Goal: Communication & Community: Answer question/provide support

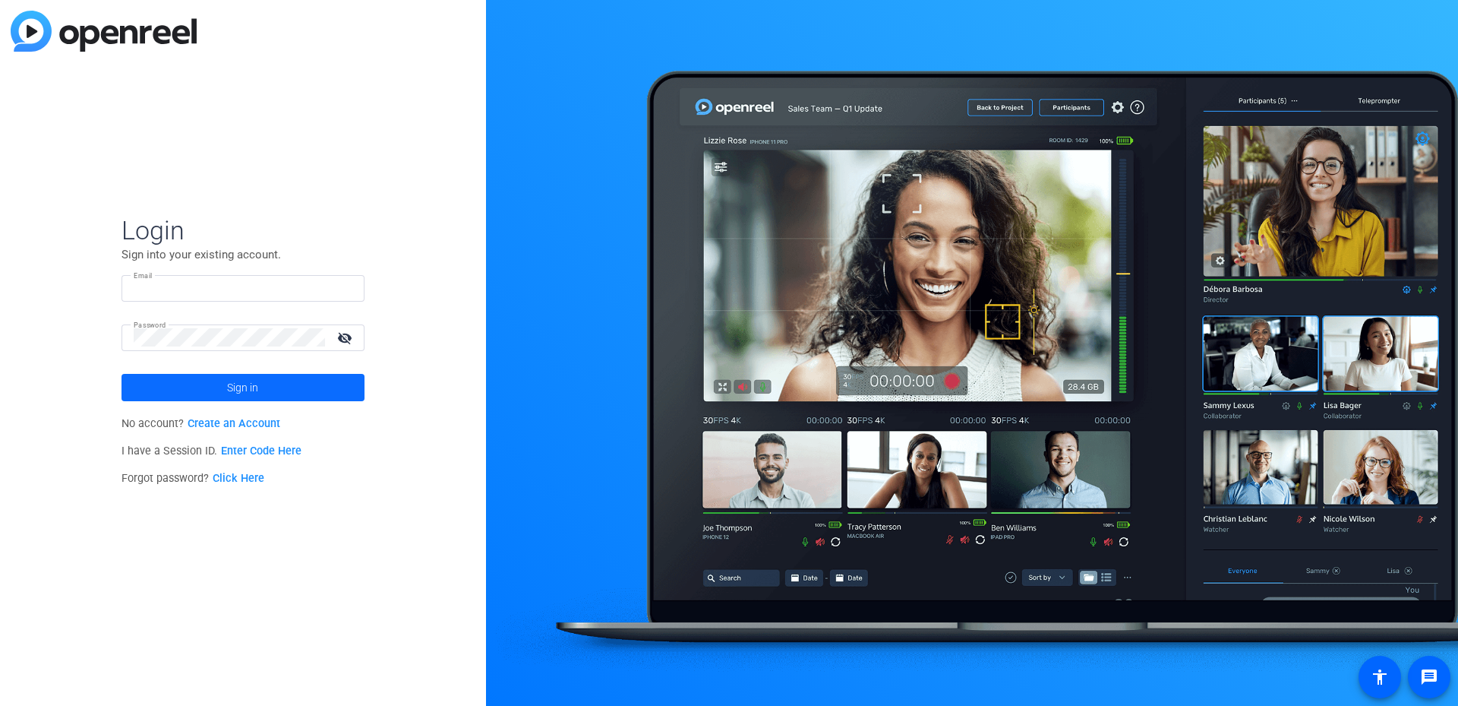
type input "tina.porsche@qiagen.com"
click at [201, 379] on span at bounding box center [243, 387] width 243 height 36
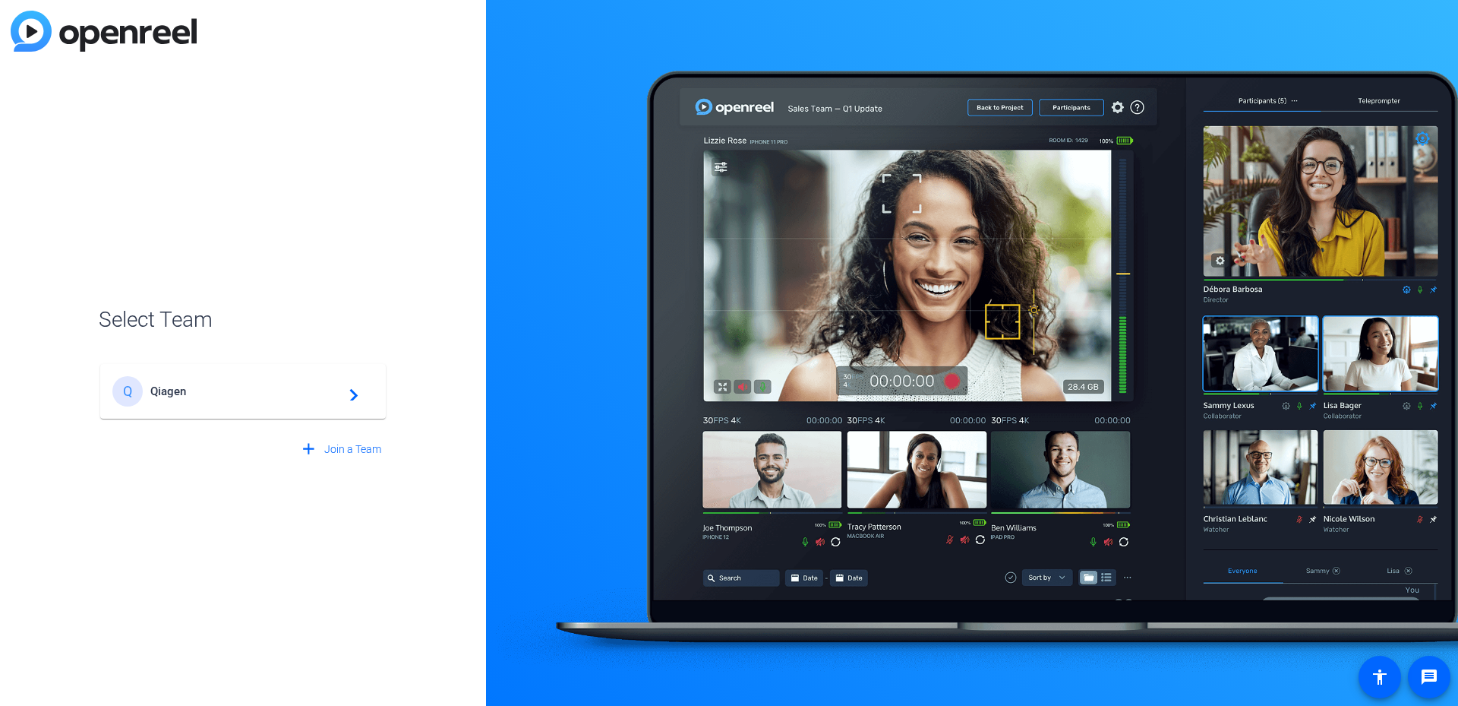
click at [321, 401] on div "Q Qiagen navigate_next" at bounding box center [242, 391] width 261 height 30
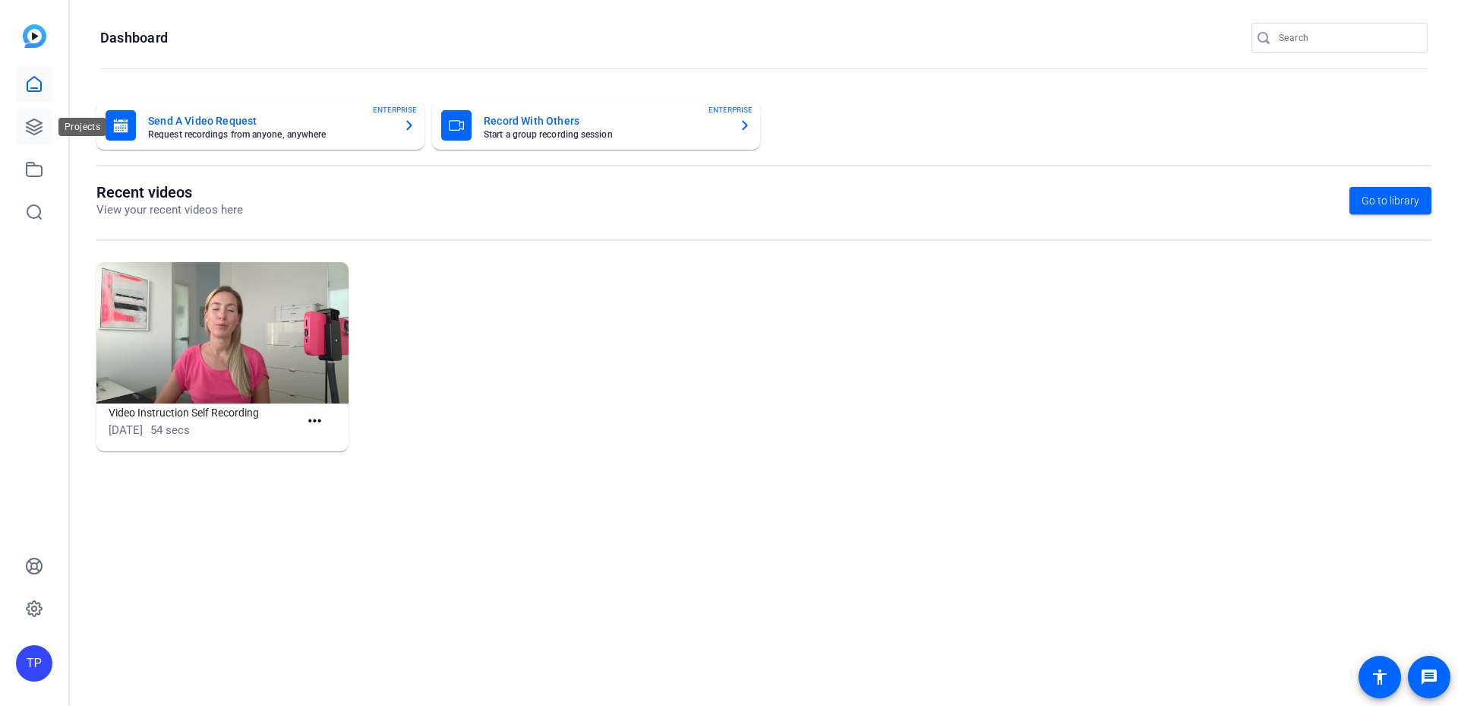
click at [43, 125] on icon at bounding box center [34, 127] width 18 height 18
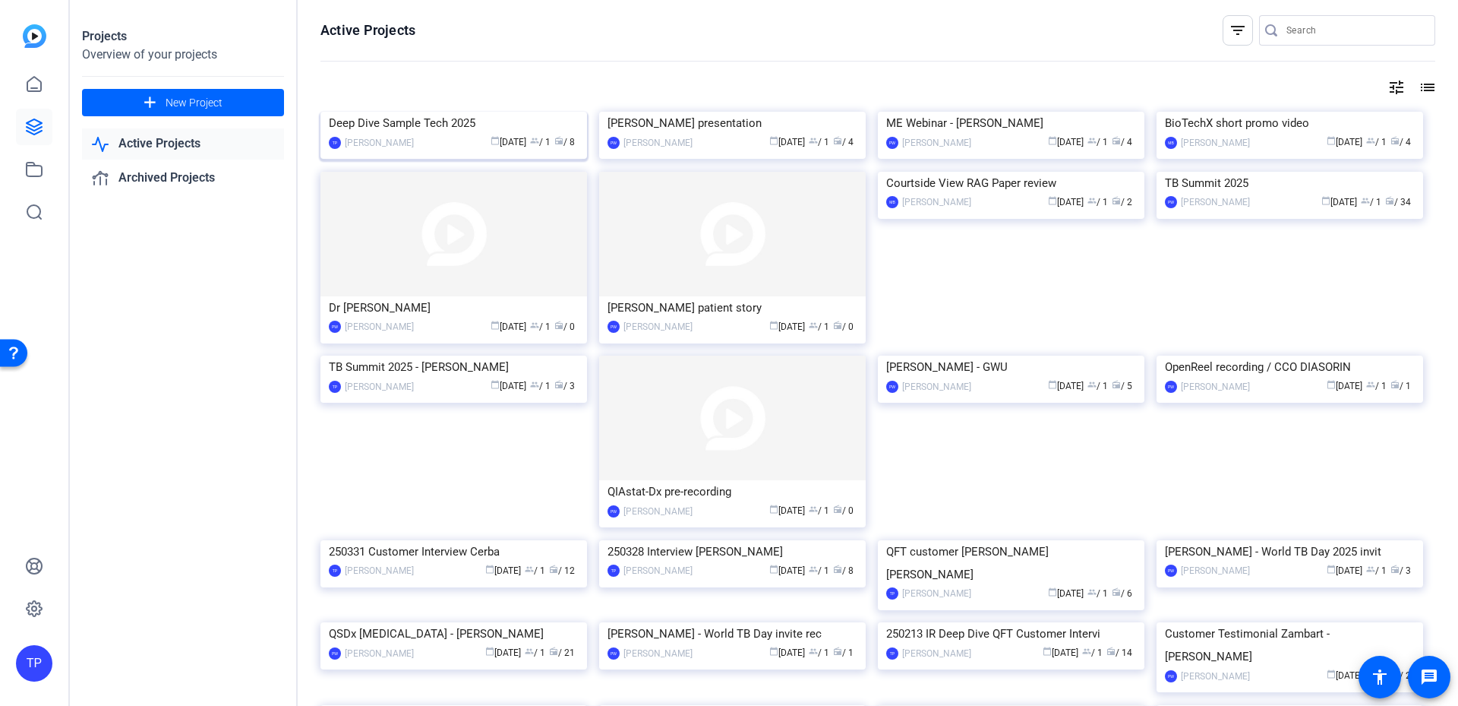
click at [429, 112] on img at bounding box center [454, 112] width 267 height 0
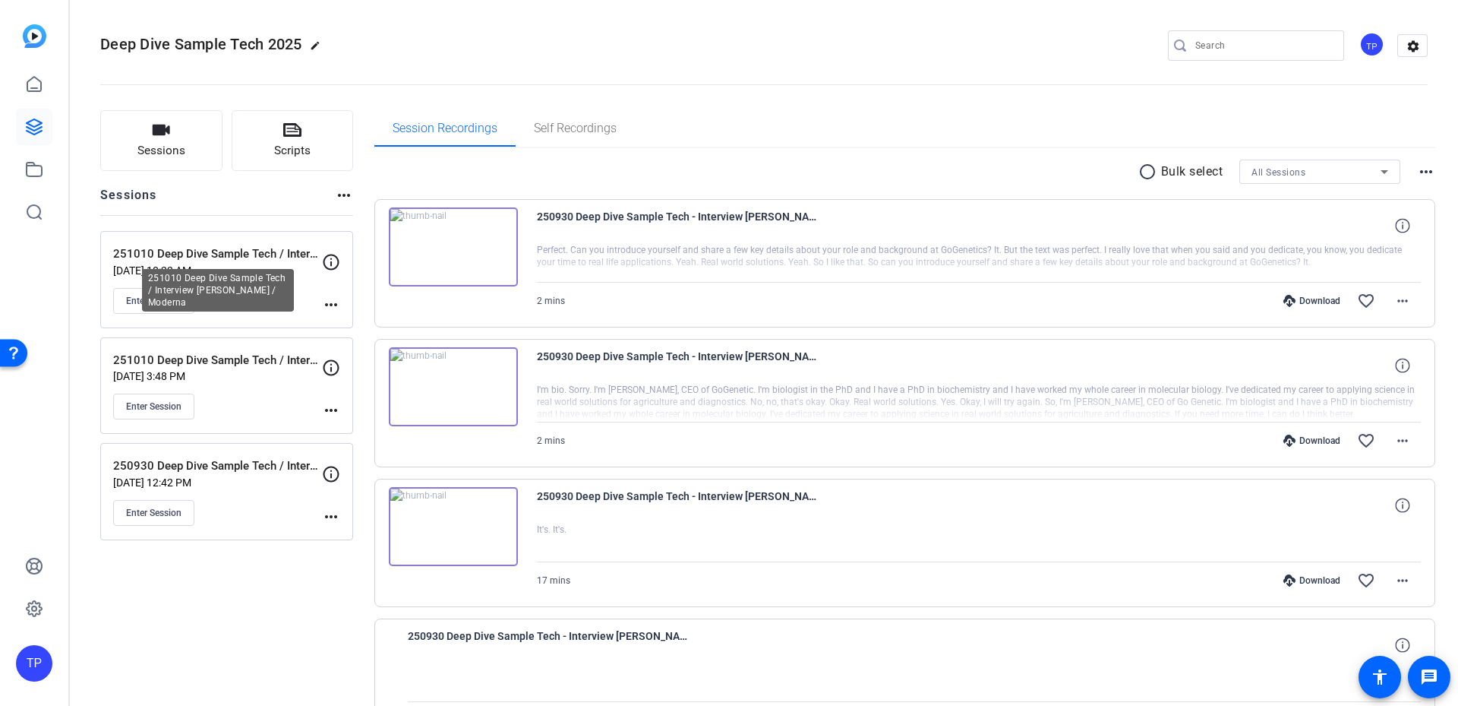
click at [272, 253] on p "251010 Deep Dive Sample Tech / Interview [PERSON_NAME] / Moderna" at bounding box center [217, 253] width 209 height 17
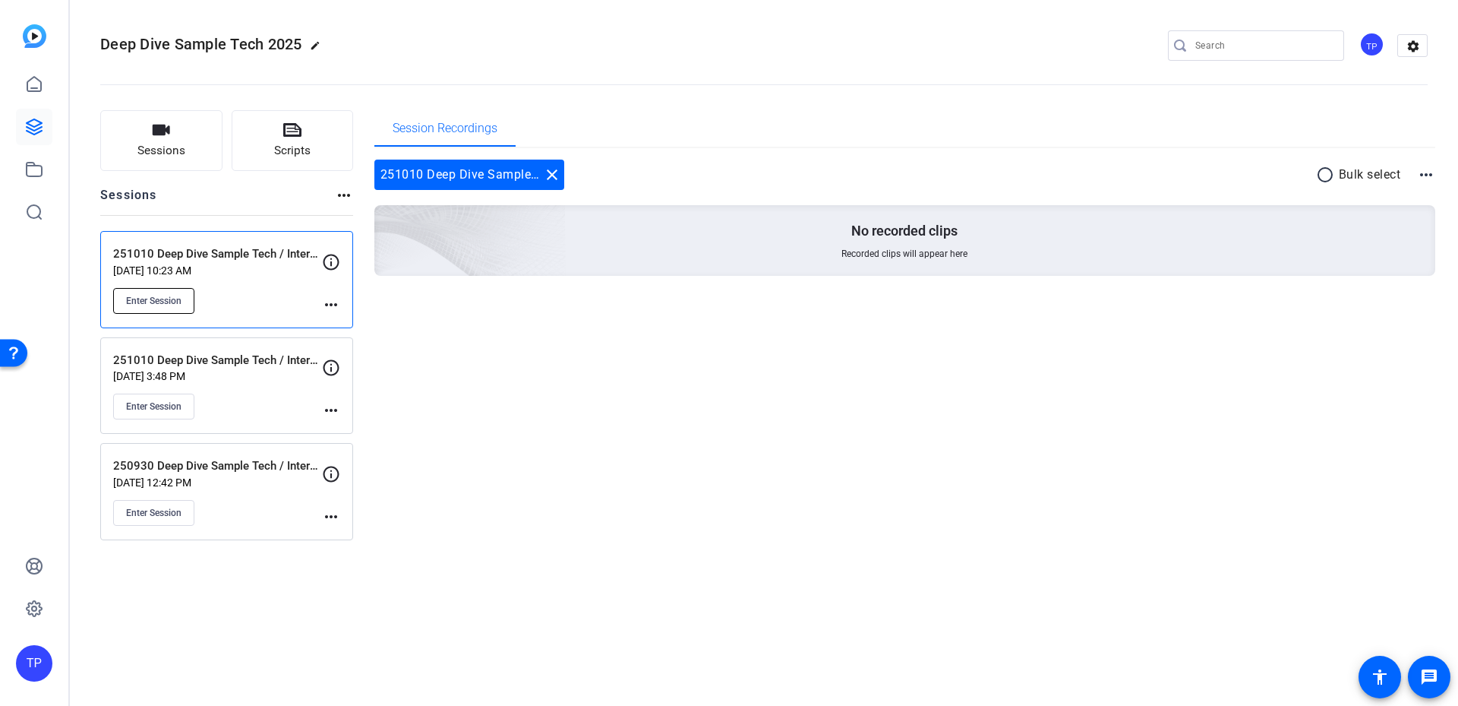
click at [173, 307] on button "Enter Session" at bounding box center [153, 301] width 81 height 26
click at [165, 301] on span "Enter Session" at bounding box center [153, 301] width 55 height 12
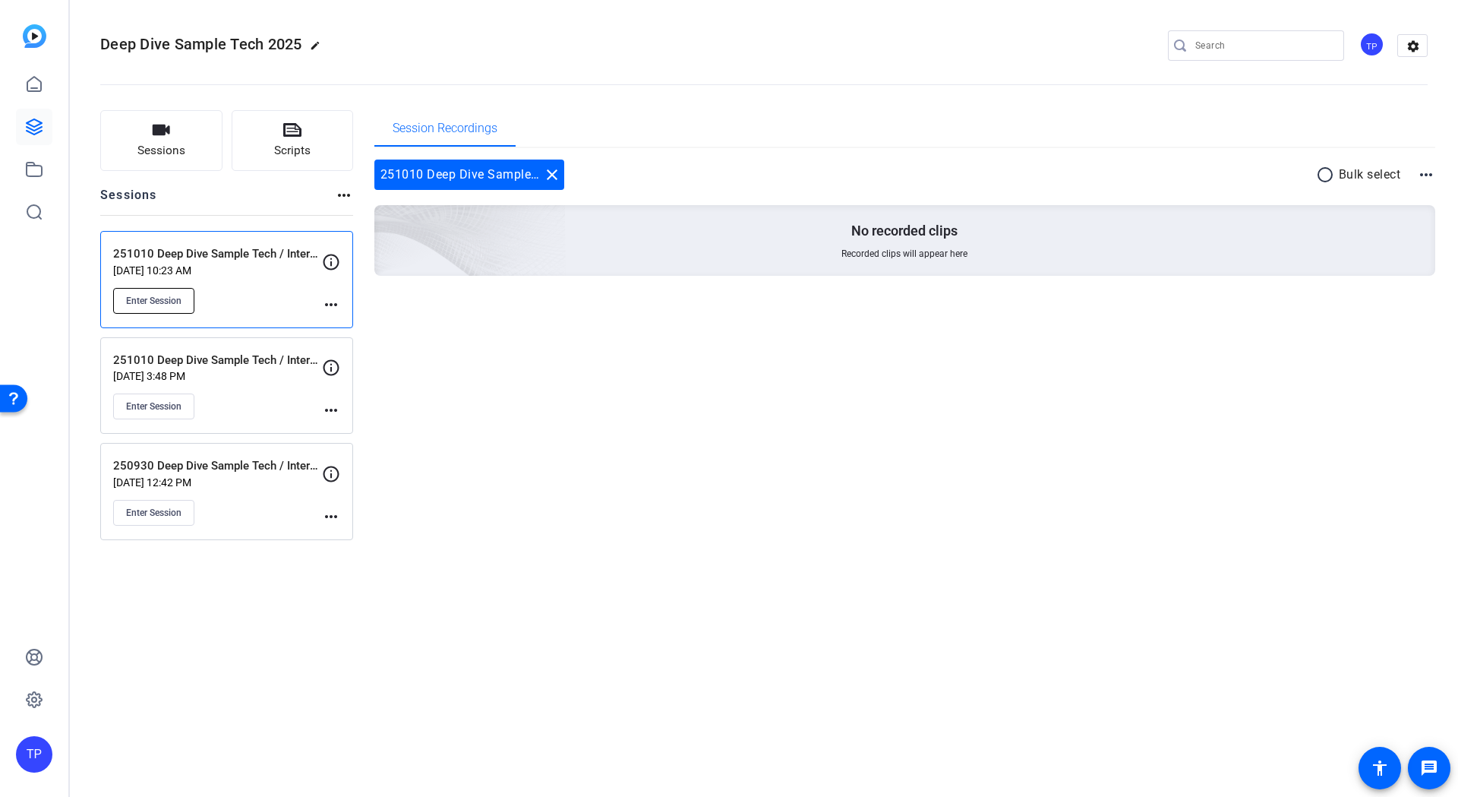
click at [177, 300] on span "Enter Session" at bounding box center [153, 301] width 55 height 12
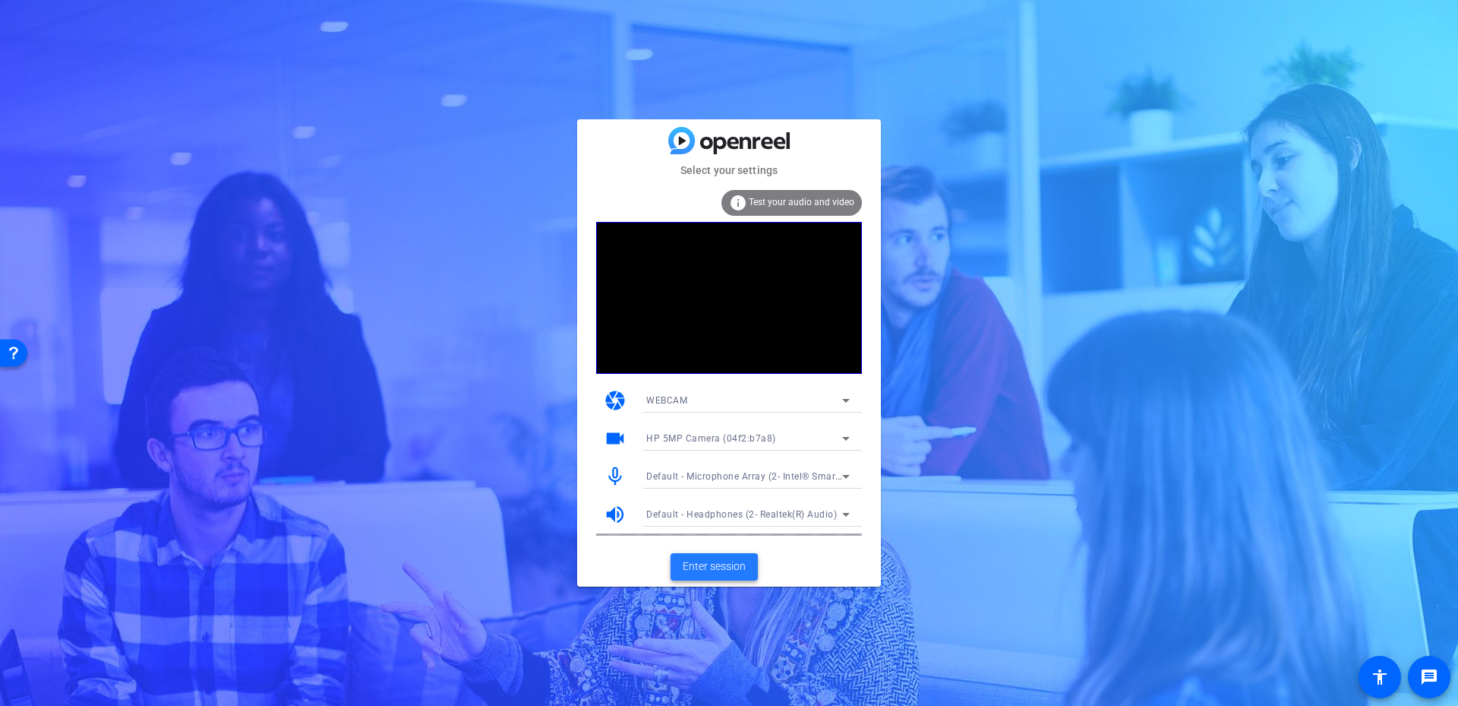
click at [725, 573] on span "Enter session" at bounding box center [714, 566] width 63 height 16
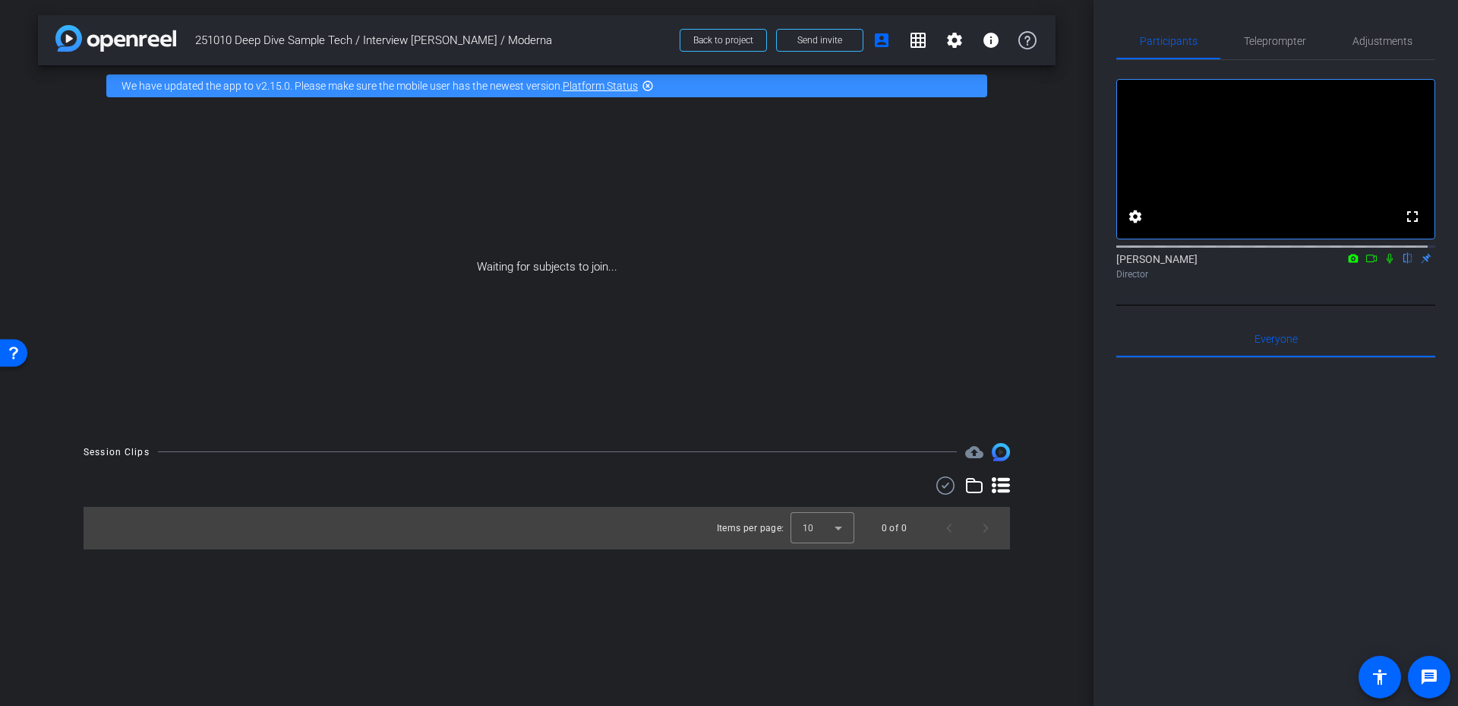
click at [1384, 264] on icon at bounding box center [1390, 258] width 12 height 11
drag, startPoint x: 1381, startPoint y: 274, endPoint x: 1171, endPoint y: 326, distance: 215.9
click at [1171, 326] on div "fullscreen settings Tina Porsche flip Director Everyone 0 Mark all read To: Eve…" at bounding box center [1275, 441] width 319 height 763
click at [1401, 264] on mat-icon "flip" at bounding box center [1408, 258] width 18 height 14
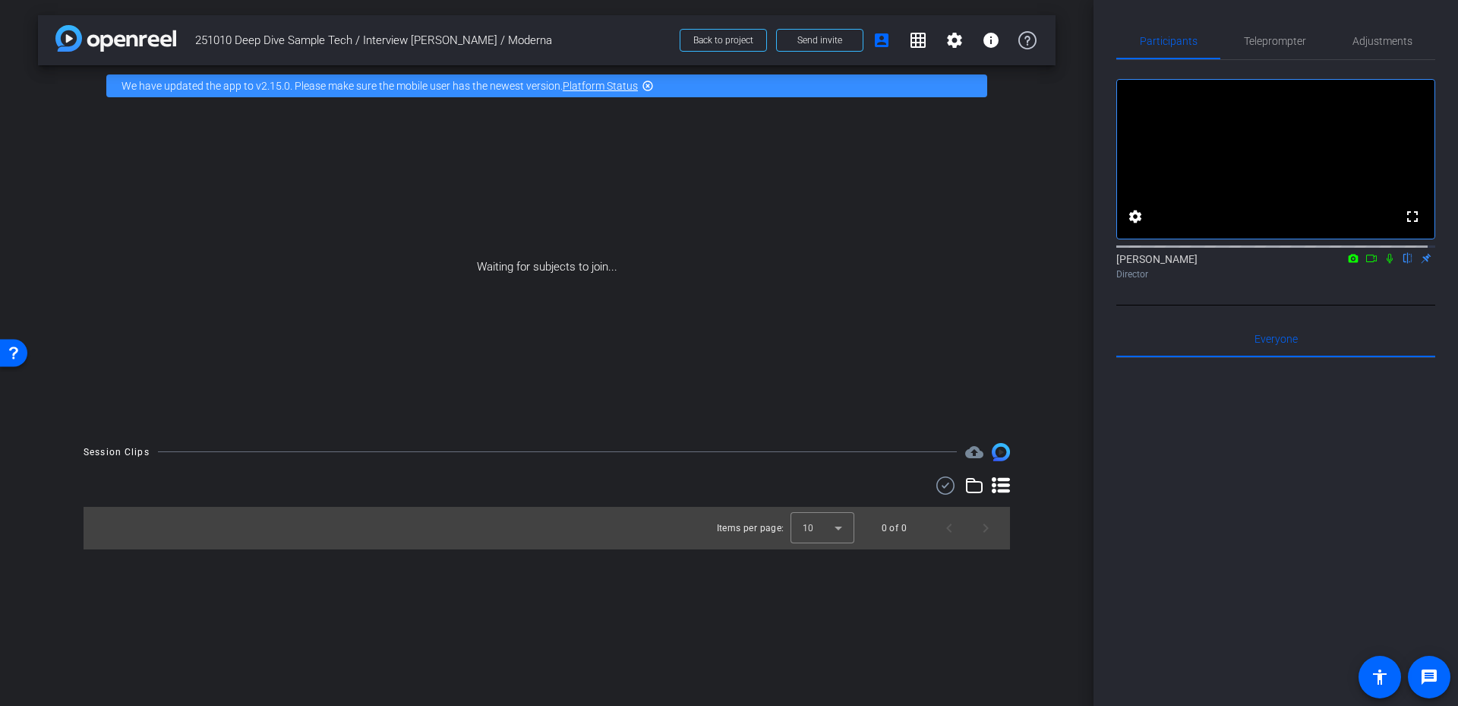
click at [1401, 264] on mat-icon "flip" at bounding box center [1408, 258] width 18 height 14
click at [1419, 275] on div "Tina Porsche flip Director" at bounding box center [1275, 266] width 319 height 30
click at [1265, 344] on span "Everyone 0" at bounding box center [1276, 338] width 43 height 11
click at [1398, 39] on span "Adjustments" at bounding box center [1383, 41] width 60 height 11
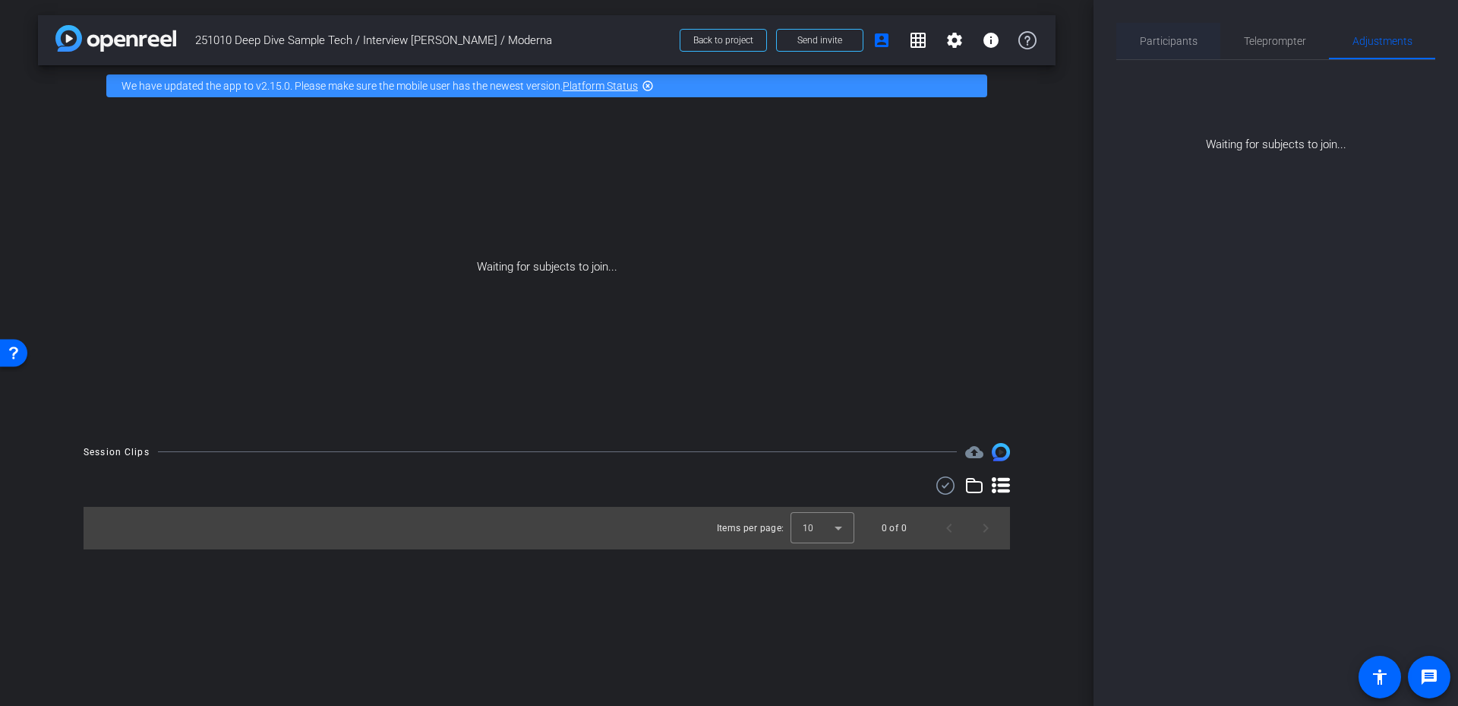
click at [1160, 36] on span "Participants" at bounding box center [1169, 41] width 58 height 11
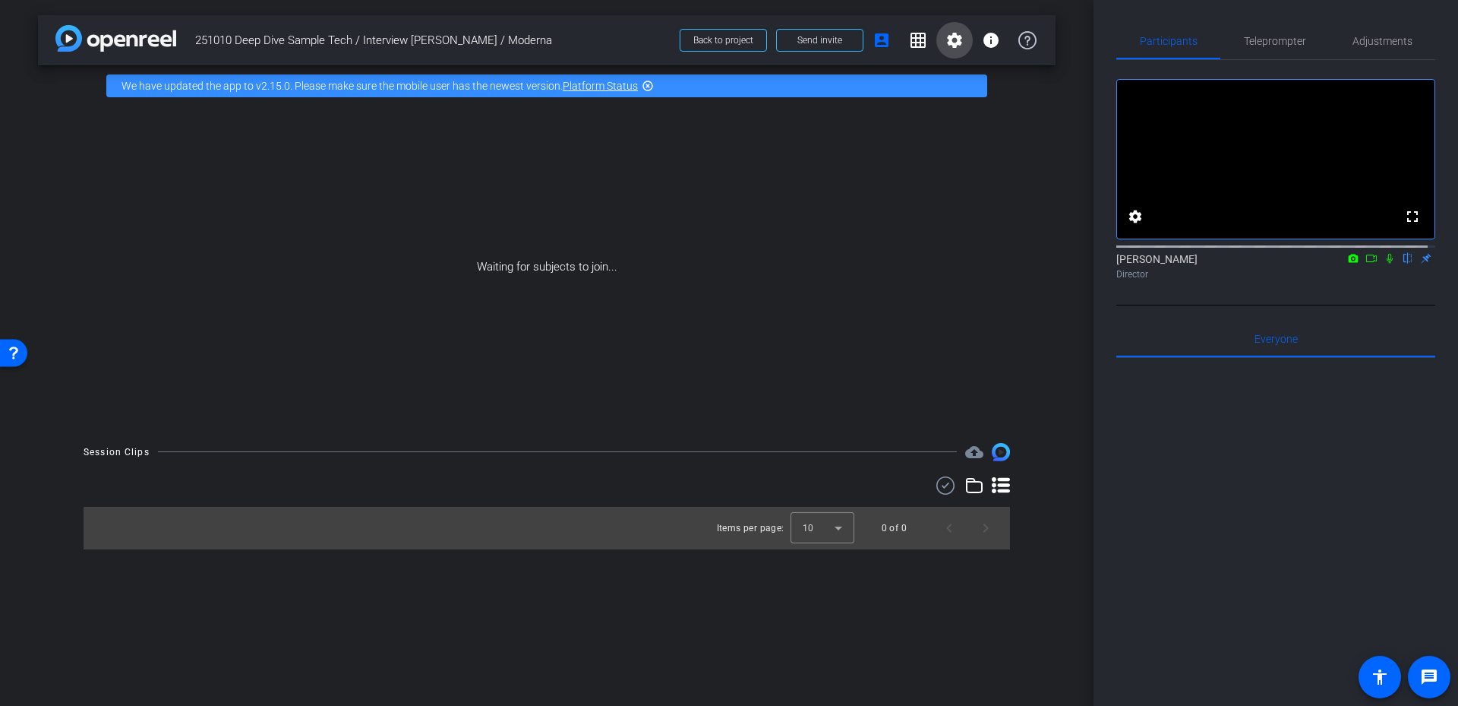
click at [937, 47] on span at bounding box center [954, 40] width 36 height 36
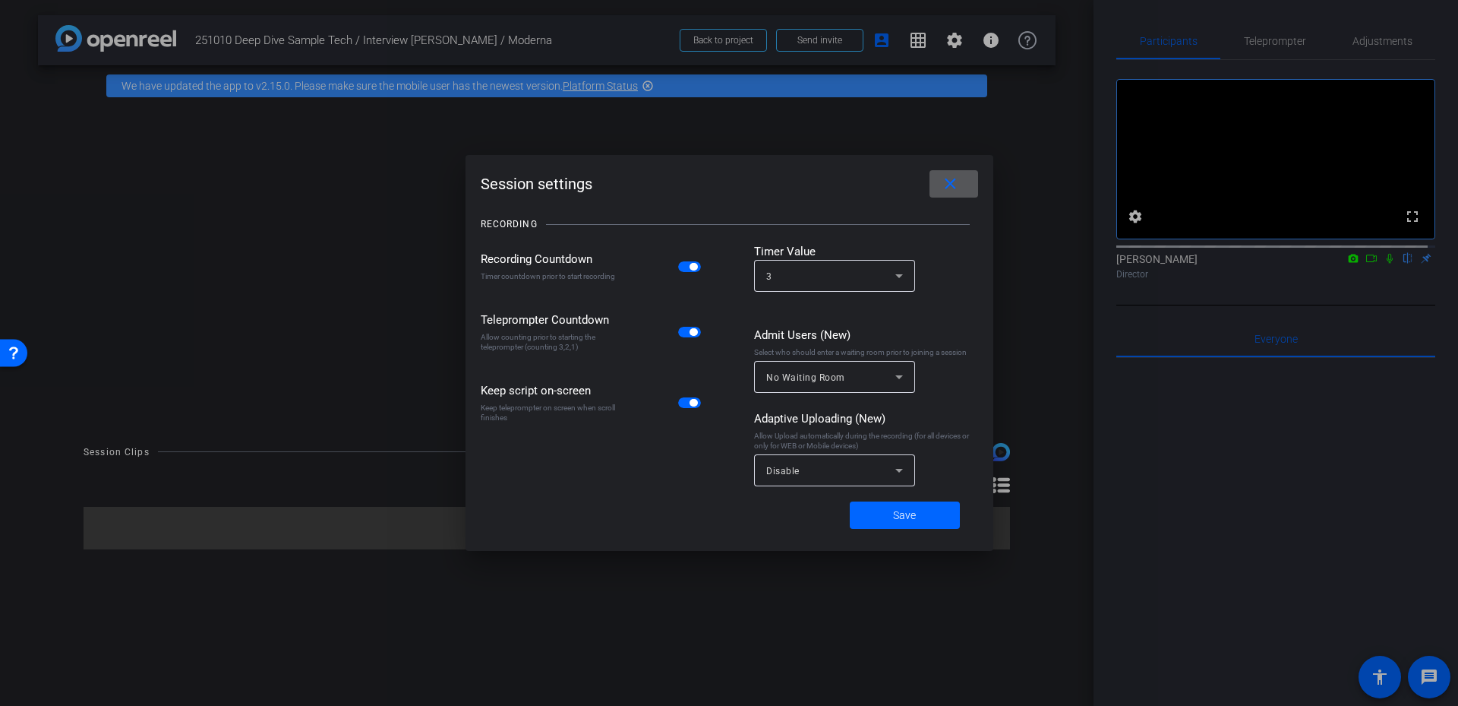
click at [955, 185] on mat-icon "close" at bounding box center [950, 184] width 19 height 19
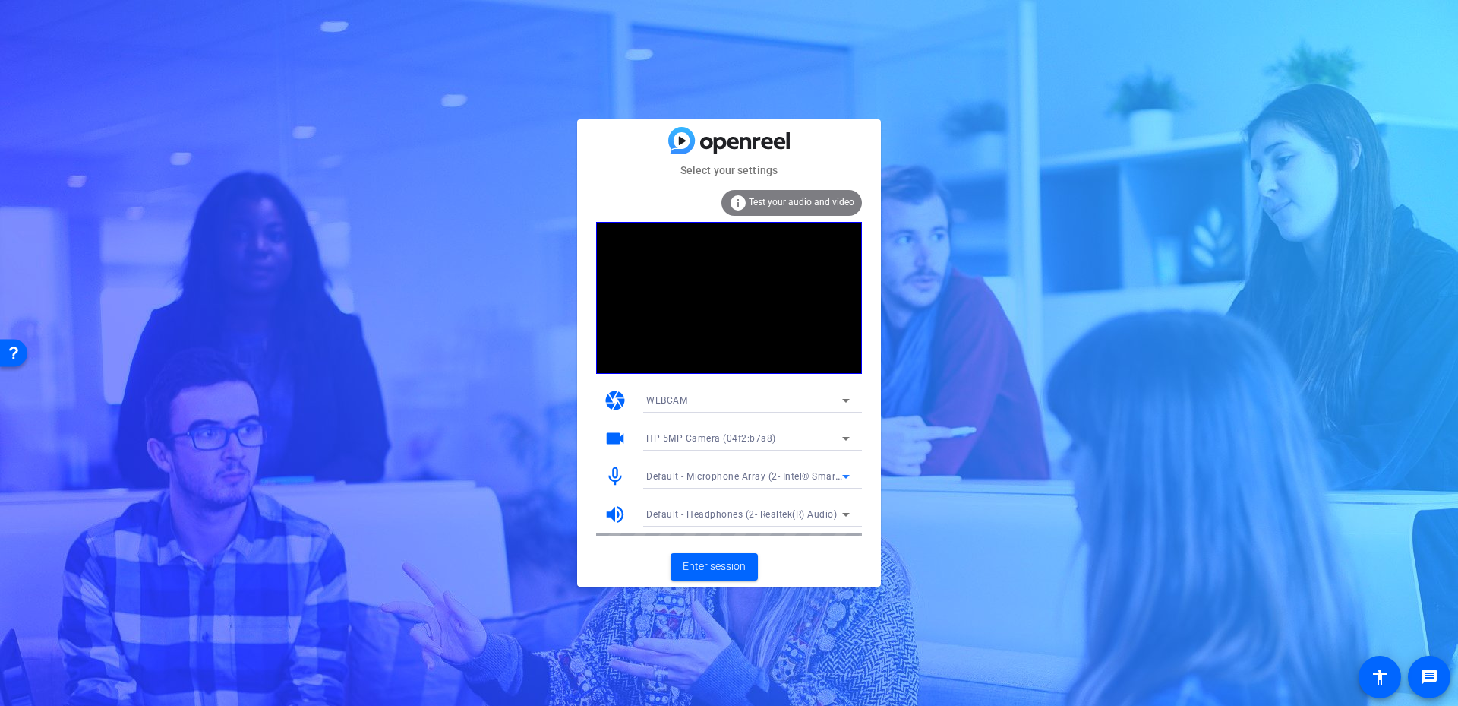
click at [714, 480] on span "Default - Microphone Array (2- Intel® Smart Sound Technology for Digital Microp…" at bounding box center [840, 475] width 388 height 12
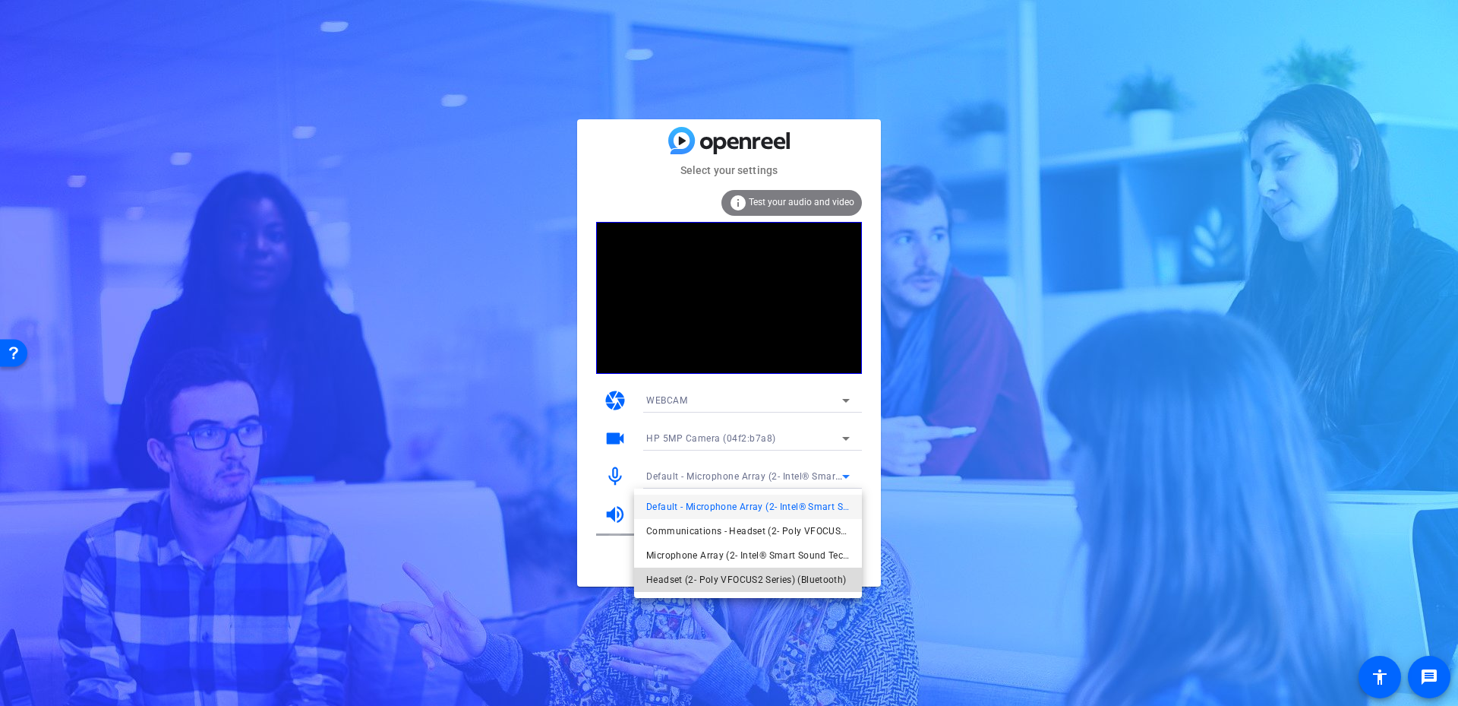
click at [770, 579] on span "Headset (2- Poly VFOCUS2 Series) (Bluetooth)" at bounding box center [746, 579] width 201 height 18
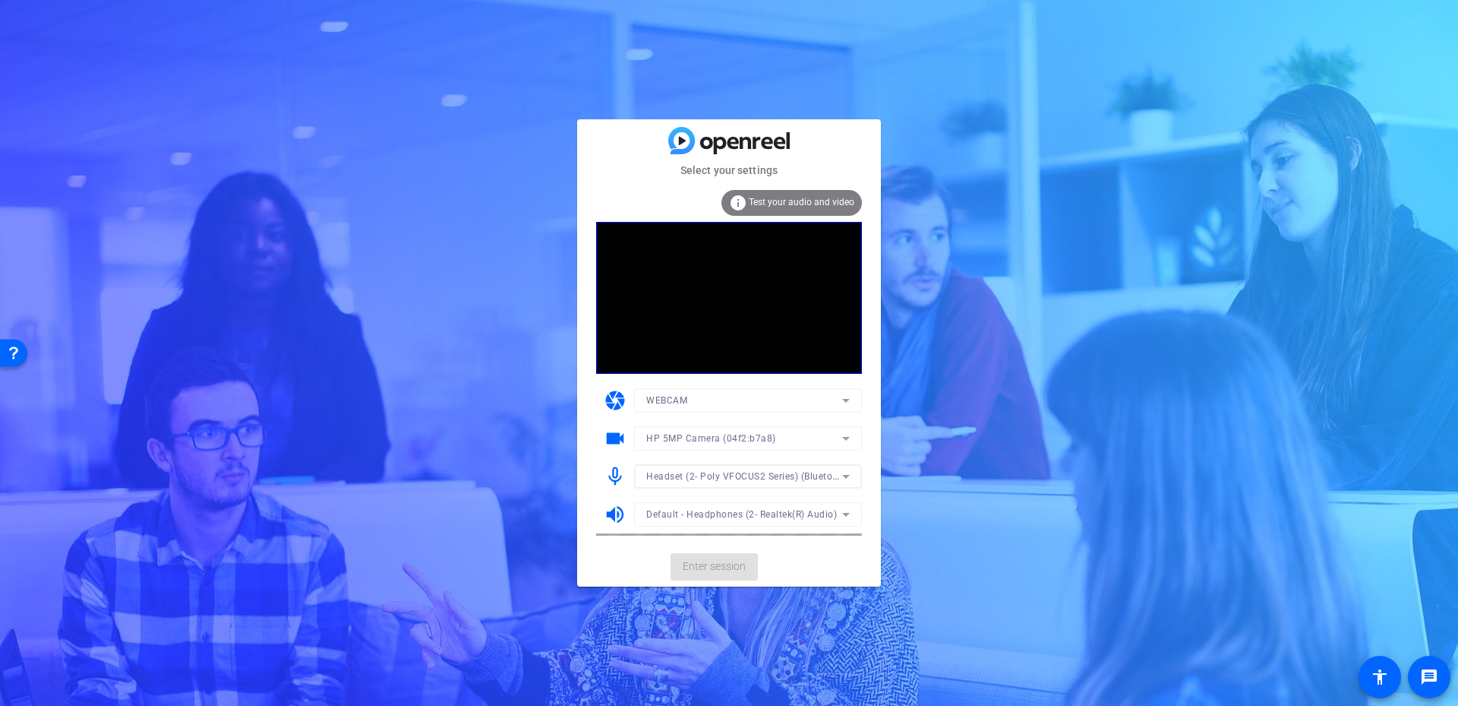
click at [790, 515] on mat-form-field "Default - Headphones (2- Realtek(R) Audio)" at bounding box center [748, 514] width 228 height 24
click at [848, 509] on icon at bounding box center [846, 514] width 18 height 18
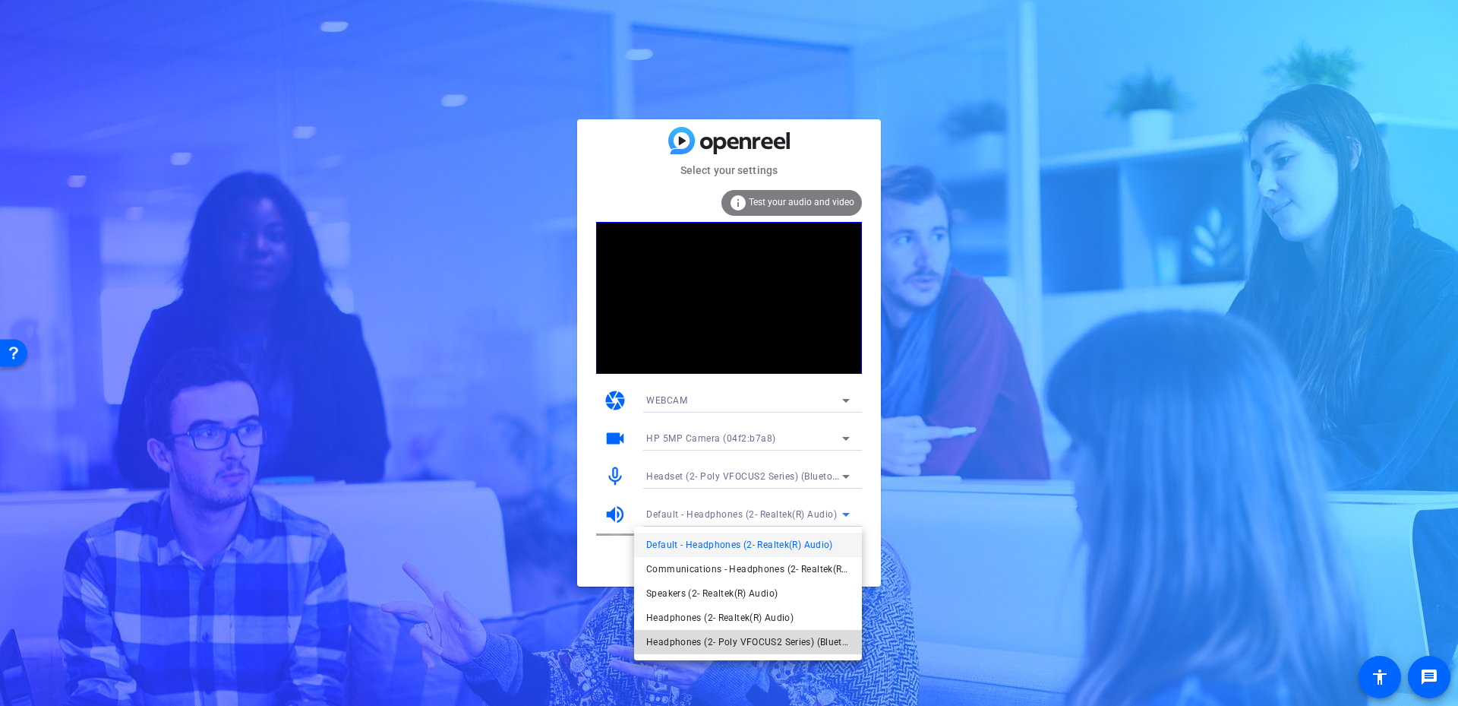
click at [793, 643] on span "Headphones (2- Poly VFOCUS2 Series) (Bluetooth)" at bounding box center [748, 642] width 204 height 18
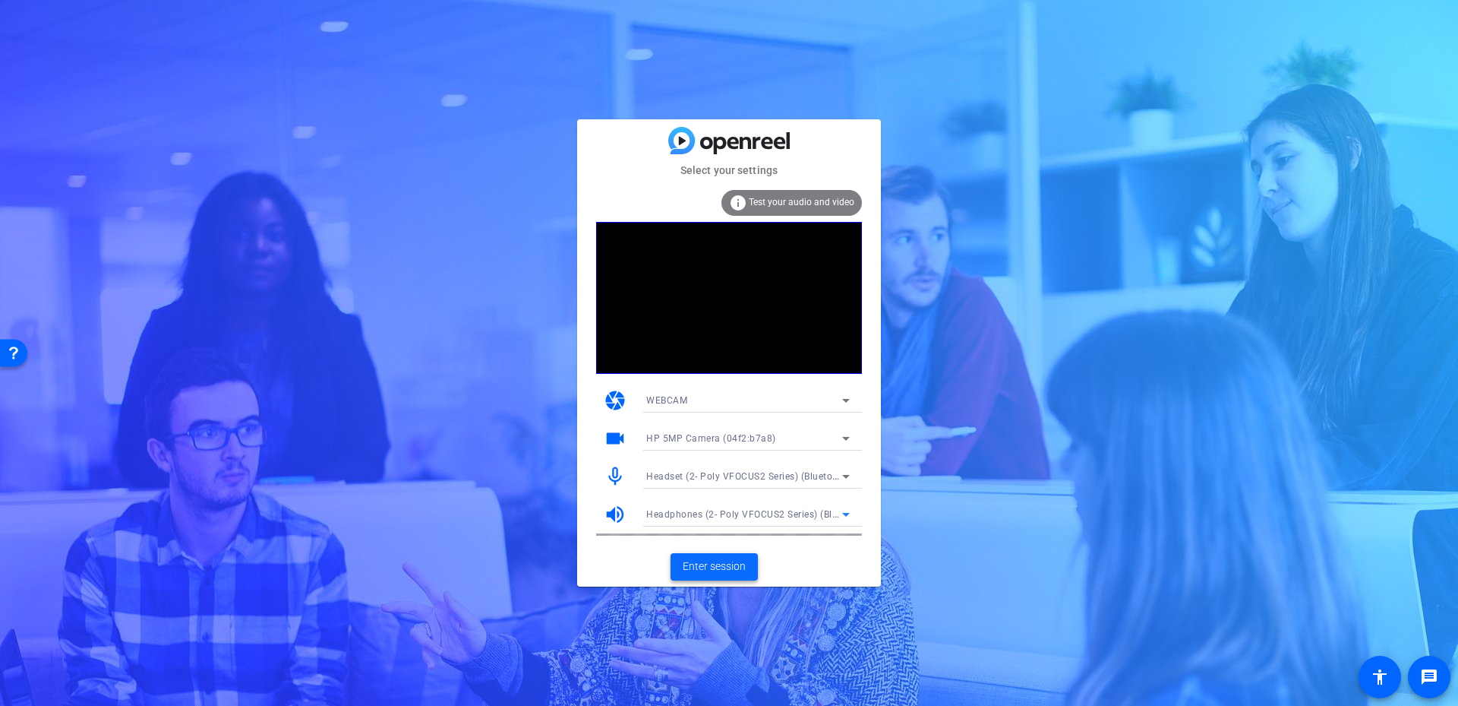
click at [706, 572] on span "Enter session" at bounding box center [714, 566] width 63 height 16
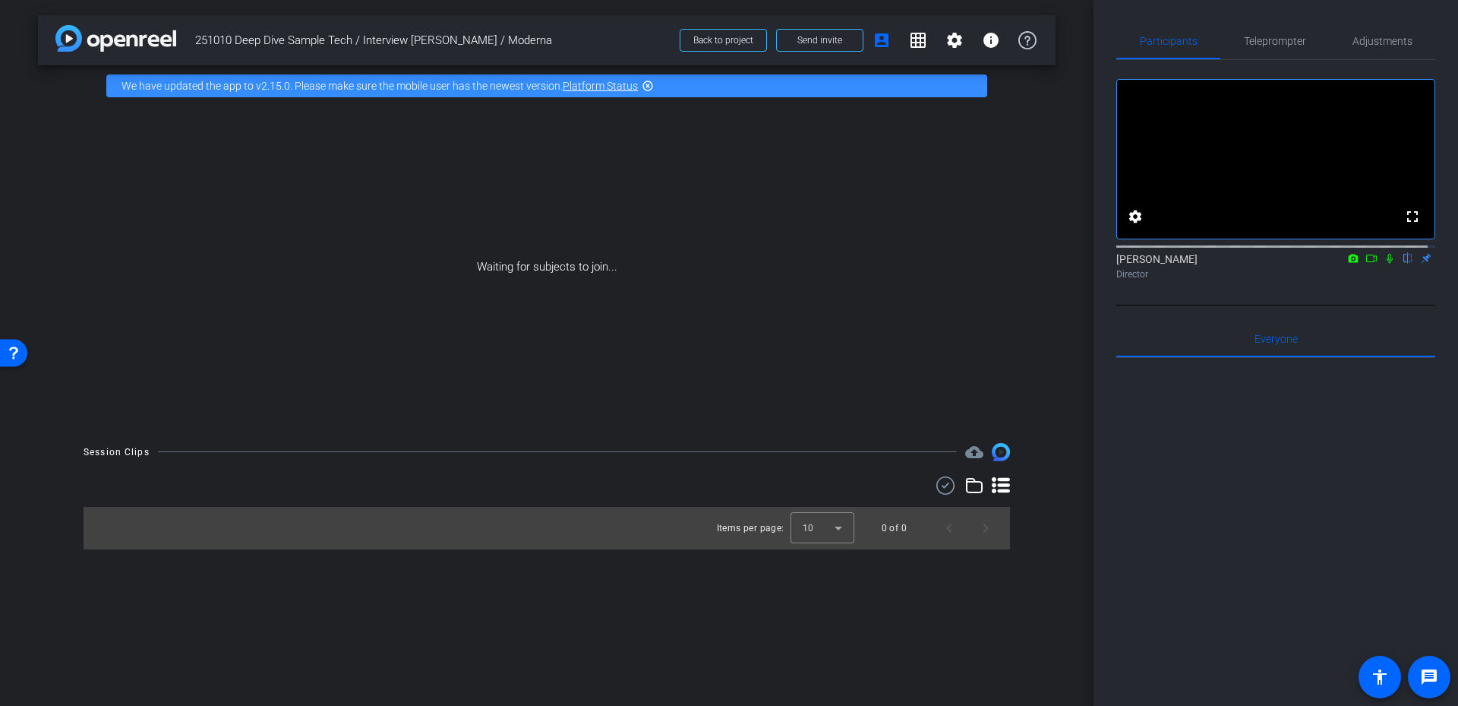
click at [1384, 264] on icon at bounding box center [1390, 258] width 12 height 11
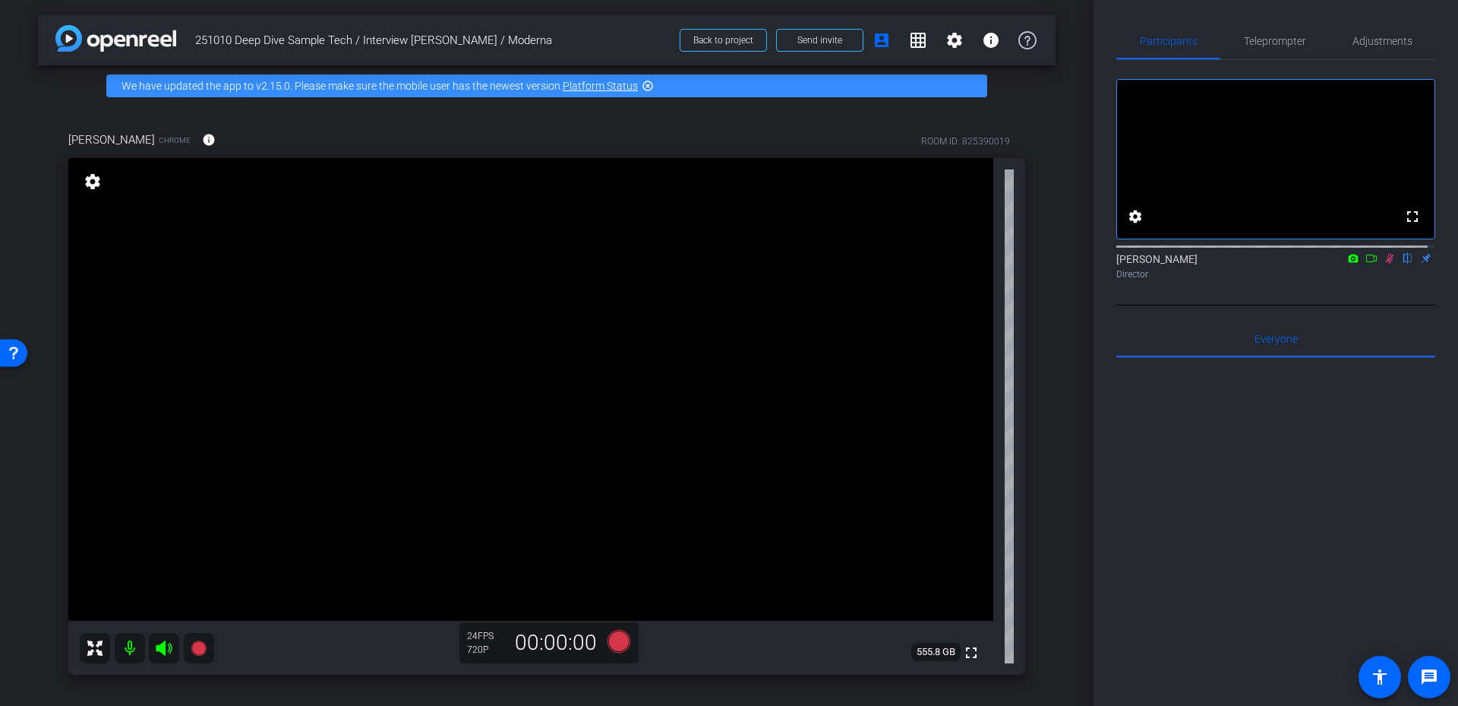
click at [1384, 264] on icon at bounding box center [1390, 258] width 12 height 11
click at [1349, 264] on icon at bounding box center [1353, 258] width 12 height 11
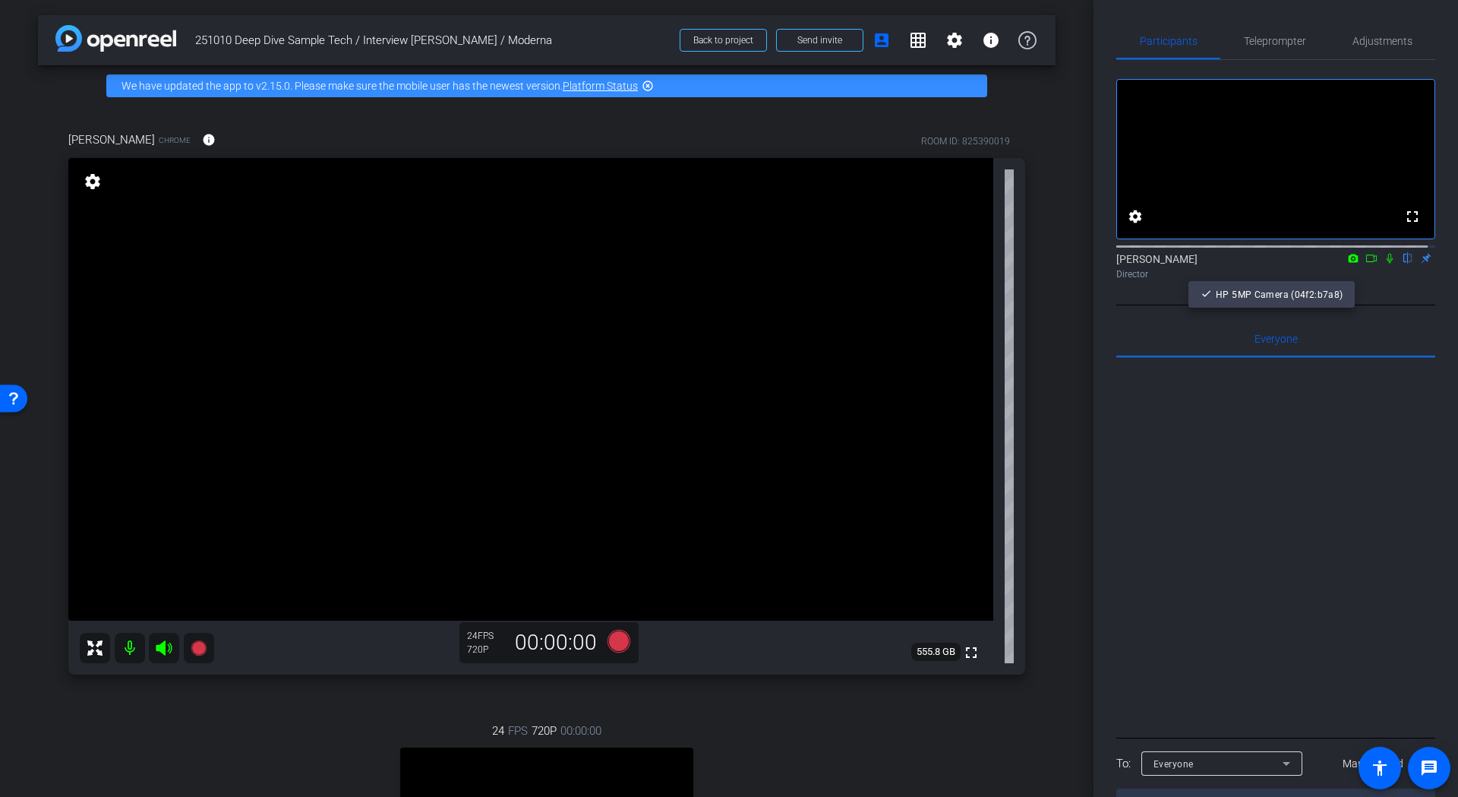
click at [1381, 276] on div at bounding box center [729, 398] width 1458 height 797
click at [1384, 264] on icon at bounding box center [1390, 258] width 12 height 11
click at [1429, 705] on mat-icon "message" at bounding box center [1429, 768] width 18 height 18
click at [1275, 705] on div "Everyone" at bounding box center [1218, 763] width 129 height 19
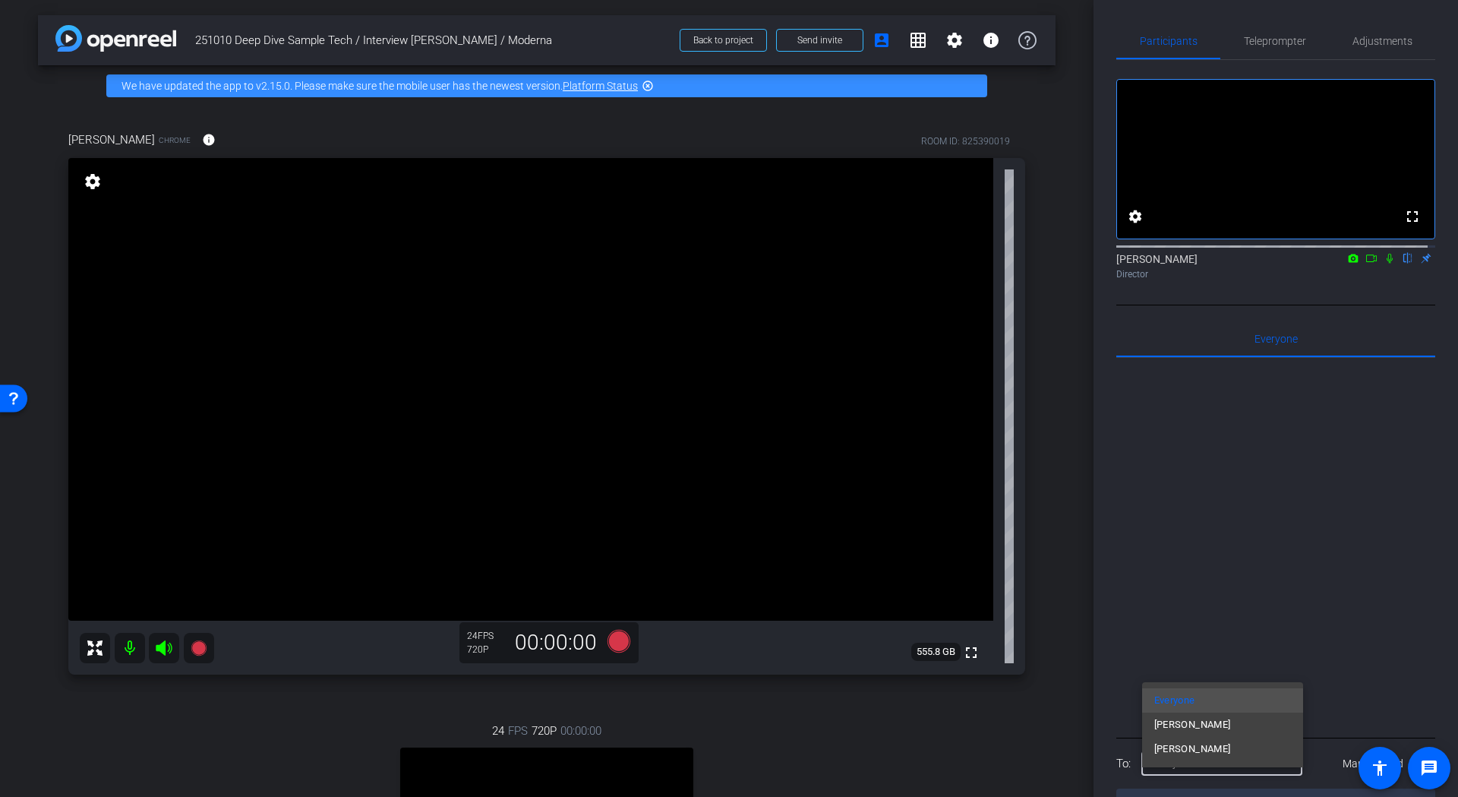
drag, startPoint x: 1227, startPoint y: 778, endPoint x: 1274, endPoint y: 782, distance: 46.6
click at [1228, 705] on div at bounding box center [729, 398] width 1458 height 797
click at [1332, 705] on span at bounding box center [1374, 763] width 125 height 36
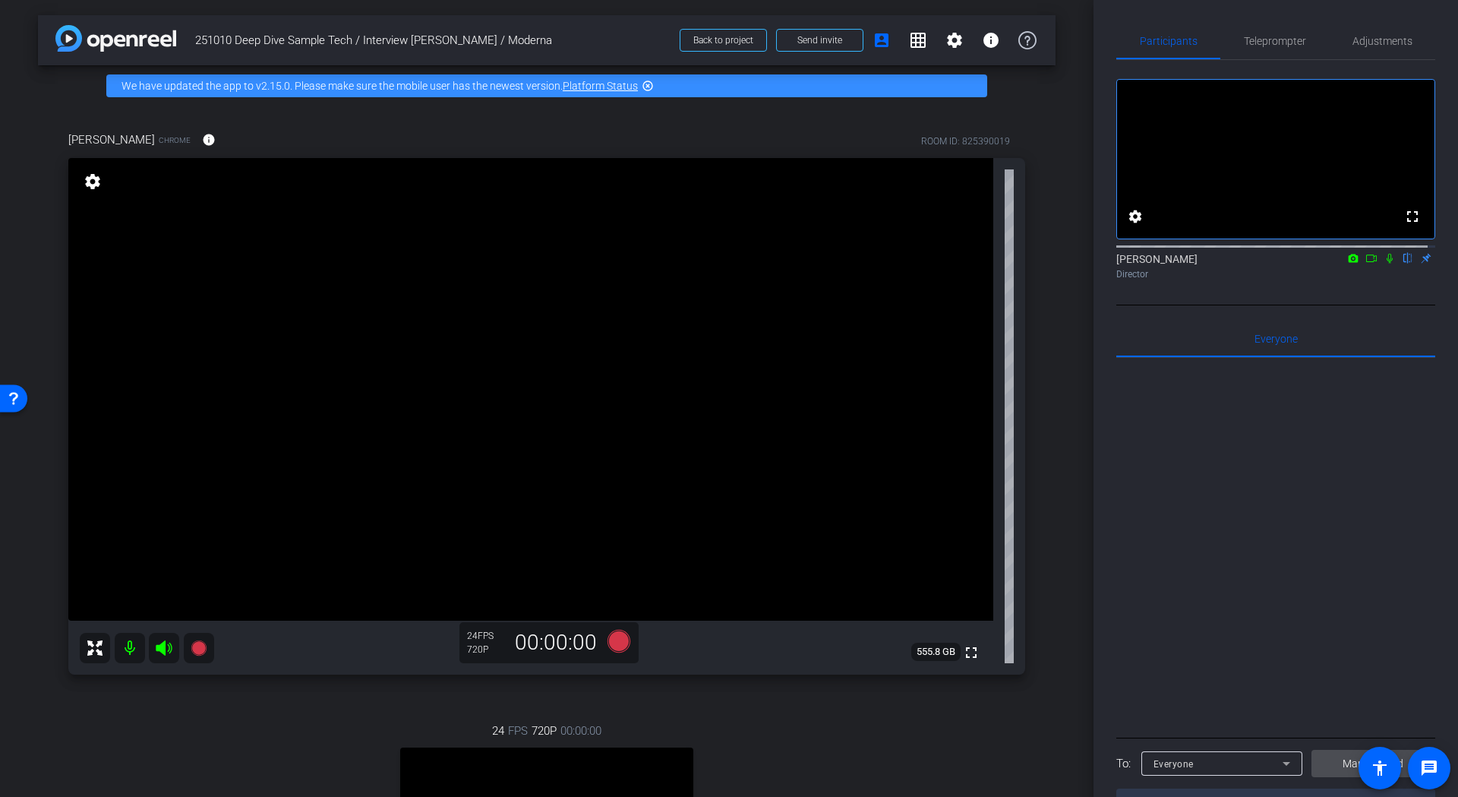
click at [1330, 705] on span at bounding box center [1374, 763] width 125 height 36
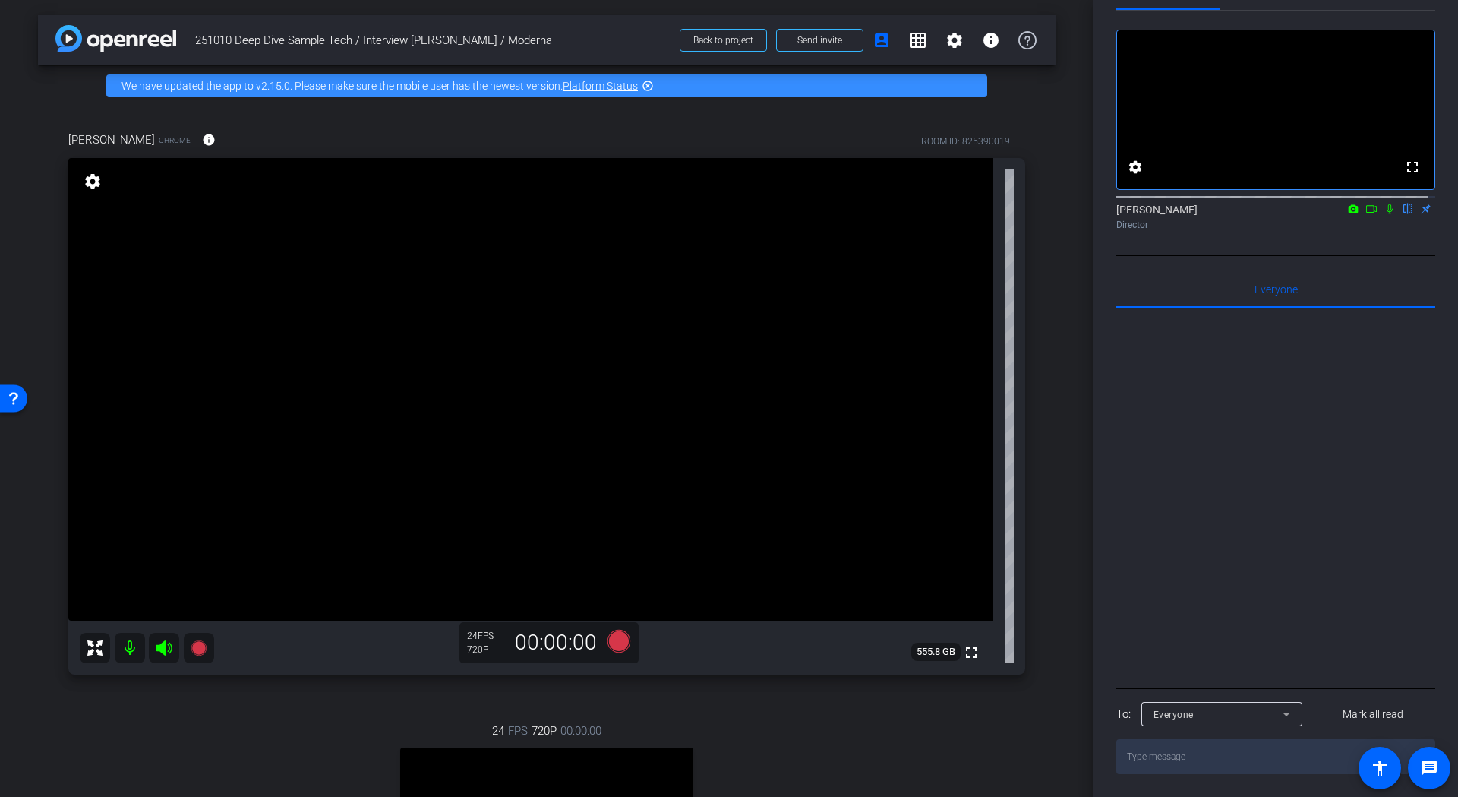
click at [1267, 705] on textarea at bounding box center [1275, 756] width 319 height 35
type textarea "I hear you"
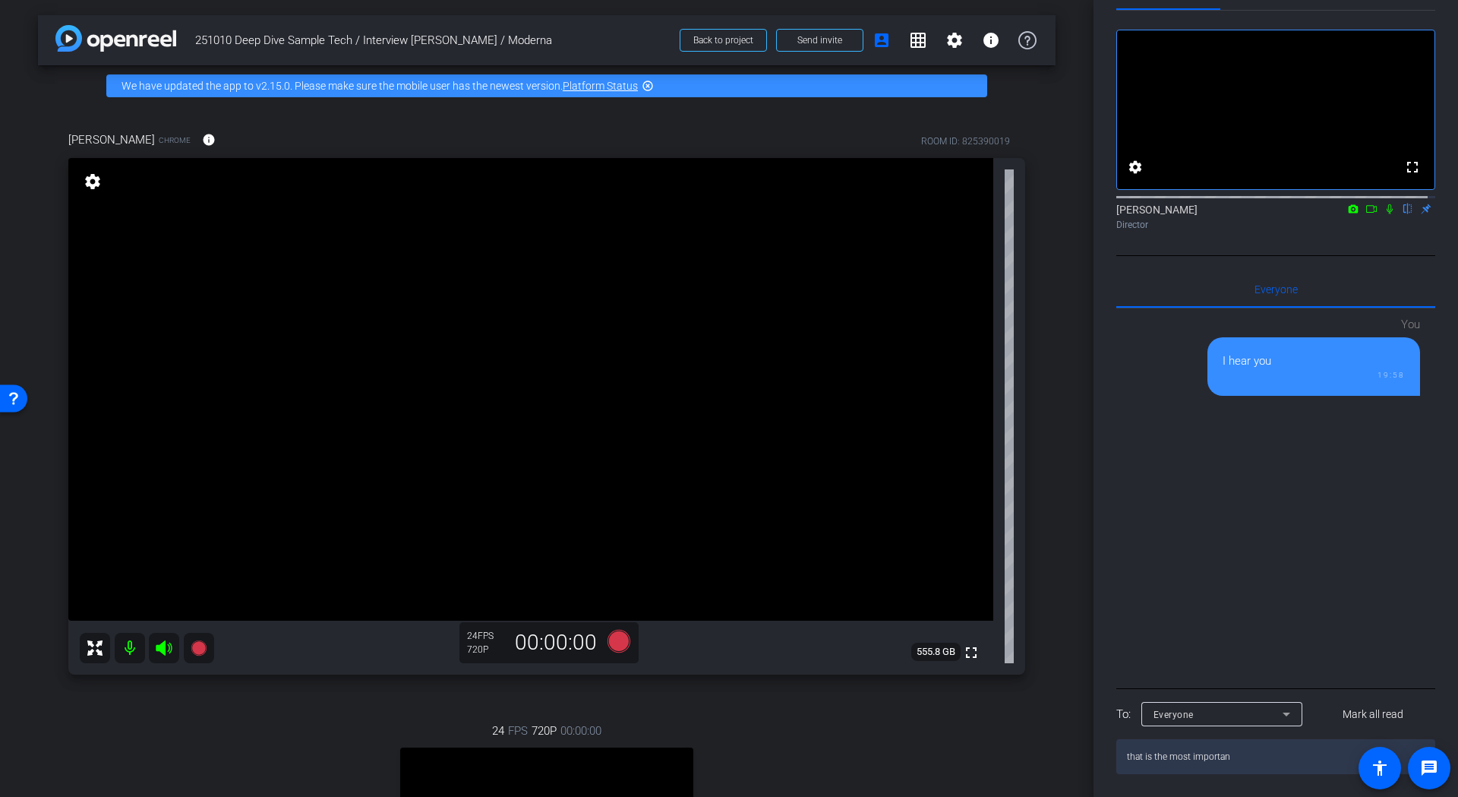
type textarea "that is the most important"
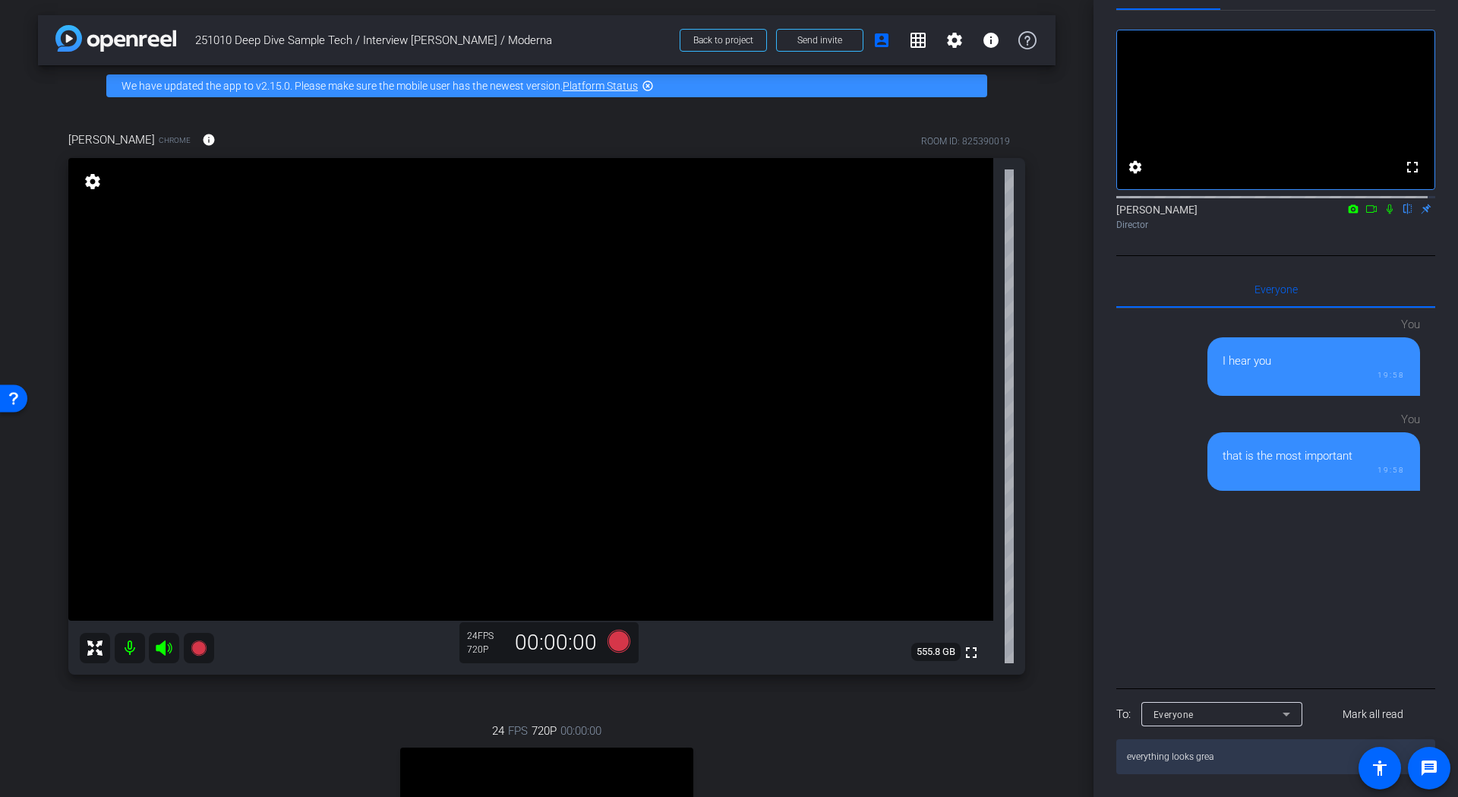
type textarea "everything looks great"
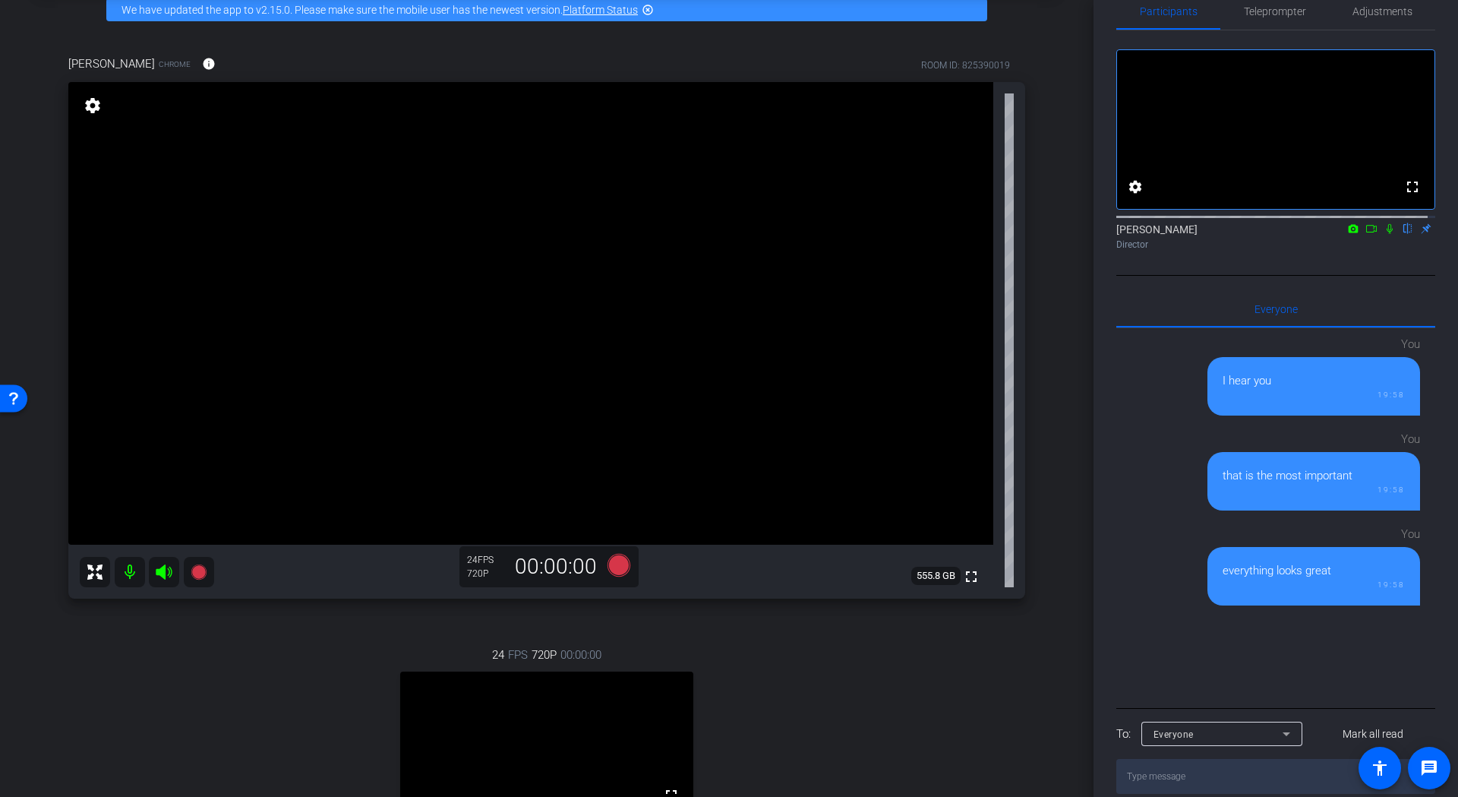
scroll to position [0, 0]
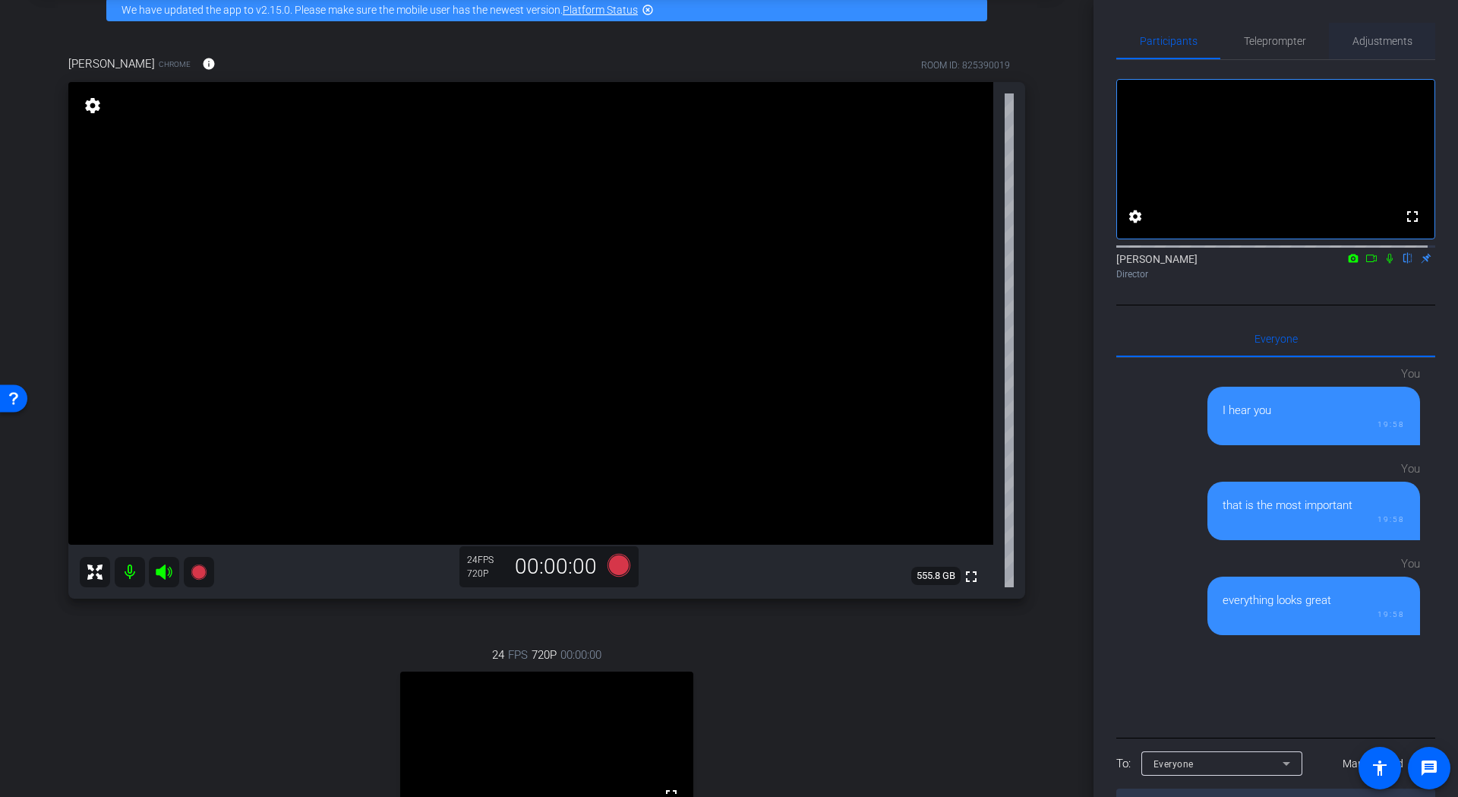
drag, startPoint x: 1386, startPoint y: 41, endPoint x: 1385, endPoint y: 55, distance: 14.5
click at [1386, 41] on span "Adjustments" at bounding box center [1383, 41] width 60 height 11
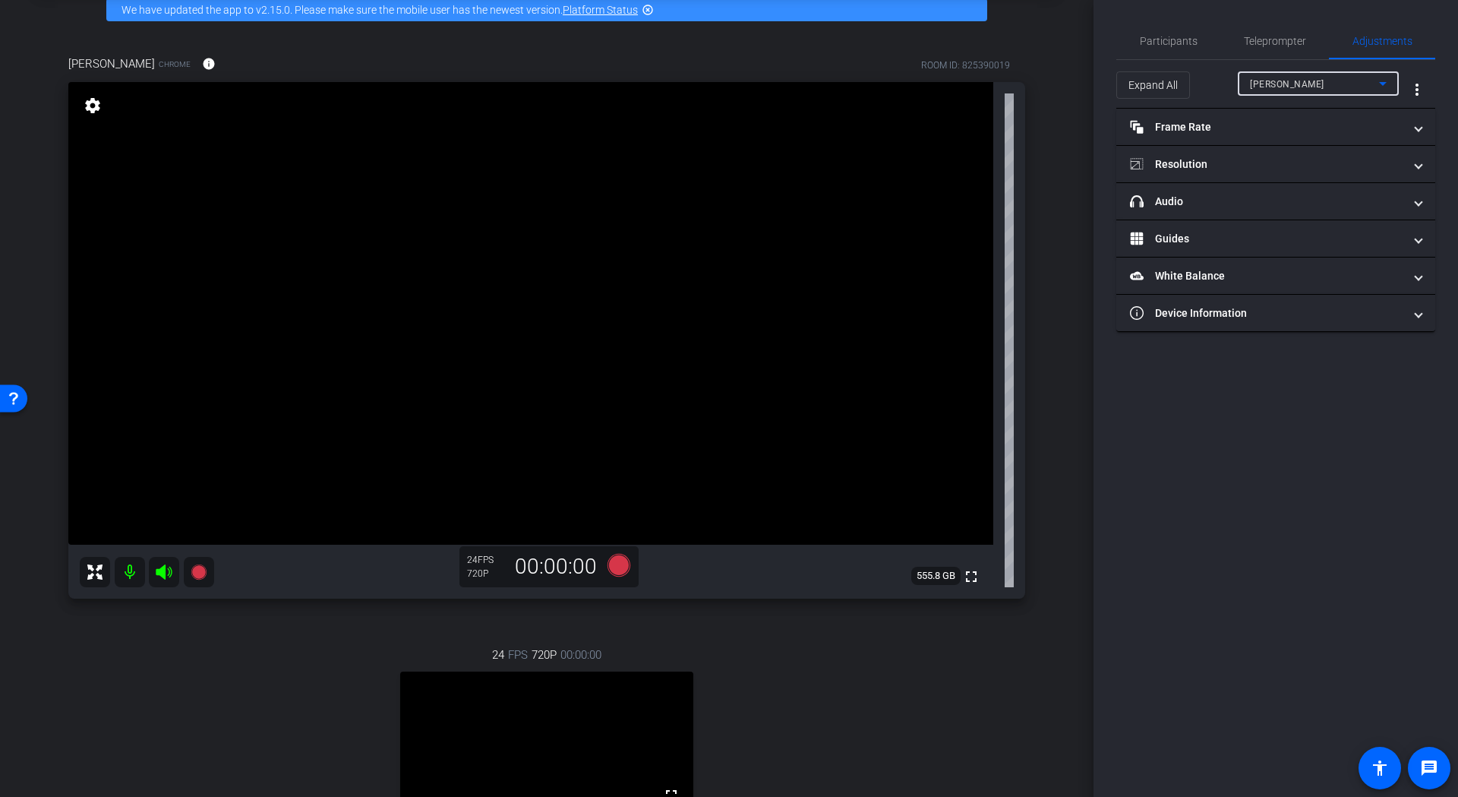
click at [1284, 83] on span "Charlene Rincon" at bounding box center [1287, 84] width 74 height 11
click at [1199, 124] on div at bounding box center [729, 398] width 1458 height 797
click at [1194, 127] on mat-panel-title "Frame Rate Frame Rate" at bounding box center [1266, 127] width 273 height 16
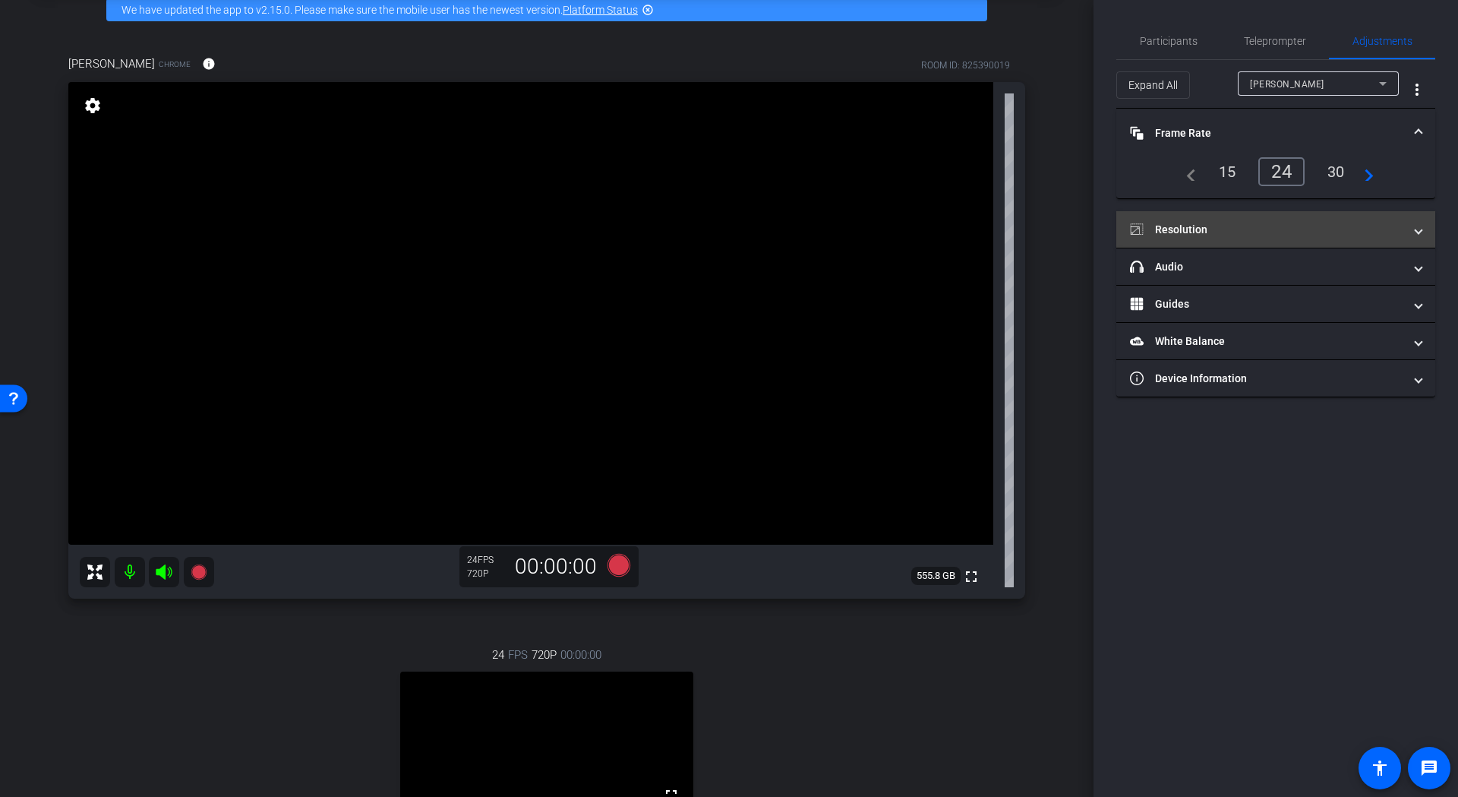
click at [1237, 229] on mat-panel-title "Resolution" at bounding box center [1266, 230] width 273 height 16
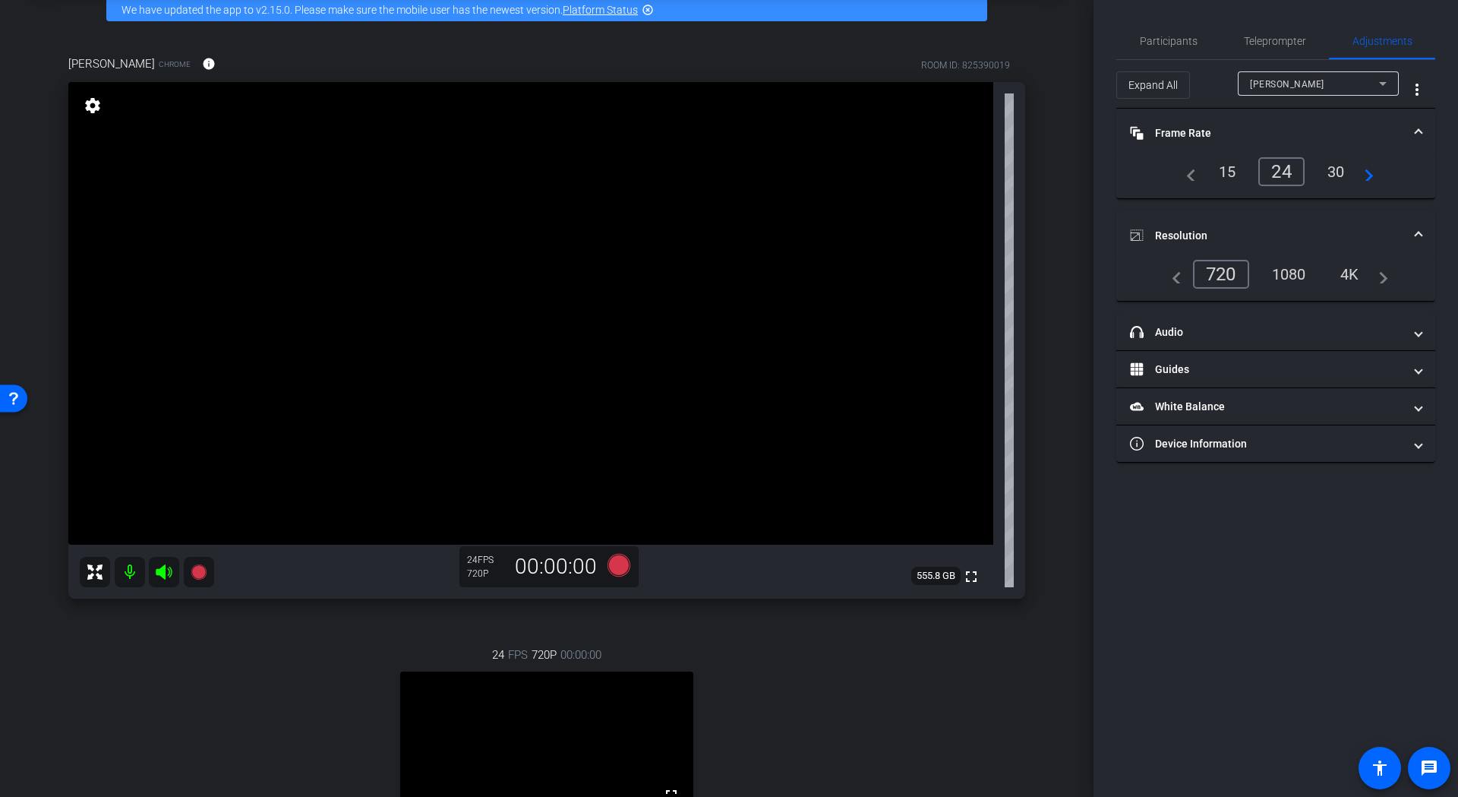
click at [1299, 271] on div "1080" at bounding box center [1289, 274] width 57 height 26
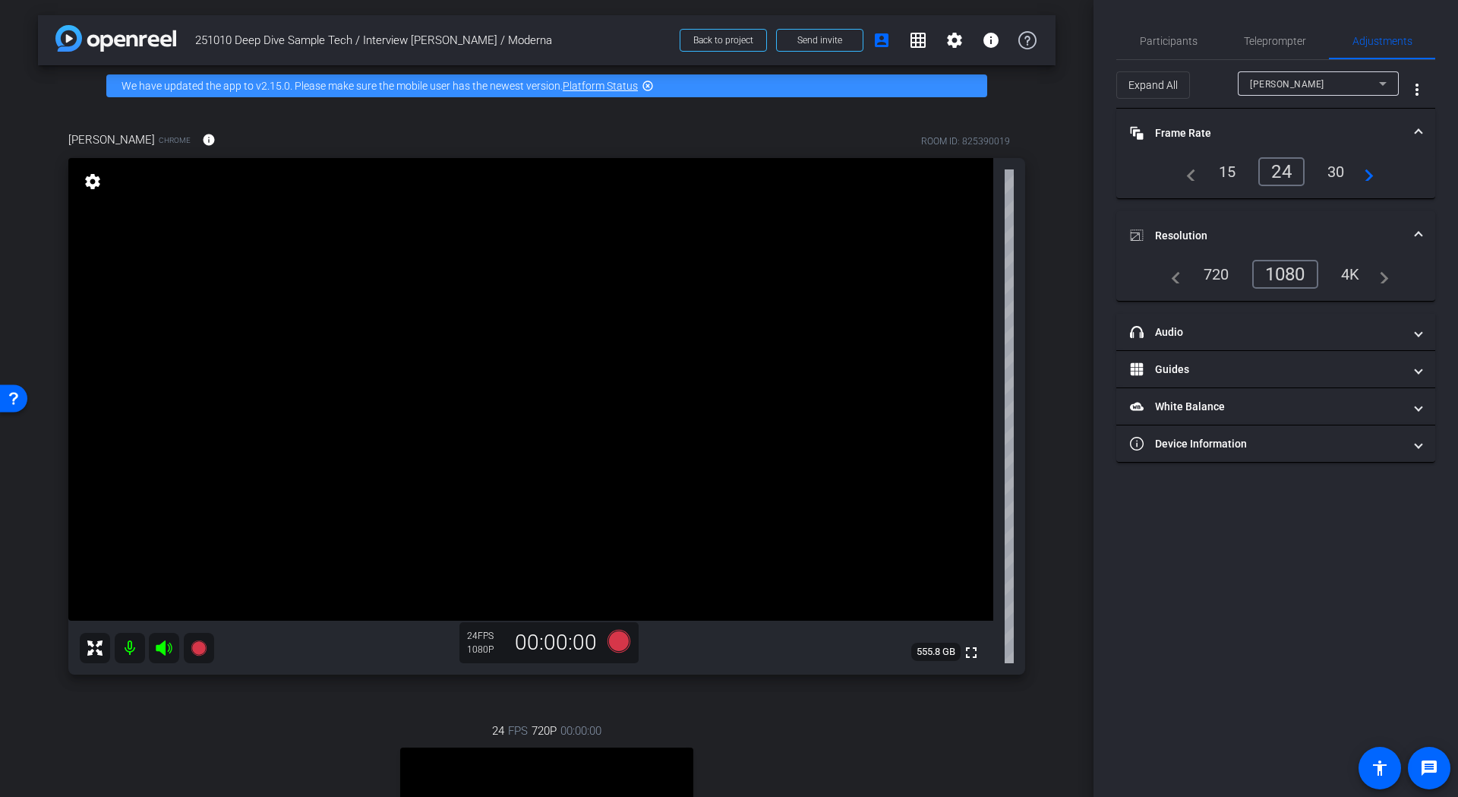
click at [1348, 275] on div "4K" at bounding box center [1351, 274] width 42 height 26
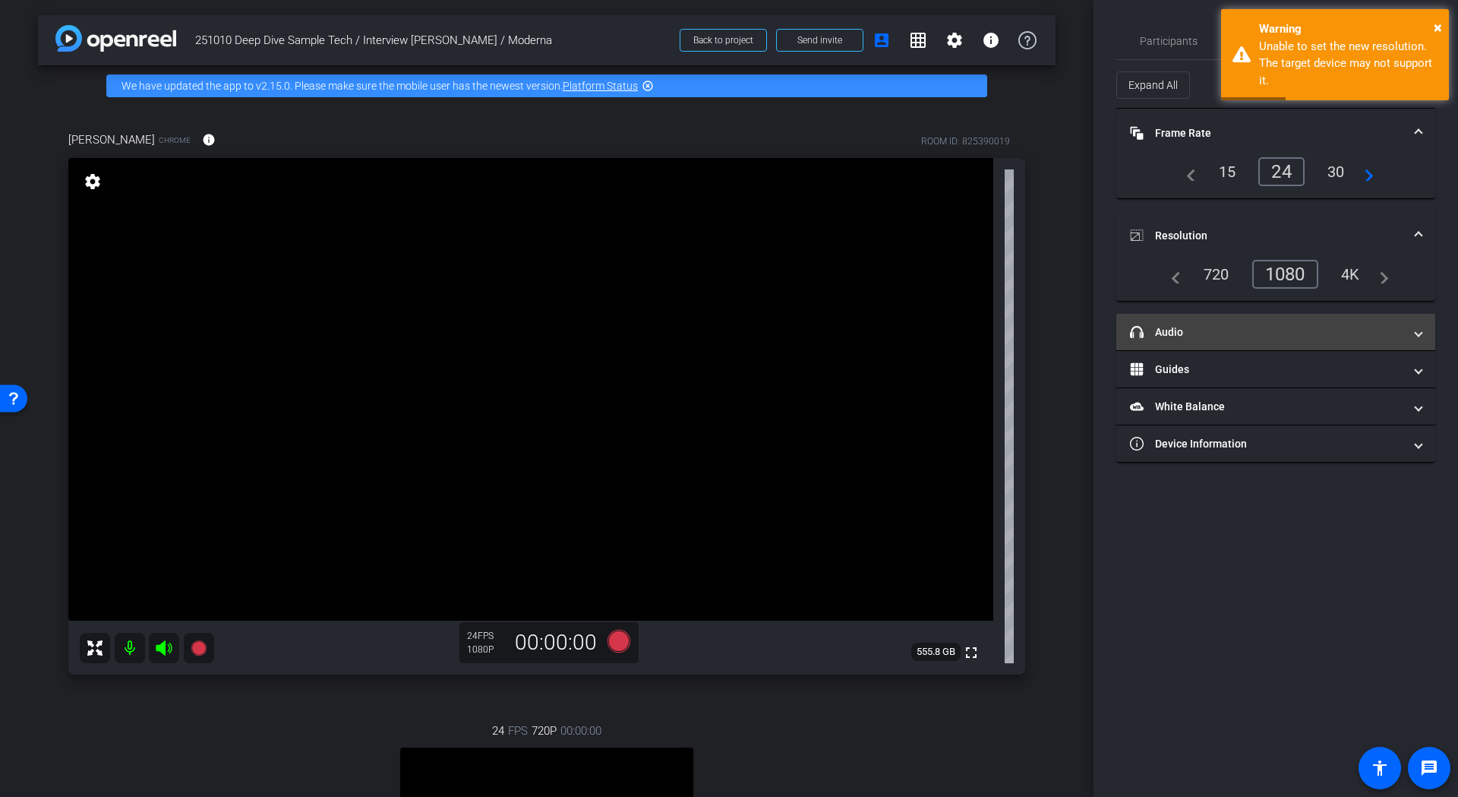
drag, startPoint x: 1244, startPoint y: 536, endPoint x: 1249, endPoint y: 332, distance: 204.4
click at [1246, 536] on div "Participants Teleprompter Adjustments settings Tina Porsche flip Director Every…" at bounding box center [1276, 398] width 365 height 797
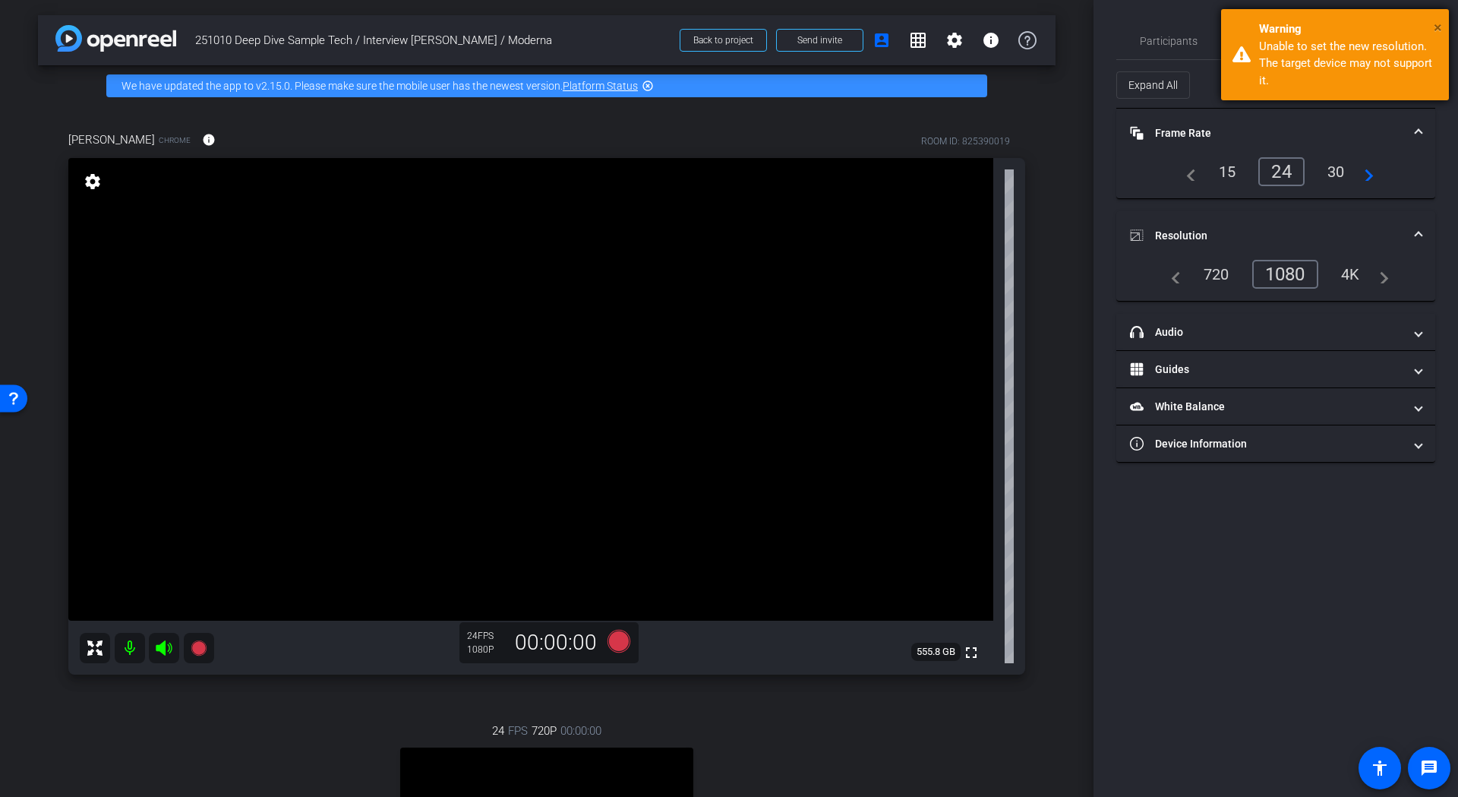
click at [1439, 27] on span "×" at bounding box center [1438, 27] width 8 height 18
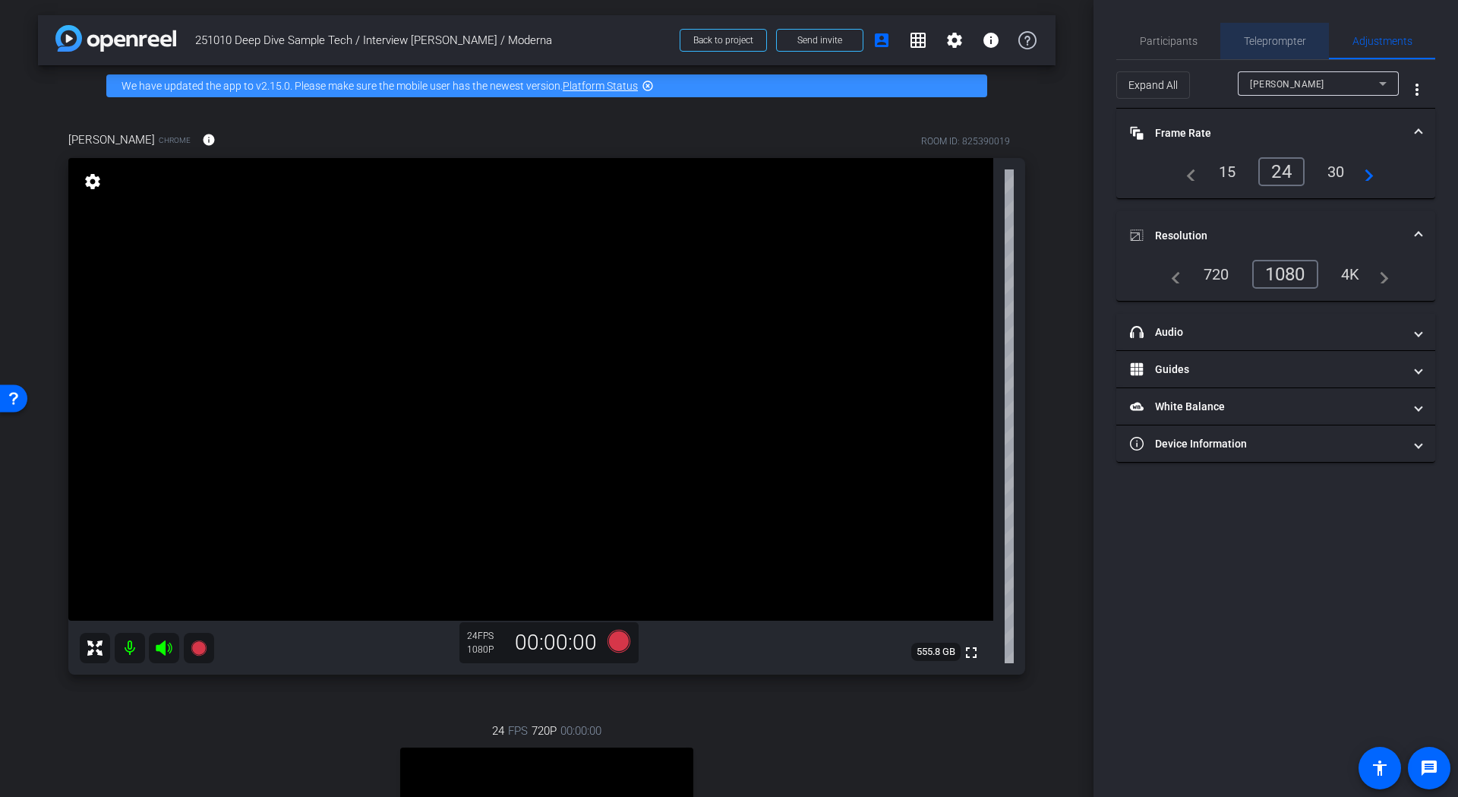
click at [1281, 40] on span "Teleprompter" at bounding box center [1275, 41] width 62 height 11
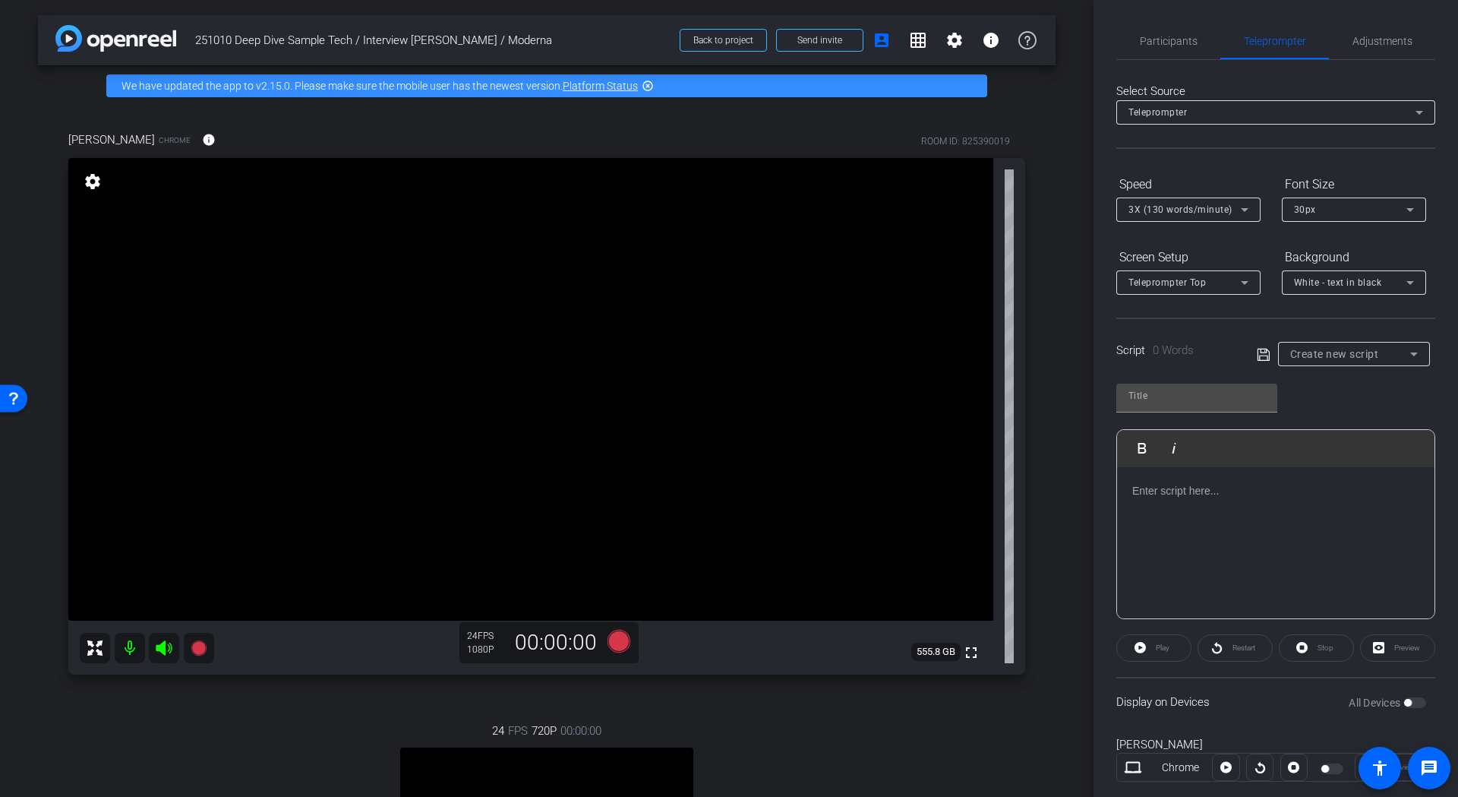
click at [1179, 507] on div at bounding box center [1275, 543] width 317 height 152
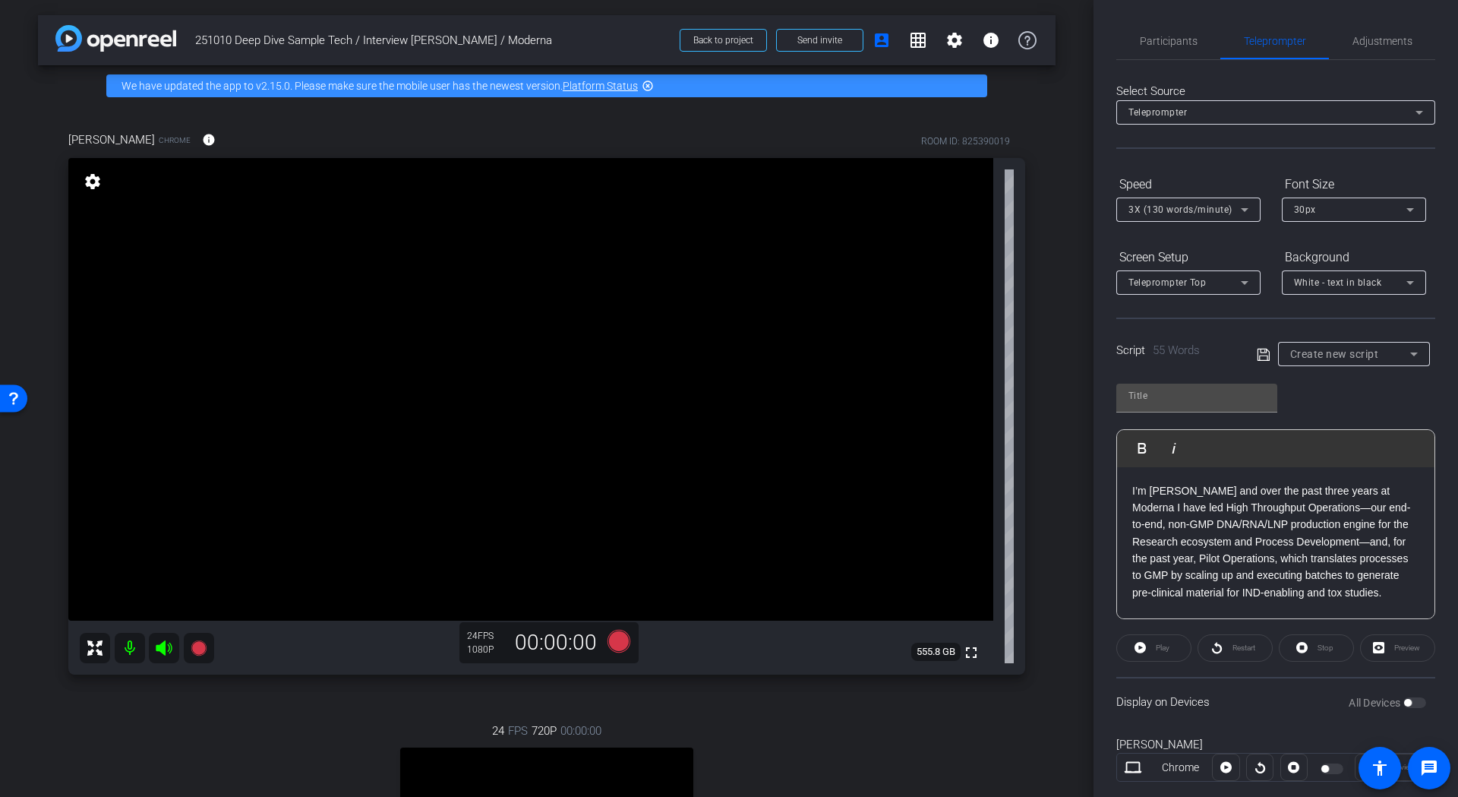
click at [1158, 648] on div "Play" at bounding box center [1153, 647] width 75 height 27
click at [1407, 702] on div "All Devices" at bounding box center [1387, 702] width 77 height 15
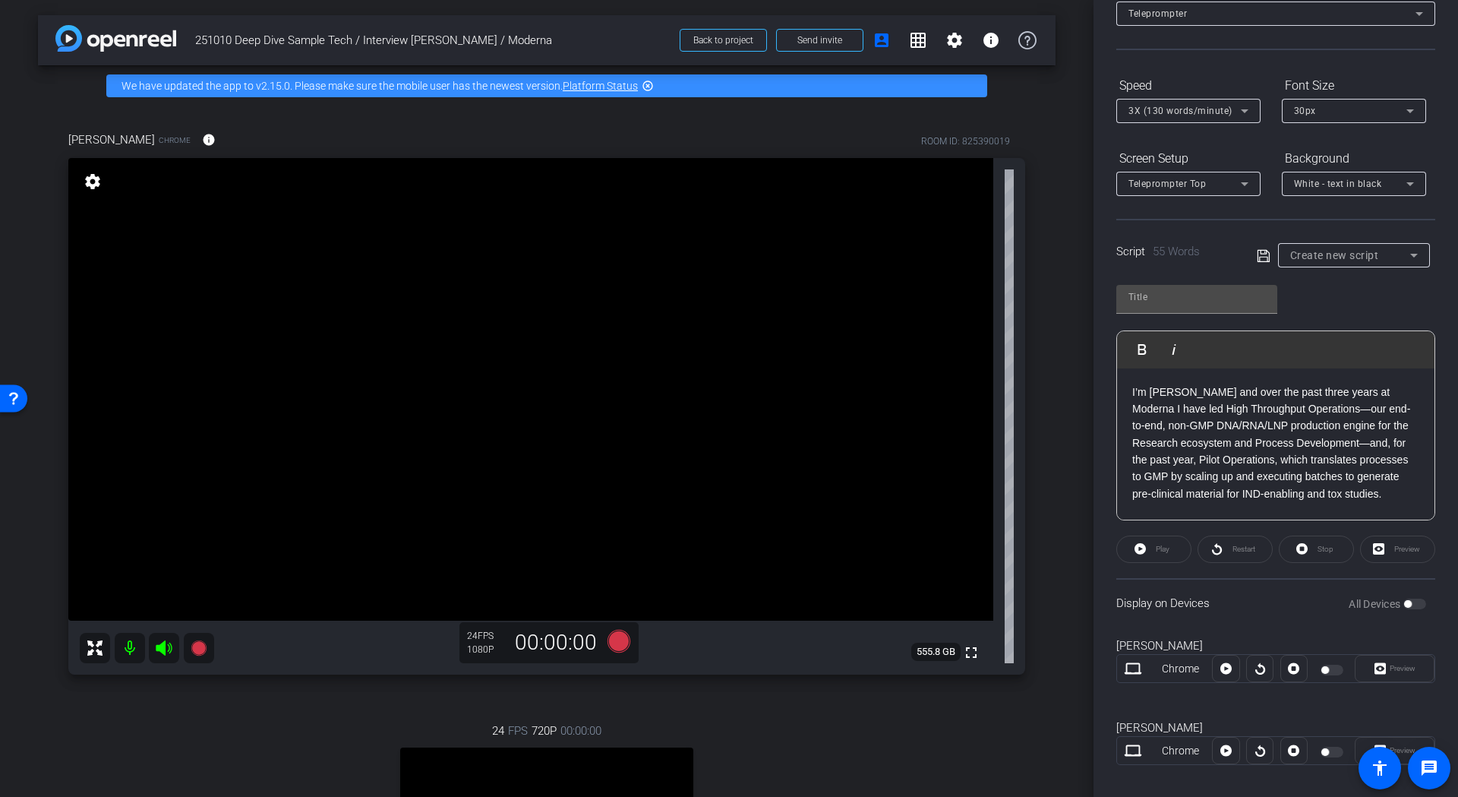
scroll to position [115, 0]
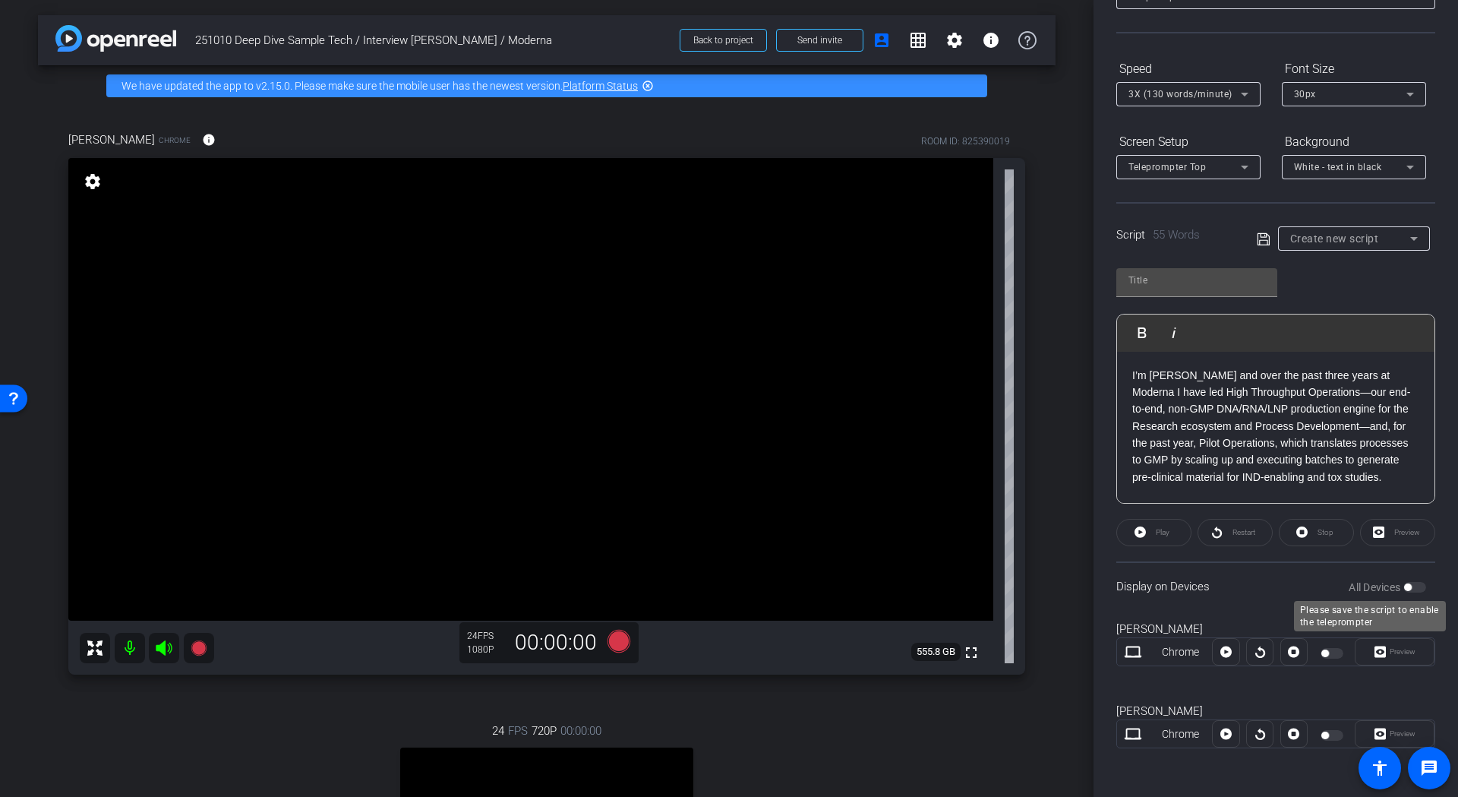
click at [1417, 588] on div "All Devices" at bounding box center [1387, 586] width 77 height 15
click at [1408, 587] on div "All Devices" at bounding box center [1387, 586] width 77 height 15
click at [1306, 533] on div "Stop" at bounding box center [1316, 532] width 75 height 27
click at [1299, 530] on div "Stop" at bounding box center [1316, 532] width 75 height 27
click at [1416, 588] on div "All Devices" at bounding box center [1387, 586] width 77 height 15
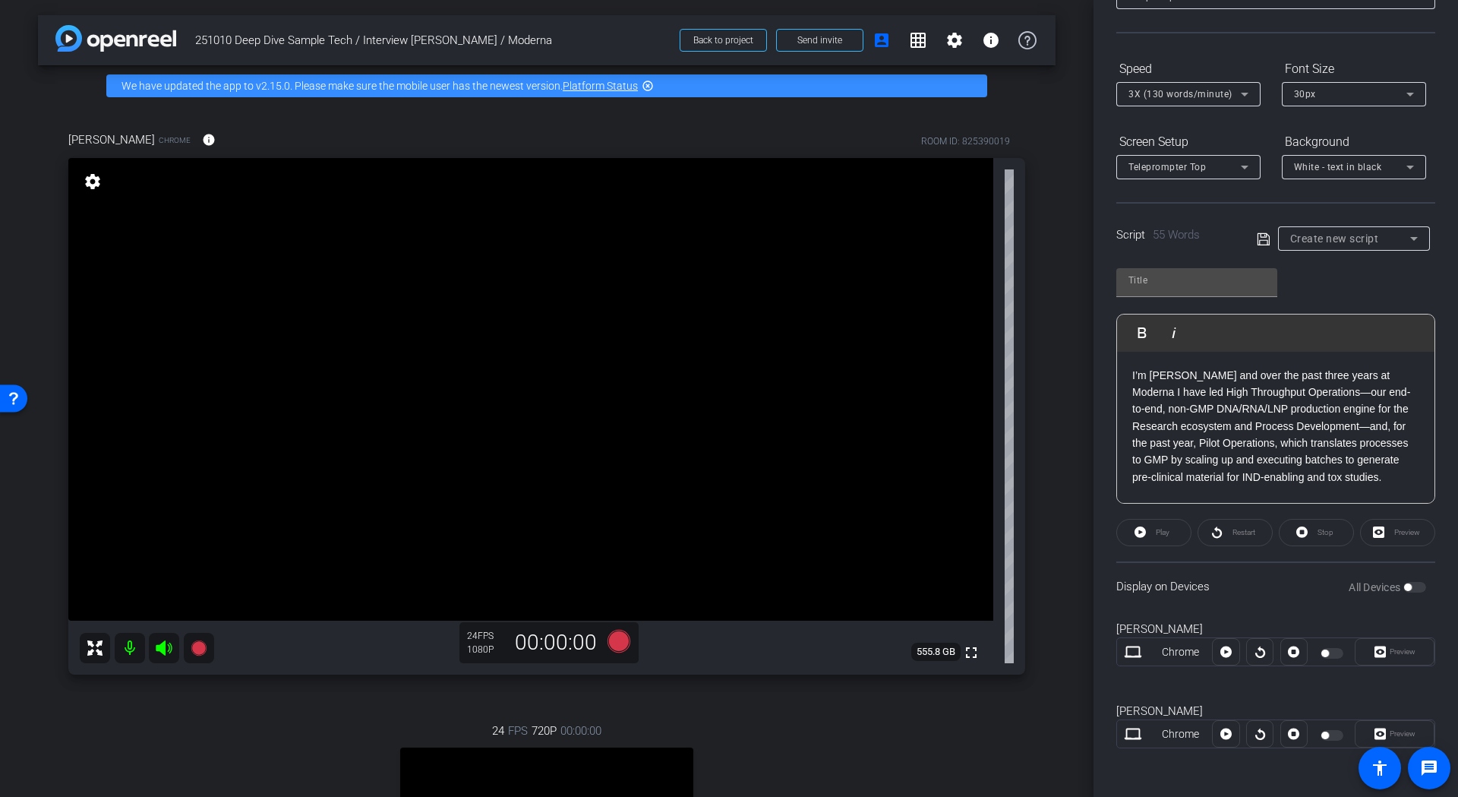
click at [1249, 595] on div "Display on Devices All Devices" at bounding box center [1275, 585] width 319 height 49
click at [1289, 652] on div at bounding box center [1293, 651] width 27 height 27
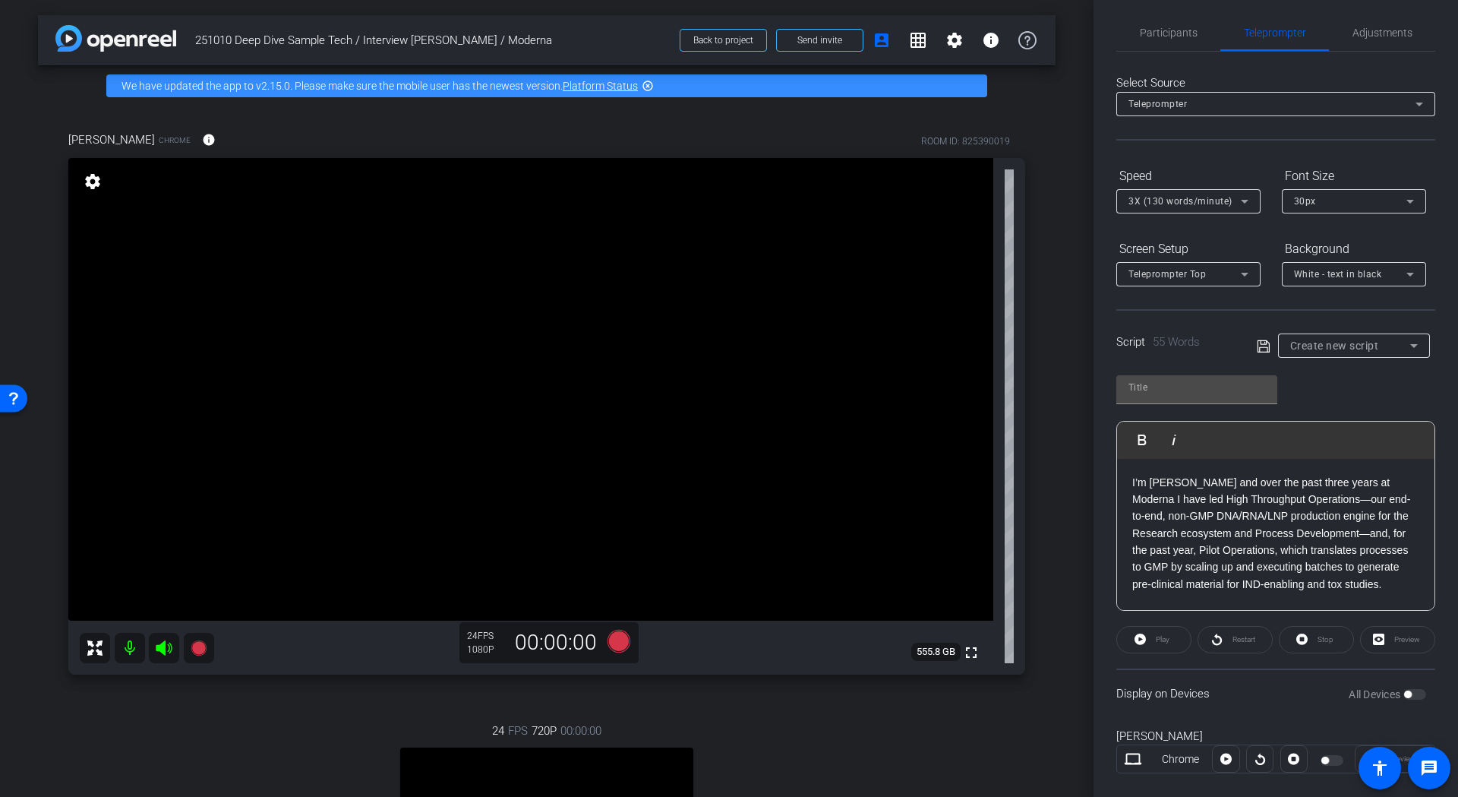
scroll to position [0, 0]
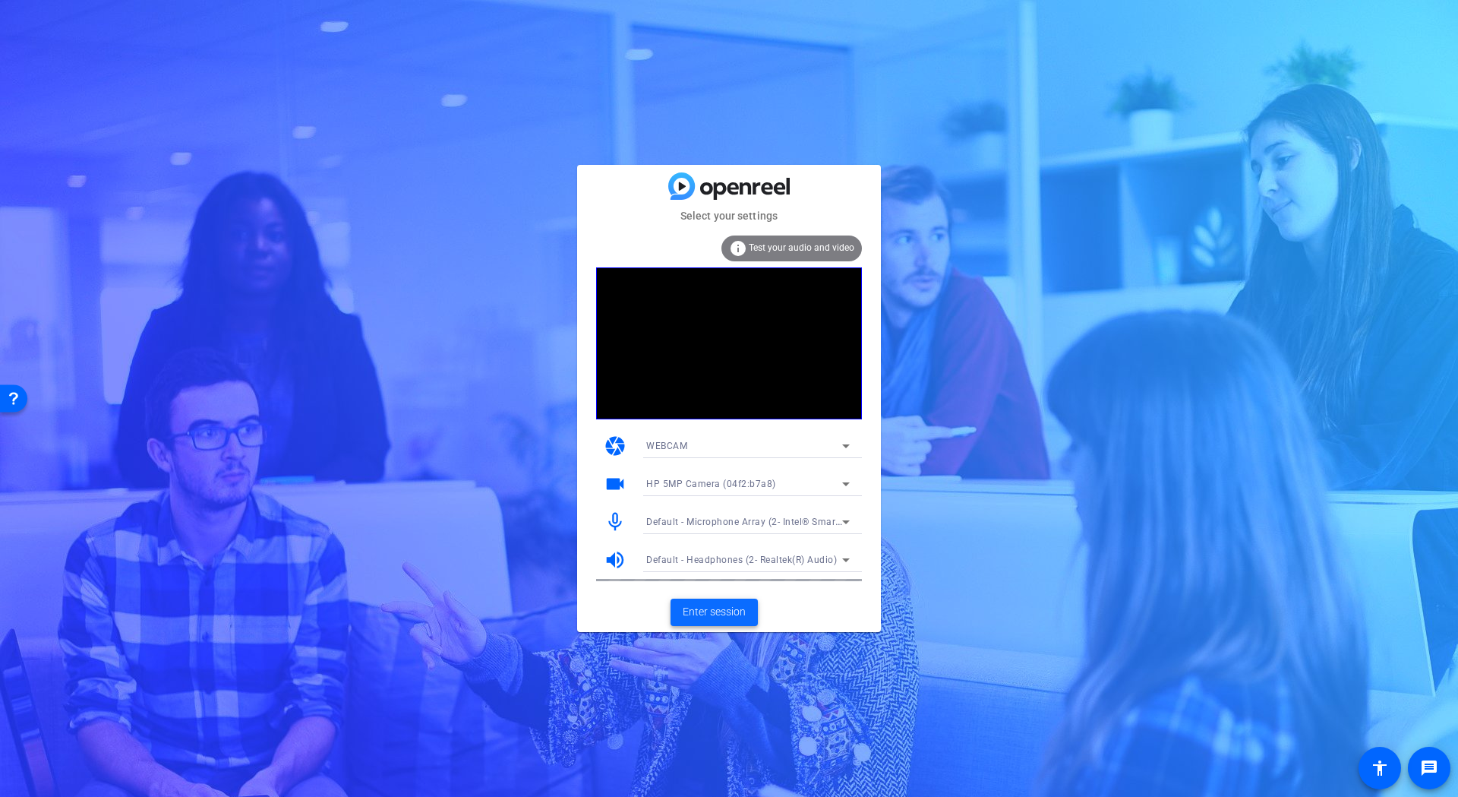
click at [735, 609] on span "Enter session" at bounding box center [714, 612] width 63 height 16
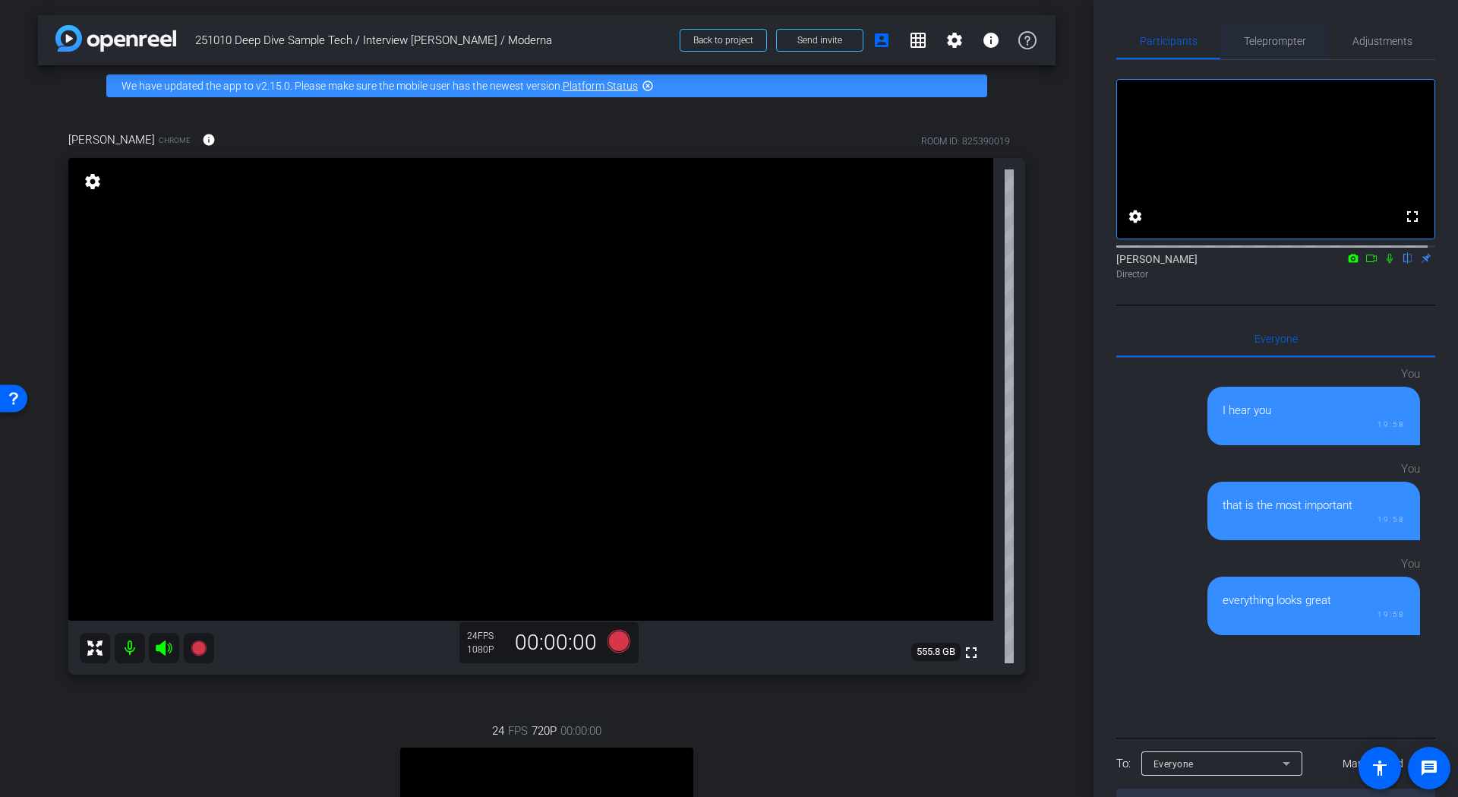
click at [1269, 38] on span "Teleprompter" at bounding box center [1275, 41] width 62 height 11
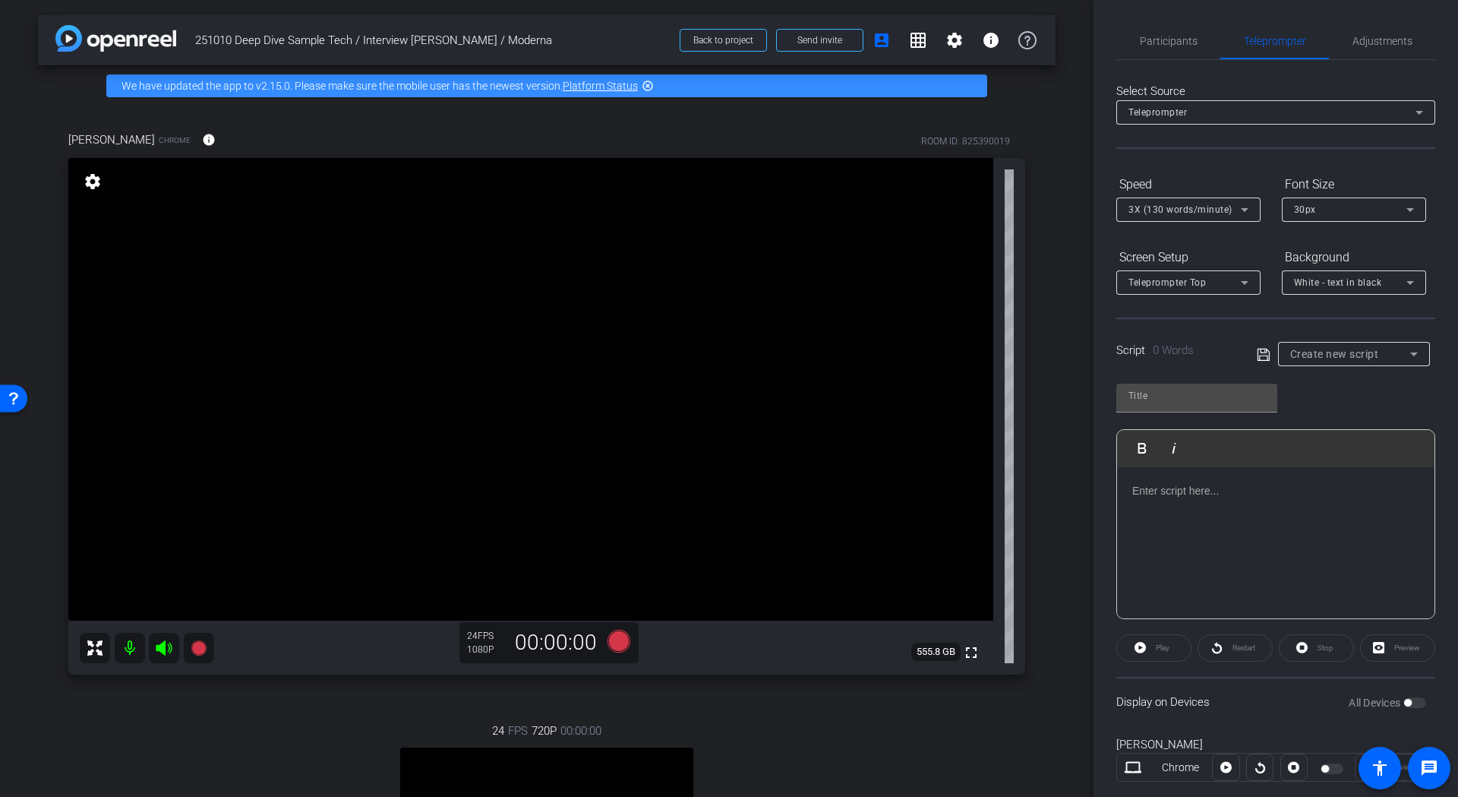
click at [1217, 493] on p at bounding box center [1275, 490] width 287 height 17
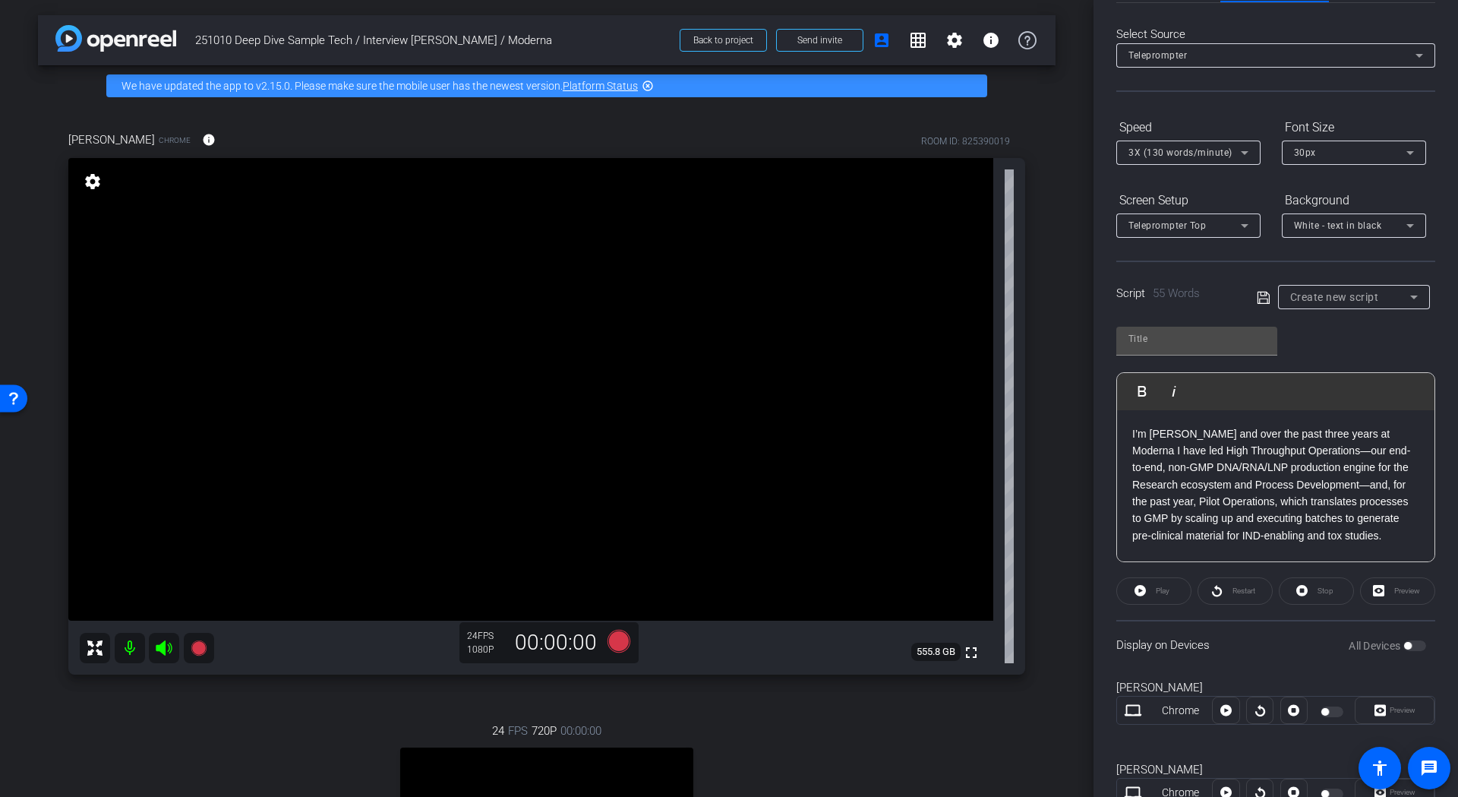
scroll to position [115, 0]
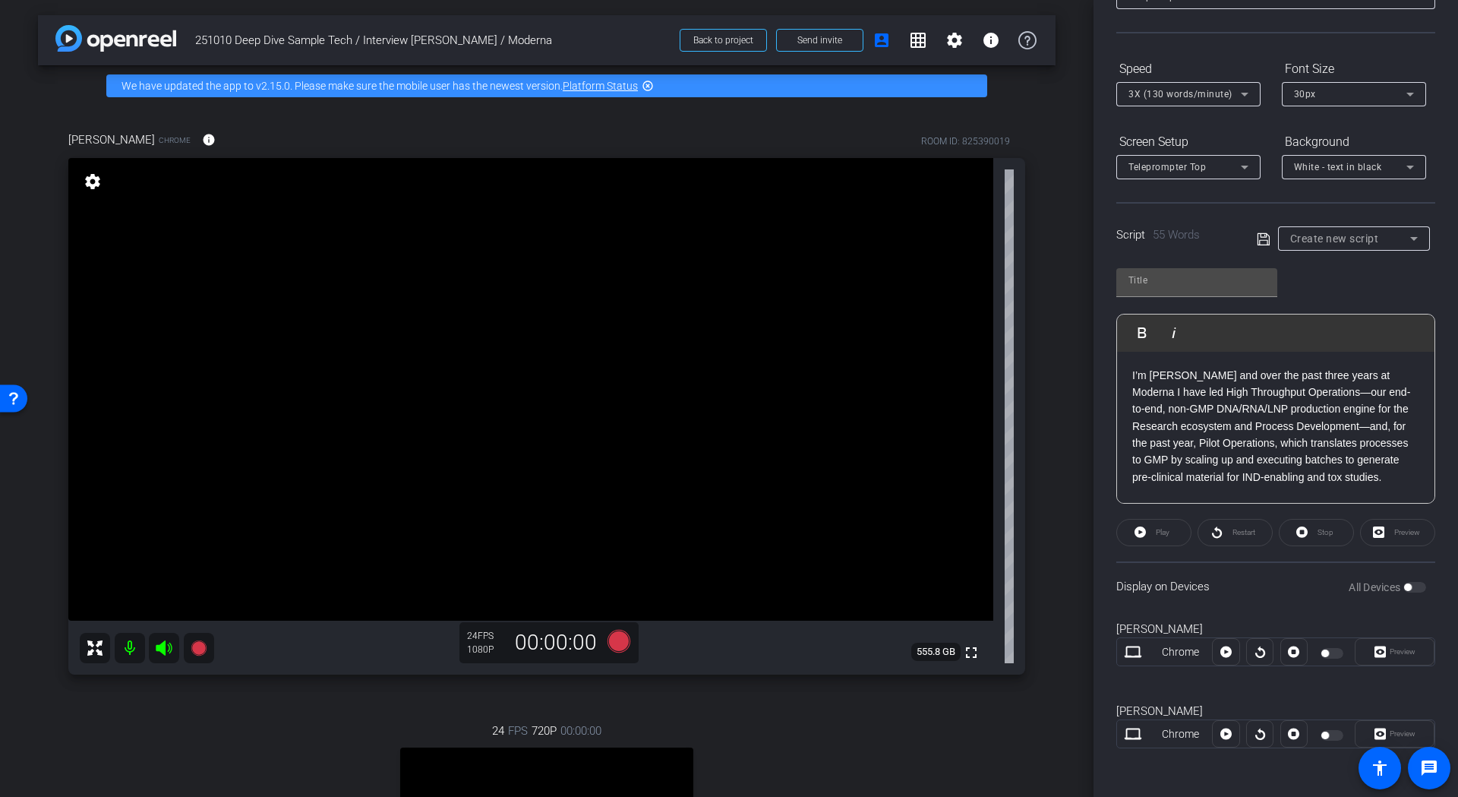
drag, startPoint x: 1229, startPoint y: 421, endPoint x: 1239, endPoint y: 430, distance: 14.0
click at [1234, 425] on p "I’m Charlene Rincon and over the past three years at Moderna I have led High Th…" at bounding box center [1275, 426] width 287 height 119
click at [1394, 483] on p "I’m Charlene Rincon and over the past three years at Moderna I have led High Th…" at bounding box center [1275, 426] width 287 height 119
click at [1370, 588] on label "All Devices" at bounding box center [1376, 586] width 55 height 15
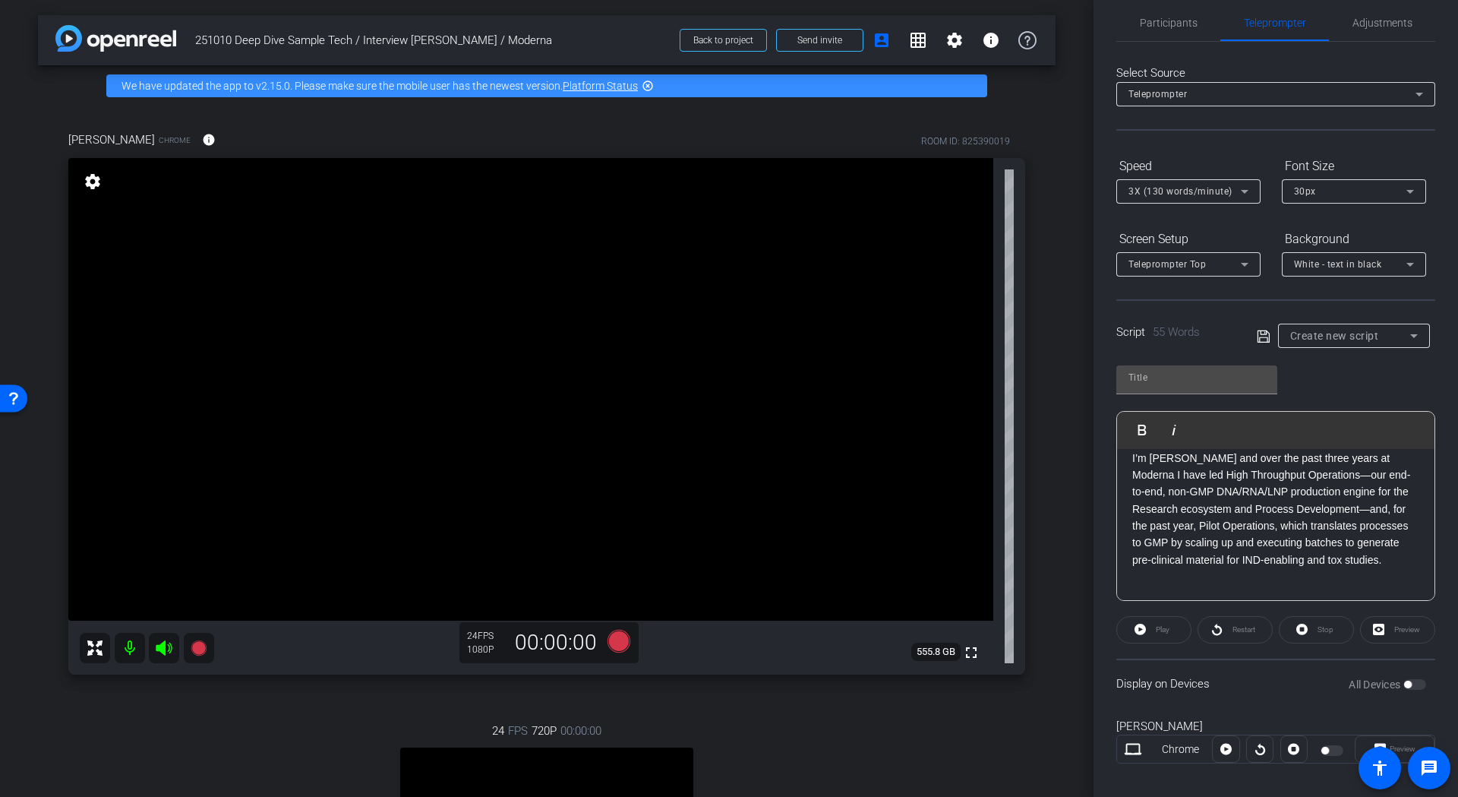
scroll to position [0, 0]
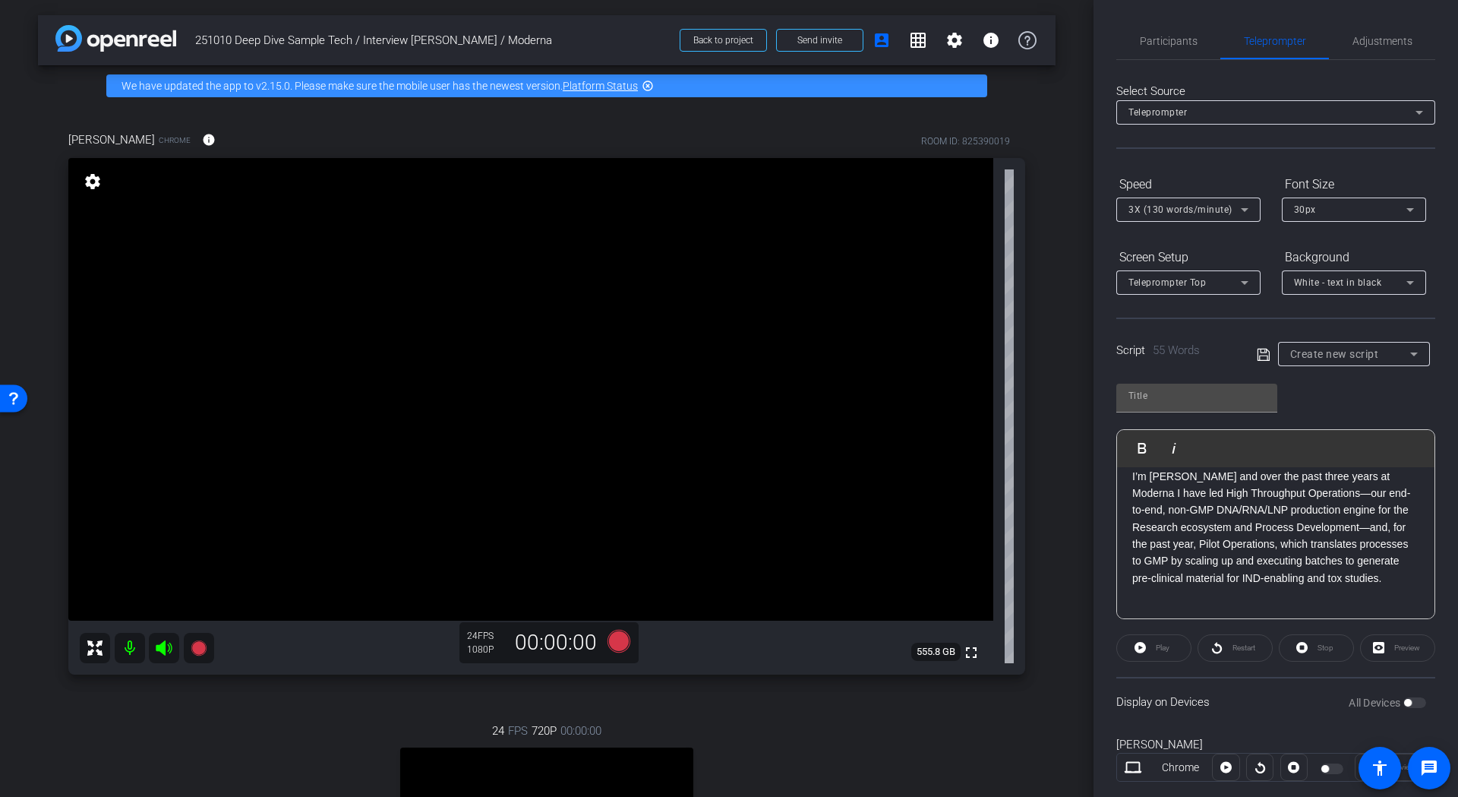
click at [1258, 352] on icon at bounding box center [1264, 355] width 14 height 18
type input "Default title 3012"
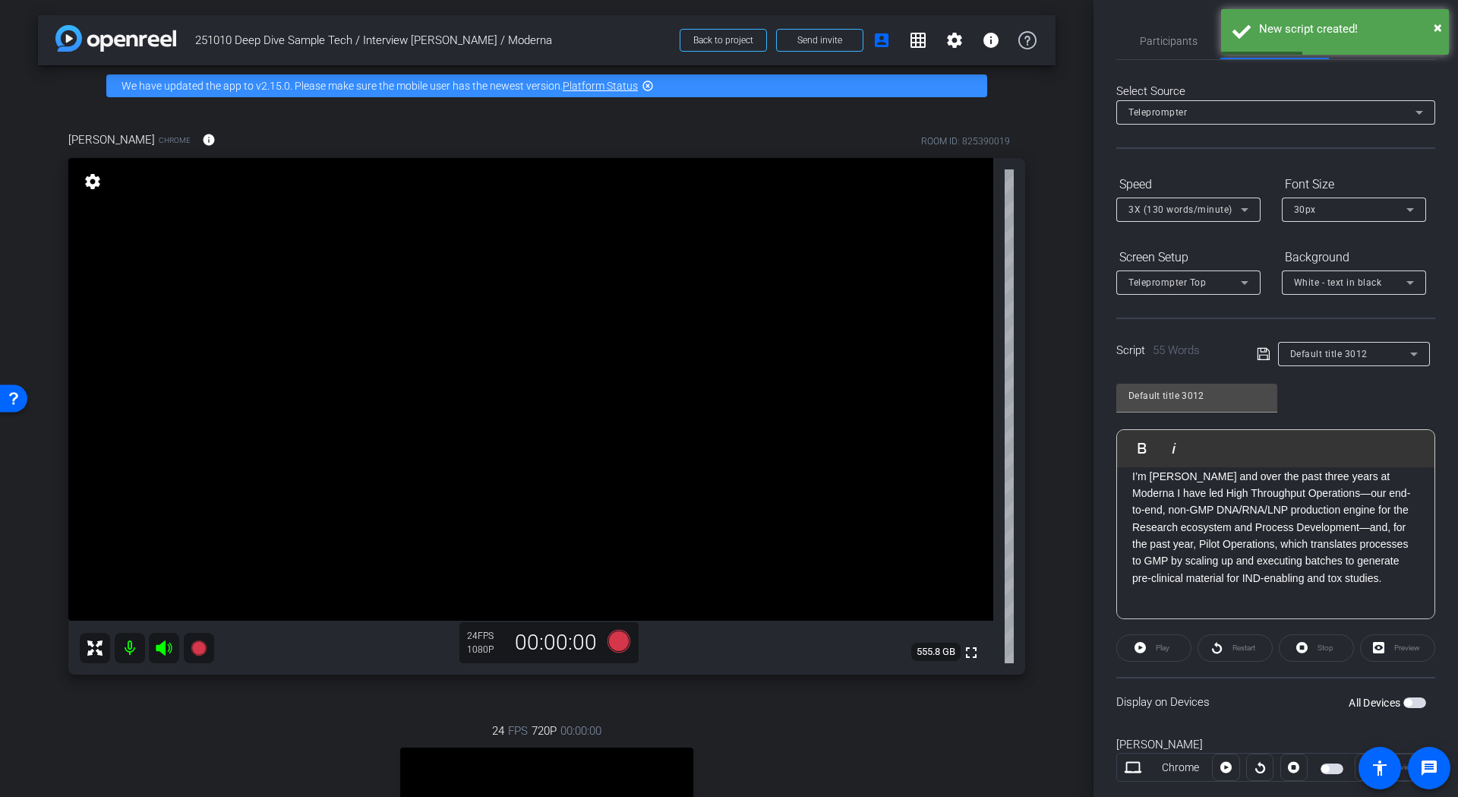
click at [1405, 706] on span "button" at bounding box center [1415, 702] width 23 height 11
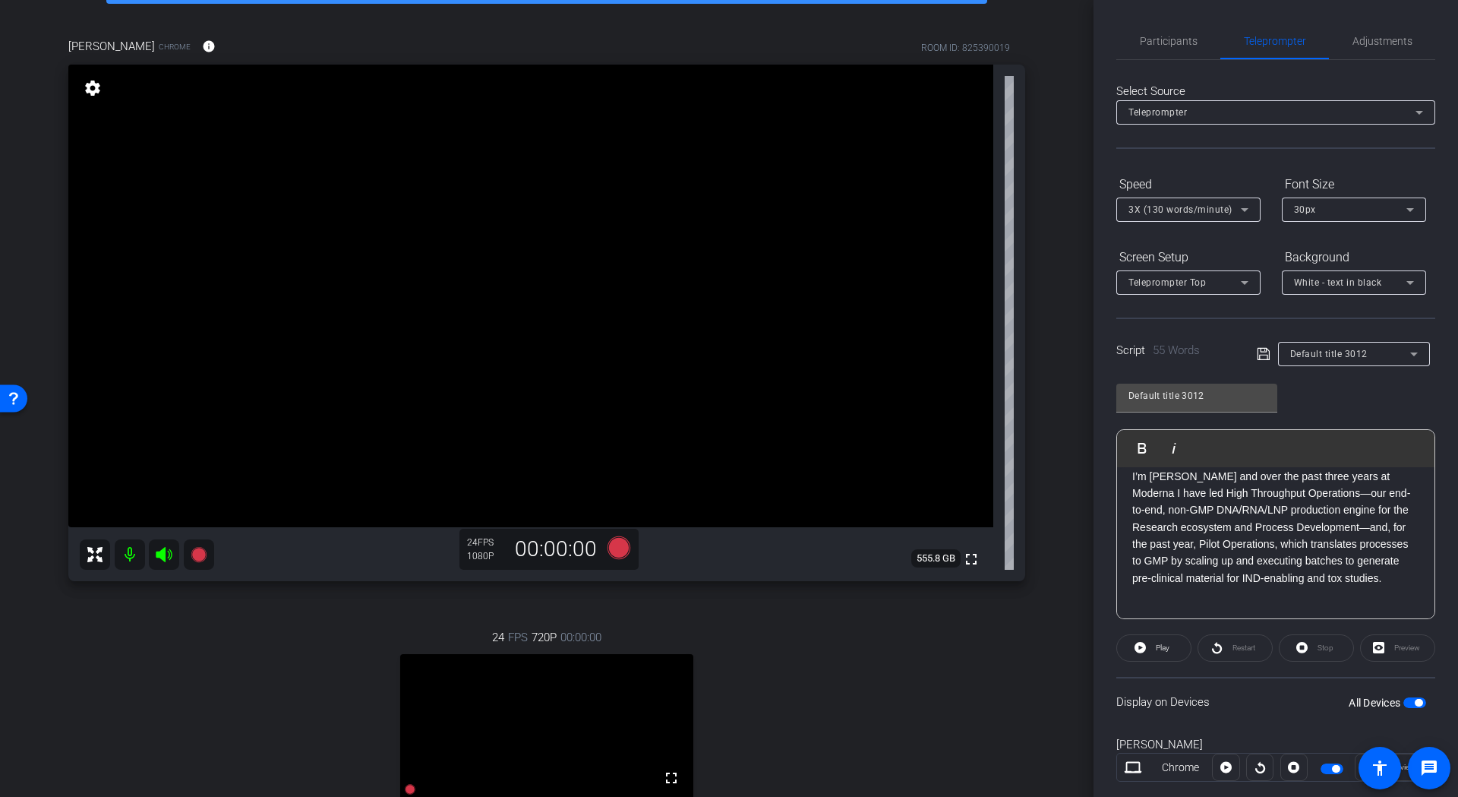
scroll to position [76, 0]
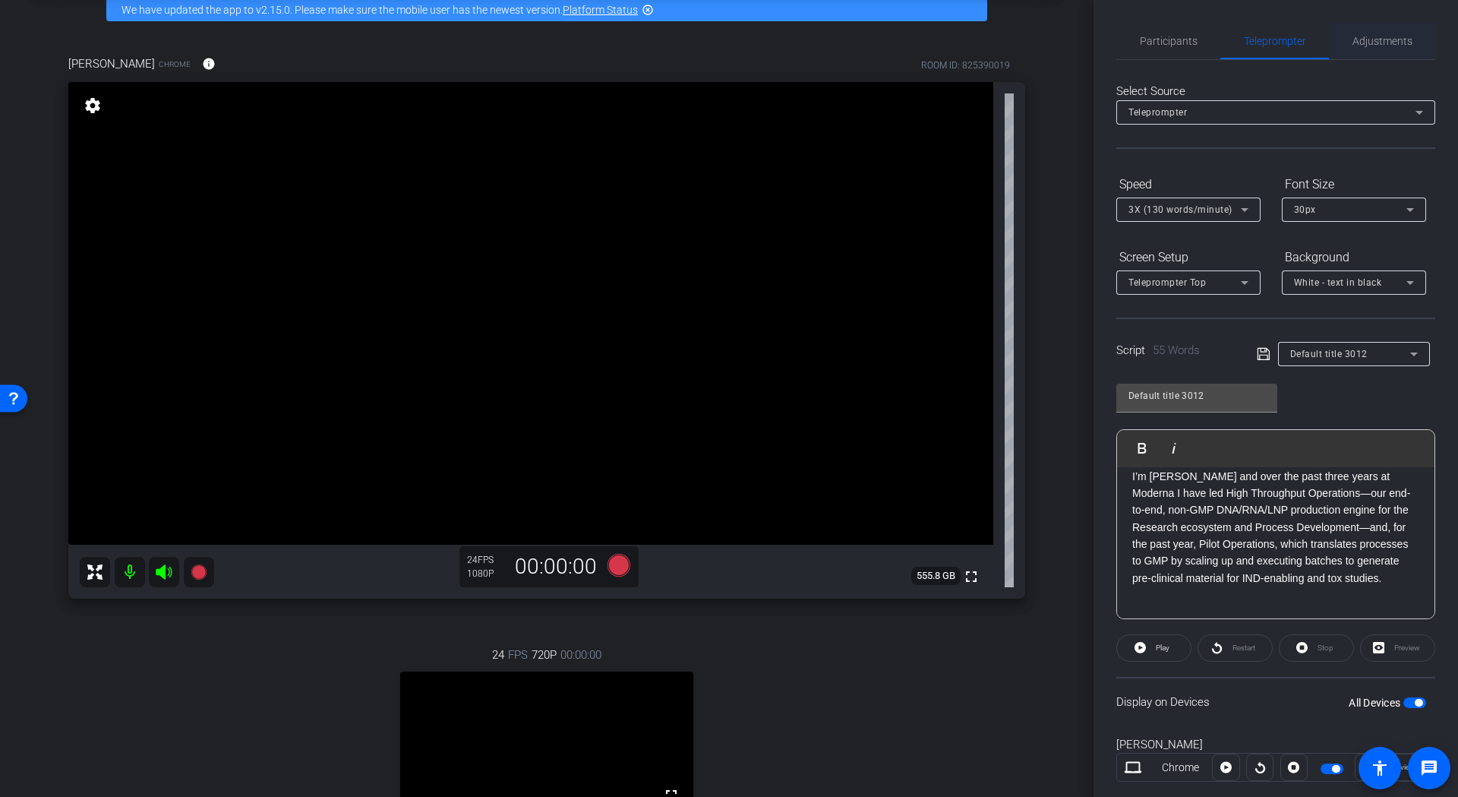
click at [1376, 39] on span "Adjustments" at bounding box center [1383, 41] width 60 height 11
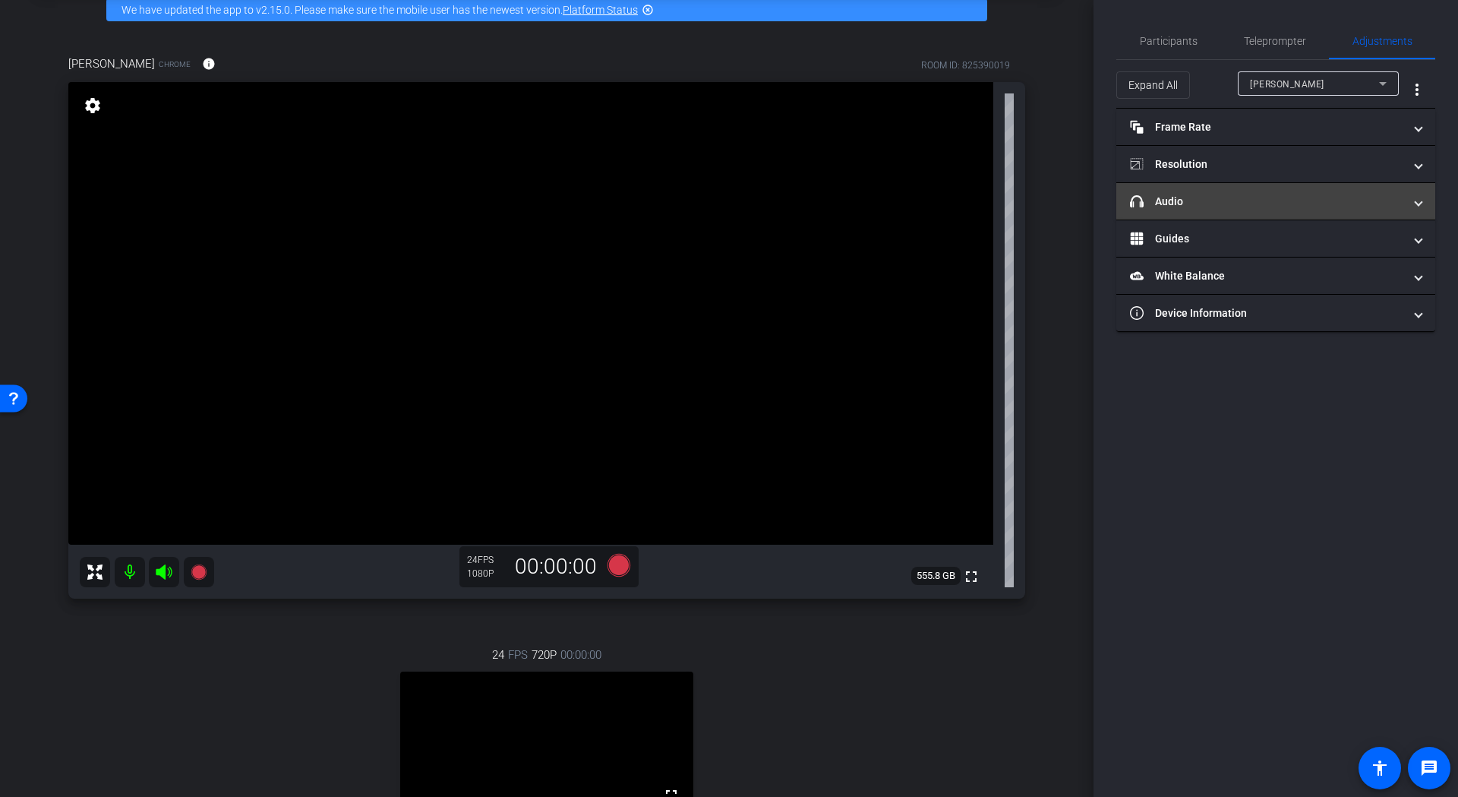
click at [1224, 208] on mat-panel-title "headphone icon Audio" at bounding box center [1266, 202] width 273 height 16
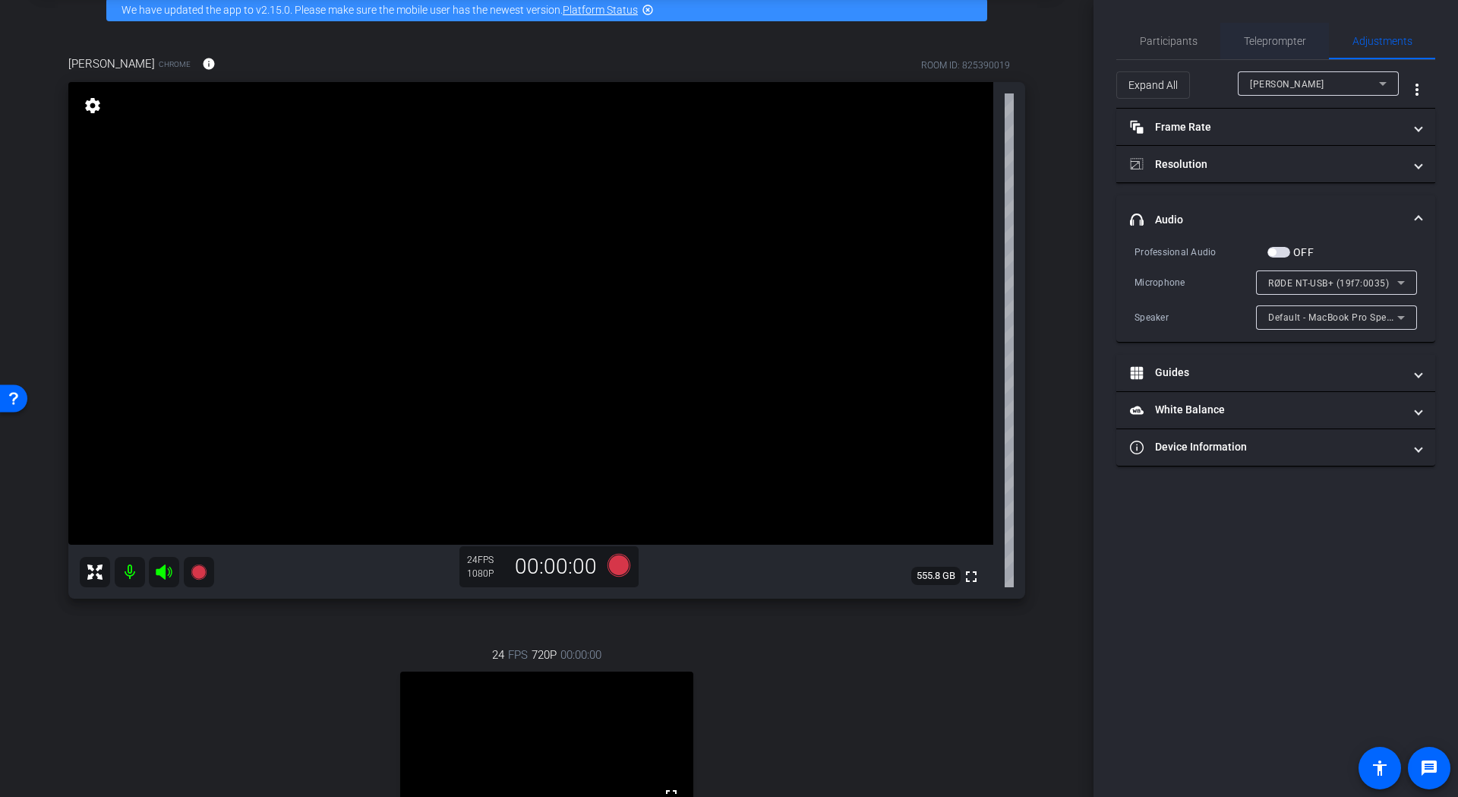
click at [1287, 42] on span "Teleprompter" at bounding box center [1275, 41] width 62 height 11
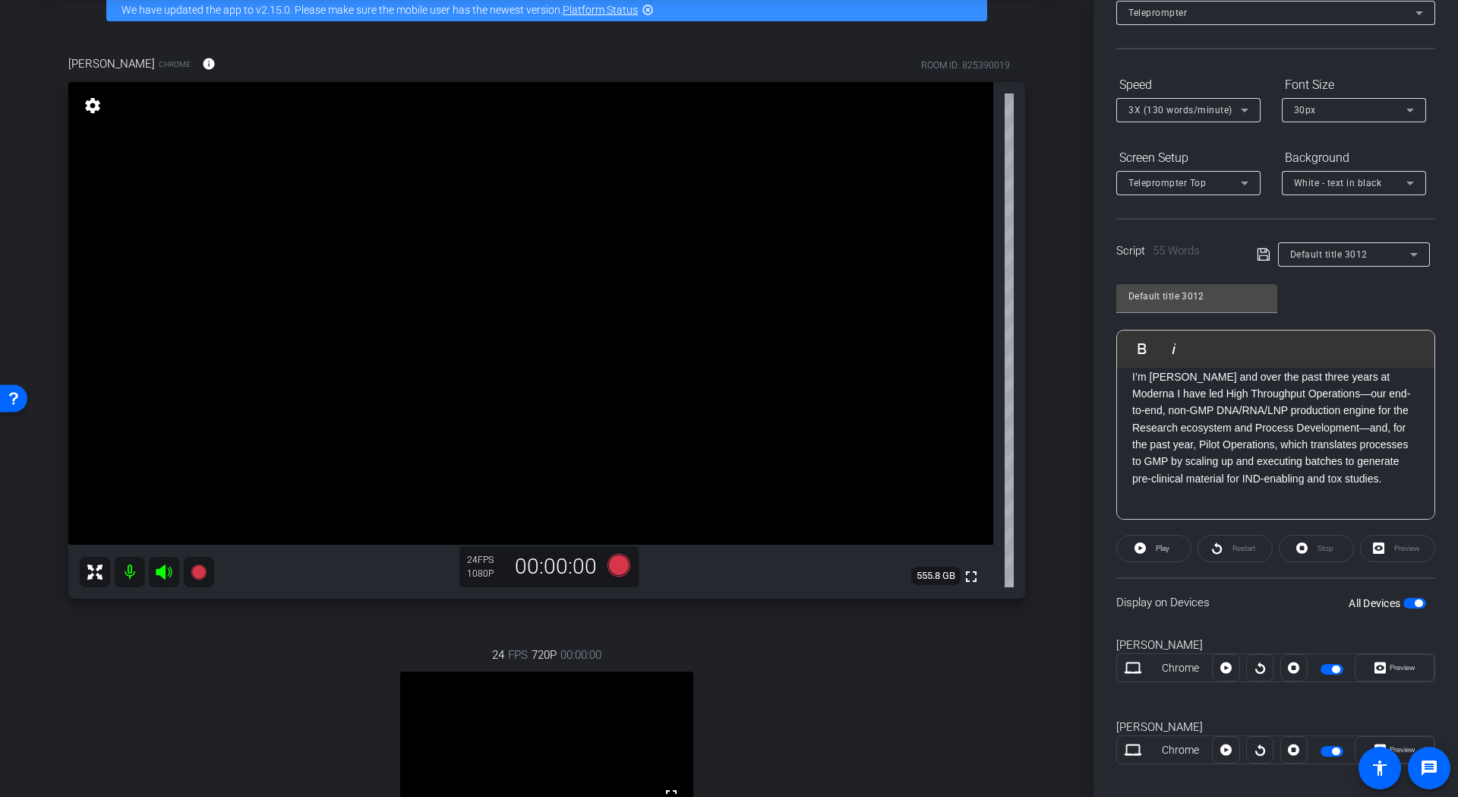
scroll to position [115, 0]
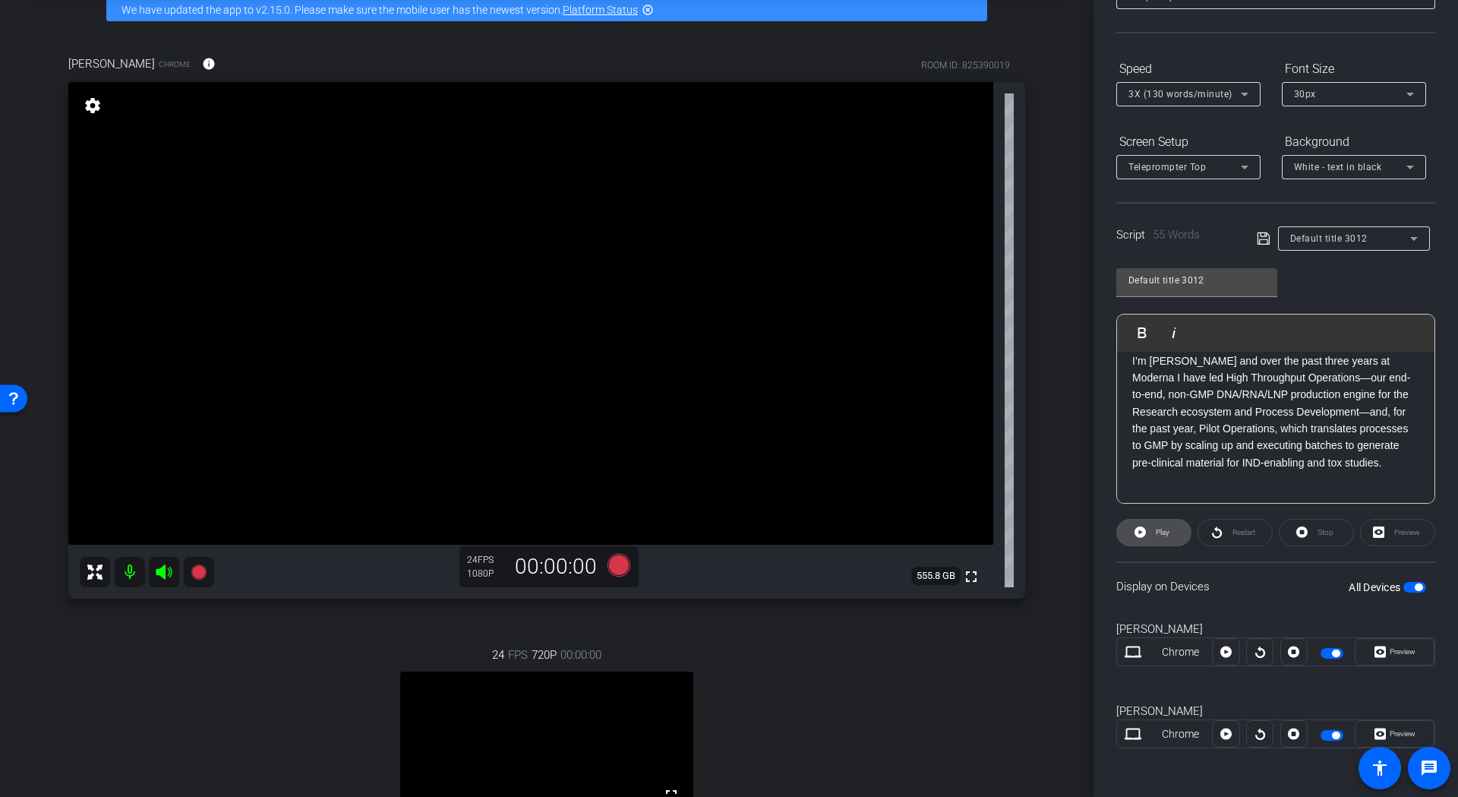
click at [1144, 530] on icon at bounding box center [1140, 531] width 11 height 11
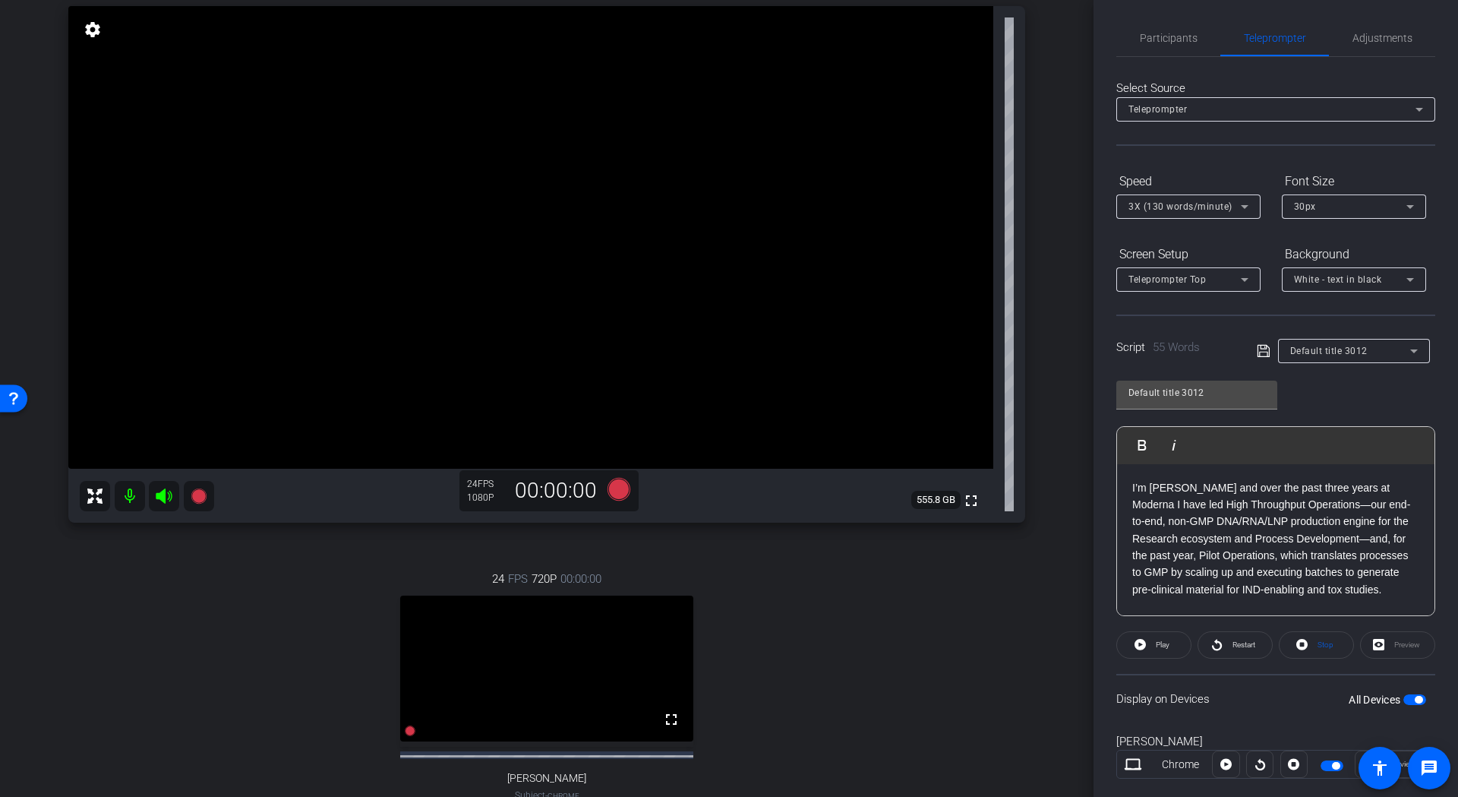
scroll to position [0, 0]
click at [1246, 286] on icon at bounding box center [1245, 282] width 18 height 18
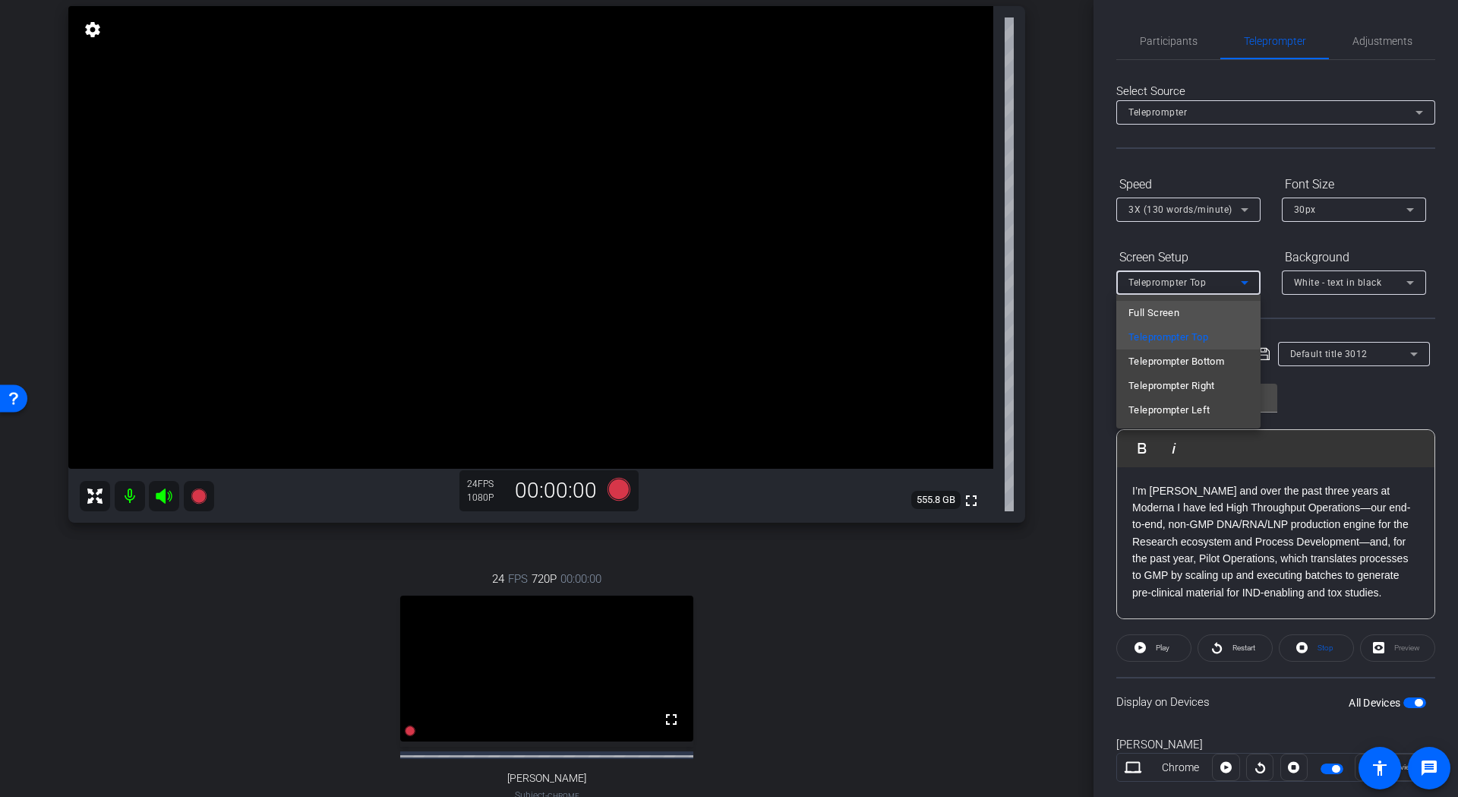
click at [1197, 316] on mat-option "Full Screen" at bounding box center [1188, 313] width 144 height 24
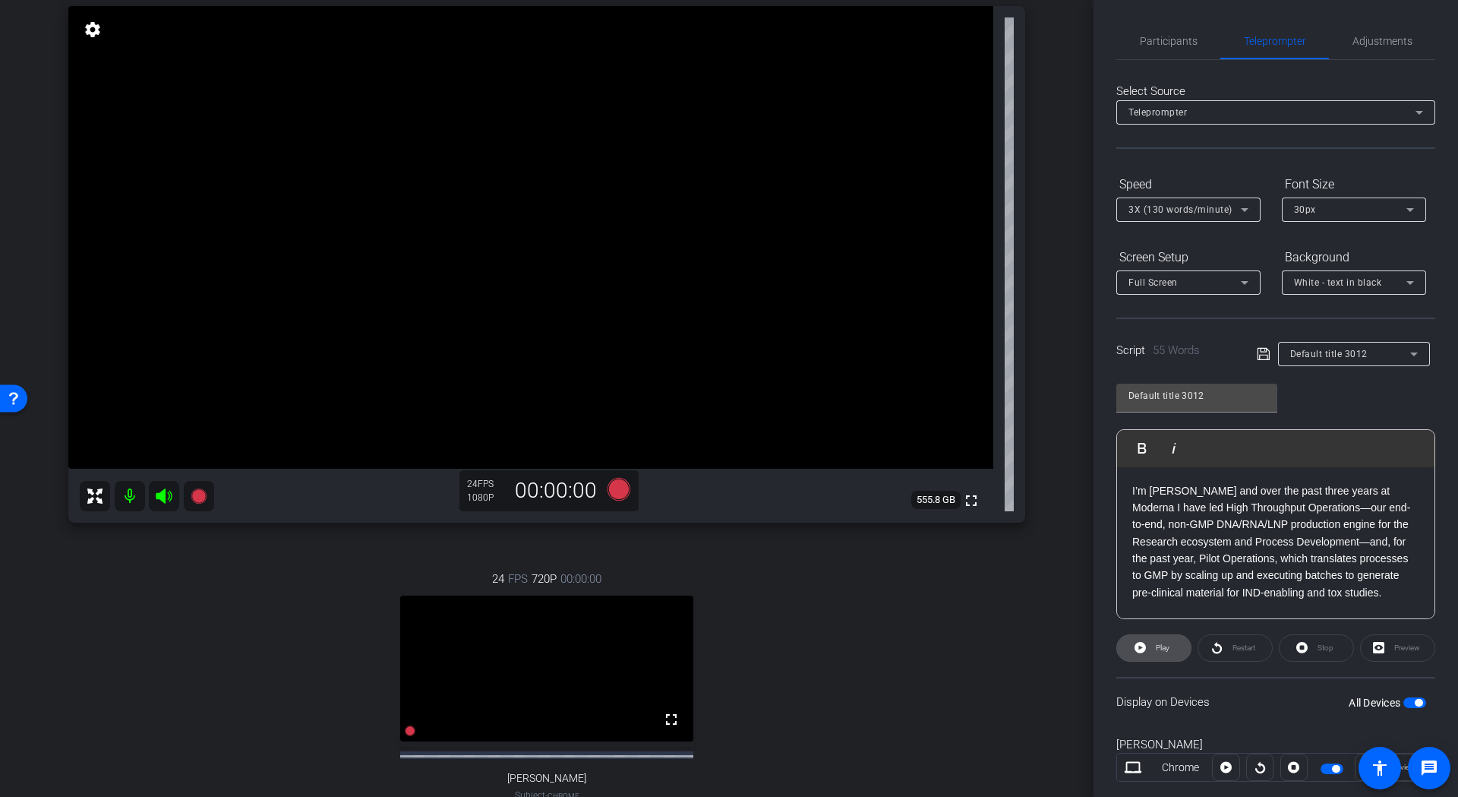
click at [1154, 654] on span "Play" at bounding box center [1160, 647] width 17 height 21
click at [1162, 647] on span "Pause" at bounding box center [1163, 647] width 21 height 8
click at [1253, 211] on icon at bounding box center [1245, 210] width 18 height 18
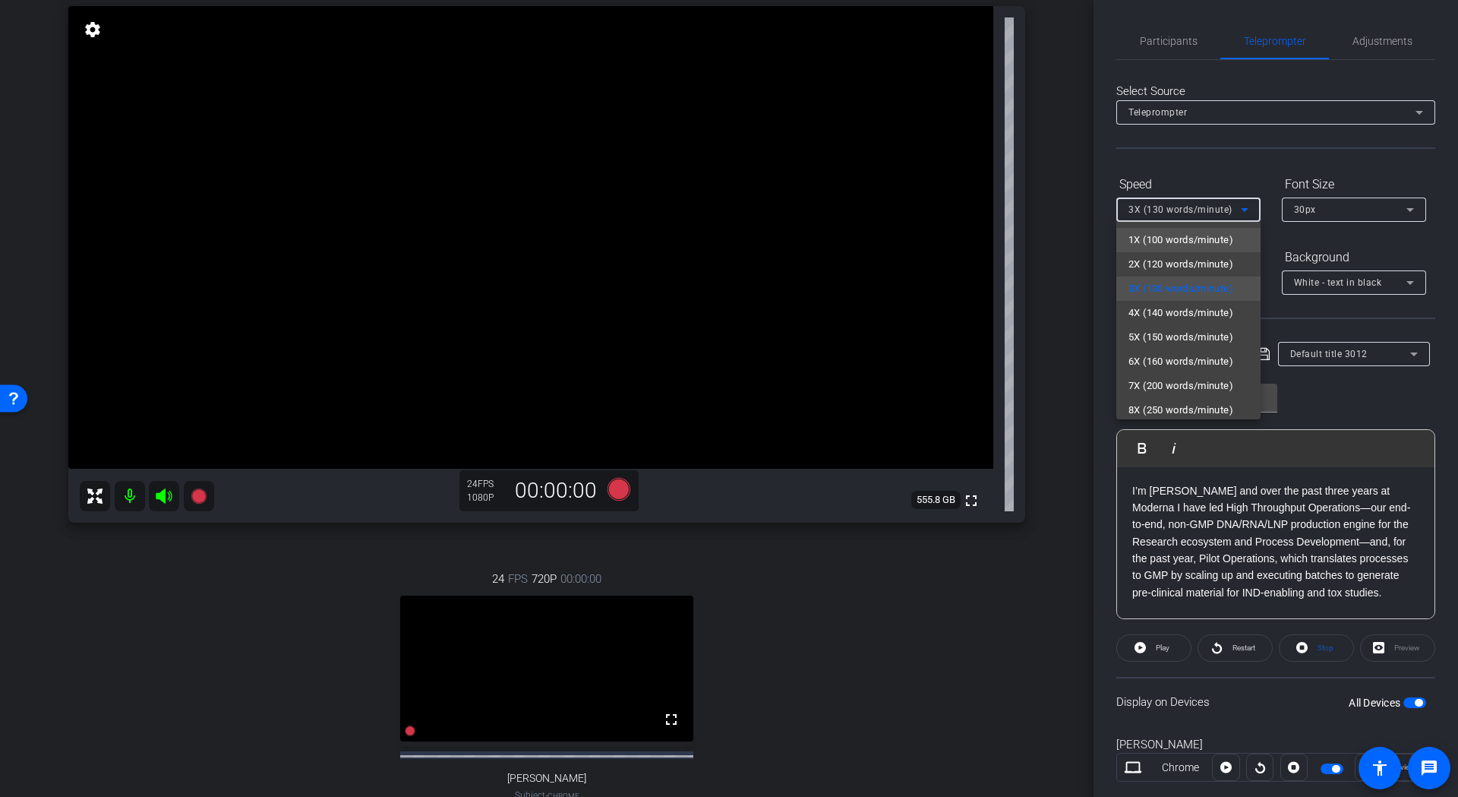
click at [1177, 249] on mat-option "1X (100 words/minute)" at bounding box center [1188, 240] width 144 height 24
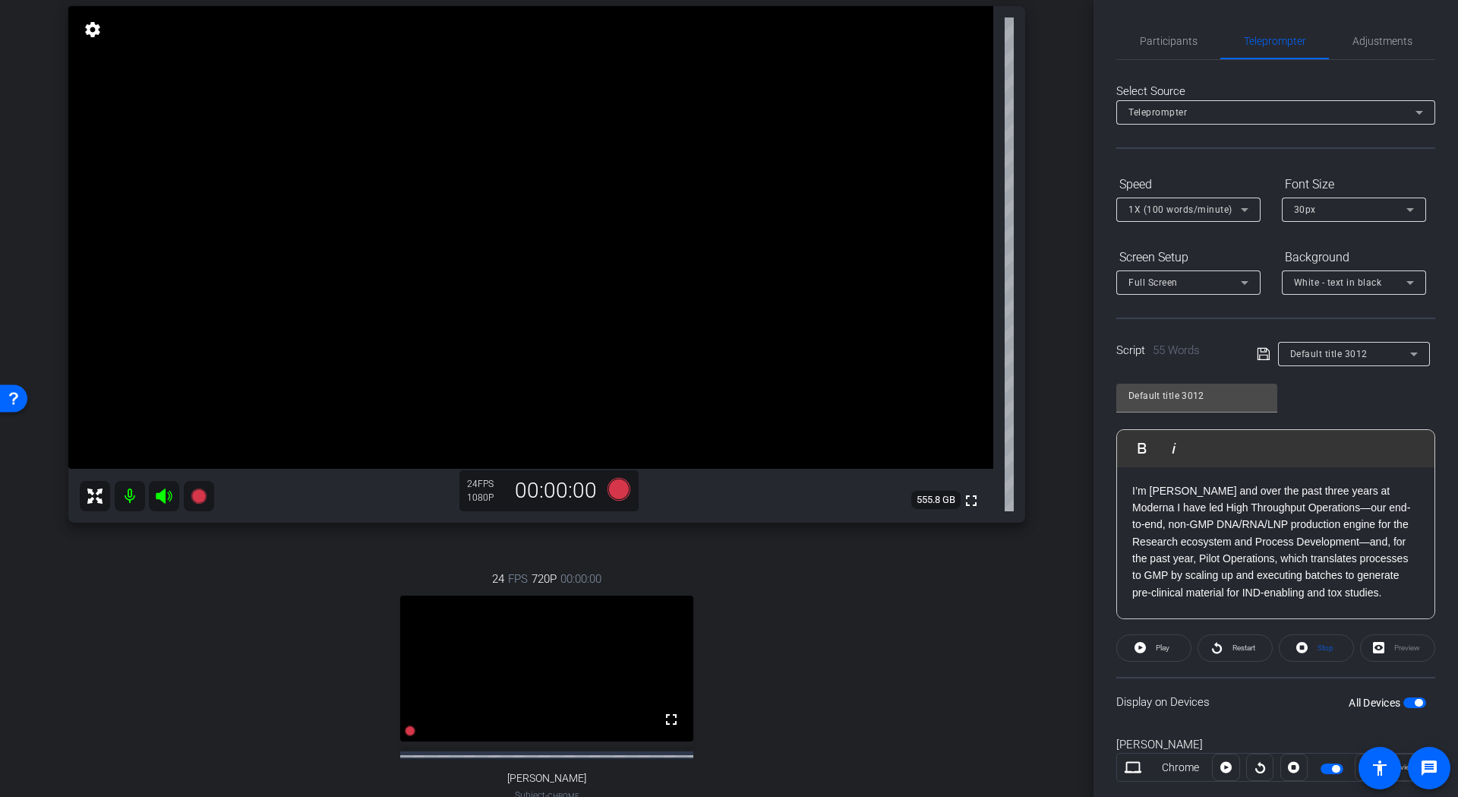
click at [1262, 359] on icon at bounding box center [1263, 354] width 12 height 12
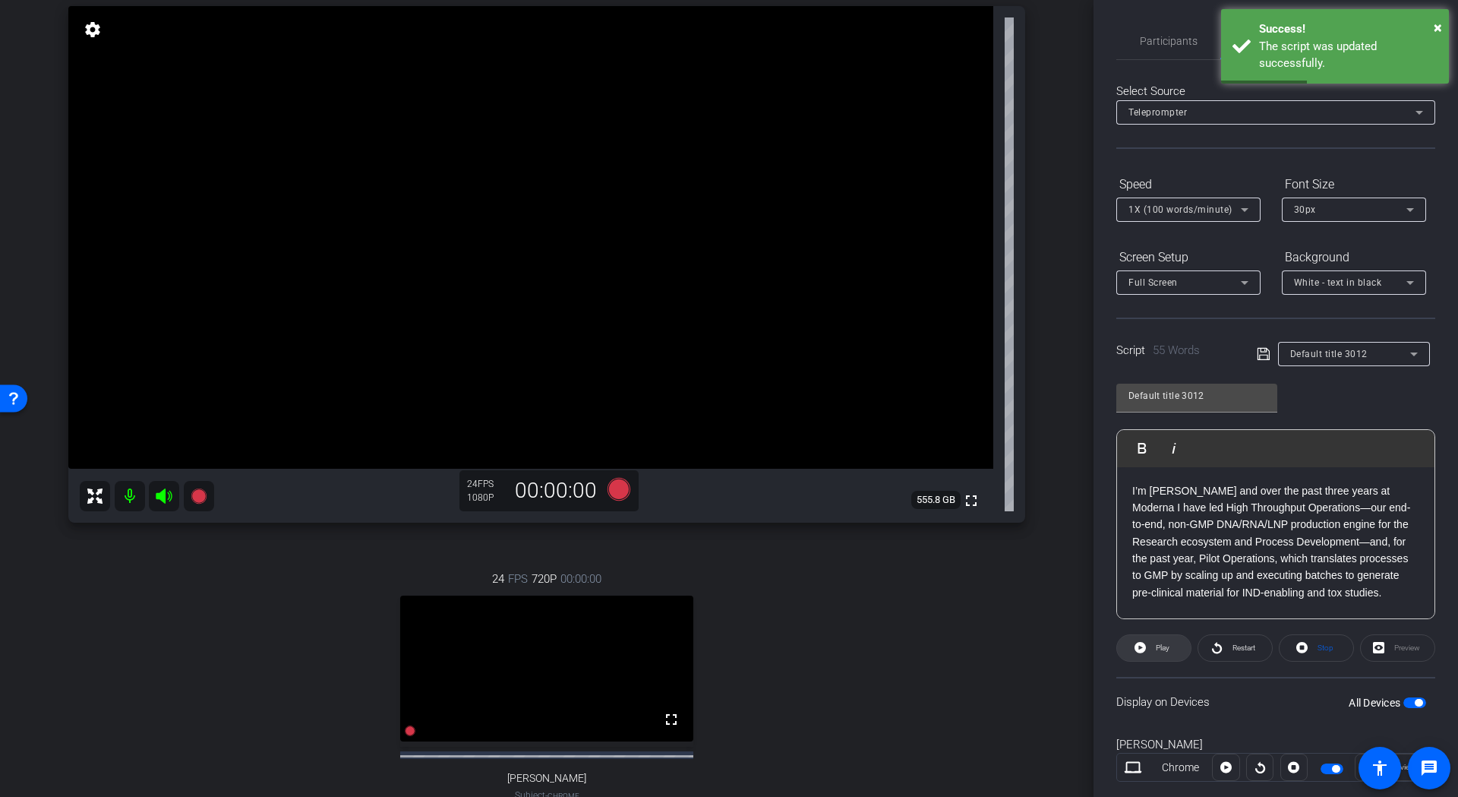
click at [1159, 648] on span "Play" at bounding box center [1163, 647] width 14 height 8
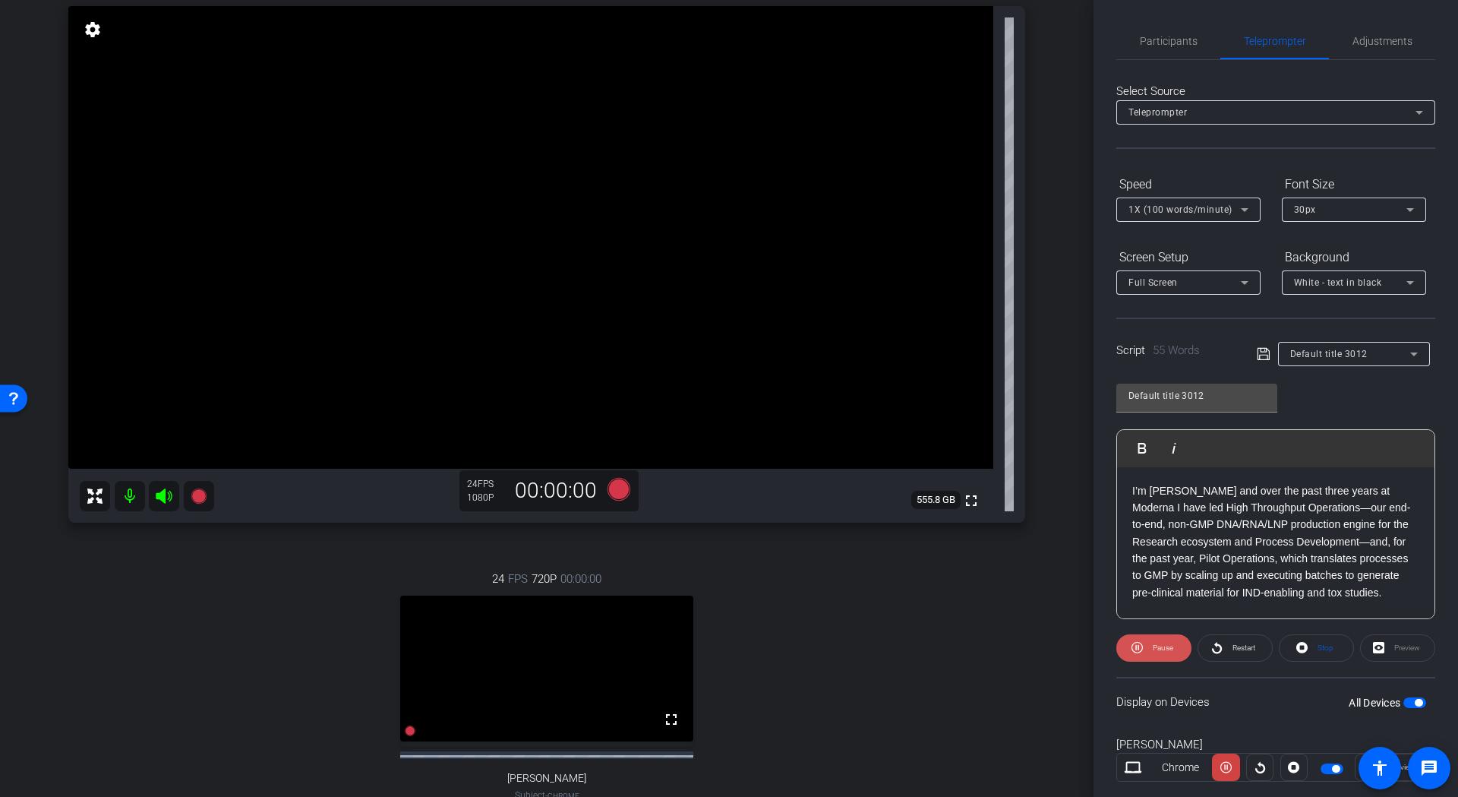
click at [1158, 648] on span "Pause" at bounding box center [1163, 647] width 21 height 8
click at [1240, 643] on span "Restart" at bounding box center [1244, 647] width 23 height 8
click at [1149, 649] on span "Pause" at bounding box center [1161, 647] width 24 height 21
click at [1154, 641] on span "Play" at bounding box center [1160, 647] width 17 height 21
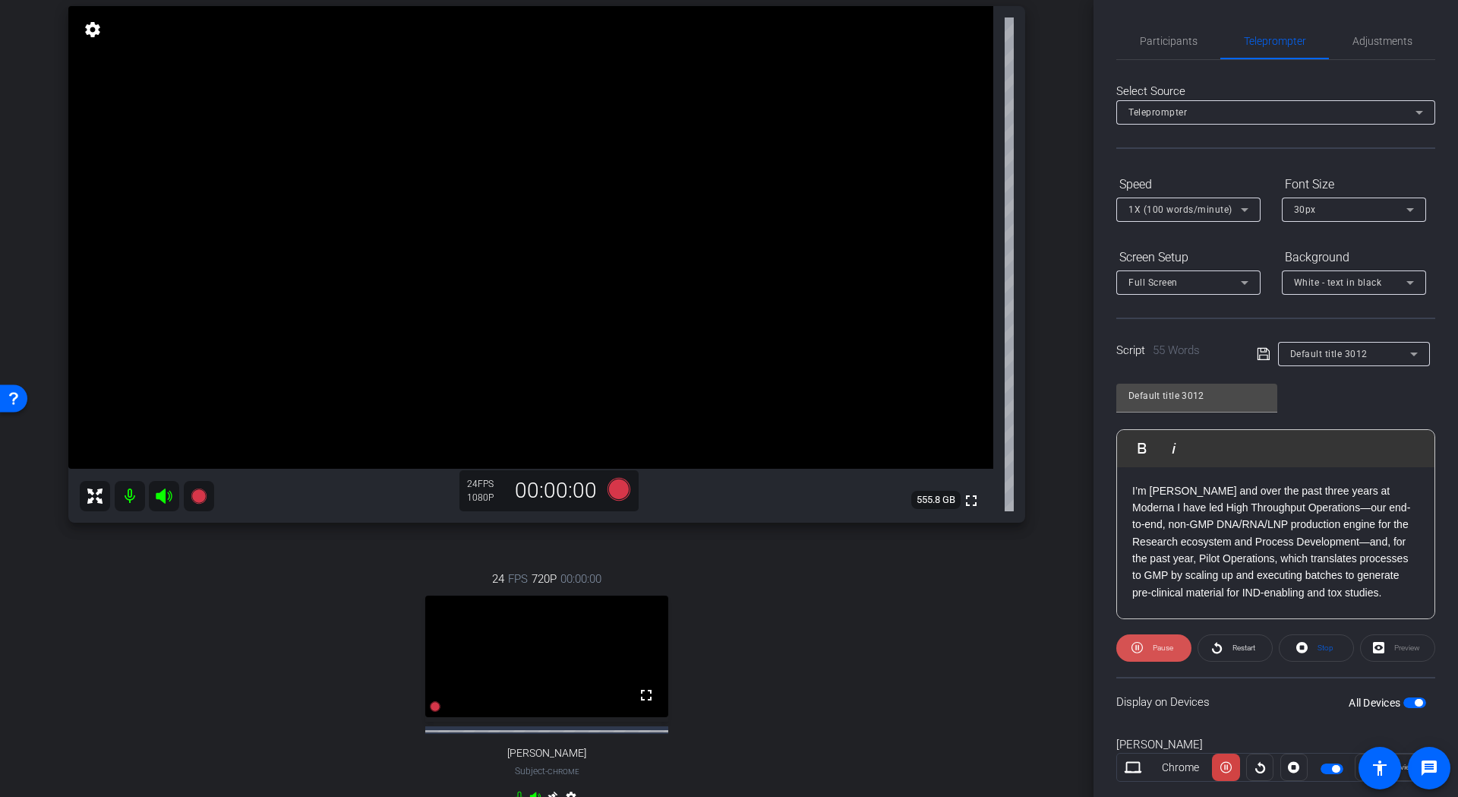
click at [1150, 648] on span "Pause" at bounding box center [1161, 647] width 24 height 21
click at [1150, 648] on span at bounding box center [1154, 648] width 74 height 36
click at [1150, 648] on span "Pause" at bounding box center [1161, 647] width 24 height 21
click at [1153, 44] on span "Participants" at bounding box center [1169, 41] width 58 height 11
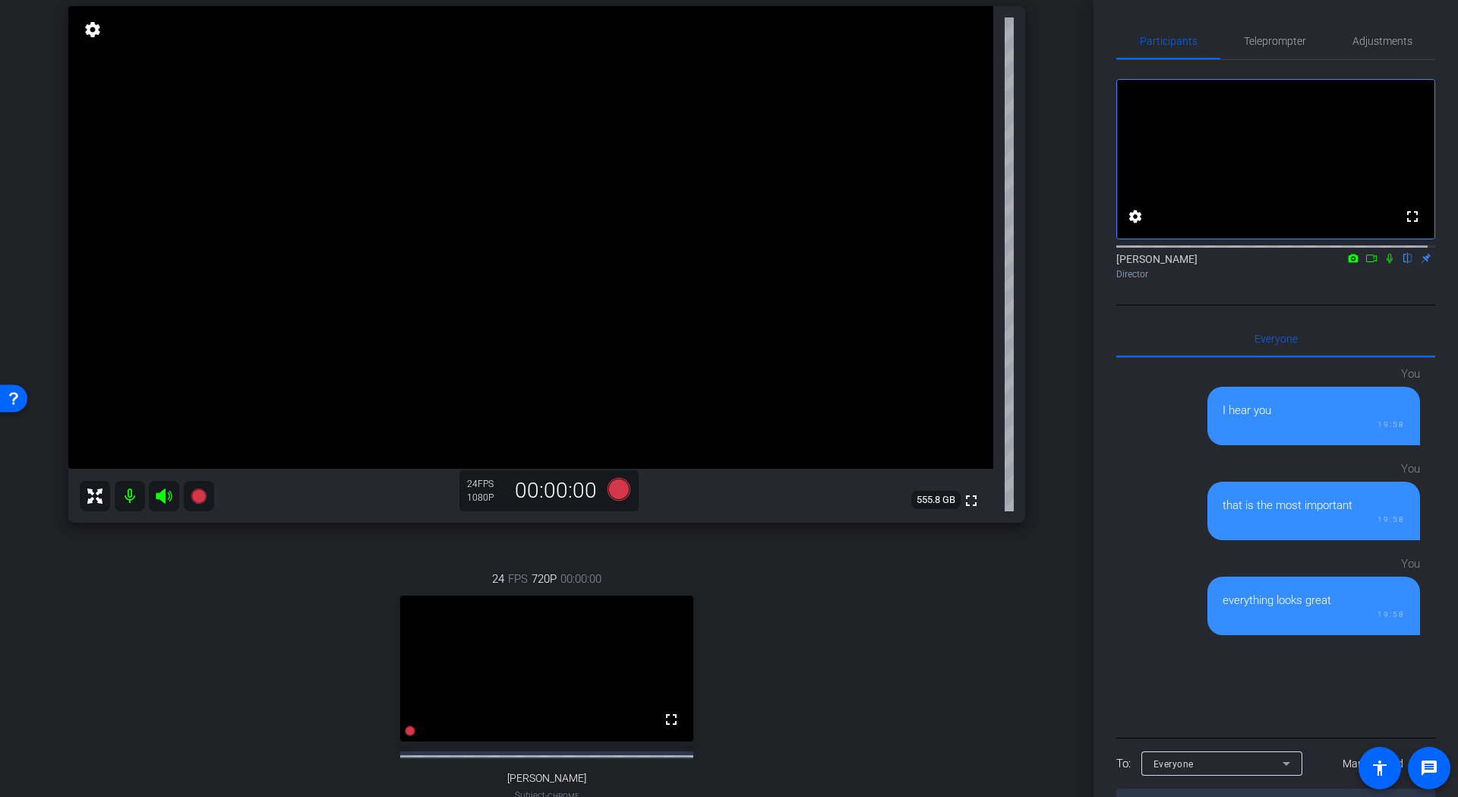
click at [1384, 264] on icon at bounding box center [1390, 258] width 12 height 11
click at [609, 490] on icon at bounding box center [619, 488] width 23 height 23
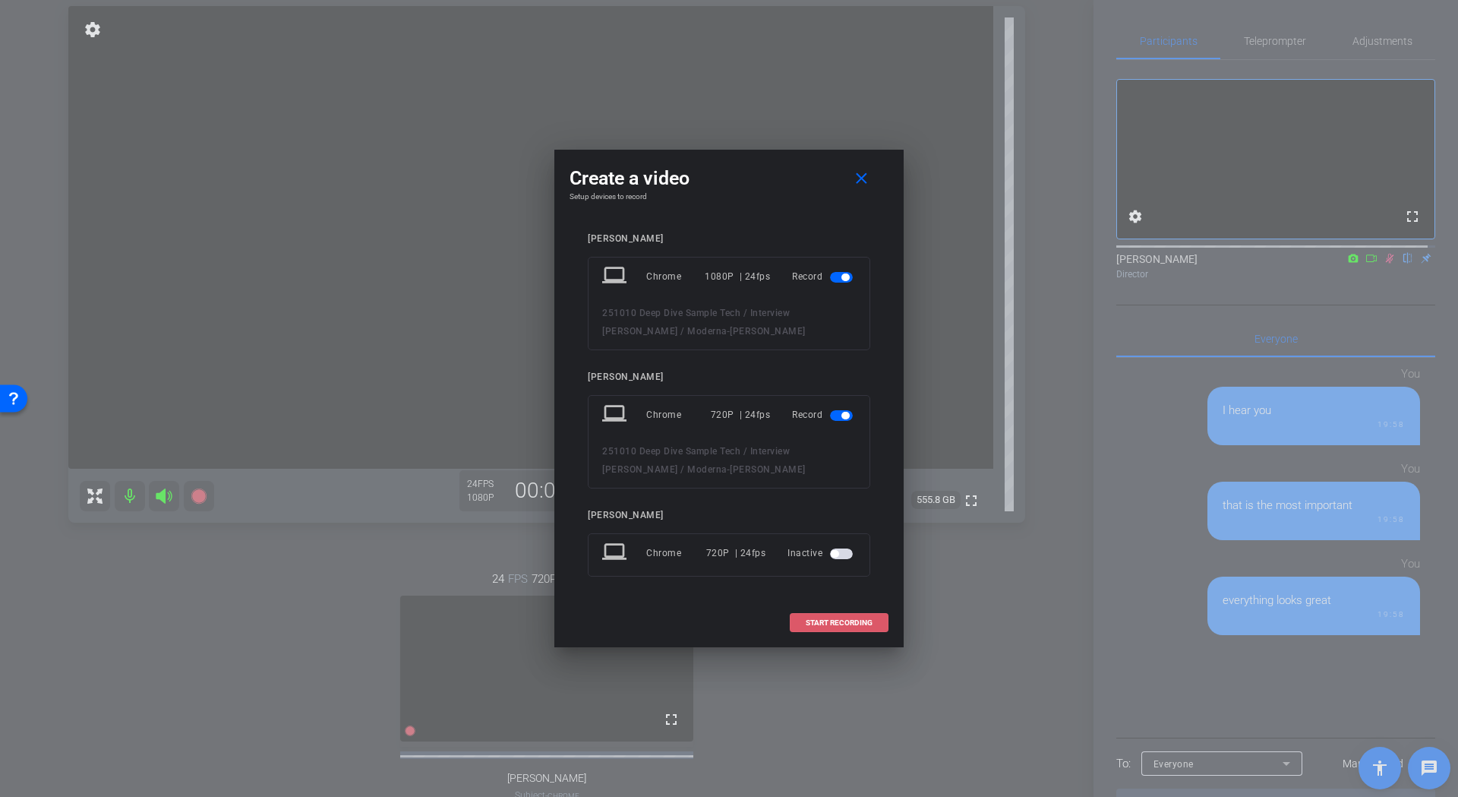
click at [844, 622] on span "START RECORDING" at bounding box center [839, 623] width 67 height 8
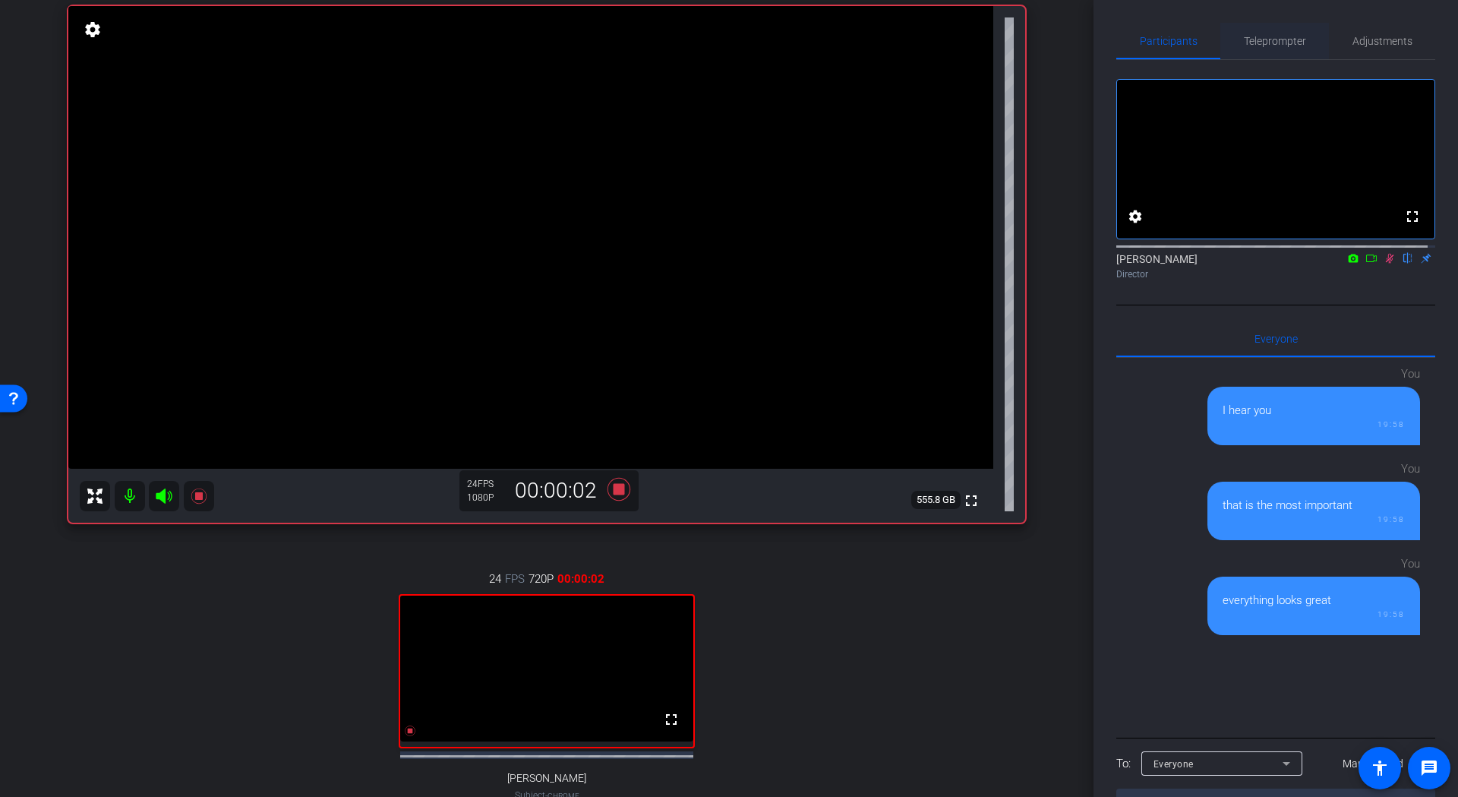
click at [1273, 39] on span "Teleprompter" at bounding box center [1275, 41] width 62 height 11
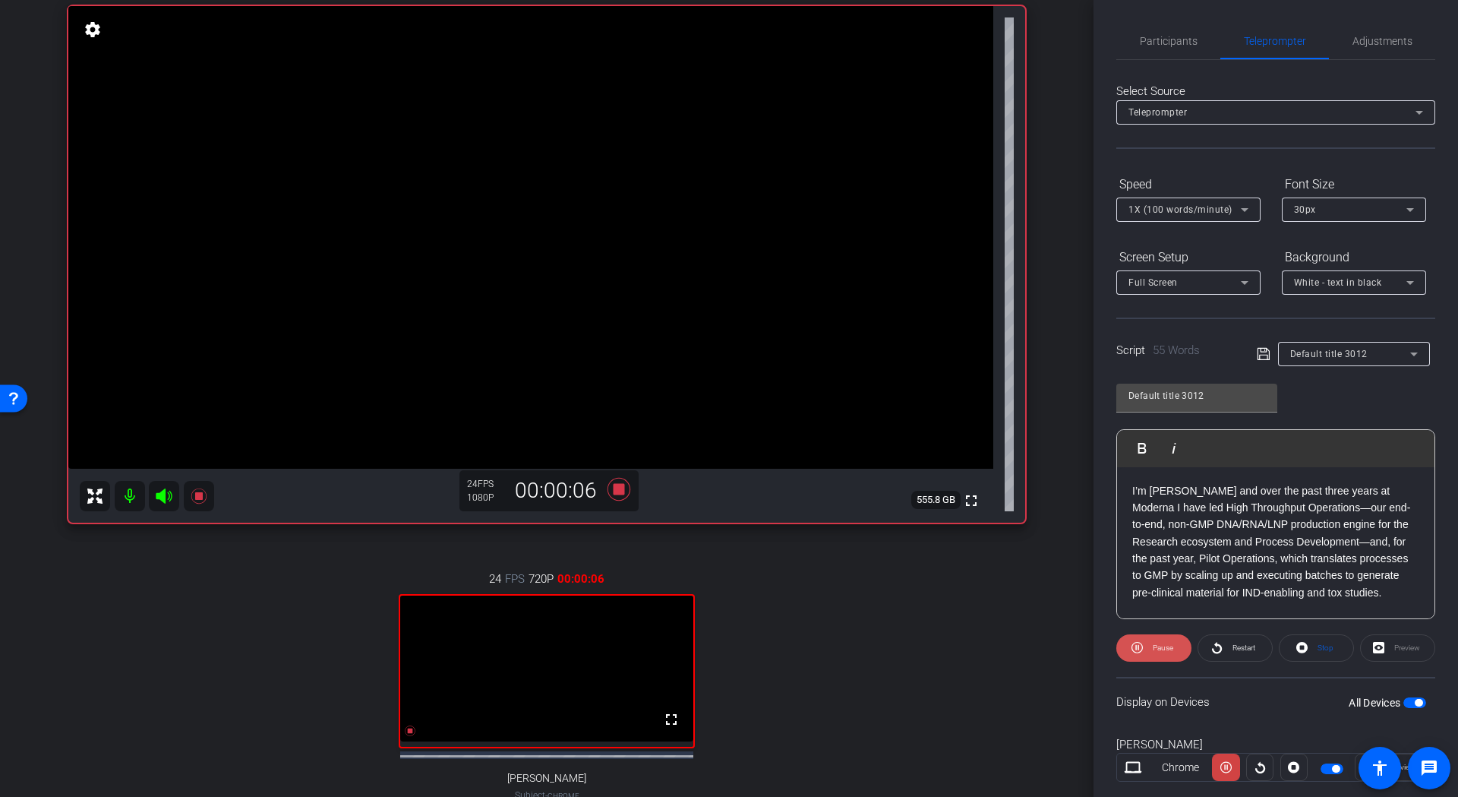
click at [1155, 649] on span "Pause" at bounding box center [1163, 647] width 21 height 8
click at [1233, 651] on span "Restart" at bounding box center [1244, 647] width 23 height 8
click at [1164, 652] on span "Pause" at bounding box center [1163, 647] width 21 height 8
click at [618, 494] on icon at bounding box center [619, 488] width 23 height 23
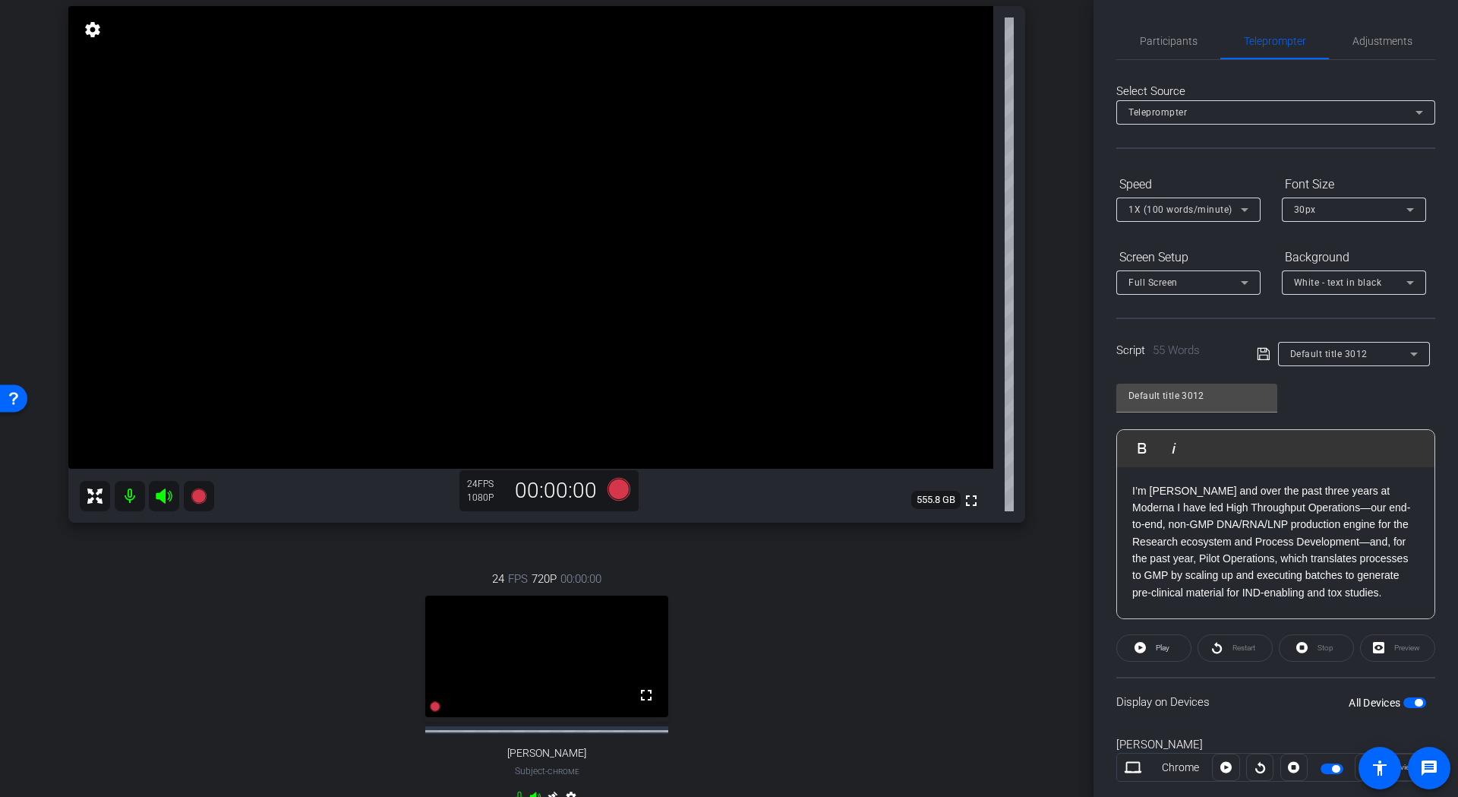
scroll to position [228, 0]
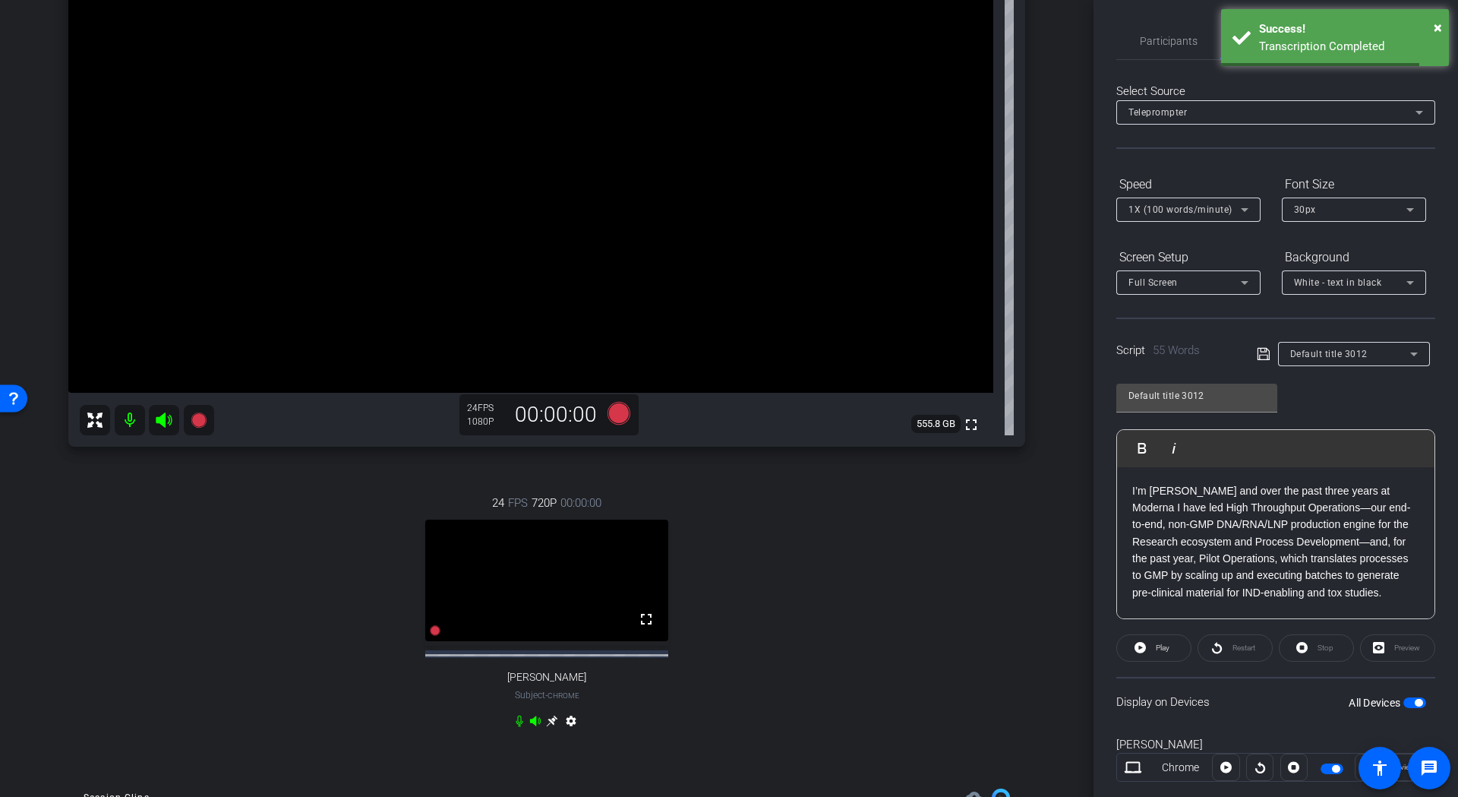
click at [1264, 512] on p "I’m Charlene Rincon and over the past three years at Moderna I have led High Th…" at bounding box center [1275, 541] width 287 height 119
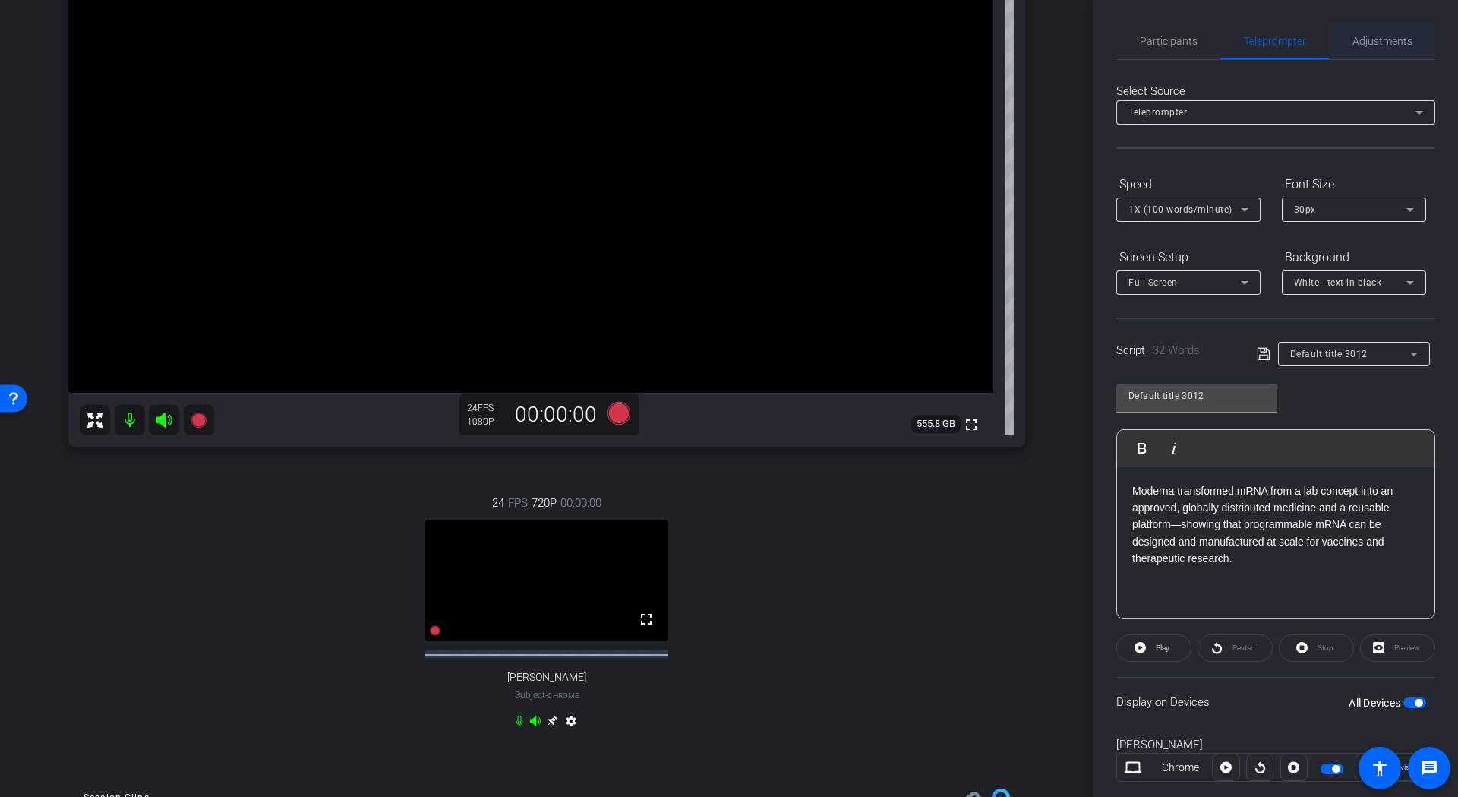
click at [1382, 37] on span "Adjustments" at bounding box center [1383, 41] width 60 height 11
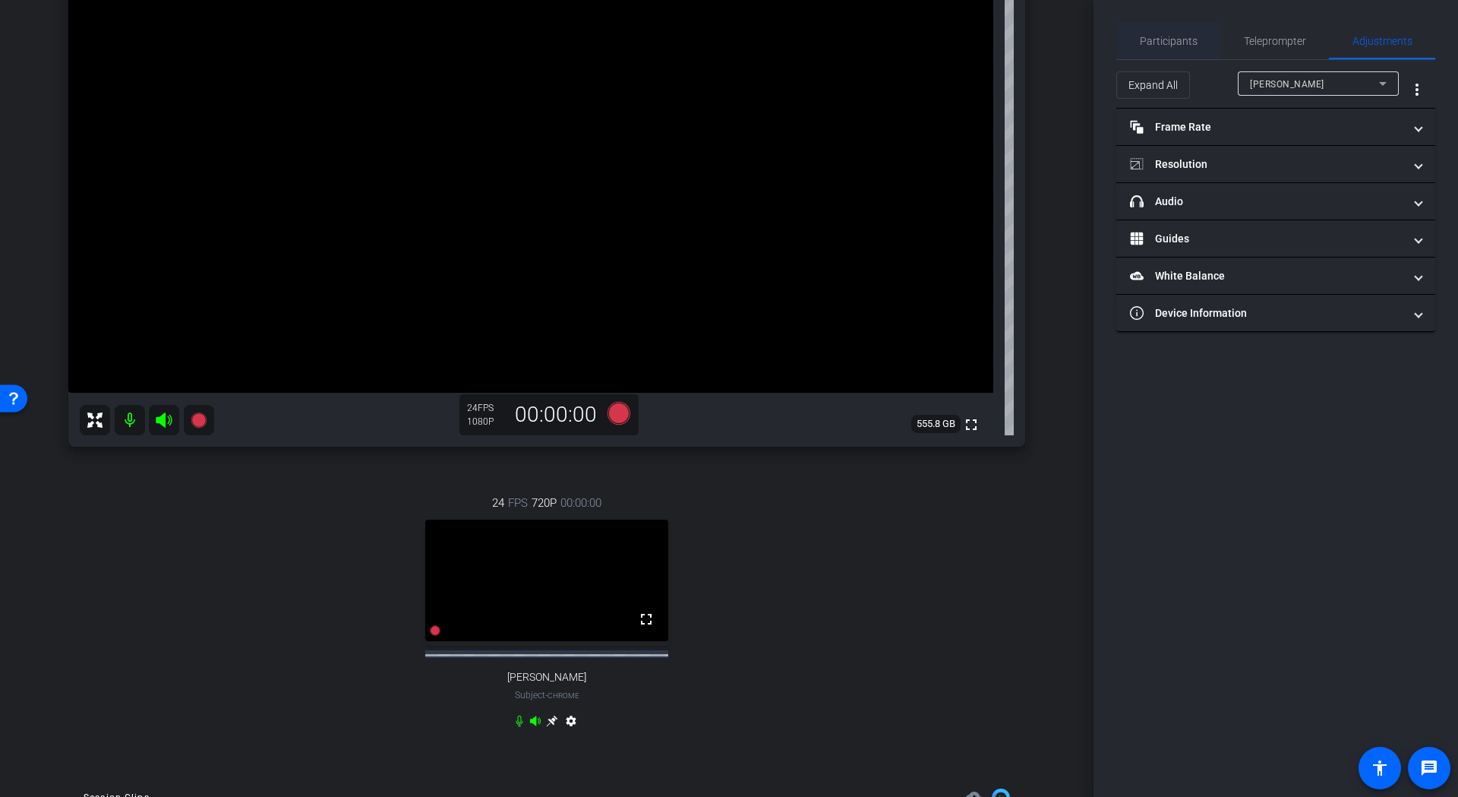
click at [1184, 47] on span "Participants" at bounding box center [1169, 41] width 58 height 36
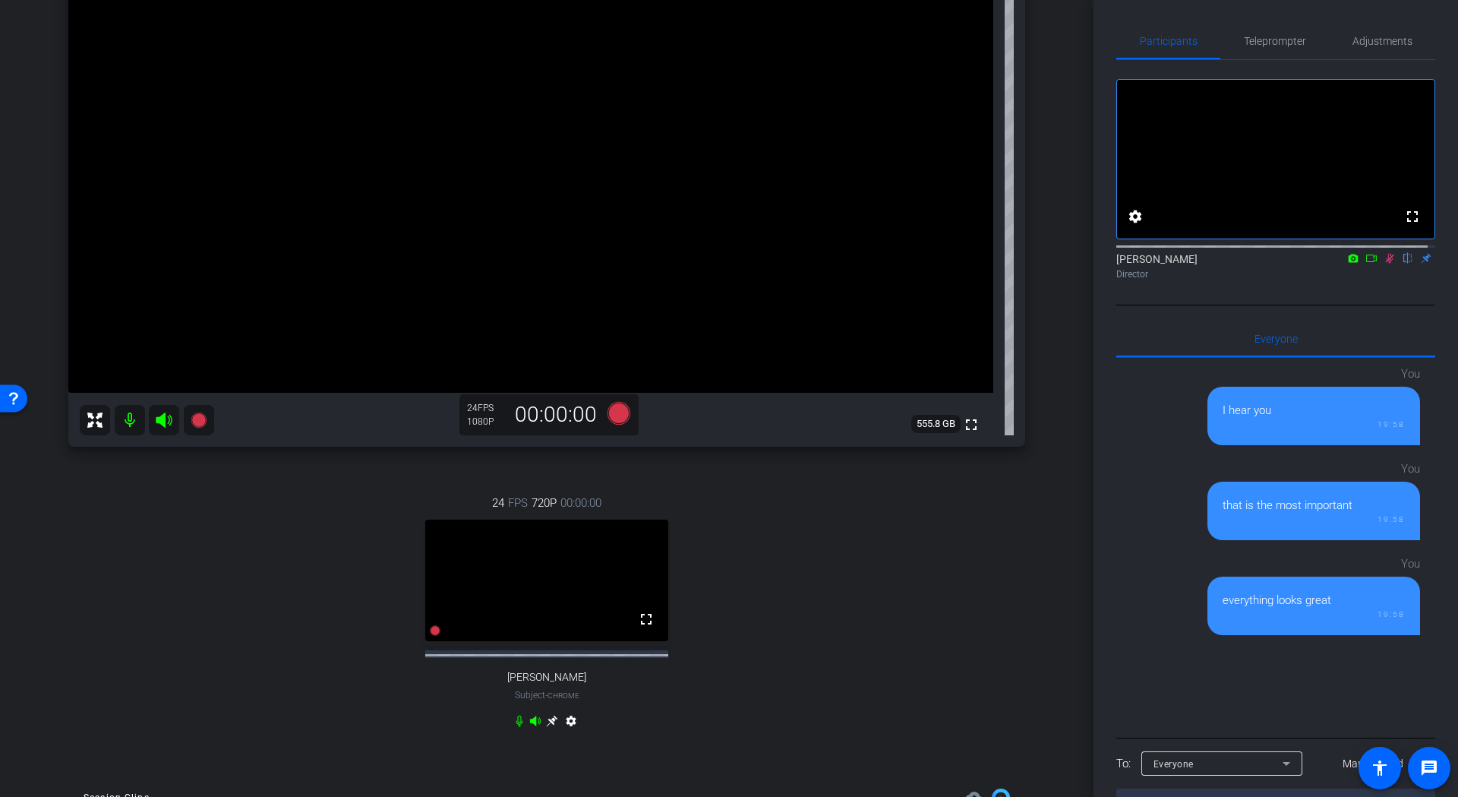
click at [1384, 264] on icon at bounding box center [1390, 258] width 12 height 11
click at [614, 421] on icon at bounding box center [619, 412] width 23 height 23
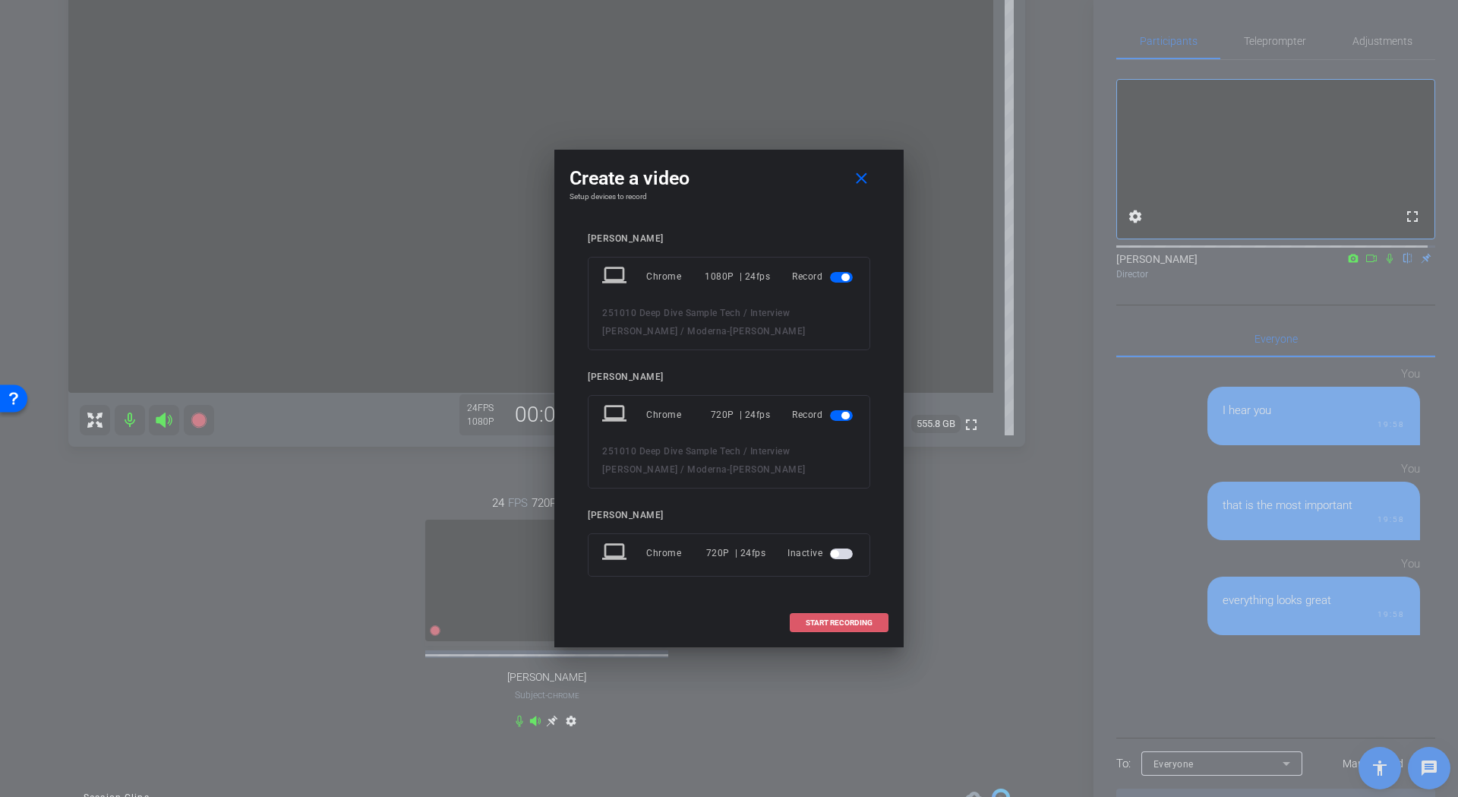
click at [829, 624] on span "START RECORDING" at bounding box center [839, 623] width 67 height 8
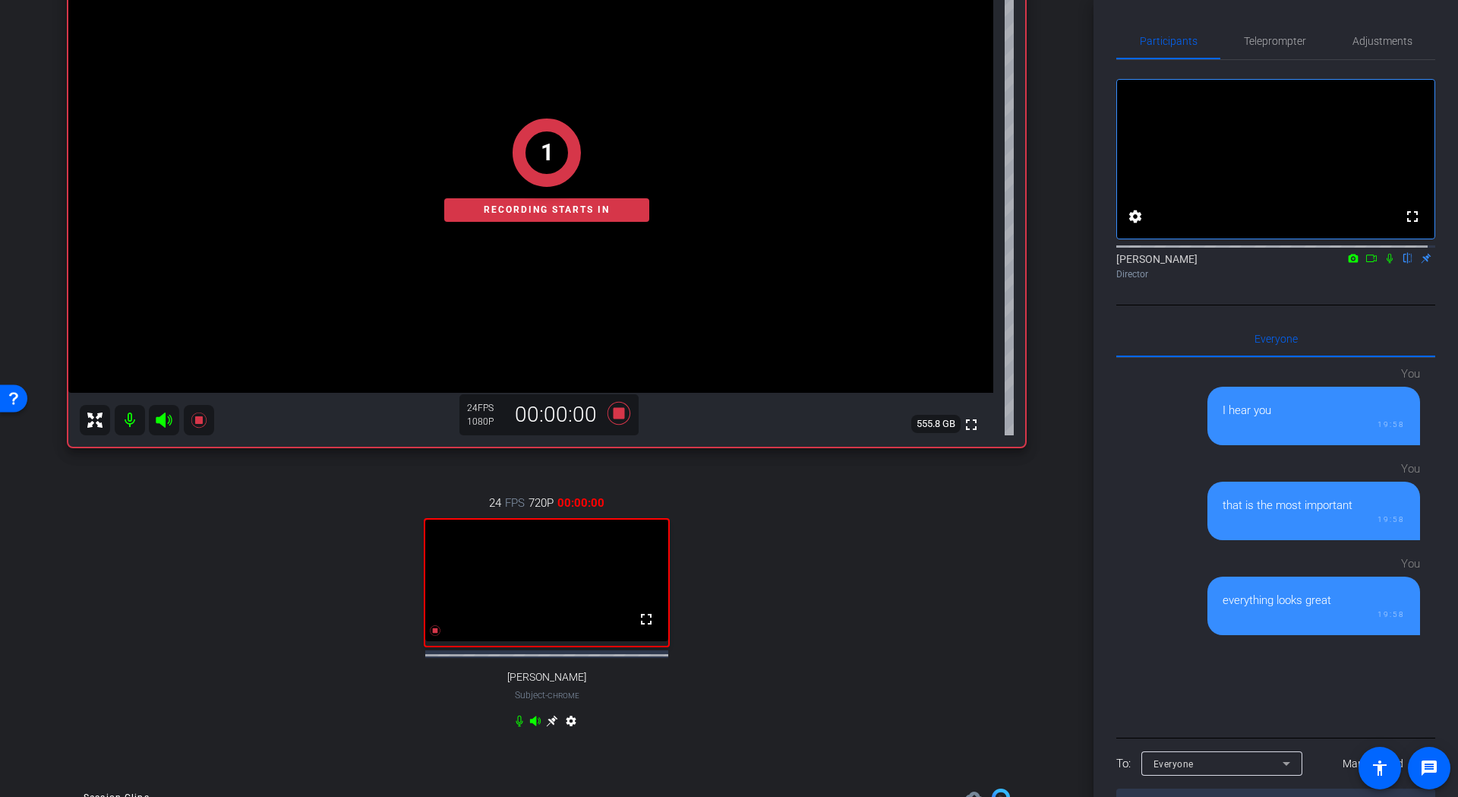
click at [1387, 264] on icon at bounding box center [1390, 259] width 6 height 10
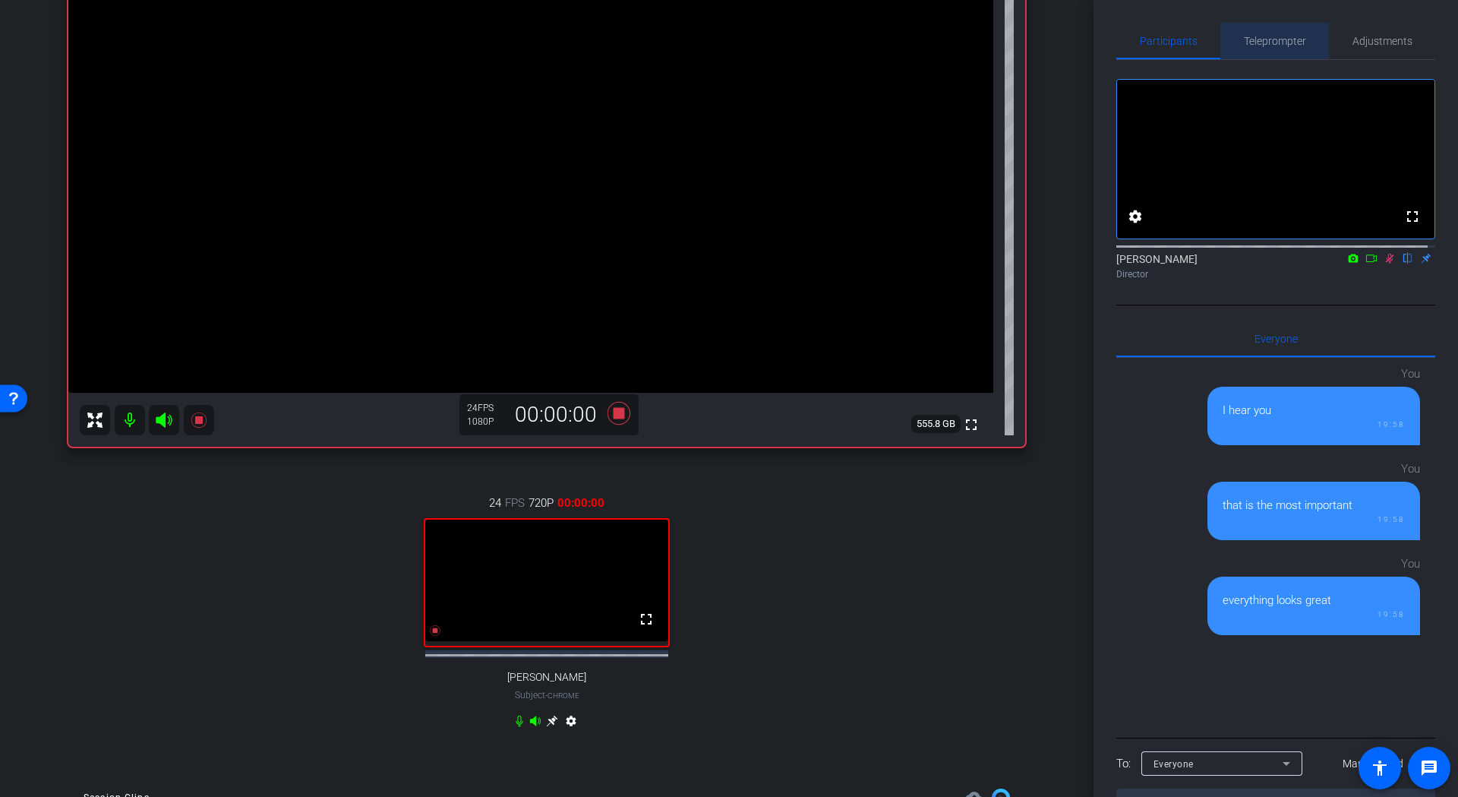
click at [1297, 42] on span "Teleprompter" at bounding box center [1275, 41] width 62 height 11
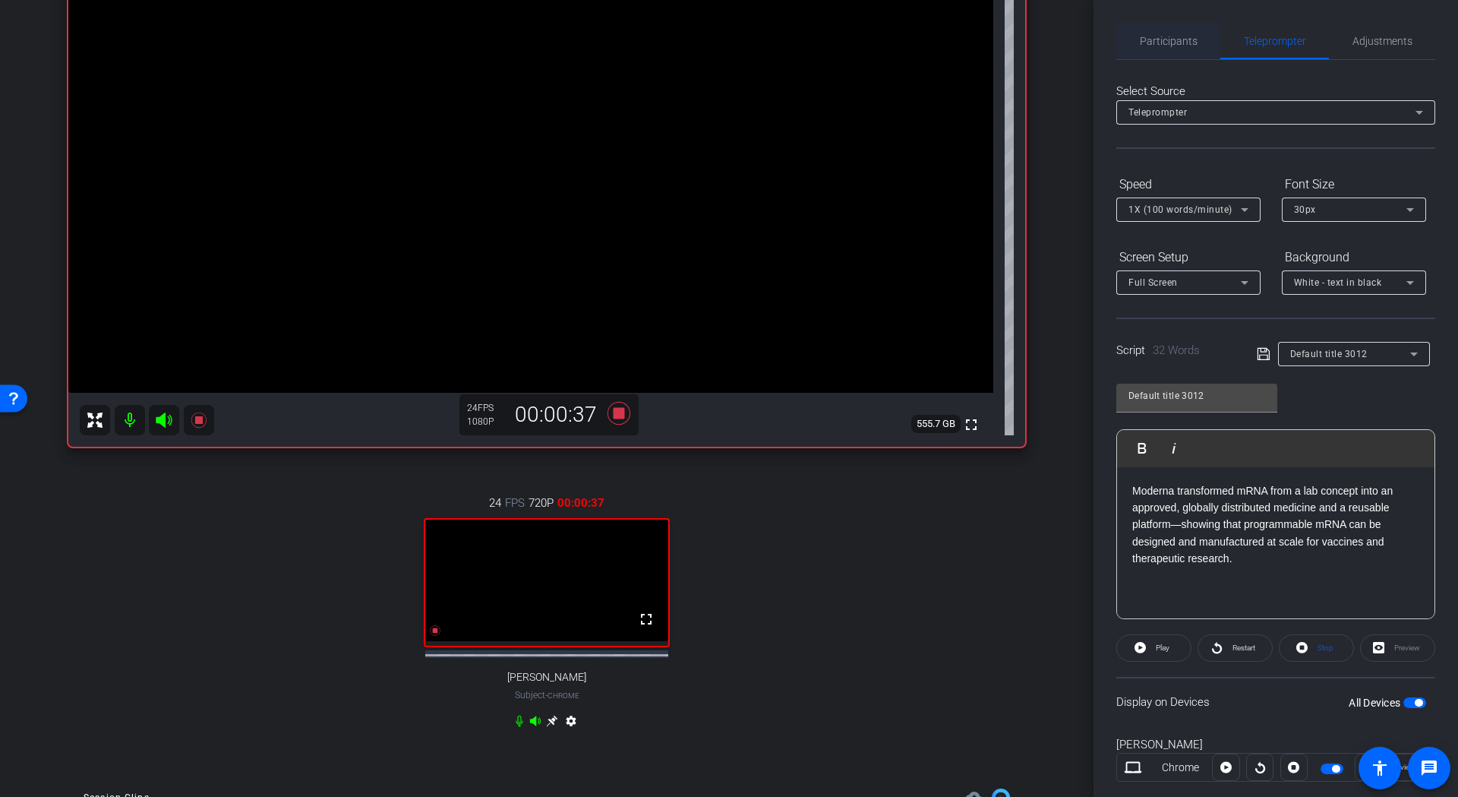
click at [1191, 39] on span "Participants" at bounding box center [1169, 41] width 58 height 11
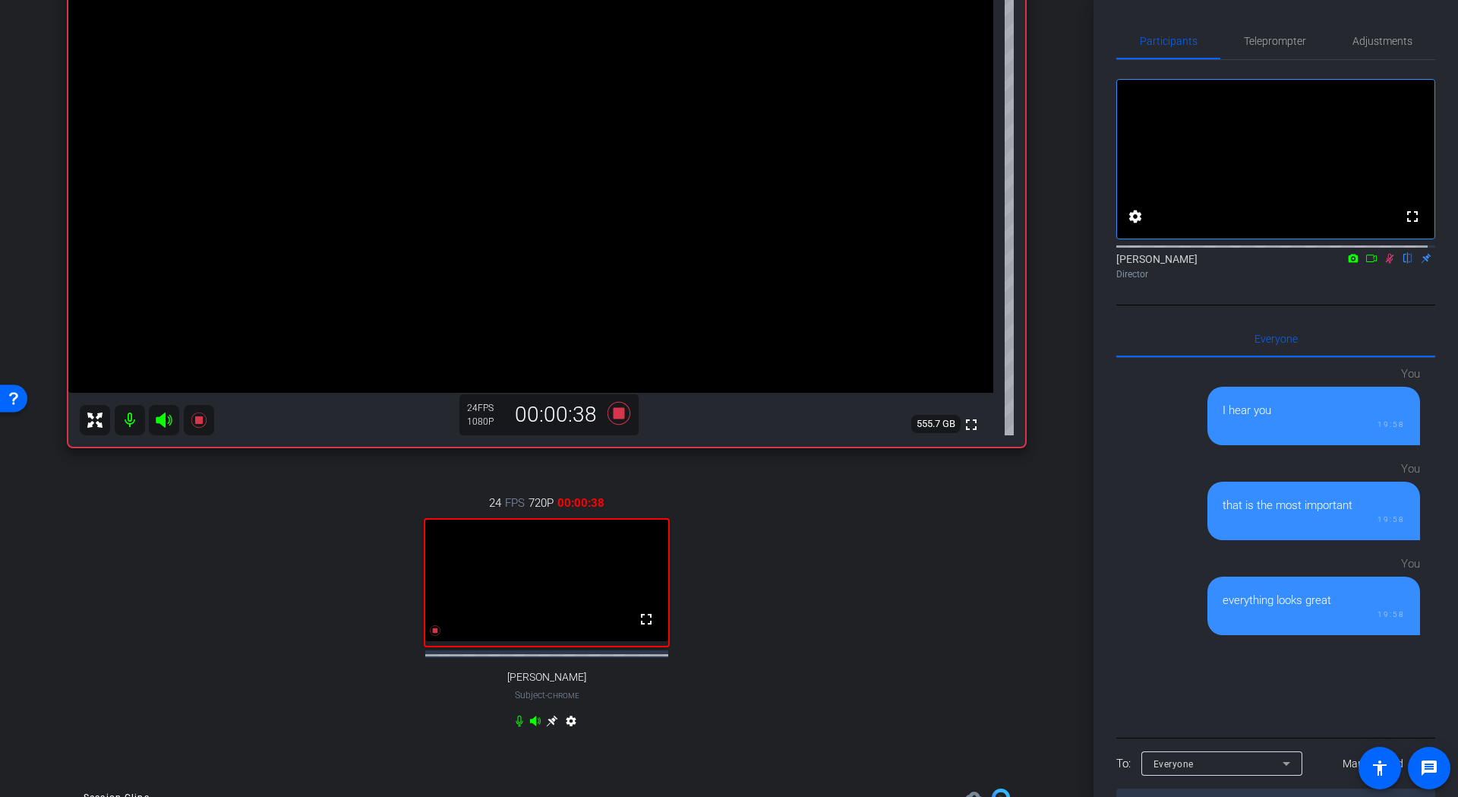
click at [1386, 264] on icon at bounding box center [1390, 259] width 8 height 10
click at [1284, 48] on span "Teleprompter" at bounding box center [1275, 41] width 62 height 36
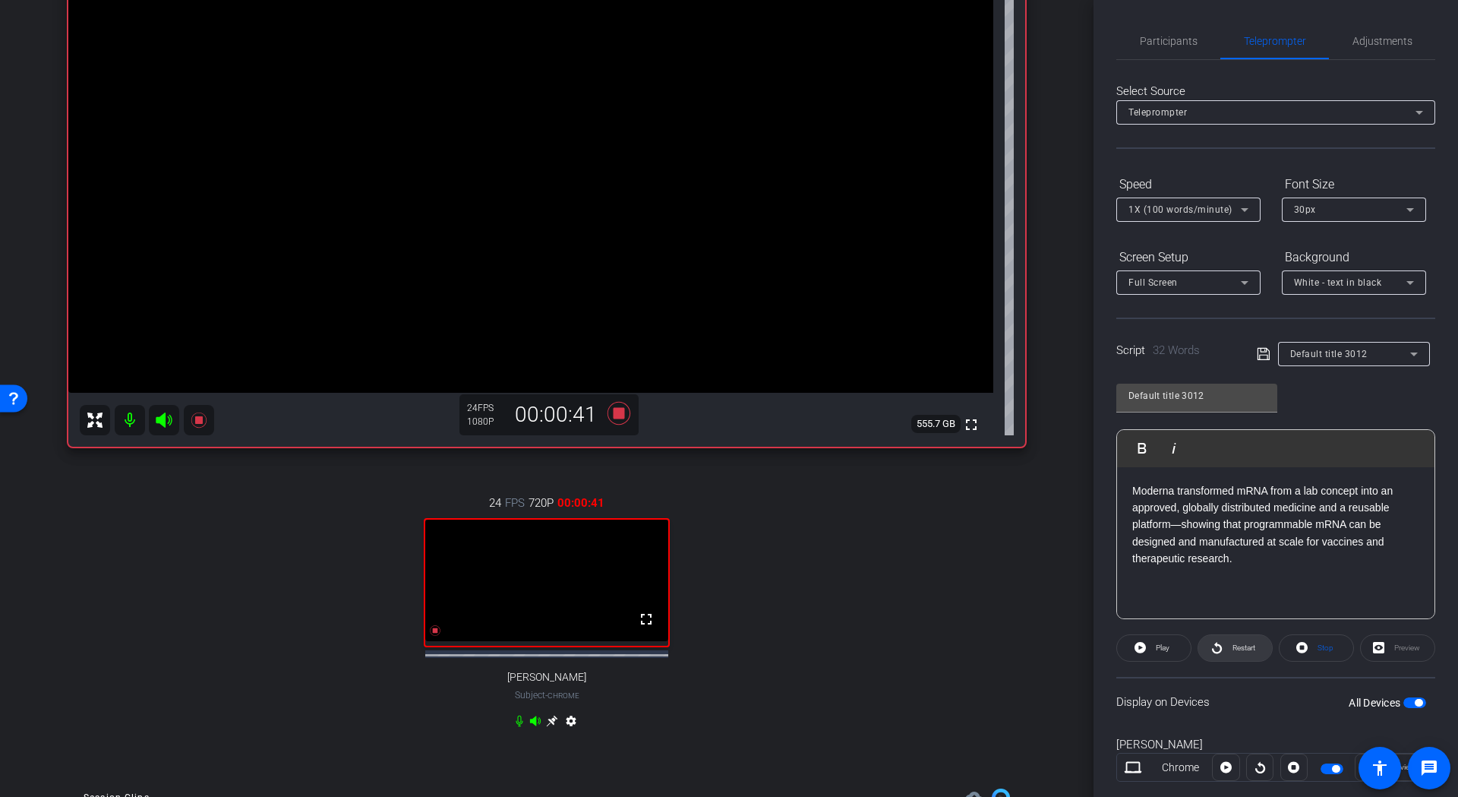
click at [1241, 646] on span "Restart" at bounding box center [1244, 647] width 23 height 8
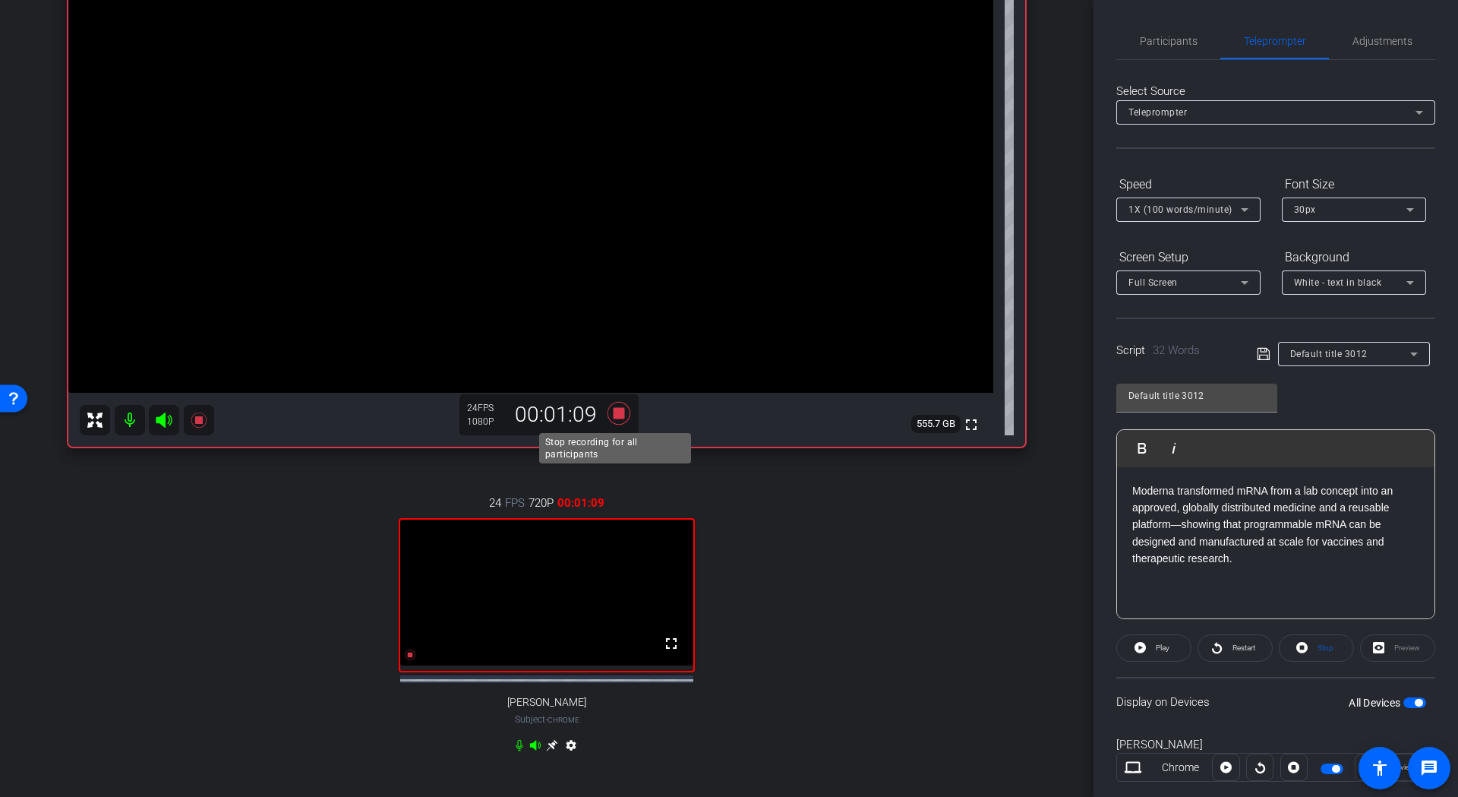
click at [620, 417] on icon at bounding box center [619, 412] width 23 height 23
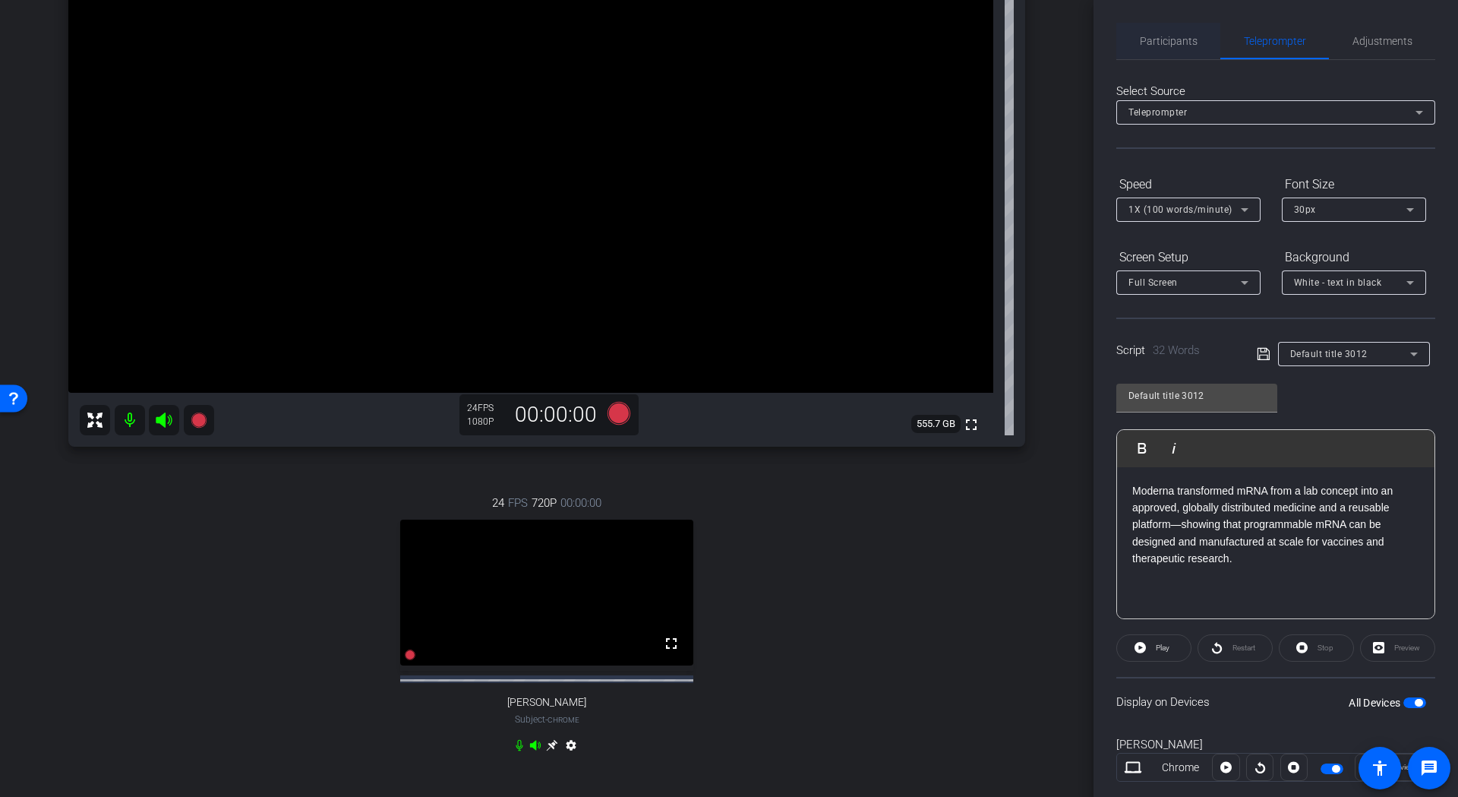
click at [1165, 50] on span "Participants" at bounding box center [1169, 41] width 58 height 36
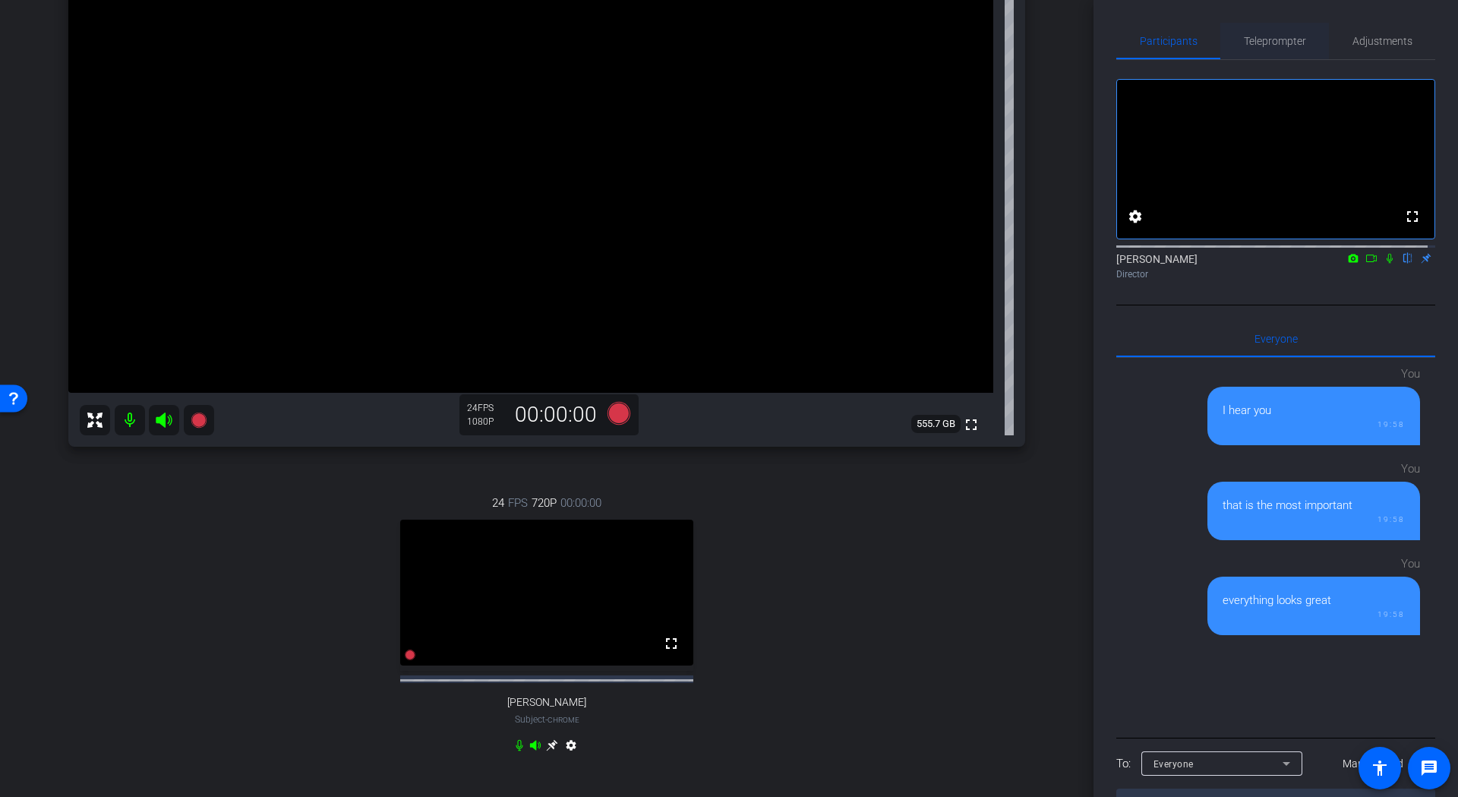
click at [1276, 49] on span "Teleprompter" at bounding box center [1275, 41] width 62 height 36
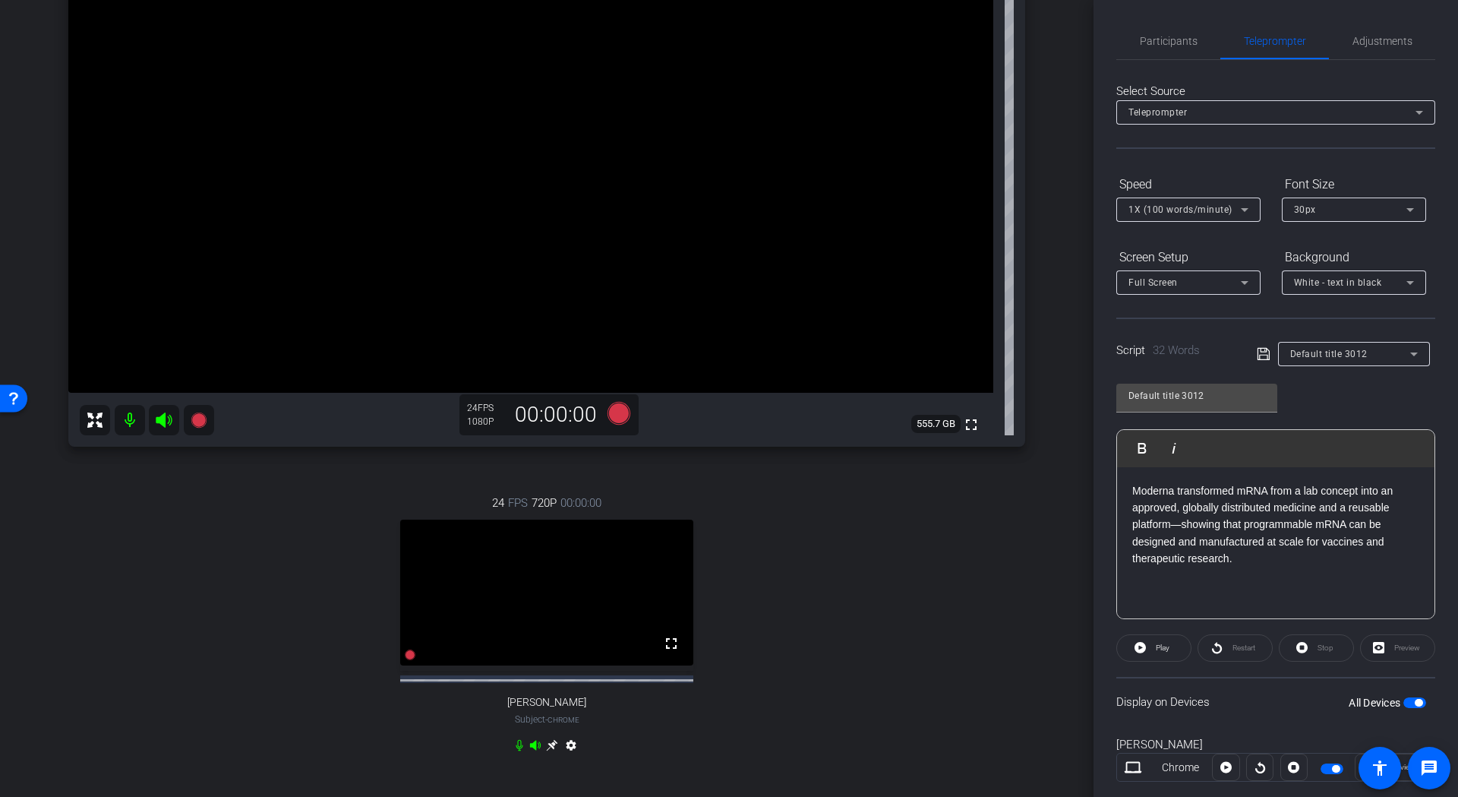
click at [1265, 504] on p "Moderna transformed mRNA from a lab concept into an approved, globally distribu…" at bounding box center [1275, 524] width 287 height 85
click at [1266, 351] on icon at bounding box center [1263, 354] width 12 height 12
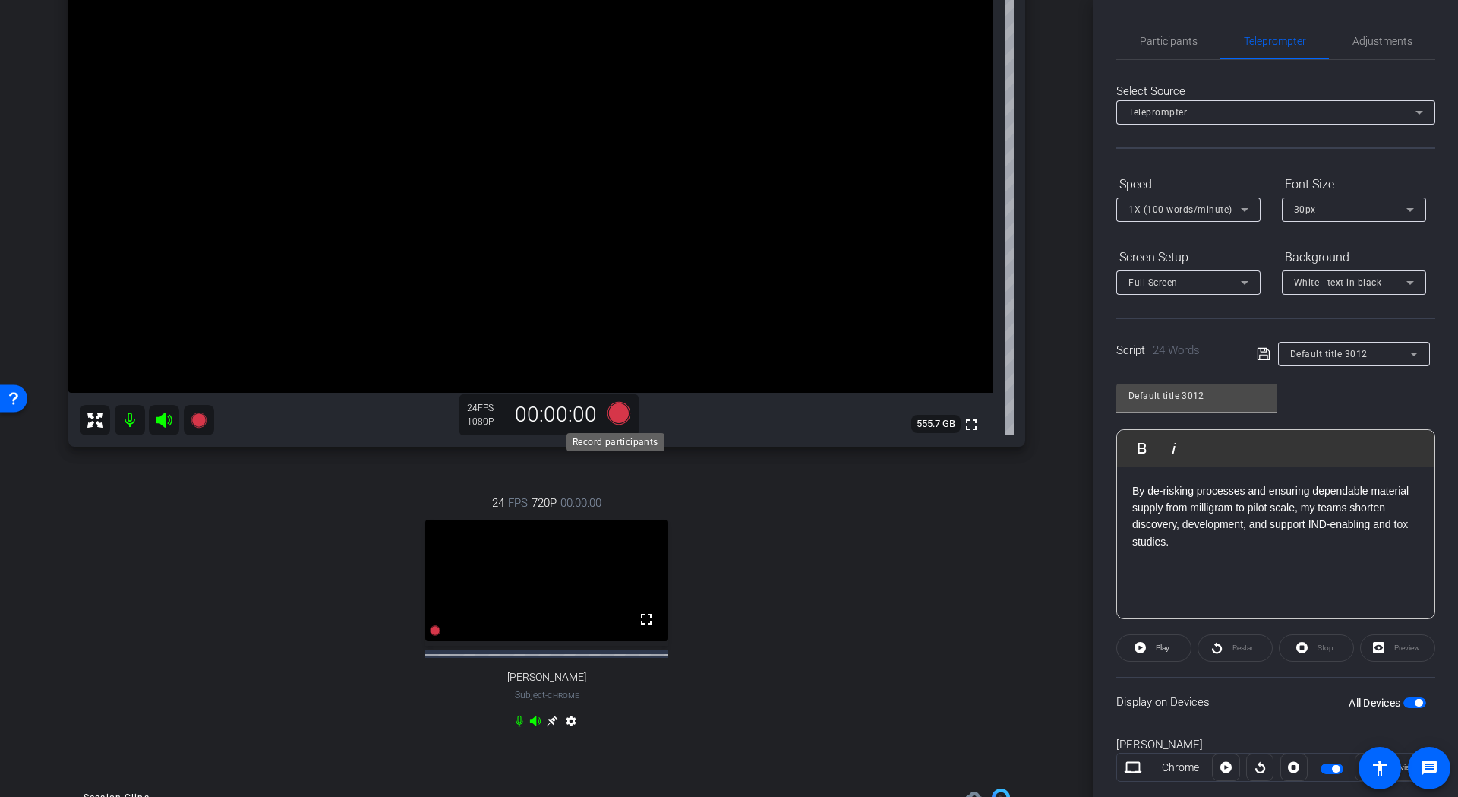
click at [617, 415] on icon at bounding box center [619, 412] width 23 height 23
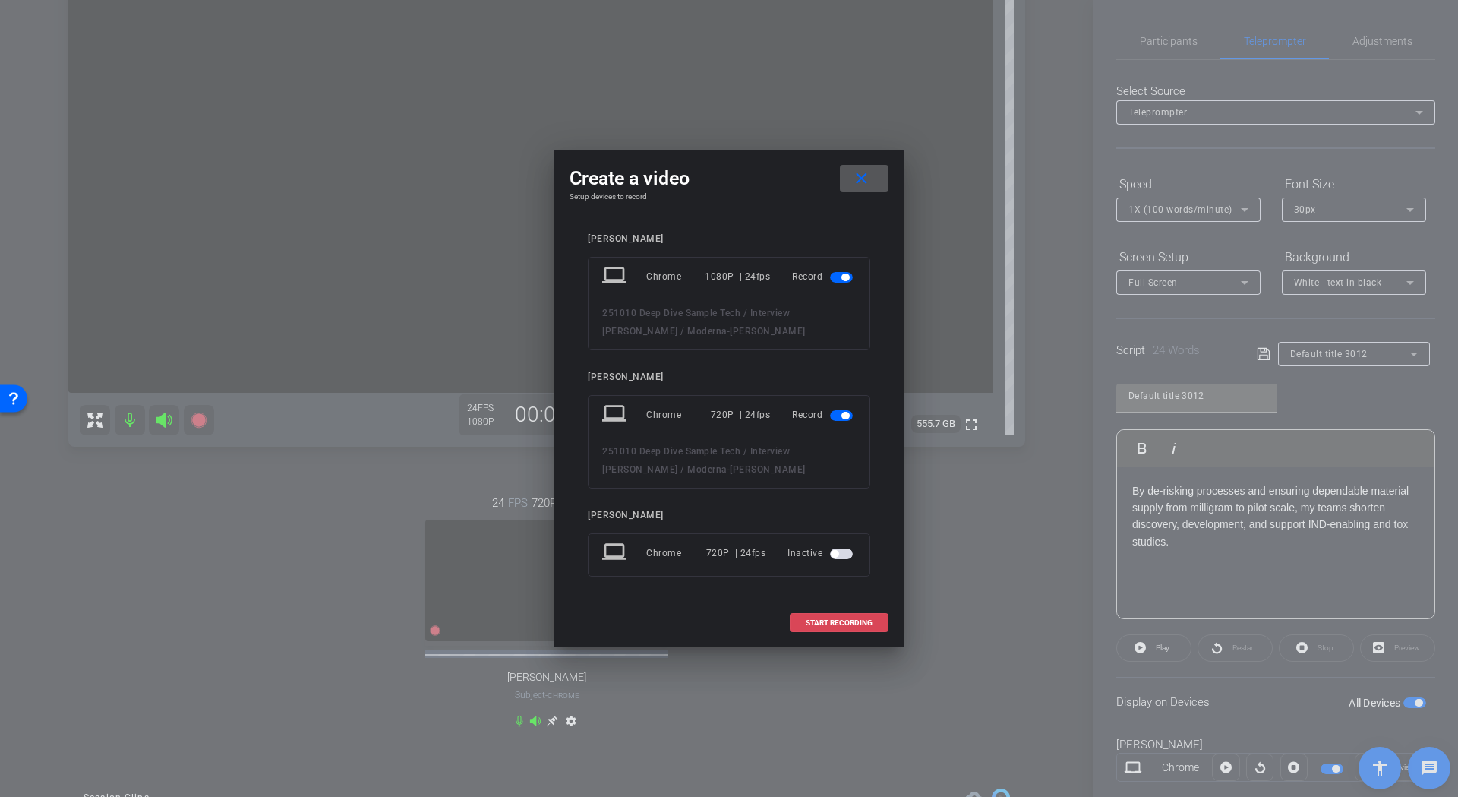
click at [836, 619] on span "START RECORDING" at bounding box center [839, 623] width 67 height 8
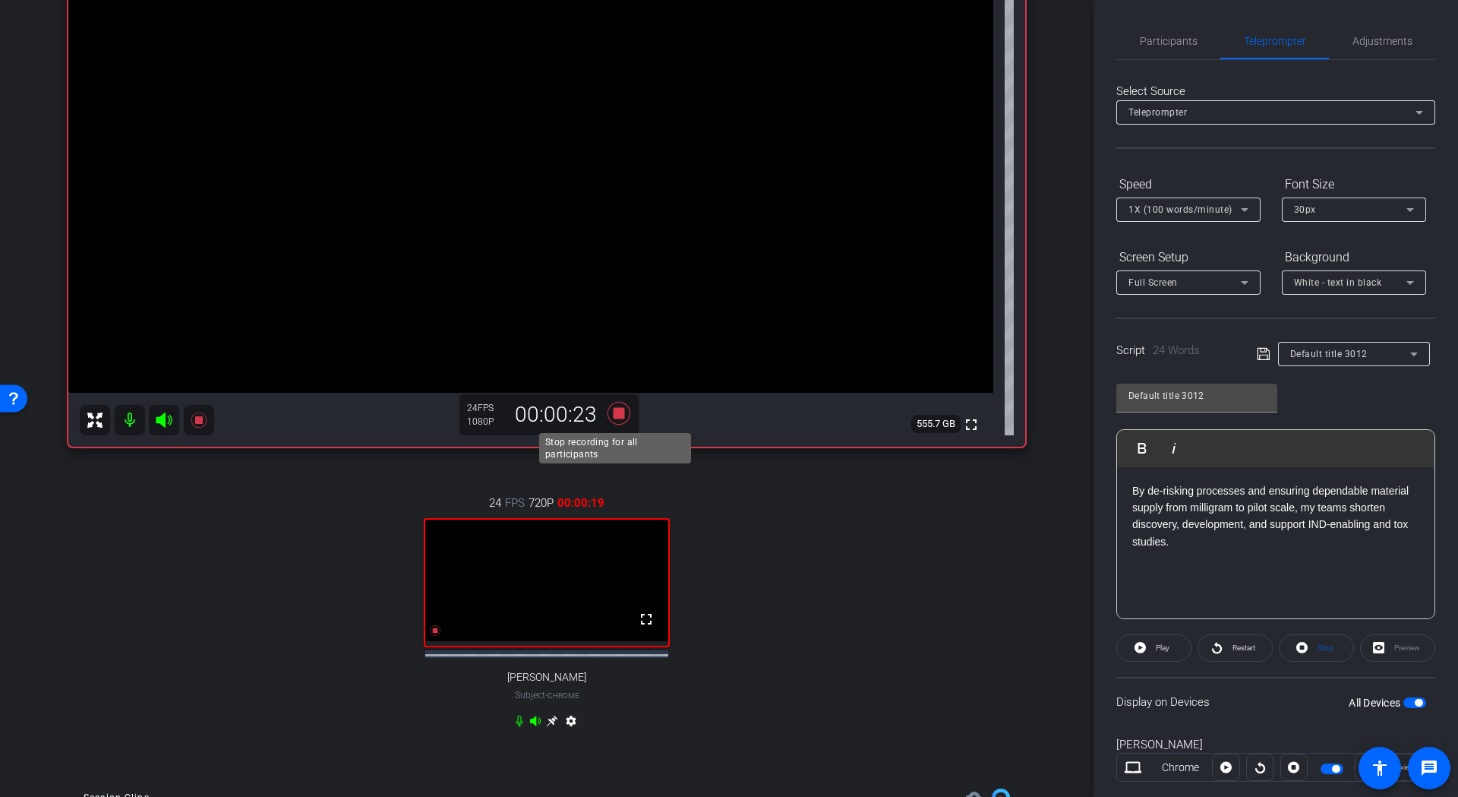
click at [616, 416] on icon at bounding box center [619, 412] width 23 height 23
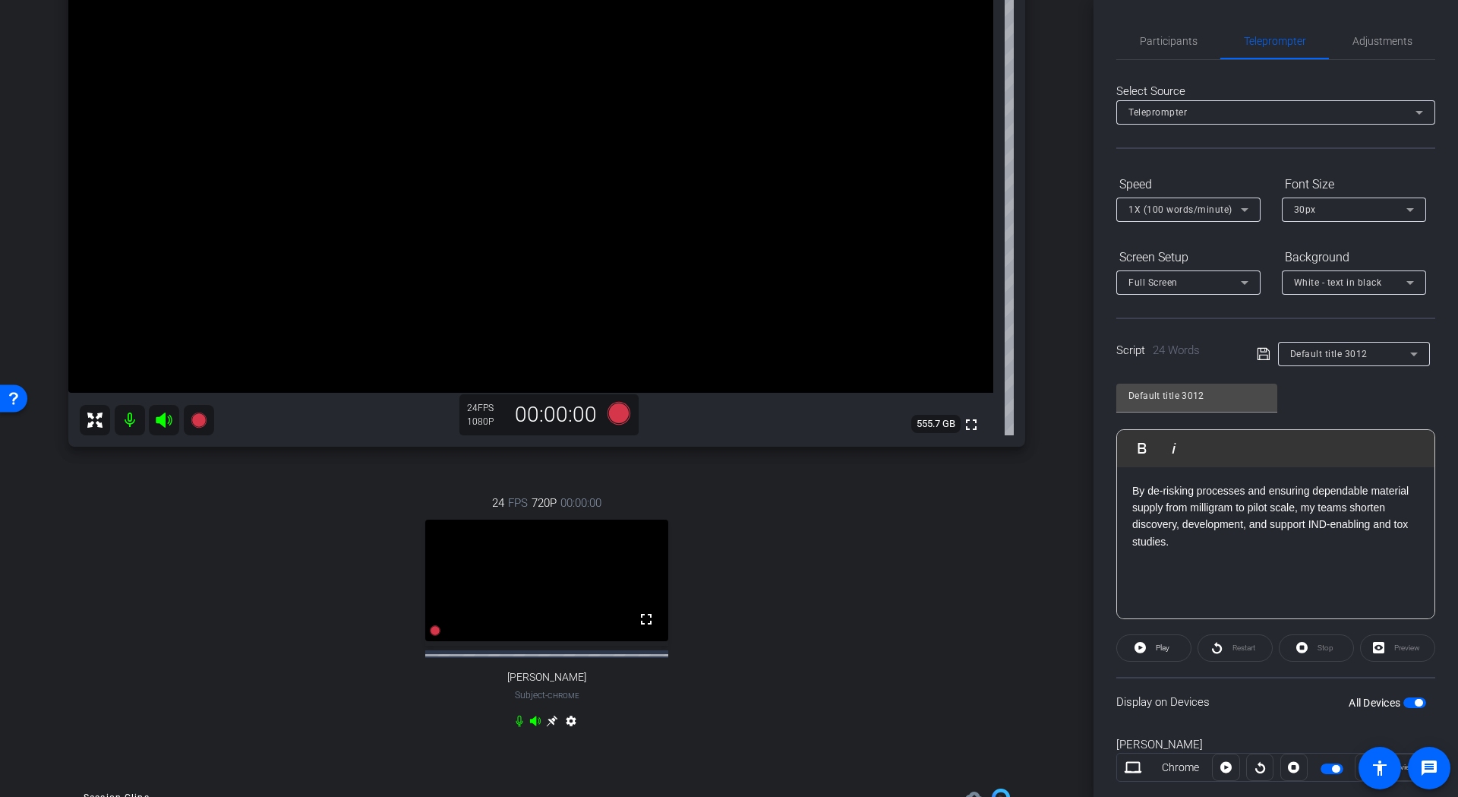
click at [1273, 507] on p "By de‑risking processes and ensuring dependable material supply from milligram …" at bounding box center [1275, 516] width 287 height 68
click at [1263, 353] on icon at bounding box center [1264, 354] width 14 height 18
click at [614, 420] on icon at bounding box center [619, 412] width 23 height 23
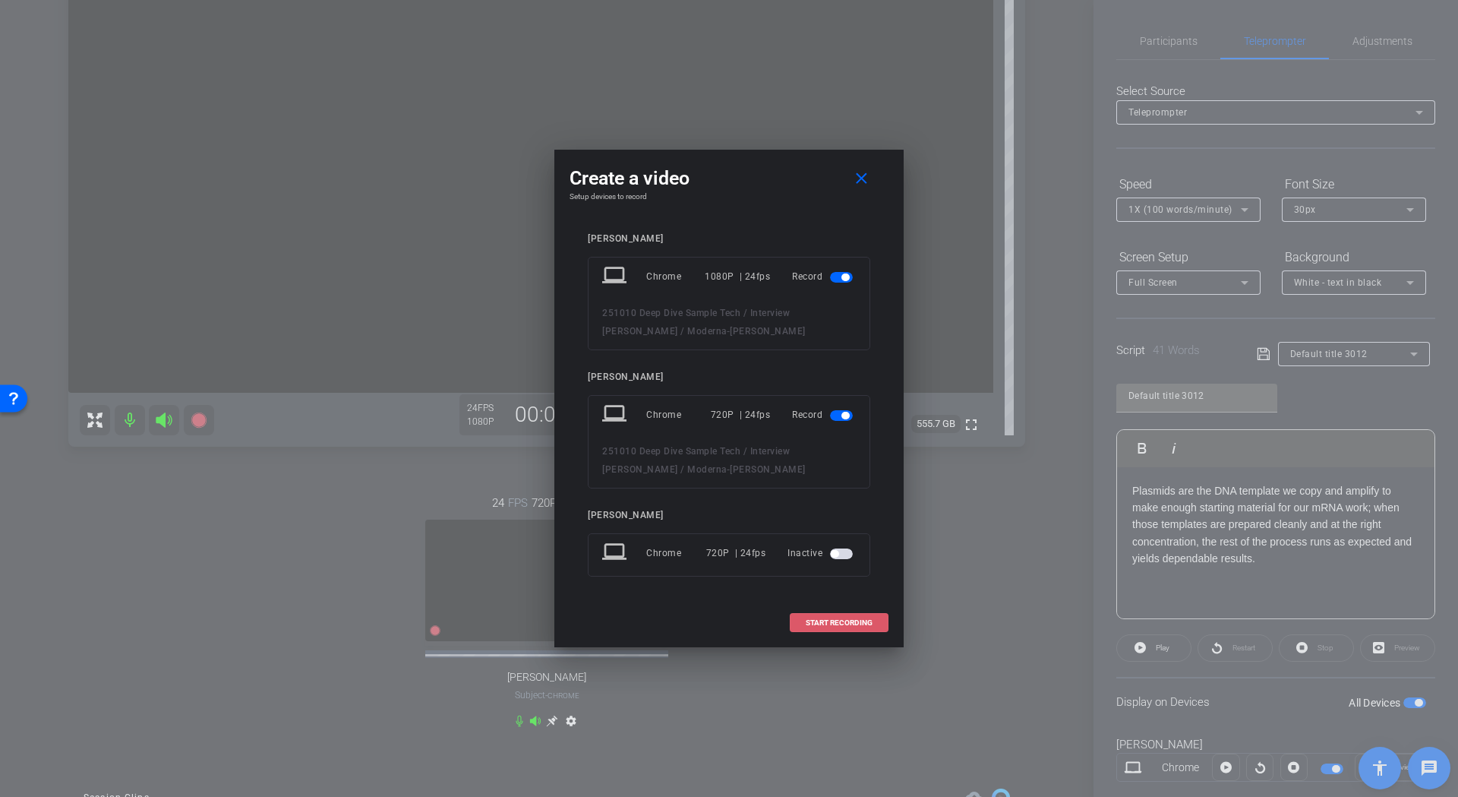
click at [838, 617] on span at bounding box center [839, 623] width 97 height 36
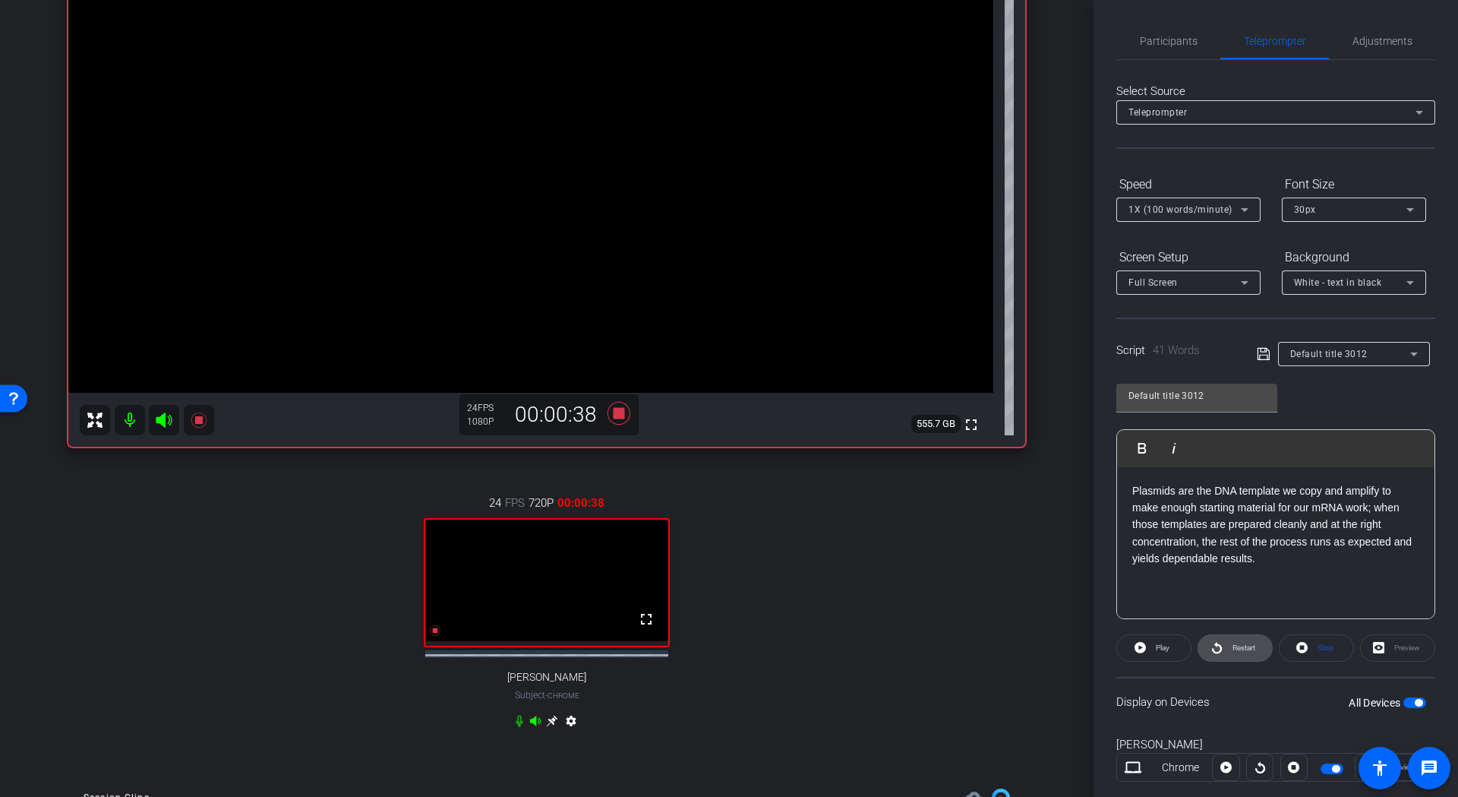
click at [1244, 647] on span "Restart" at bounding box center [1244, 647] width 23 height 8
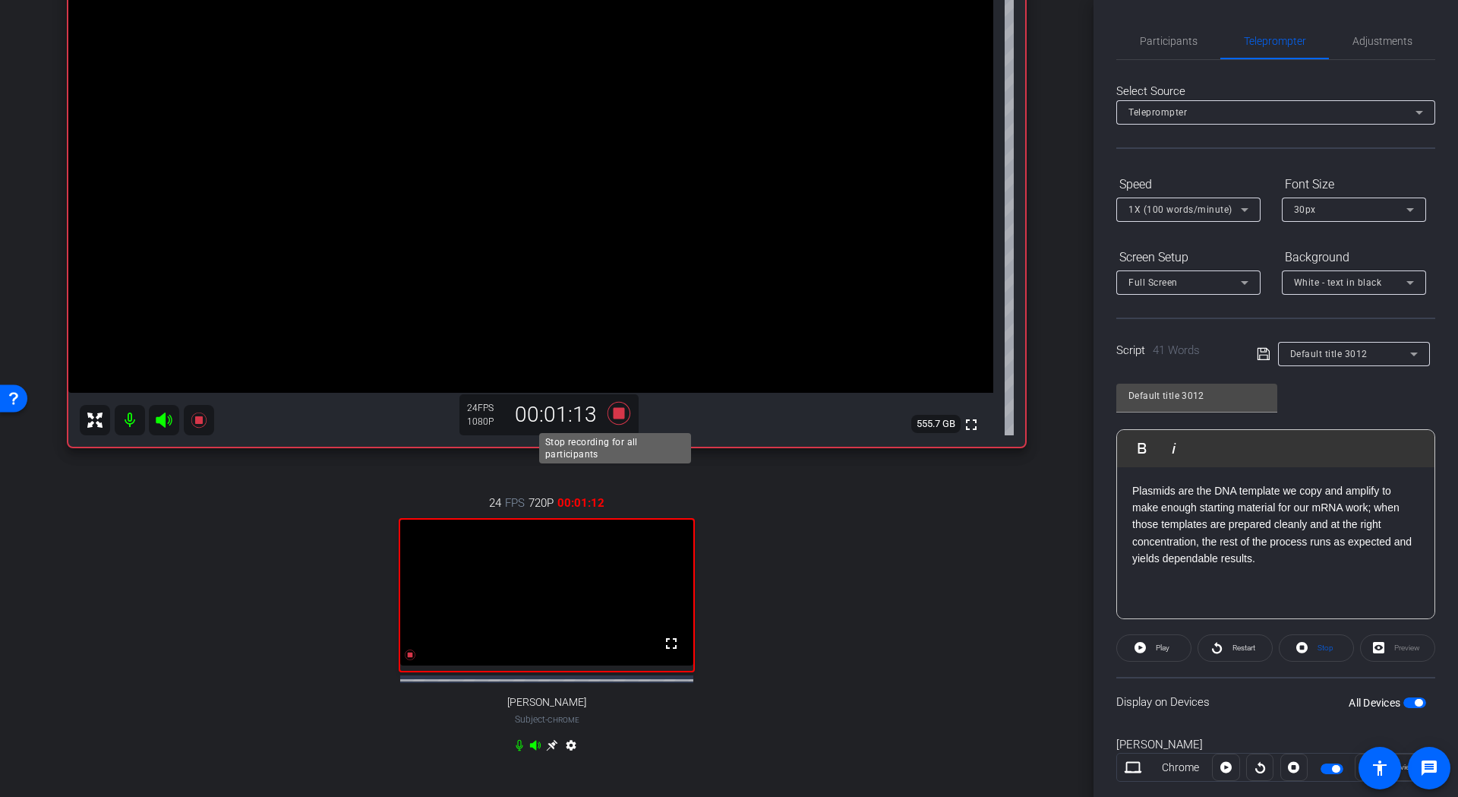
click at [613, 415] on icon at bounding box center [619, 412] width 23 height 23
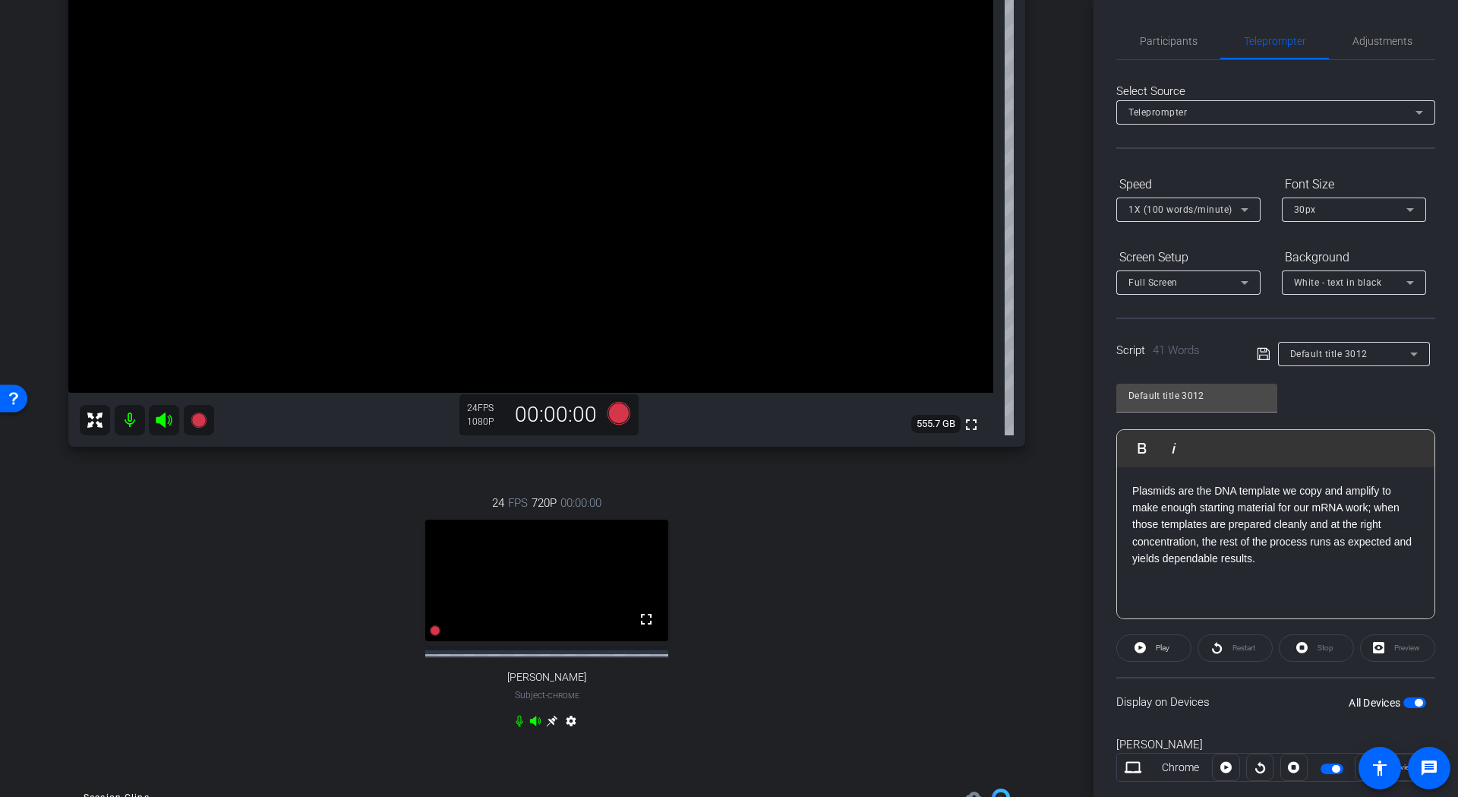
click at [1173, 529] on p "Plasmids are the DNA template we copy and amplify to make enough starting mater…" at bounding box center [1275, 524] width 287 height 85
click at [1259, 352] on icon at bounding box center [1264, 354] width 14 height 18
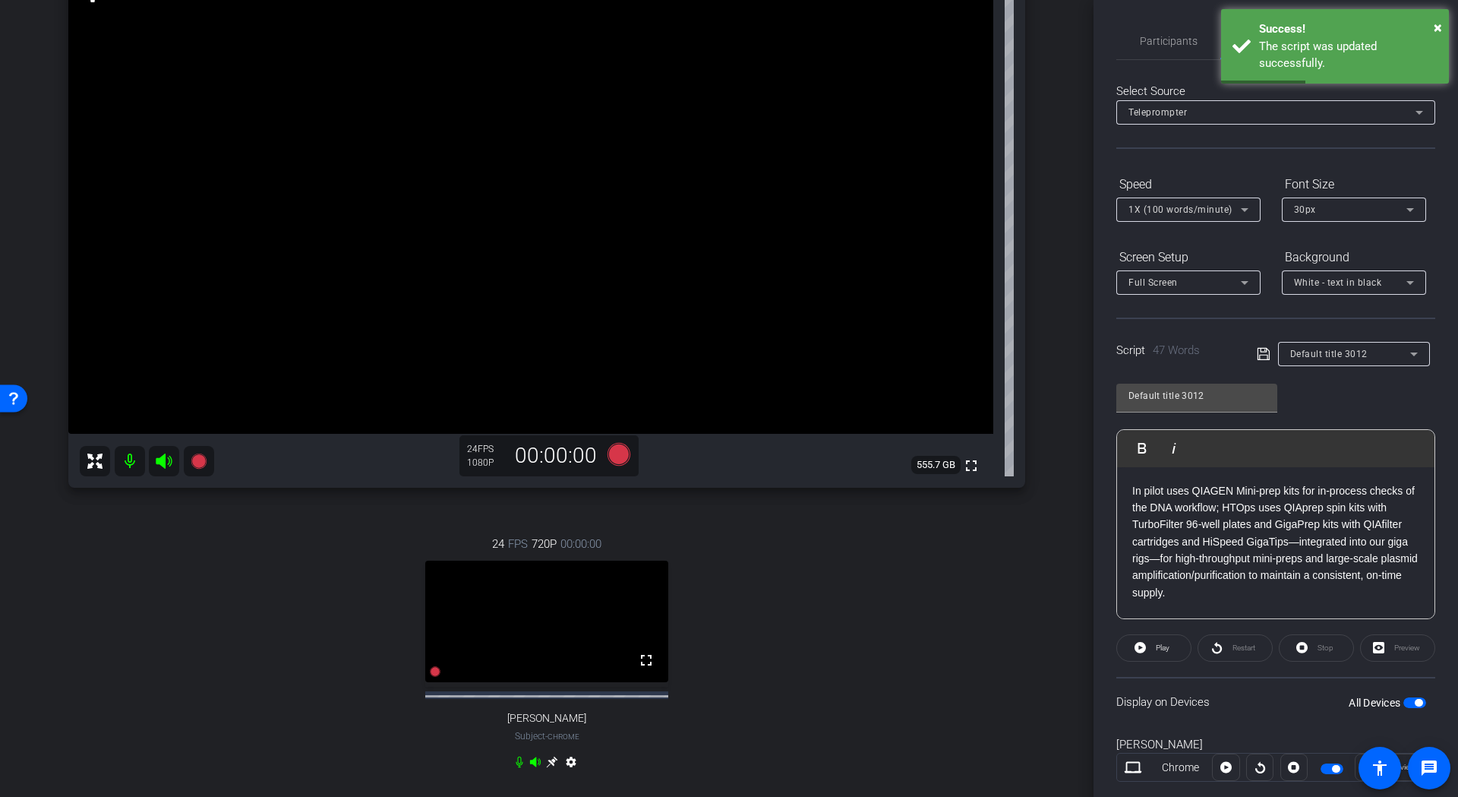
scroll to position [0, 0]
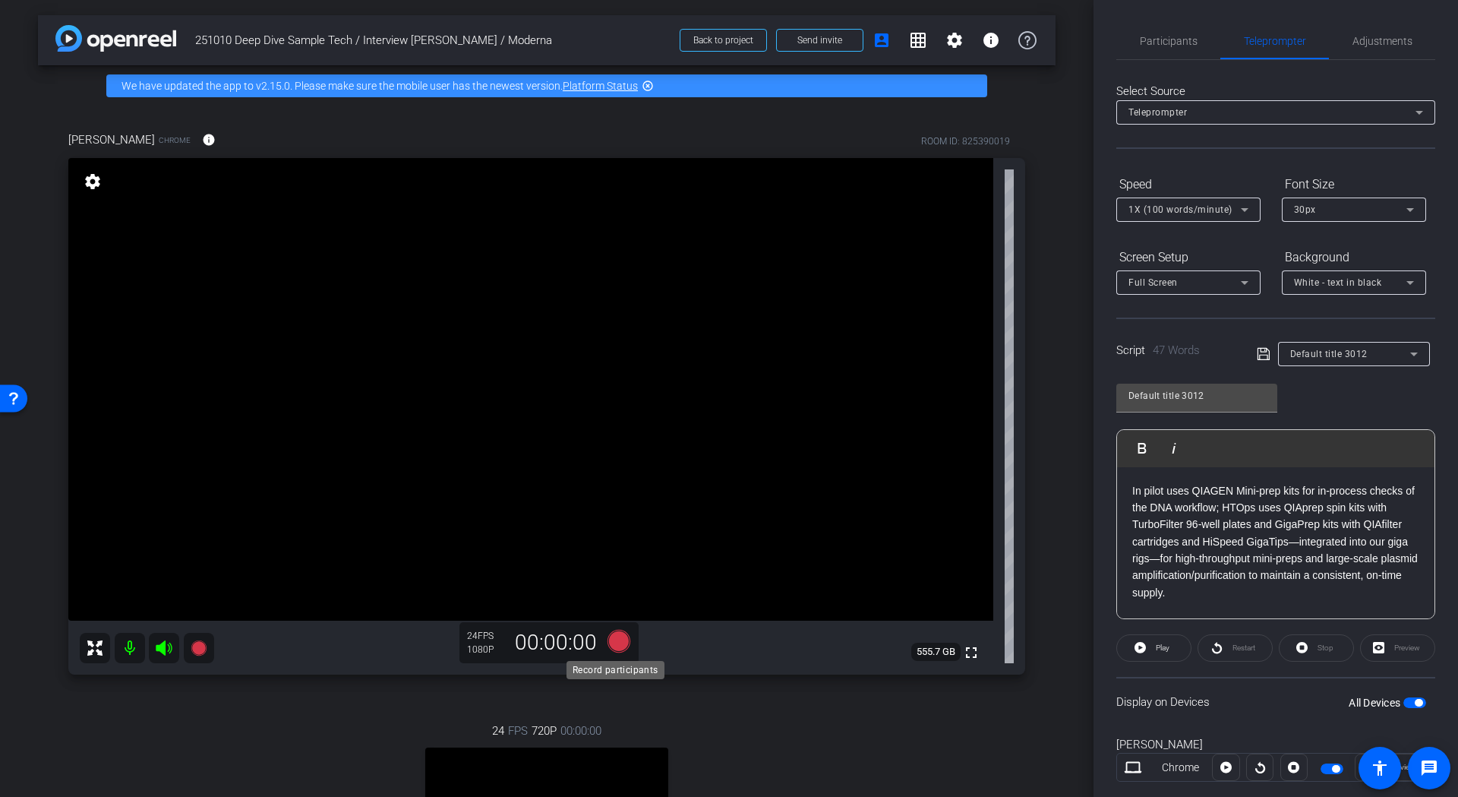
click at [614, 639] on icon at bounding box center [619, 640] width 23 height 23
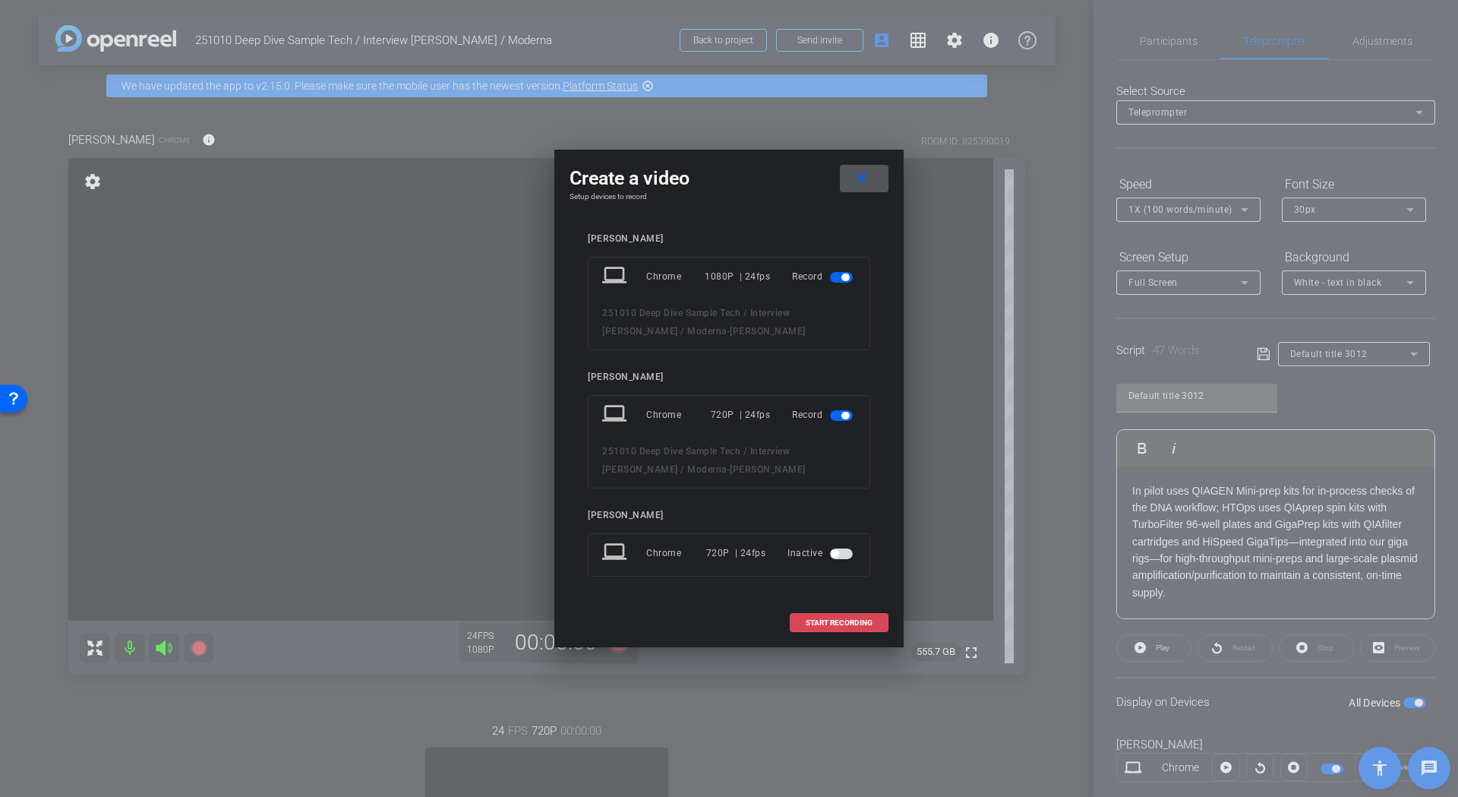
click at [818, 622] on span "START RECORDING" at bounding box center [839, 623] width 67 height 8
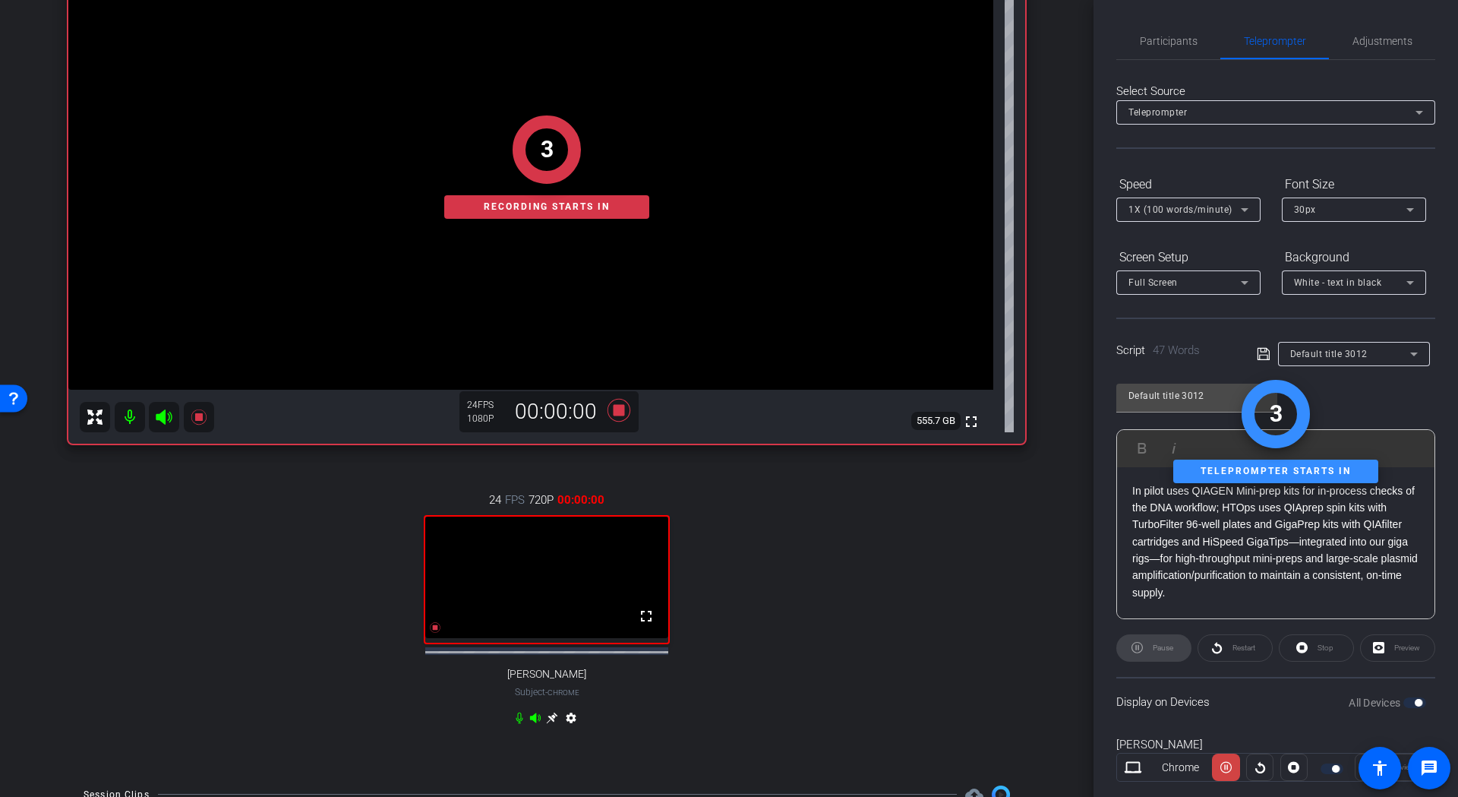
scroll to position [304, 0]
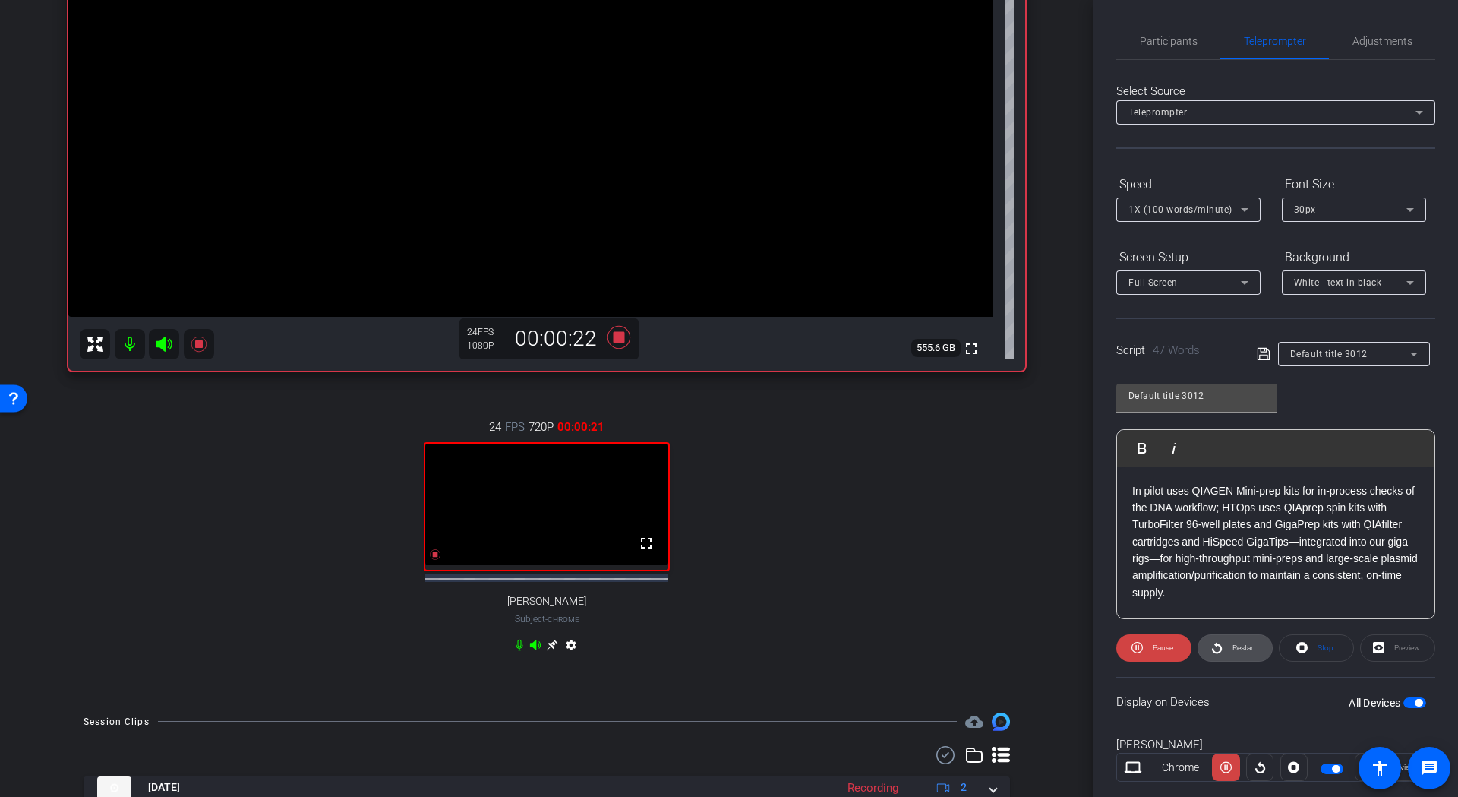
click at [1233, 652] on span "Restart" at bounding box center [1244, 647] width 23 height 8
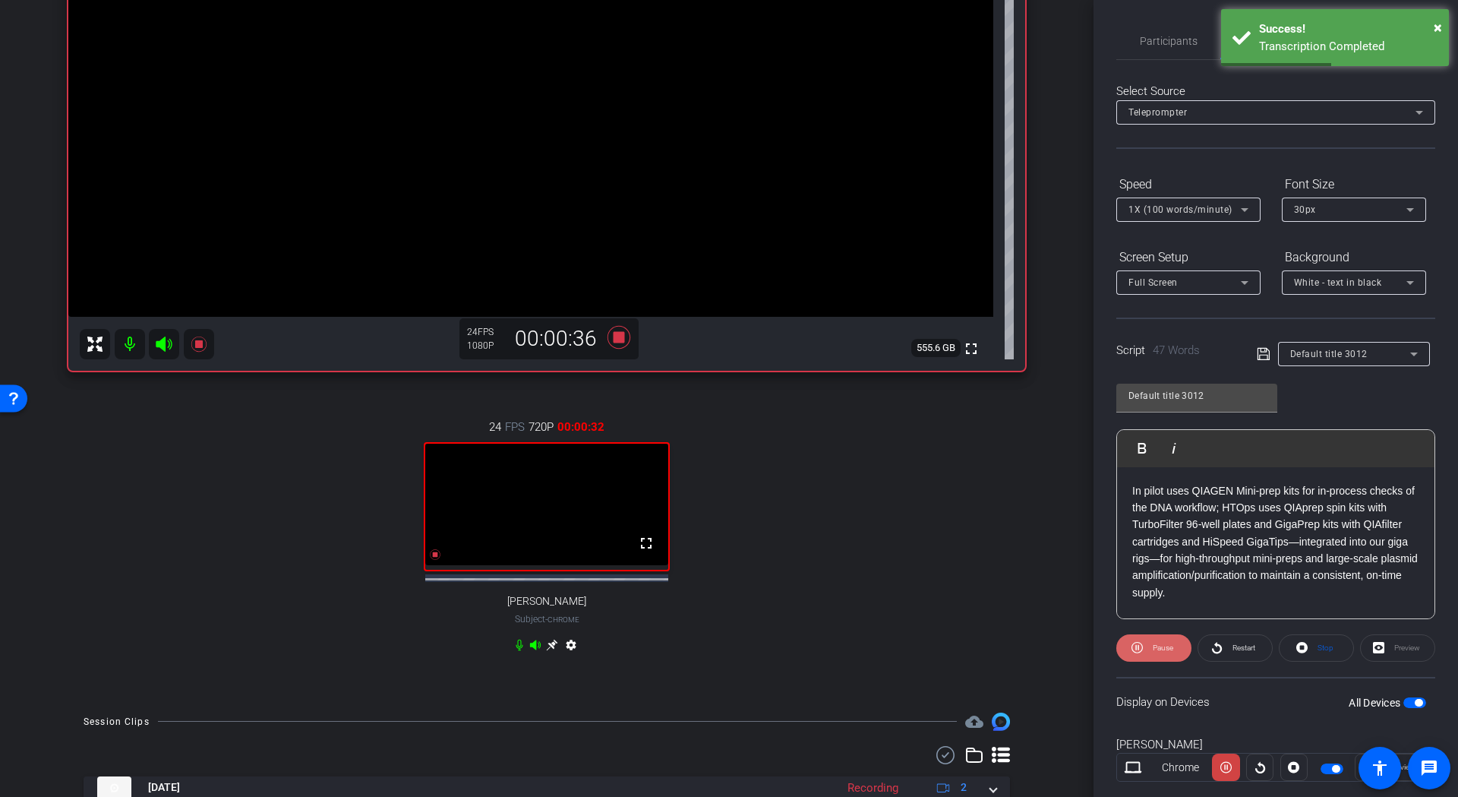
click at [1169, 649] on span "Pause" at bounding box center [1163, 647] width 21 height 8
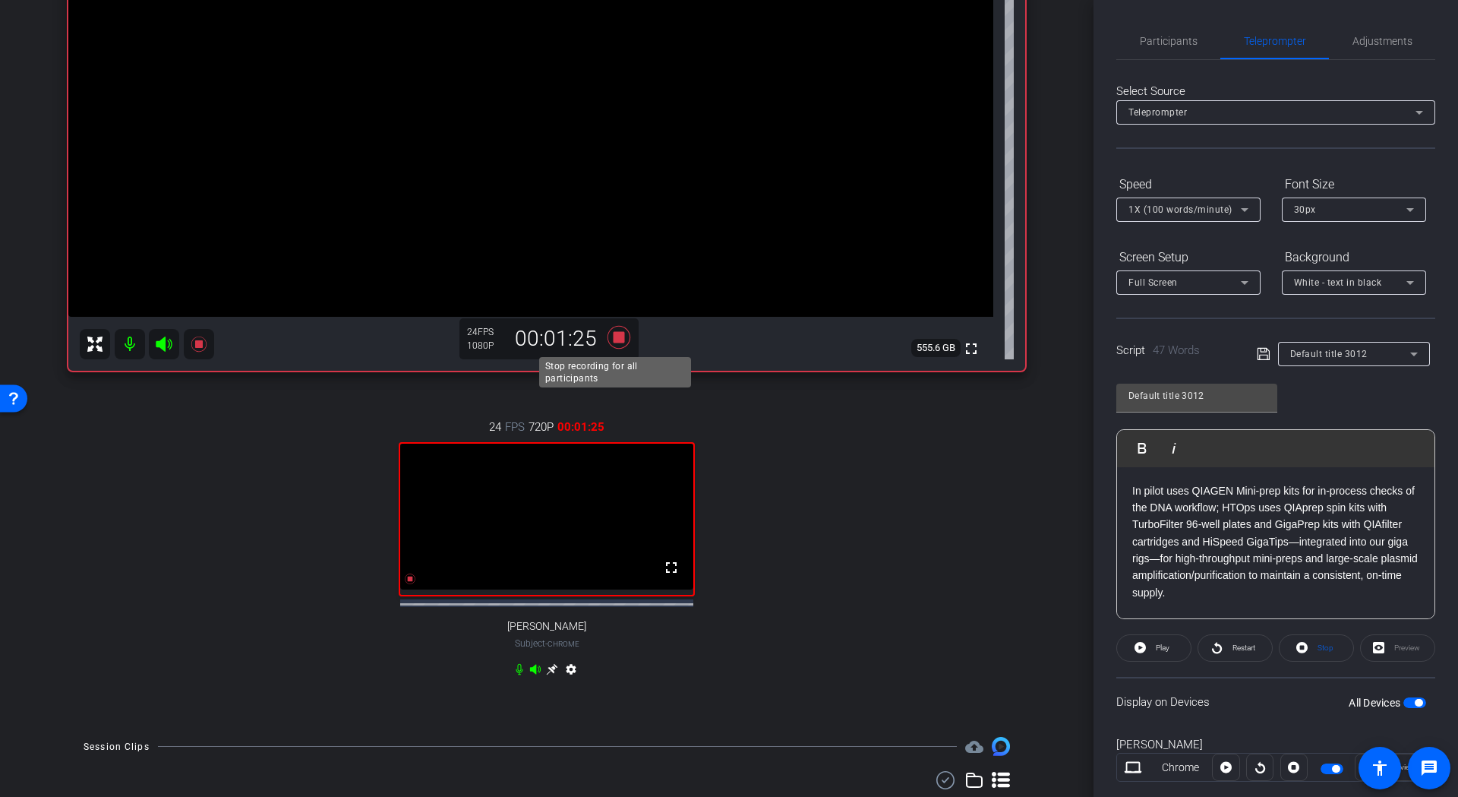
click at [611, 336] on icon at bounding box center [619, 336] width 23 height 23
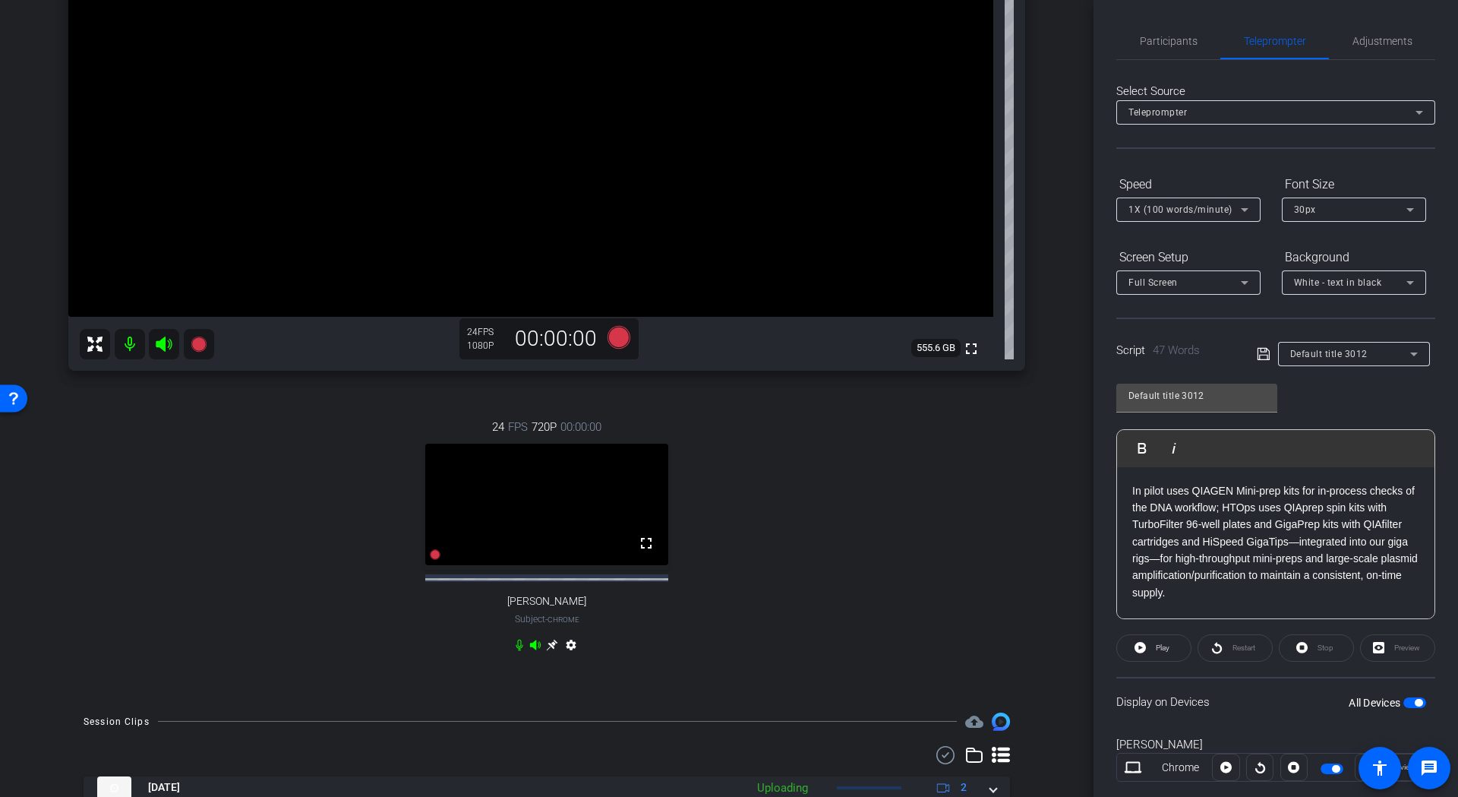
click at [1218, 509] on p "In pilot uses QIAGEN Mini-prep kits for in-process checks of the DNA workflow; …" at bounding box center [1275, 541] width 287 height 119
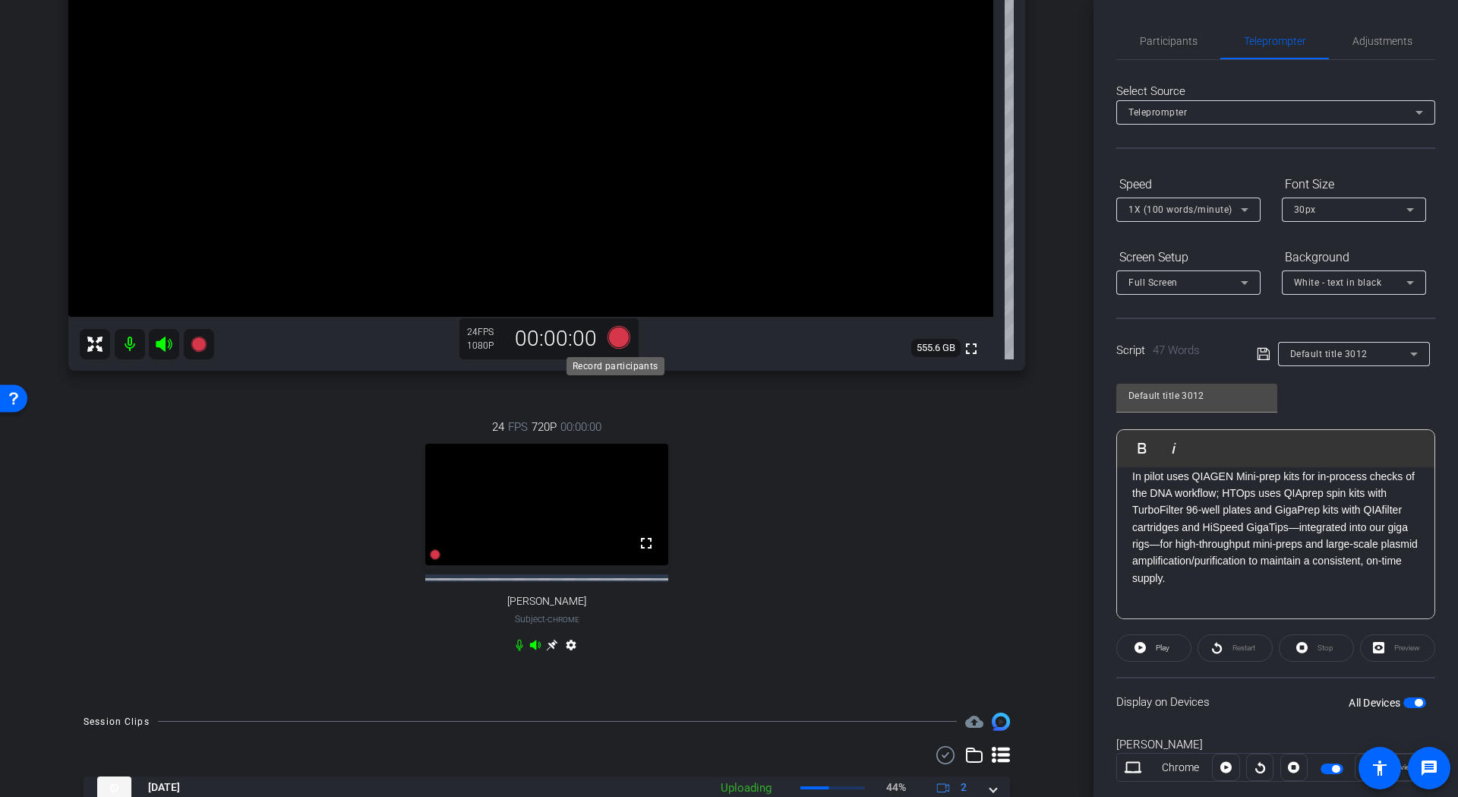
click at [617, 342] on icon at bounding box center [619, 336] width 23 height 23
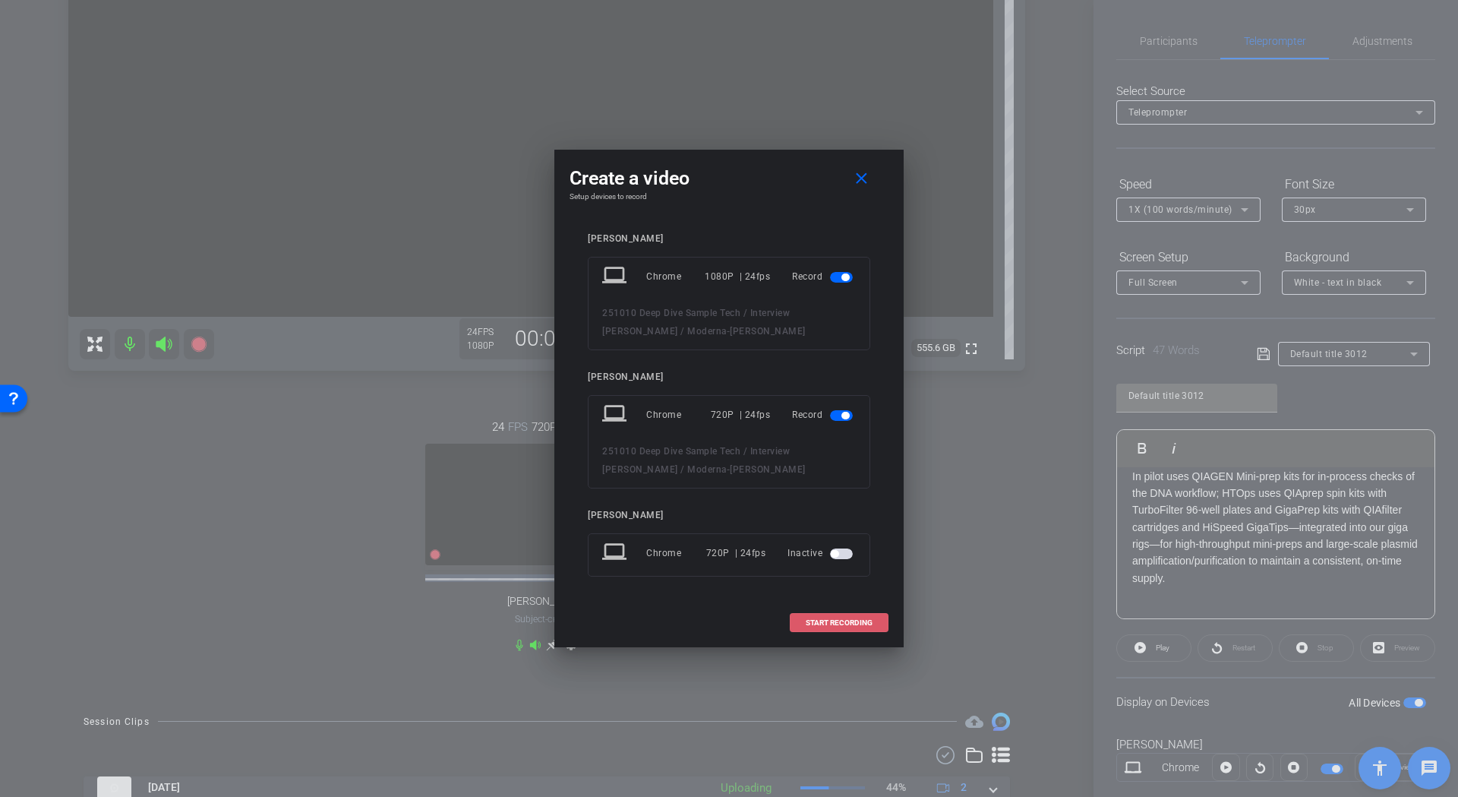
click at [840, 619] on span "START RECORDING" at bounding box center [839, 623] width 67 height 8
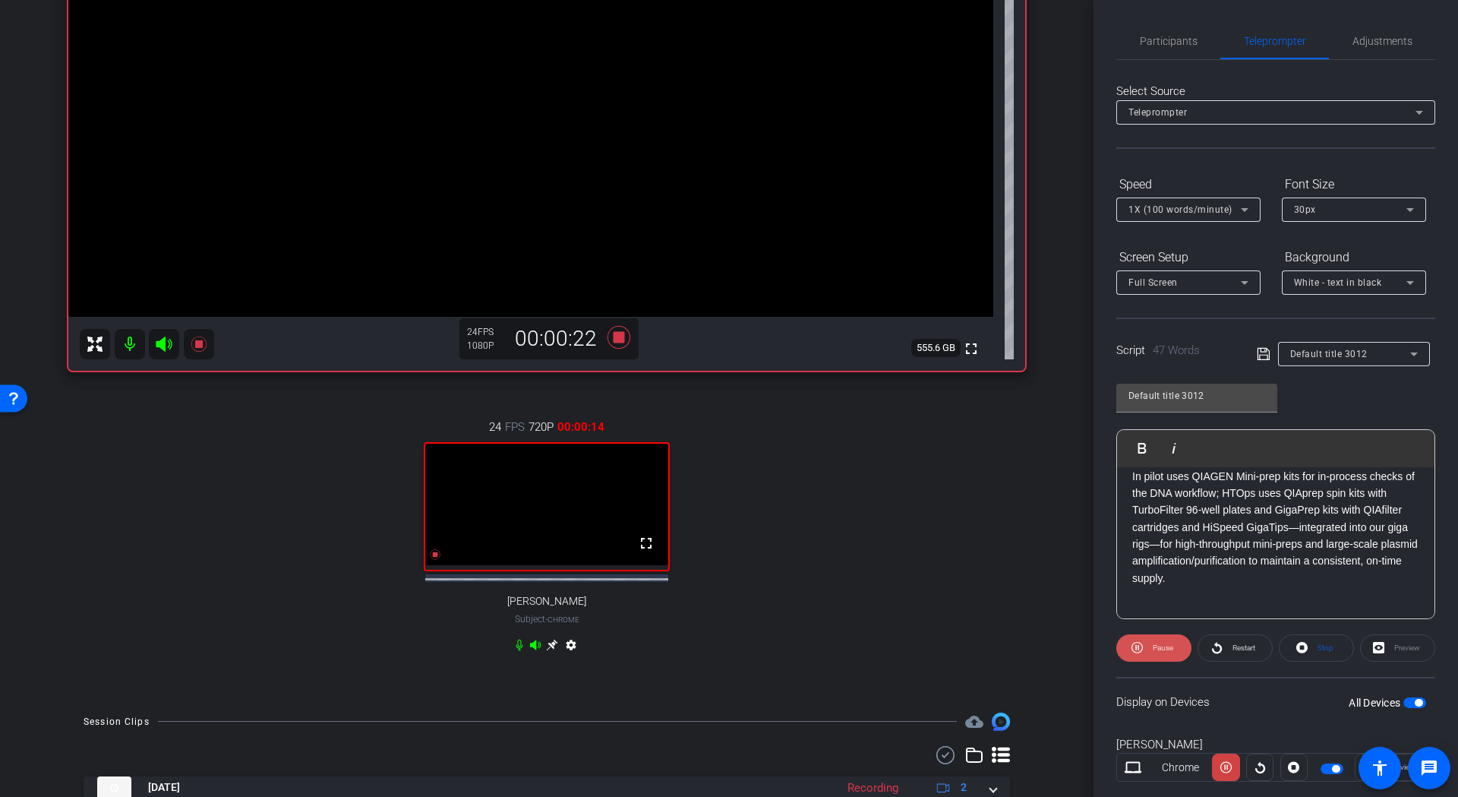
click at [1170, 653] on span "Pause" at bounding box center [1161, 647] width 24 height 21
click at [621, 333] on icon at bounding box center [619, 337] width 36 height 27
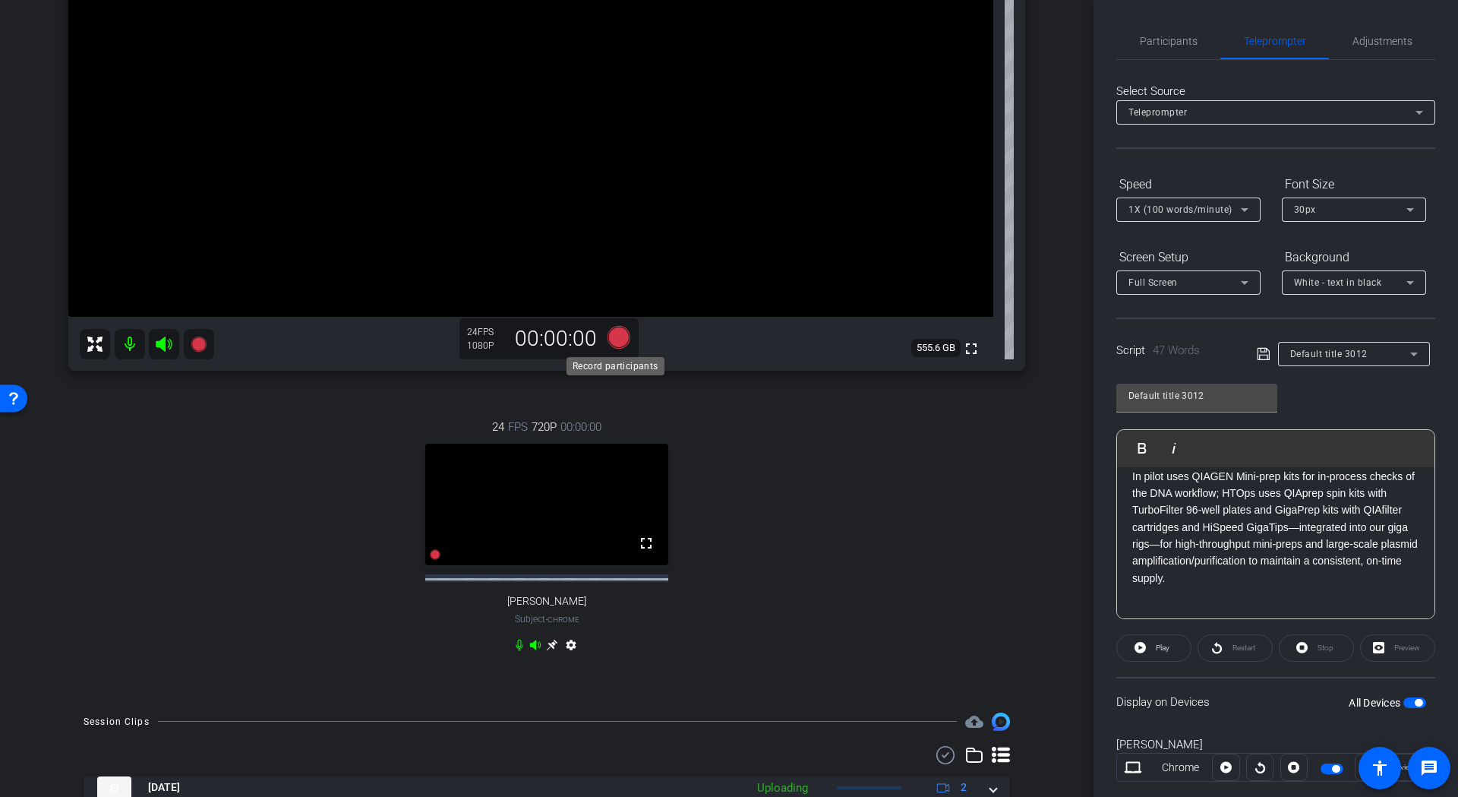
click at [614, 340] on icon at bounding box center [619, 336] width 23 height 23
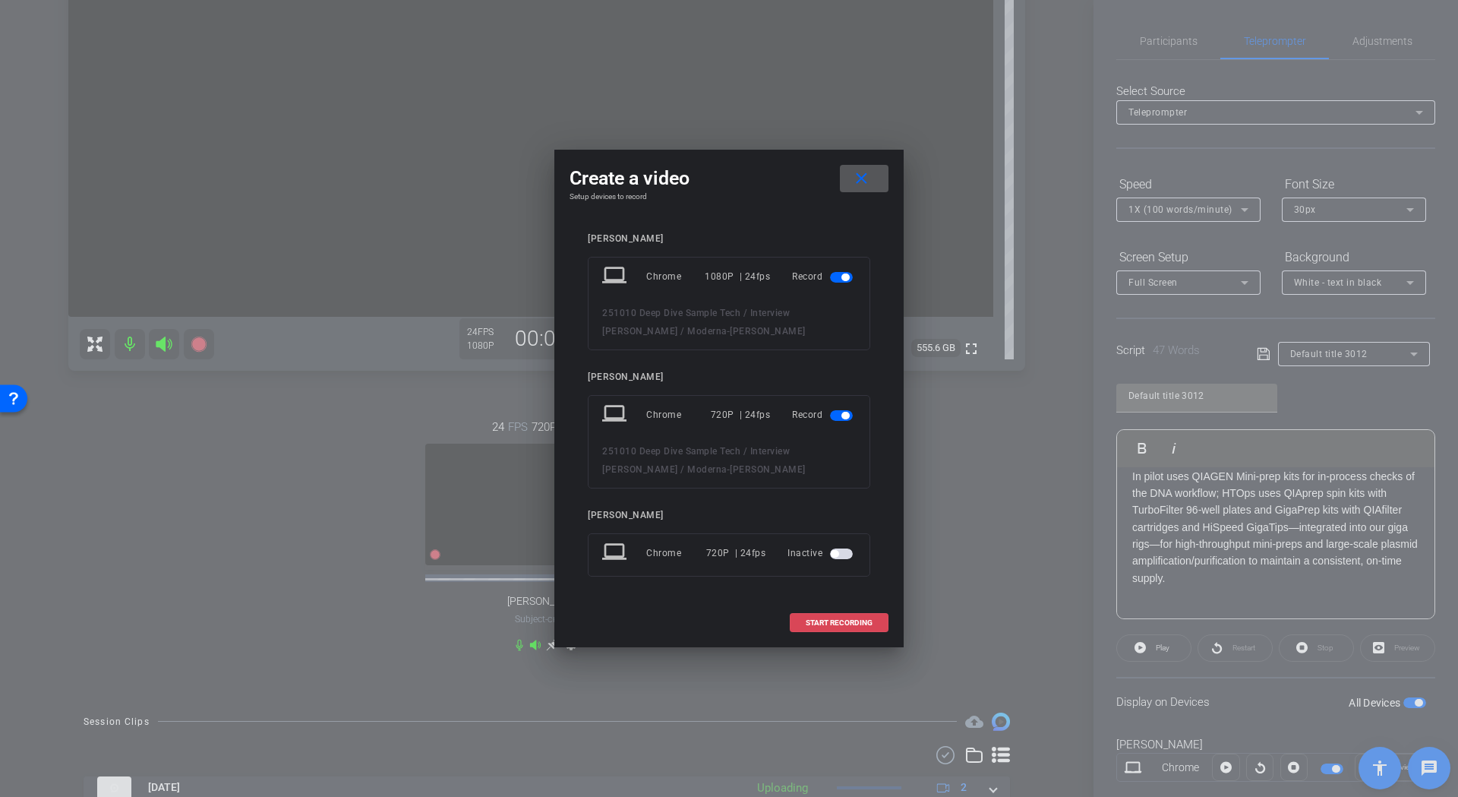
click at [859, 624] on span "START RECORDING" at bounding box center [839, 623] width 67 height 8
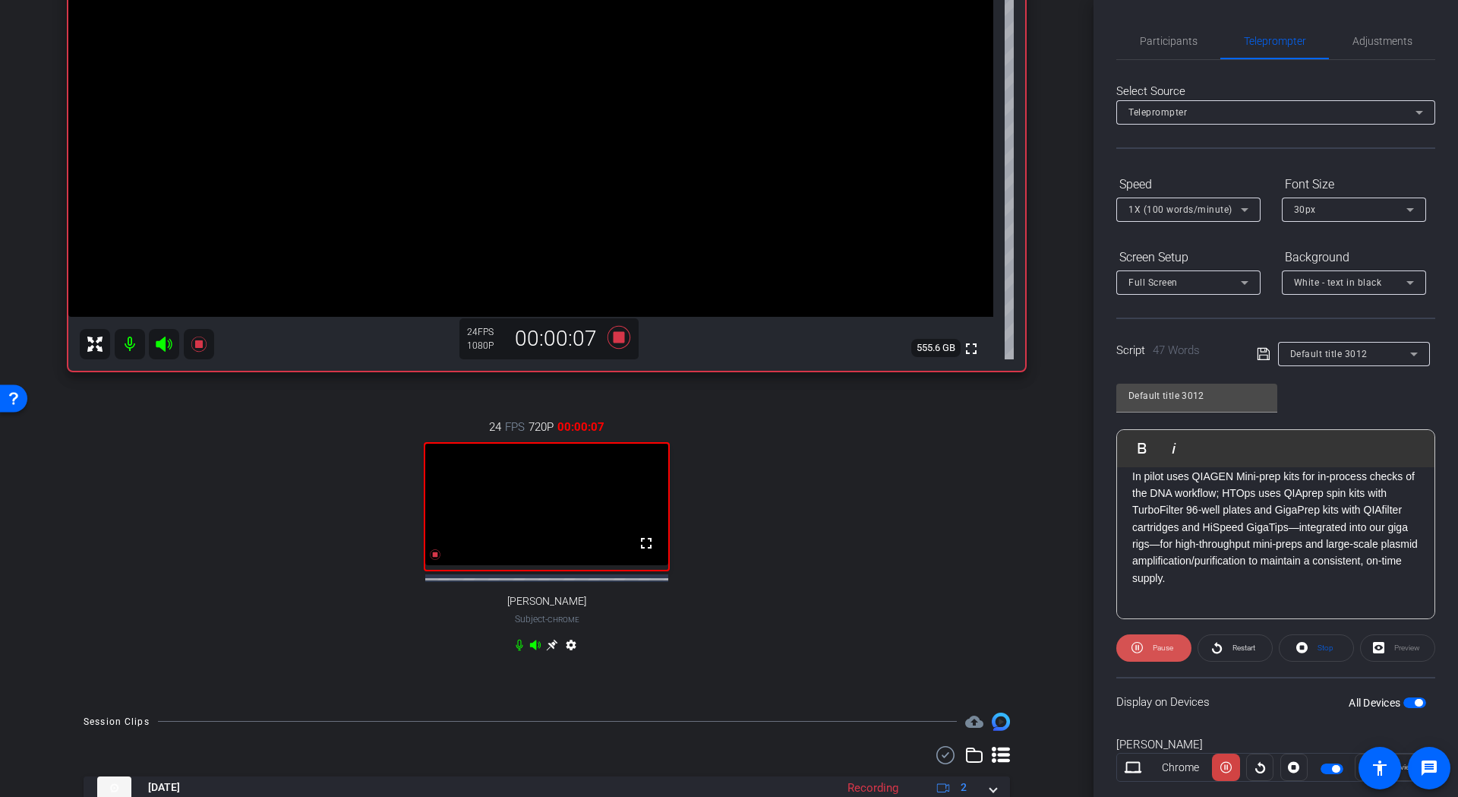
click at [1154, 649] on span "Pause" at bounding box center [1163, 647] width 21 height 8
click at [614, 340] on icon at bounding box center [619, 336] width 23 height 23
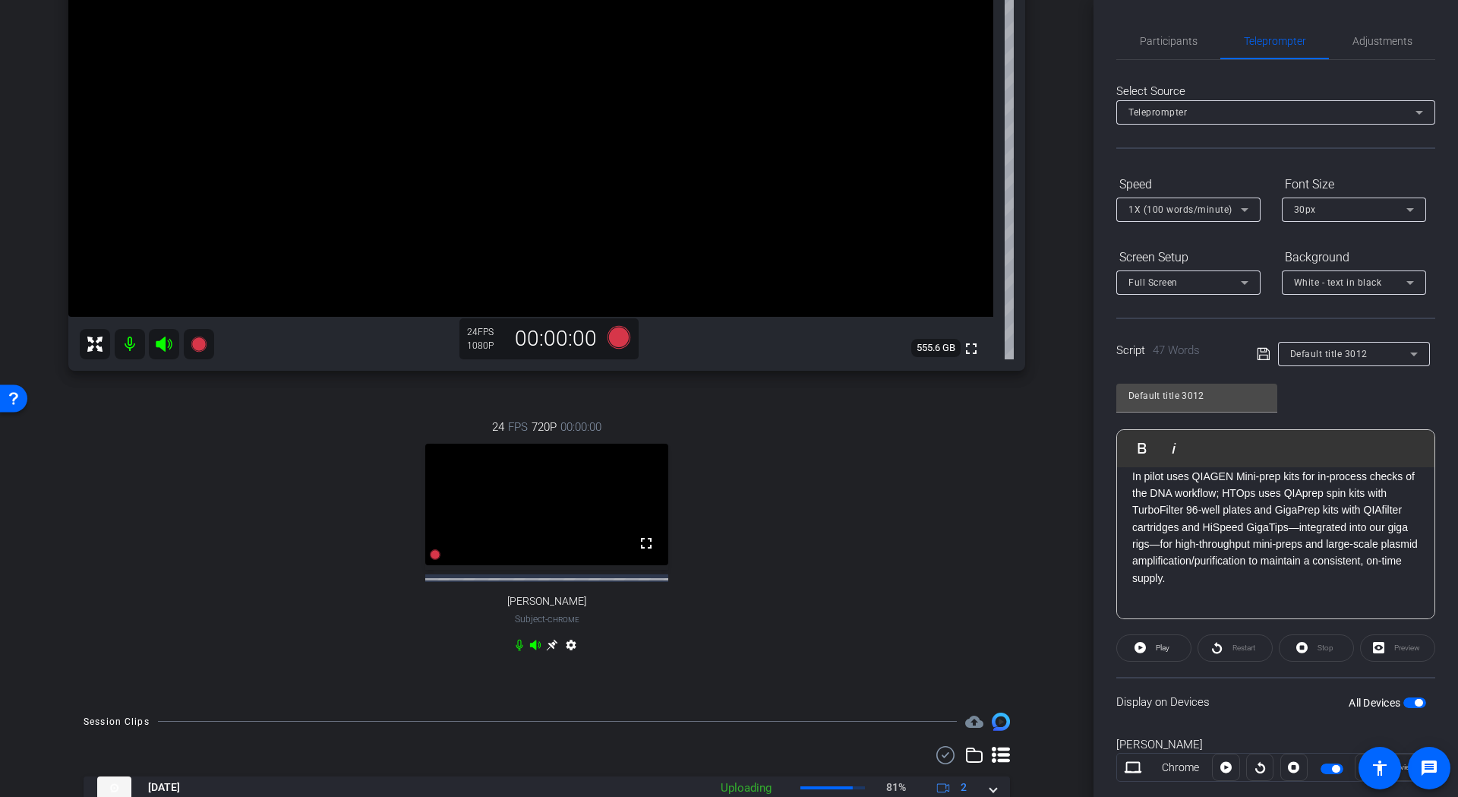
click at [1261, 523] on p "In pilot uses QIAGEN Mini-prep kits for in-process checks of the DNA workflow; …" at bounding box center [1275, 527] width 287 height 119
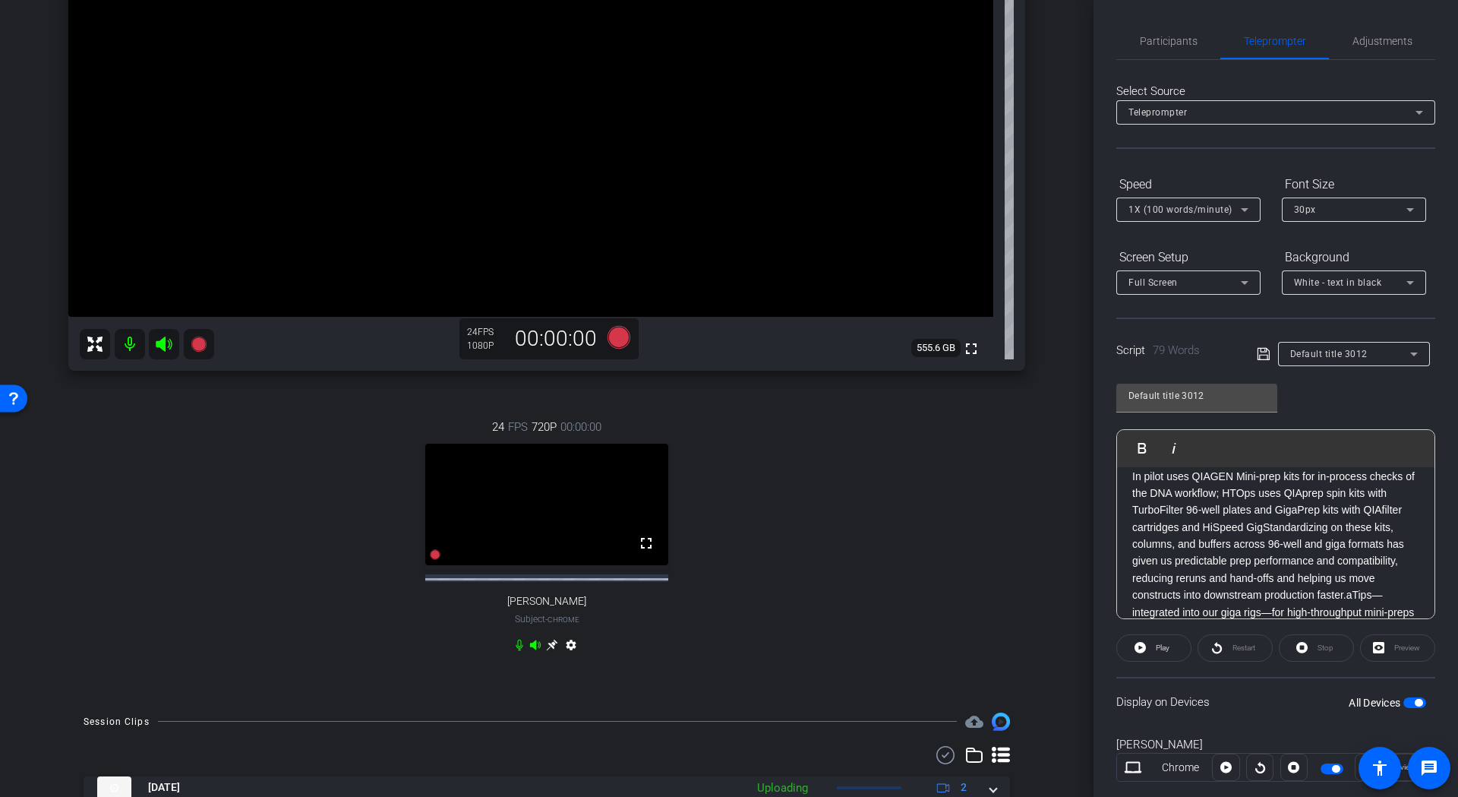
scroll to position [0, 0]
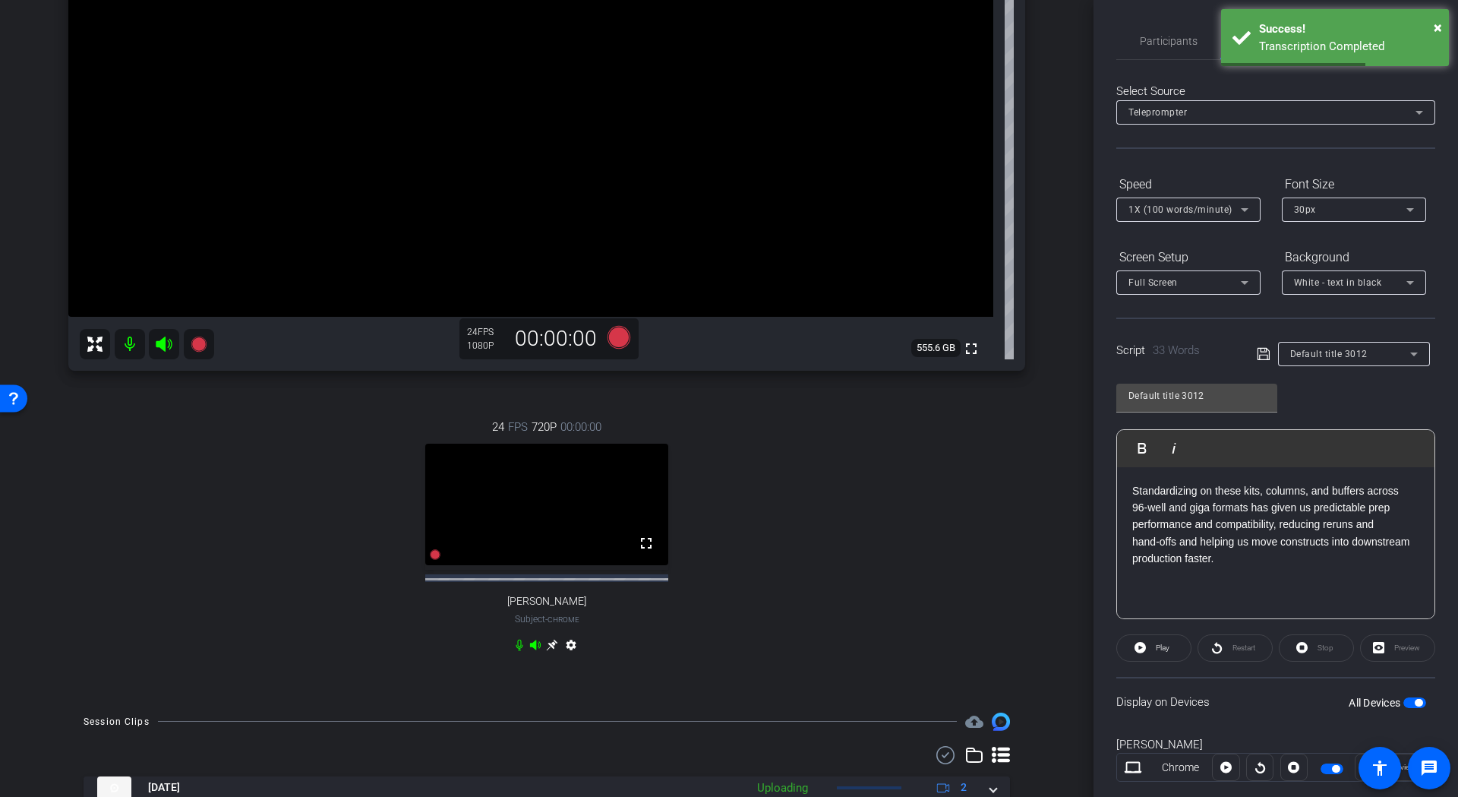
click at [1257, 356] on icon at bounding box center [1263, 354] width 12 height 12
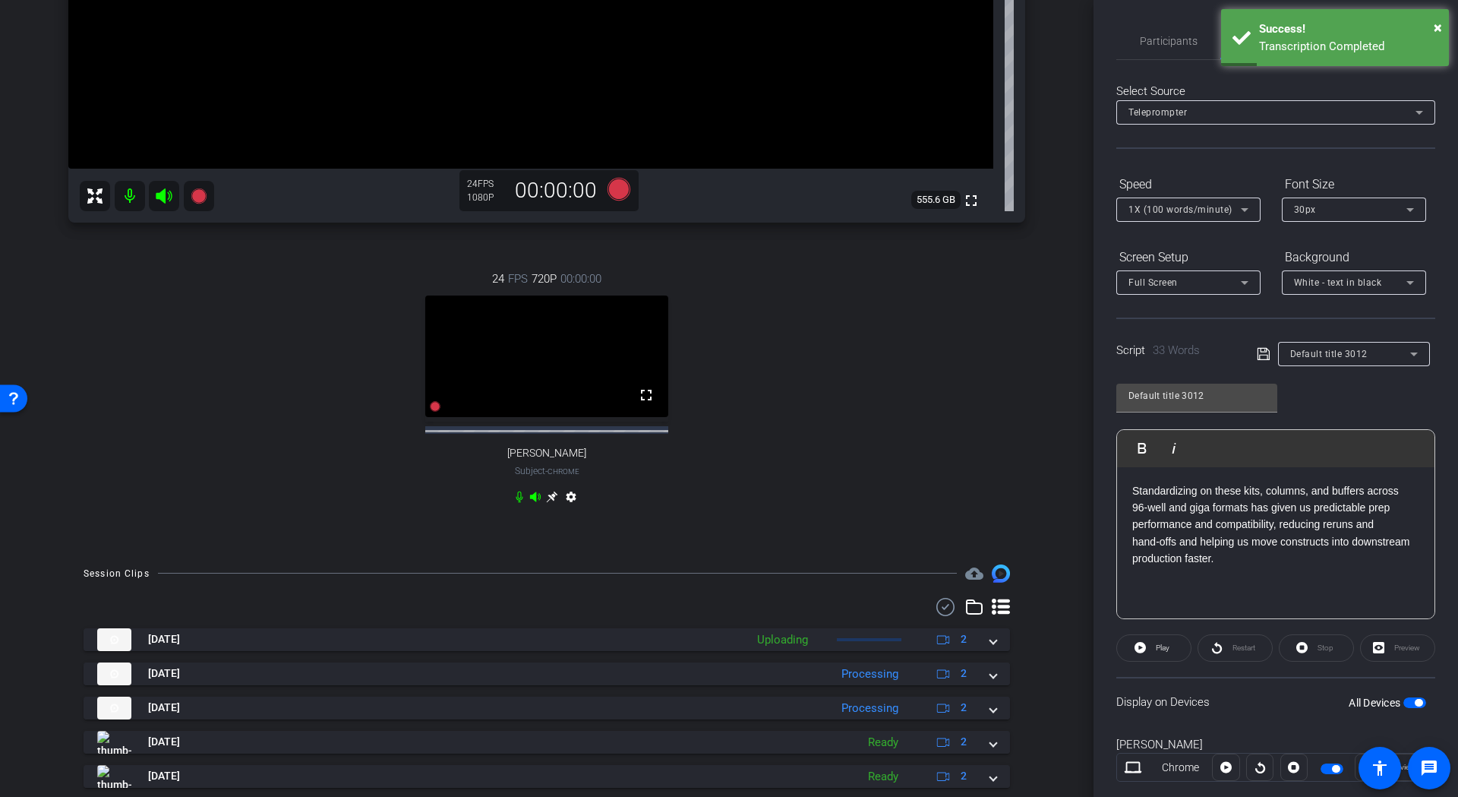
scroll to position [580, 0]
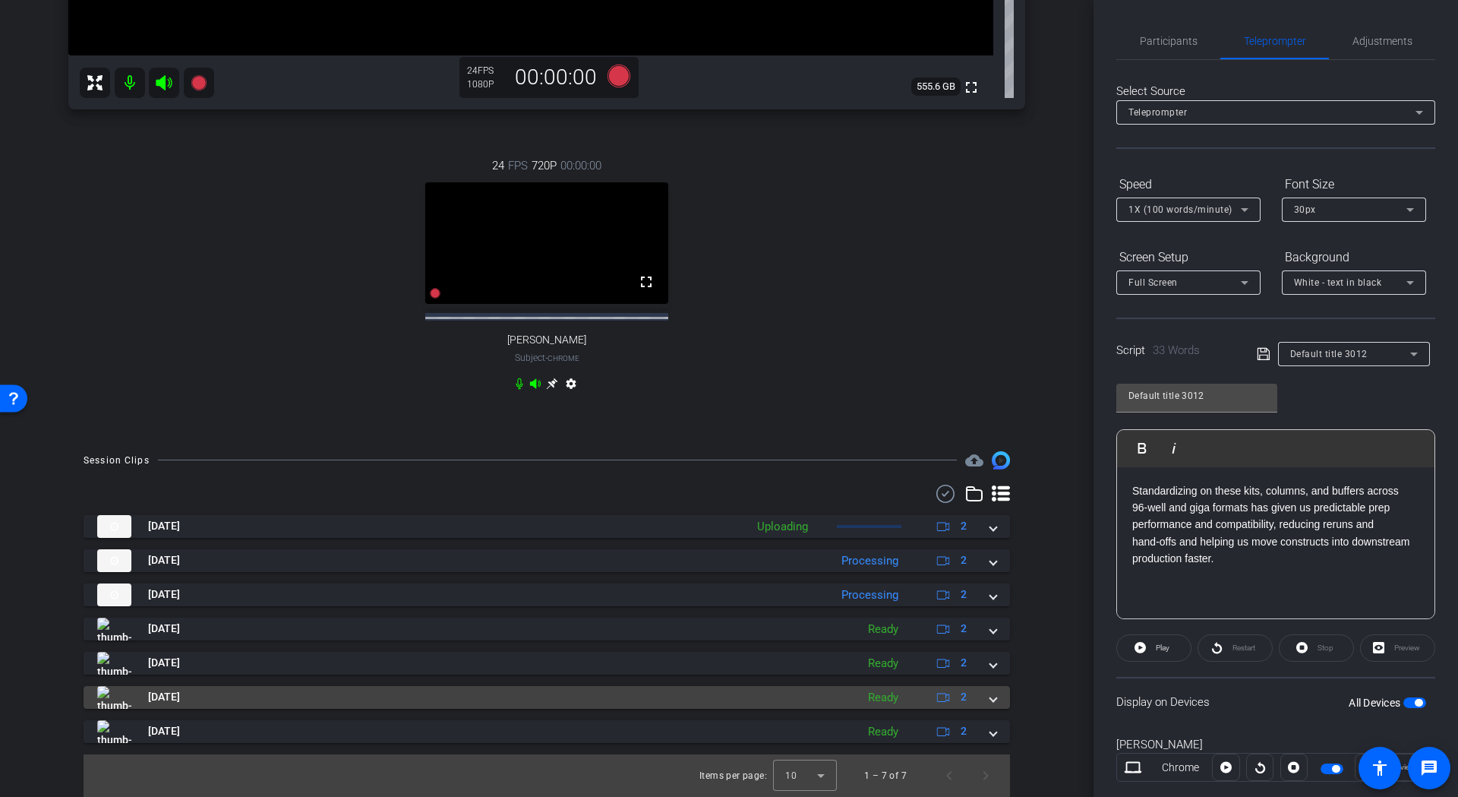
click at [990, 699] on mat-expansion-panel-header "Oct 10, 2025 Ready 2" at bounding box center [547, 697] width 927 height 23
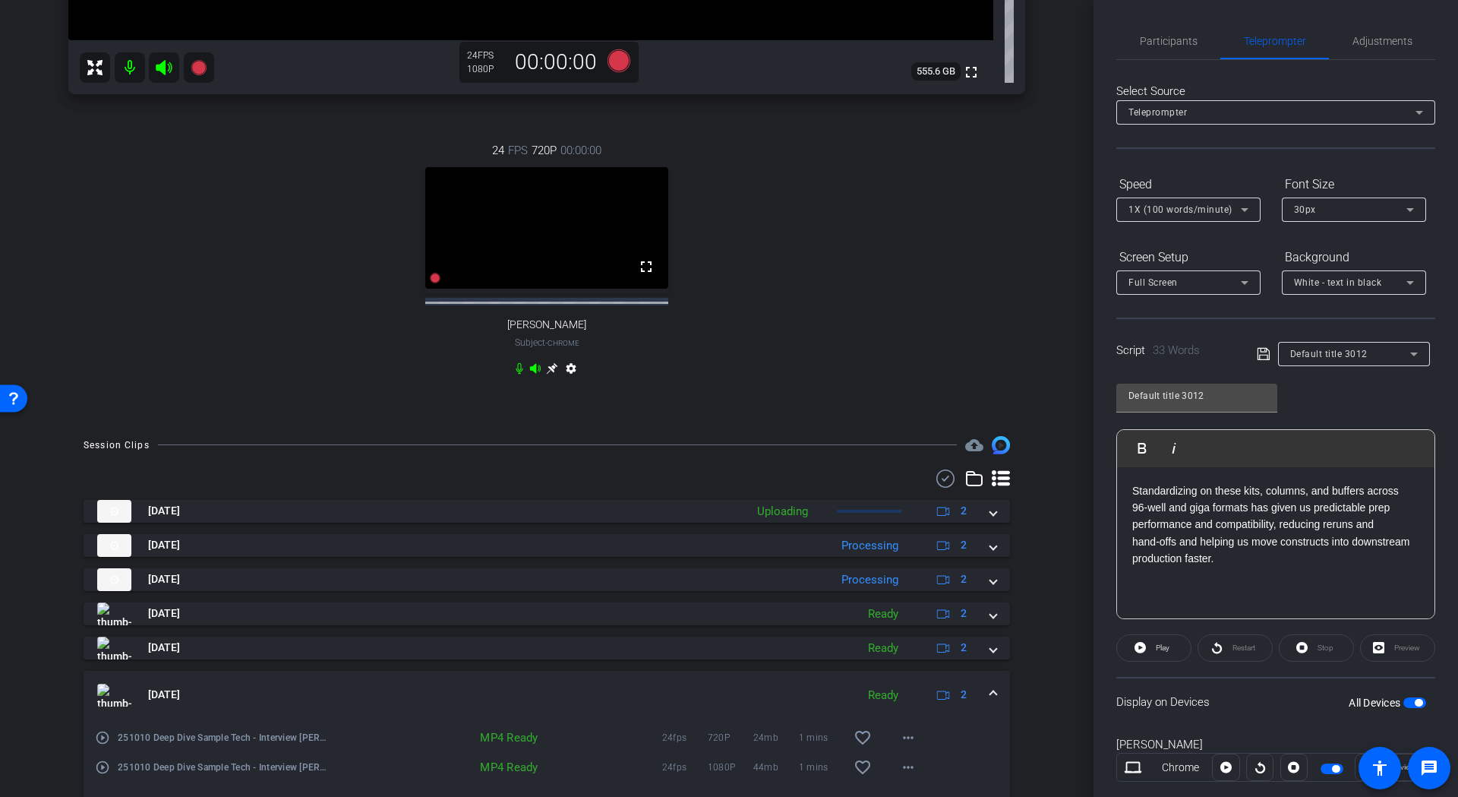
click at [990, 703] on span at bounding box center [993, 695] width 6 height 16
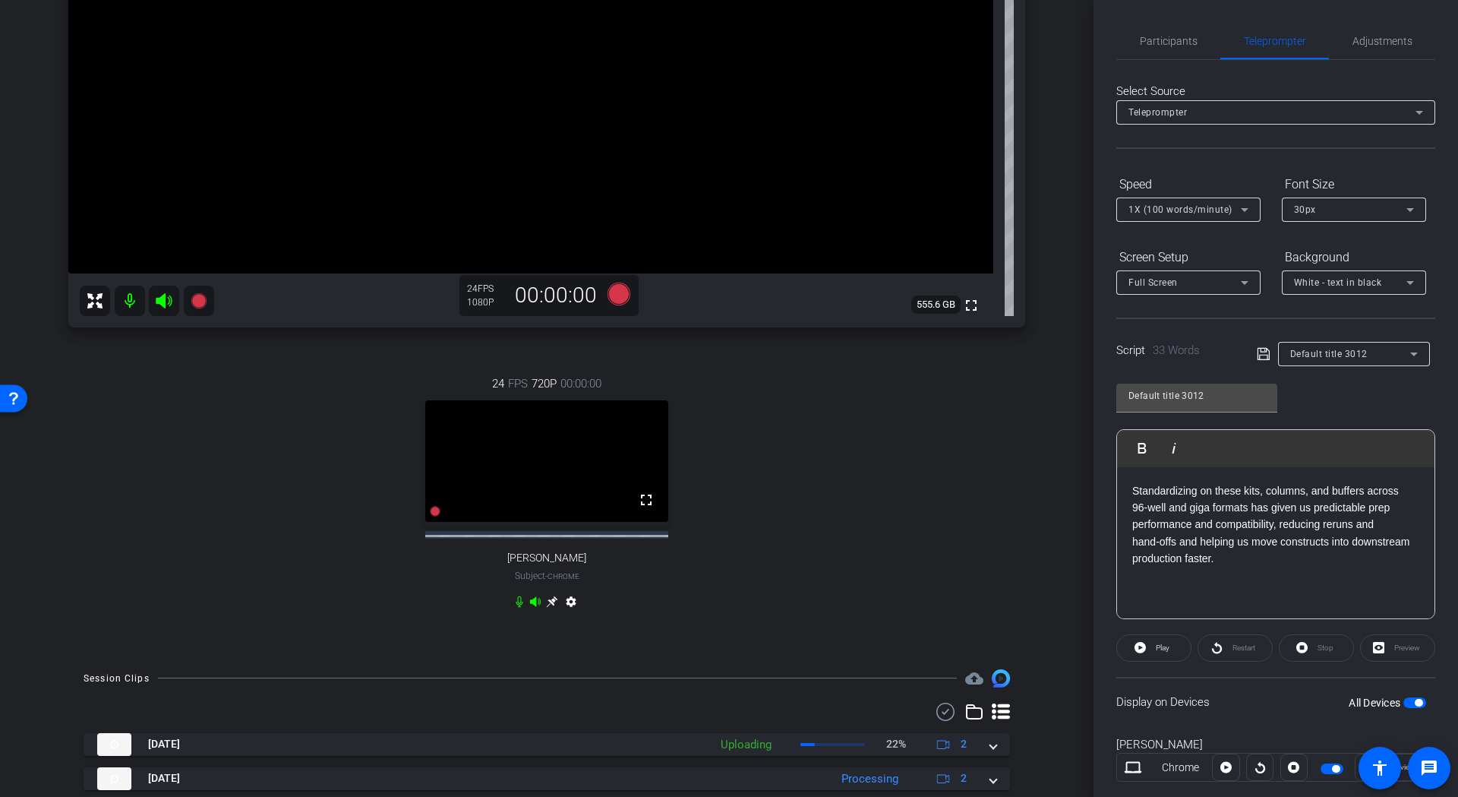
scroll to position [276, 0]
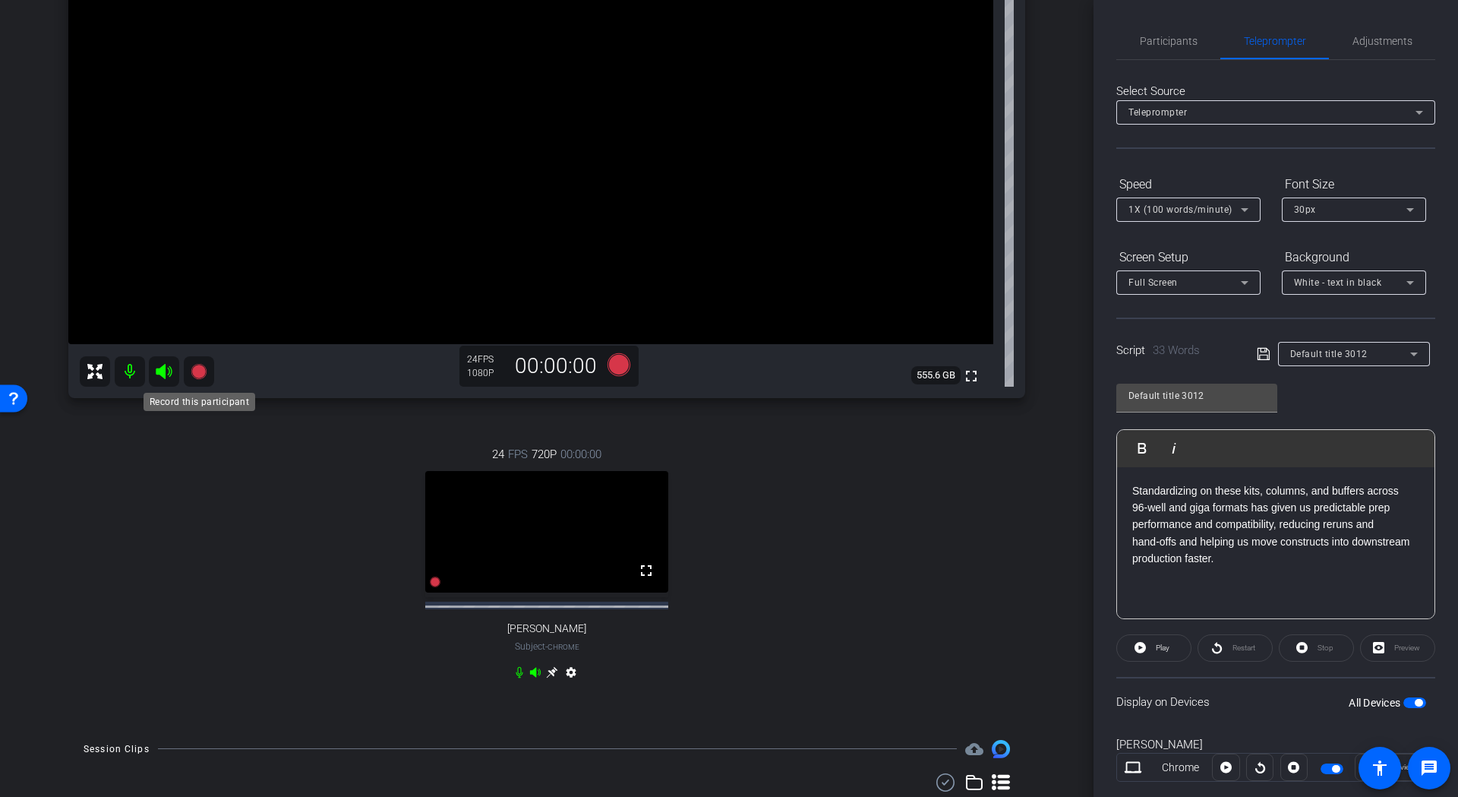
click at [202, 377] on icon at bounding box center [198, 370] width 15 height 15
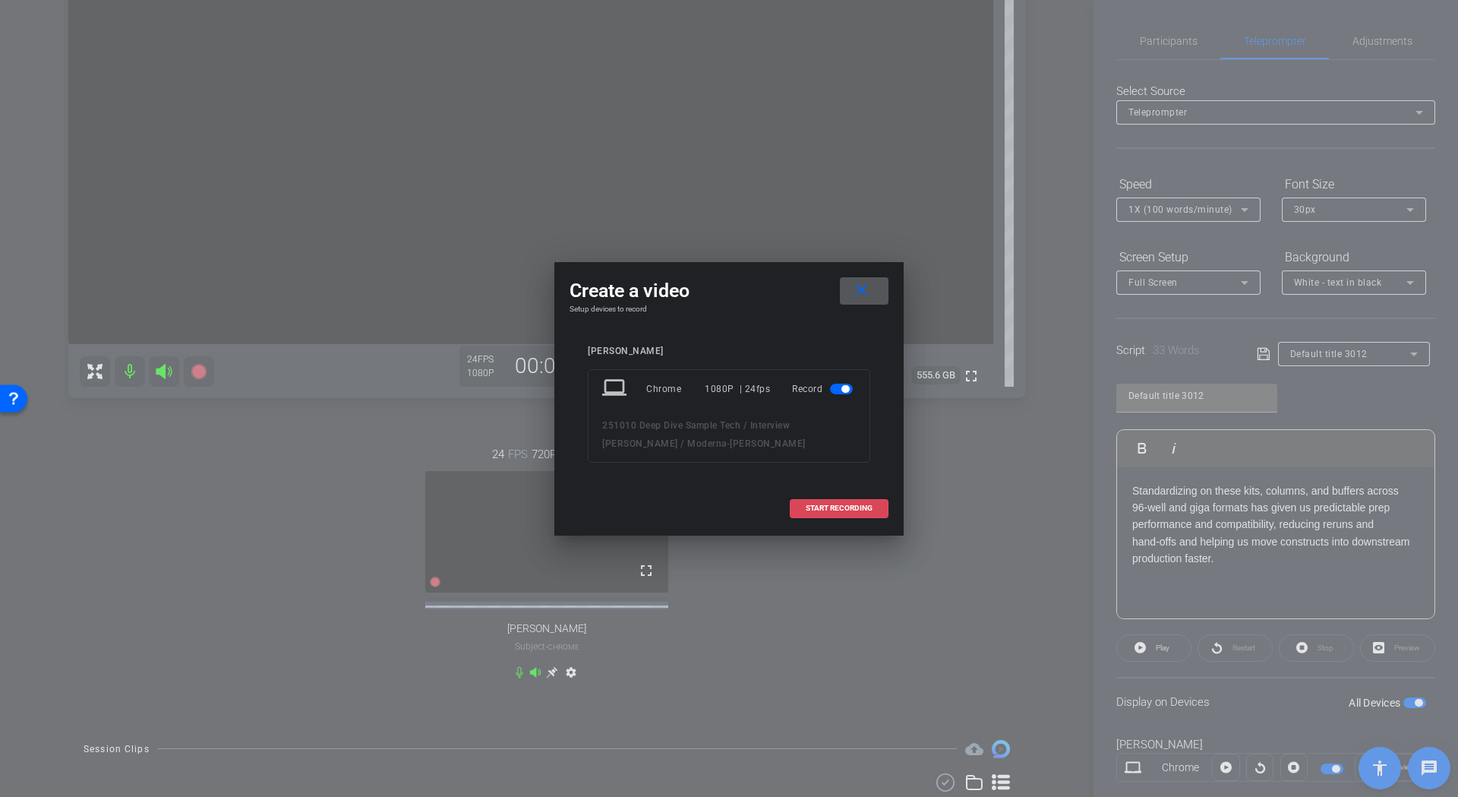
click at [867, 508] on span "START RECORDING" at bounding box center [839, 508] width 67 height 8
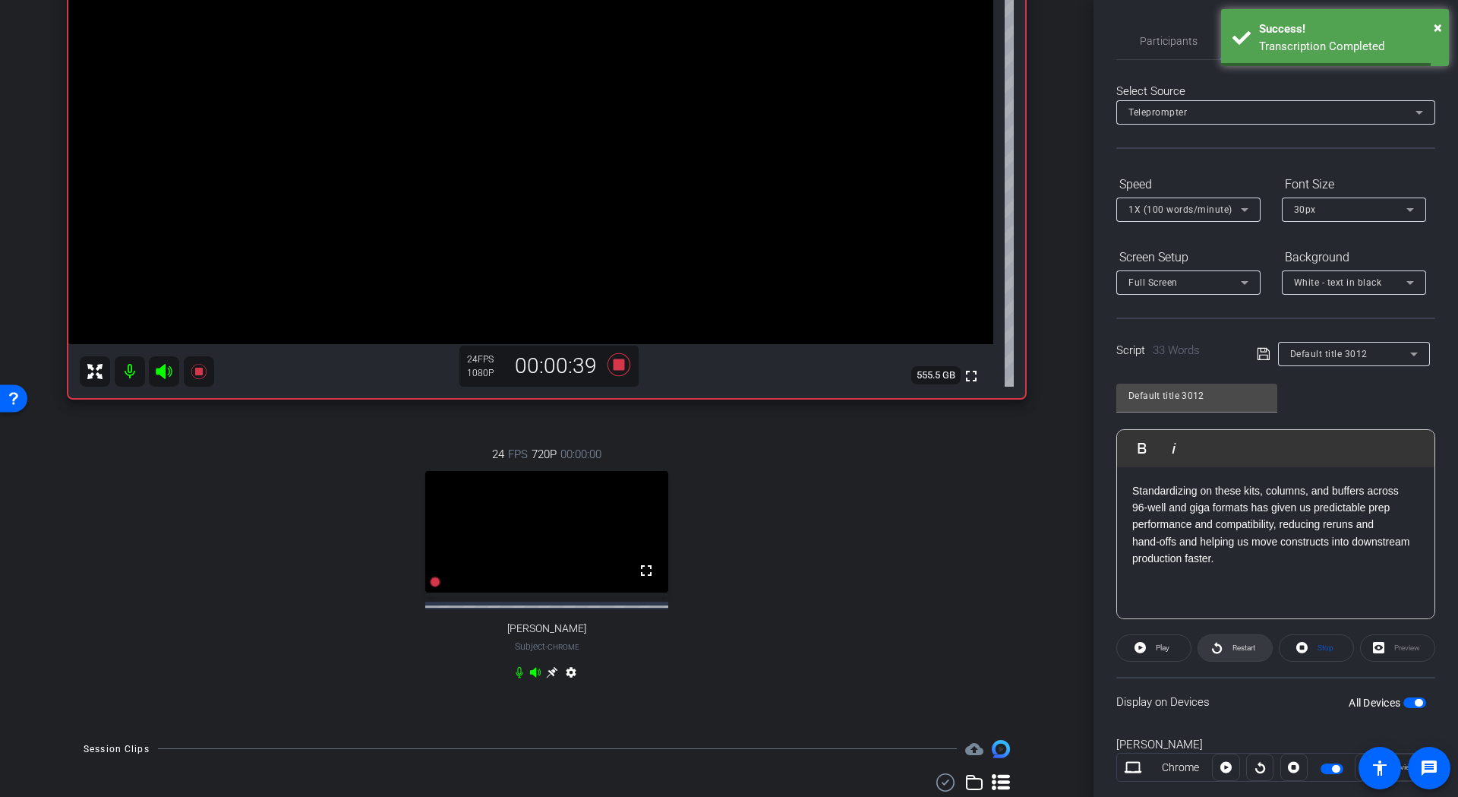
click at [1229, 647] on span "Restart" at bounding box center [1242, 647] width 27 height 21
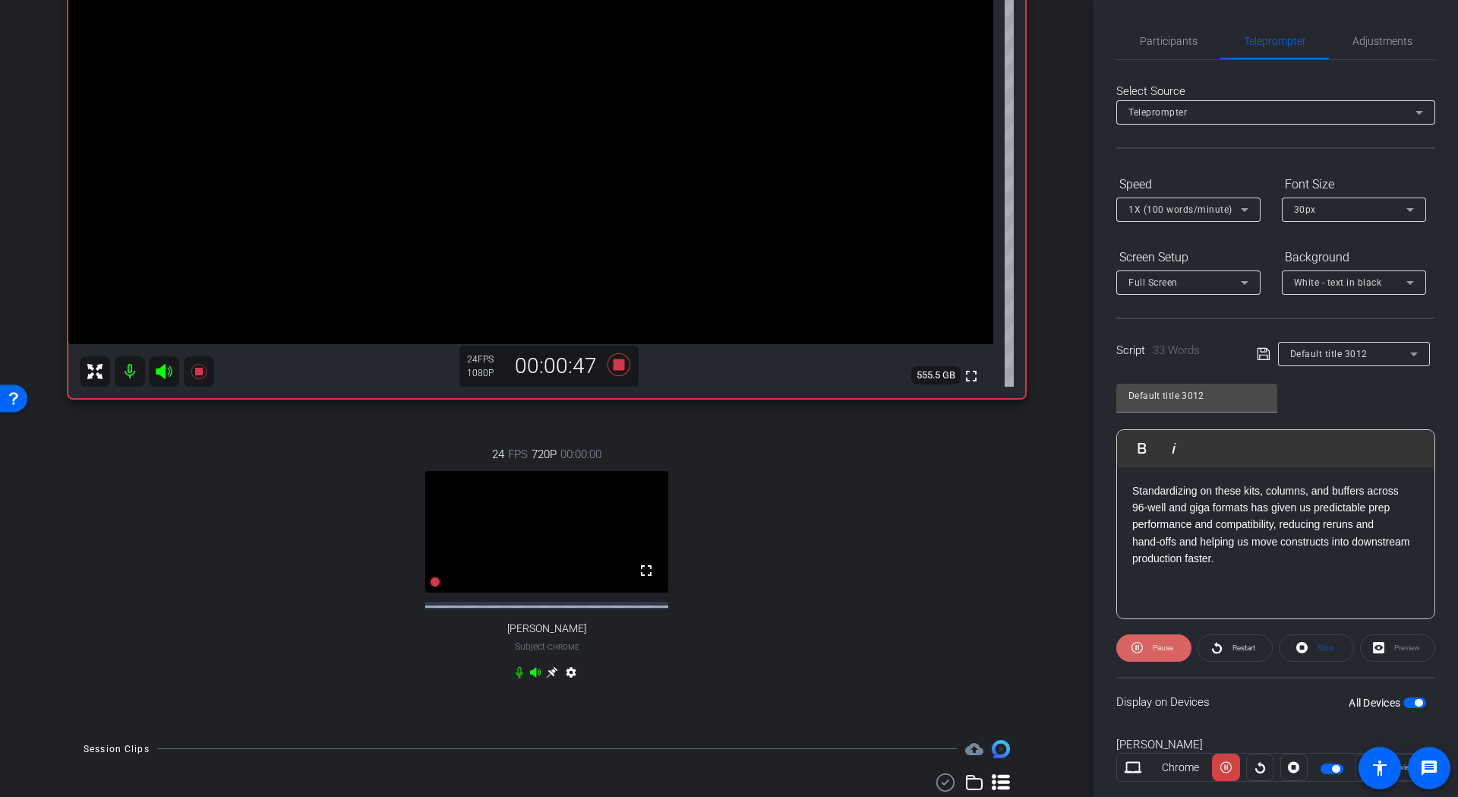
click at [1163, 652] on span "Pause" at bounding box center [1163, 647] width 21 height 8
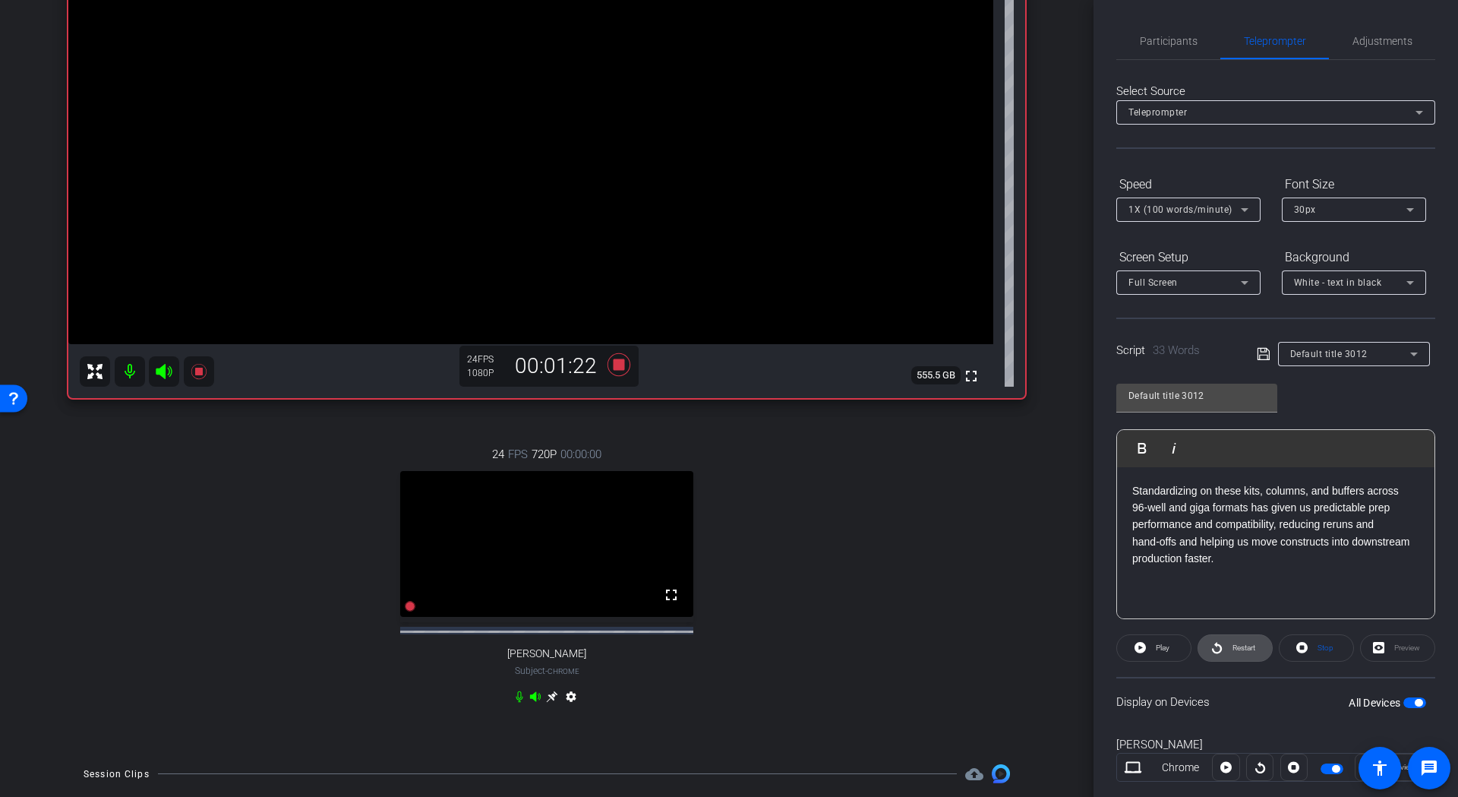
click at [1218, 649] on icon at bounding box center [1217, 647] width 10 height 11
click at [611, 368] on icon at bounding box center [619, 363] width 23 height 23
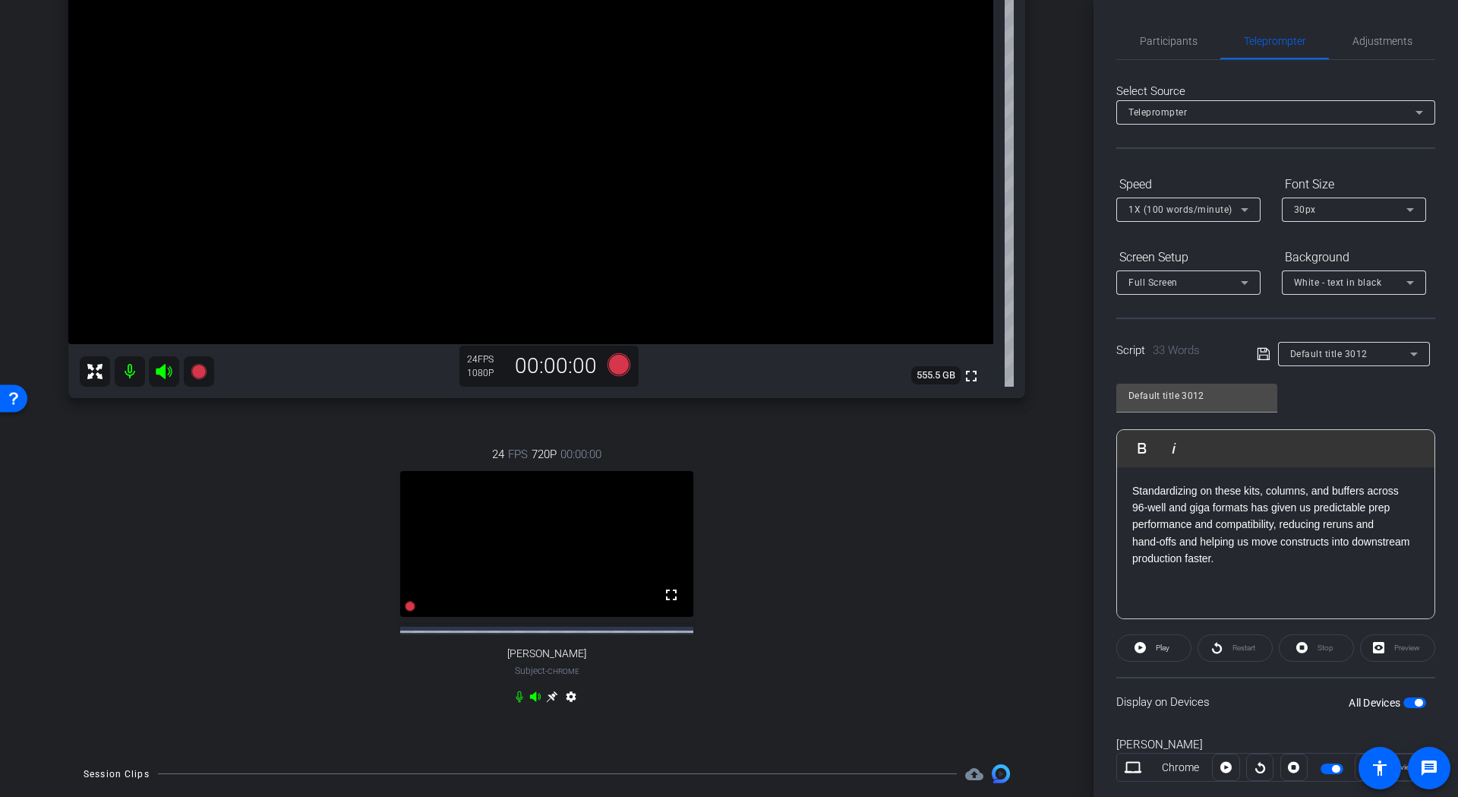
click at [1238, 526] on p "Standardizing on these kits, columns, and buffers across 96‑well and giga forma…" at bounding box center [1275, 524] width 287 height 85
click at [1259, 357] on icon at bounding box center [1264, 354] width 14 height 18
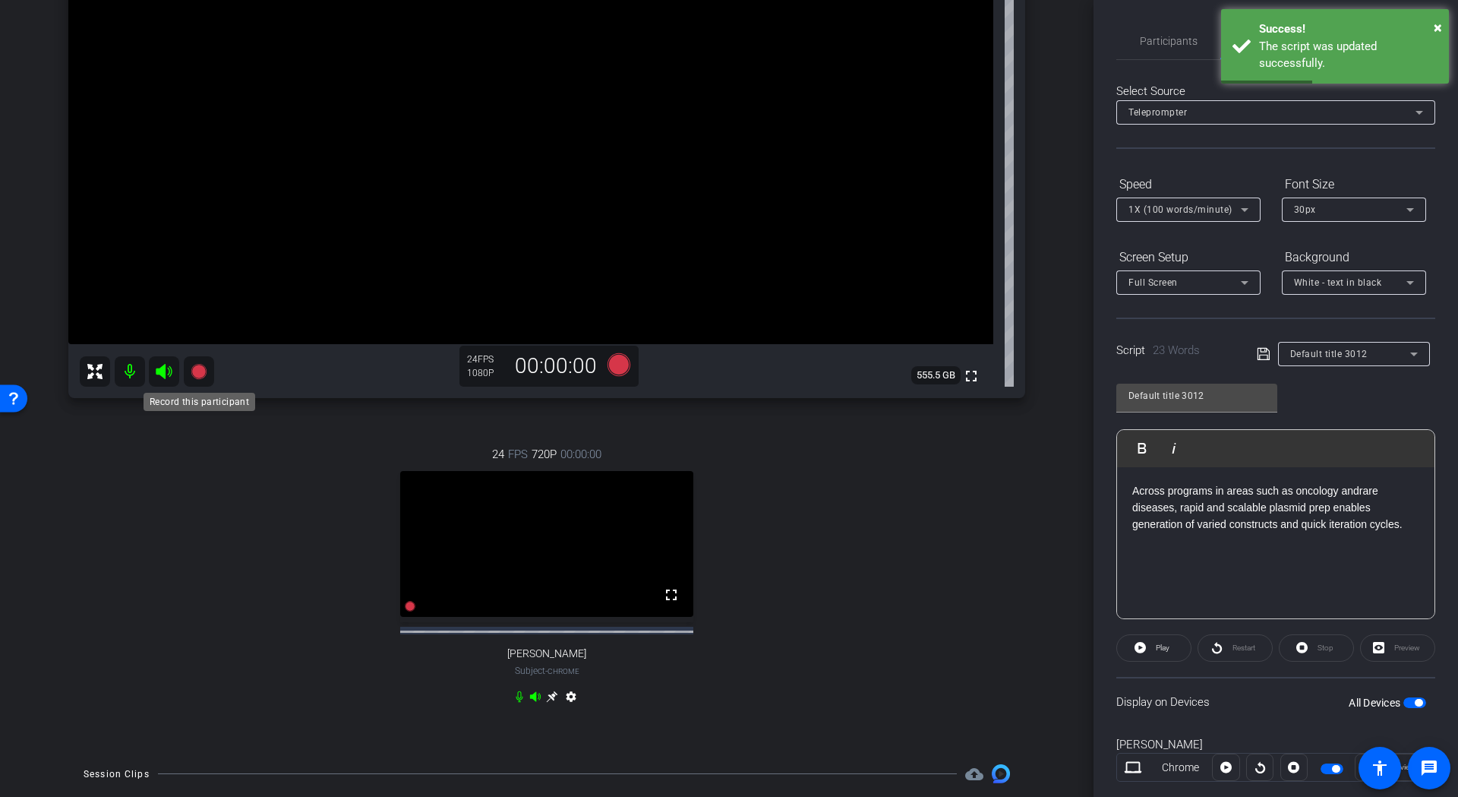
click at [208, 370] on mat-icon at bounding box center [199, 371] width 30 height 30
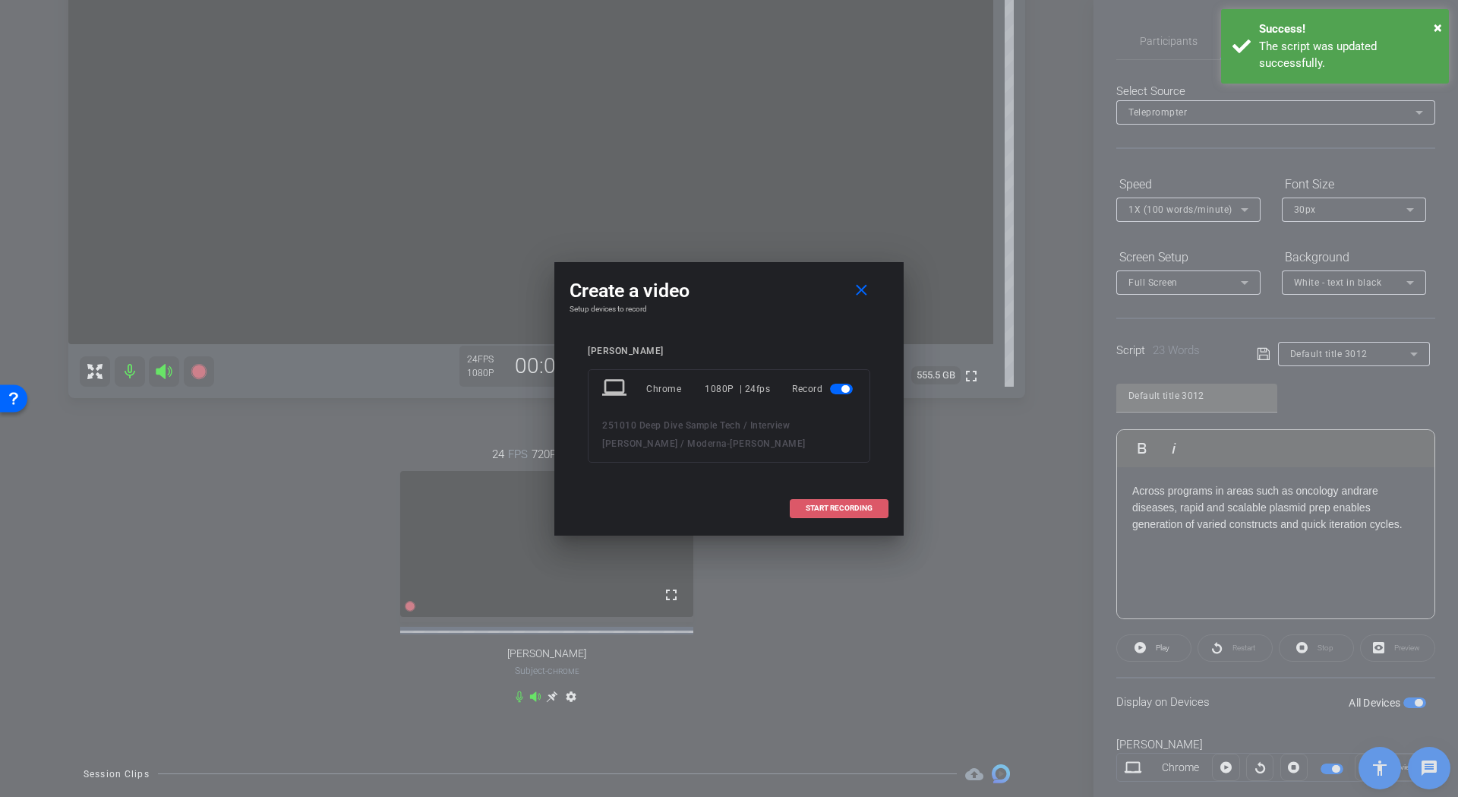
click at [851, 507] on span "START RECORDING" at bounding box center [839, 508] width 67 height 8
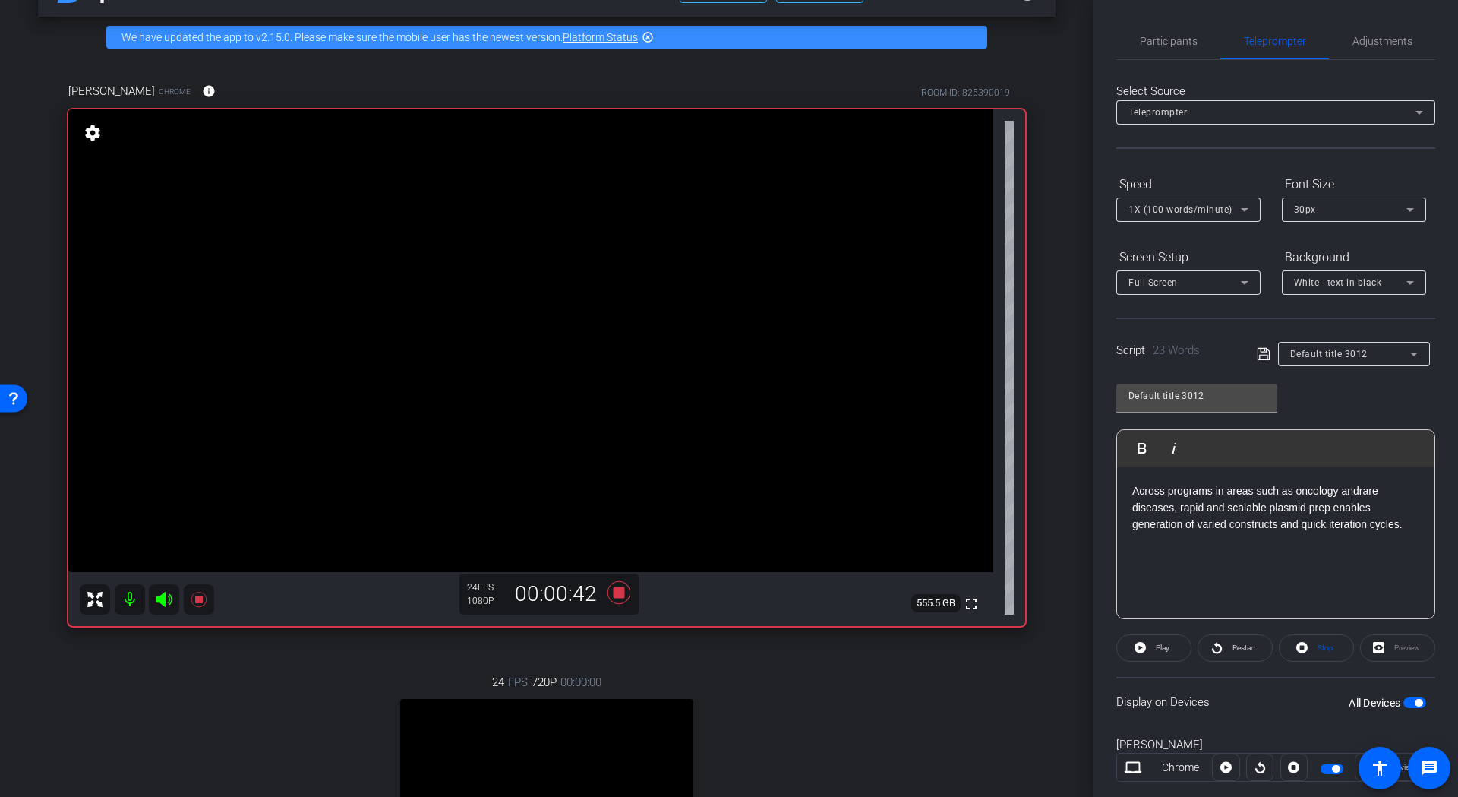
scroll to position [125, 0]
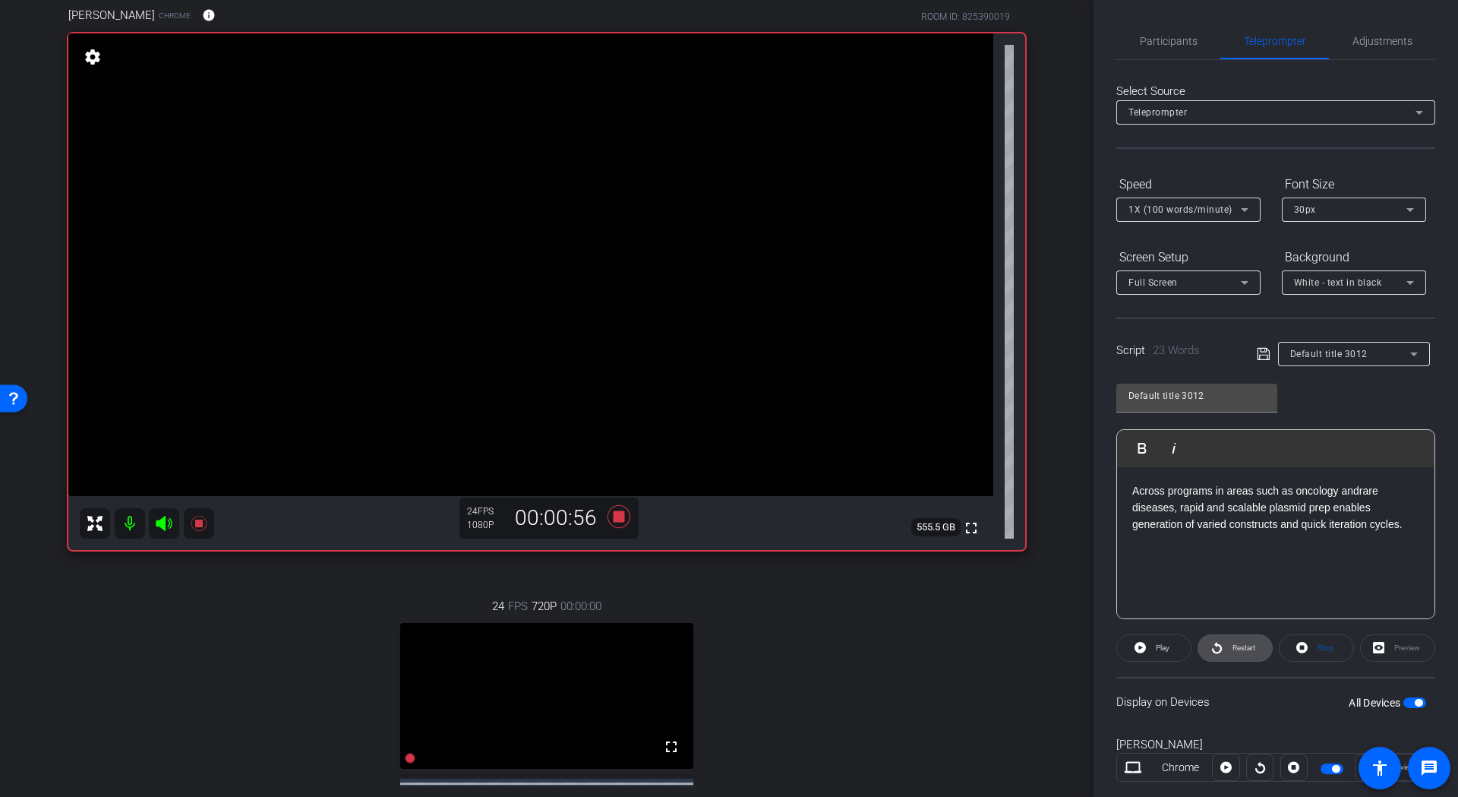
click at [1229, 646] on span "Restart" at bounding box center [1242, 647] width 27 height 21
click at [199, 519] on icon at bounding box center [198, 522] width 15 height 15
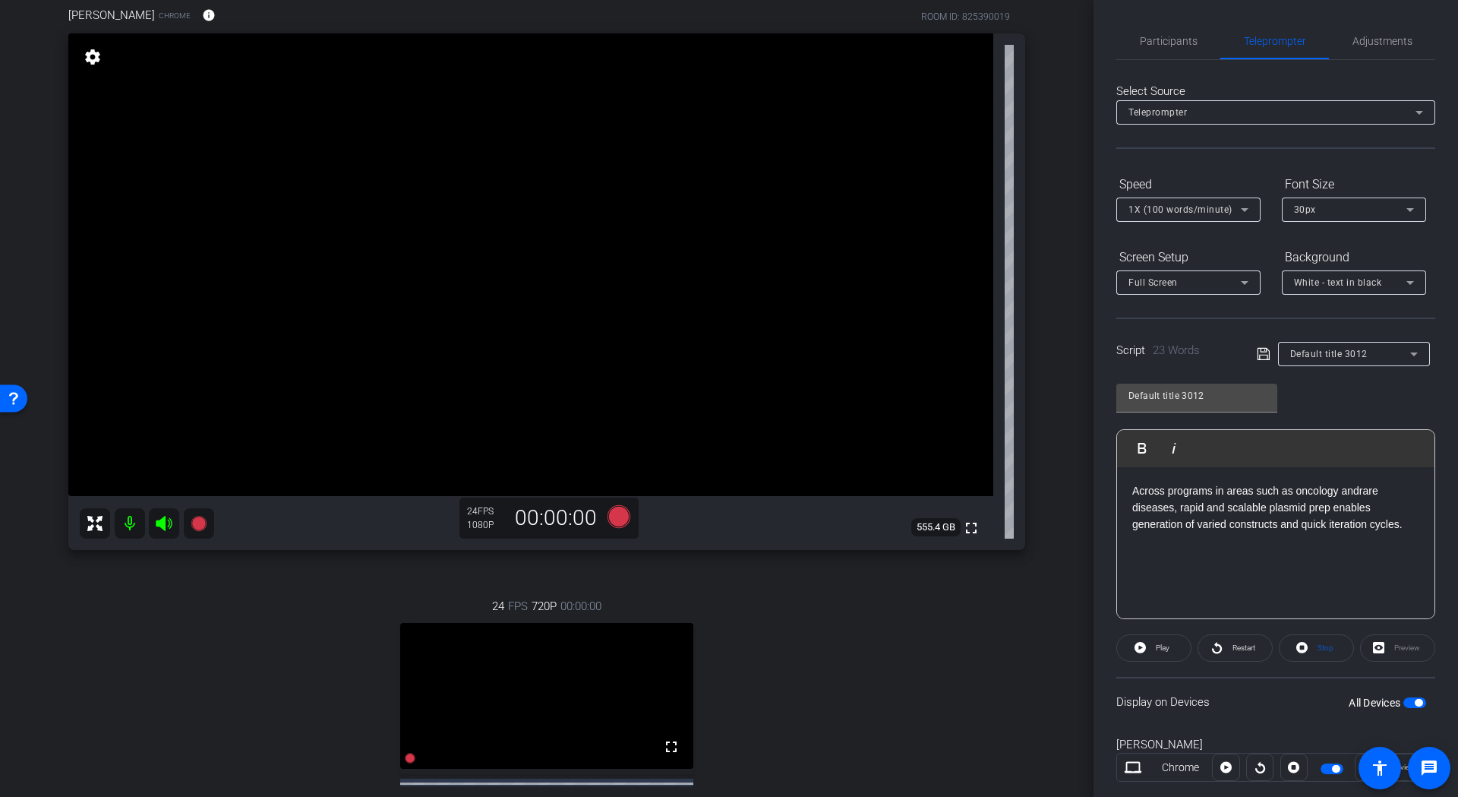
click at [1276, 497] on p "Across programs in areas such as oncology andrare diseases, rapid and scalable …" at bounding box center [1275, 507] width 287 height 51
click at [202, 525] on icon at bounding box center [198, 522] width 15 height 15
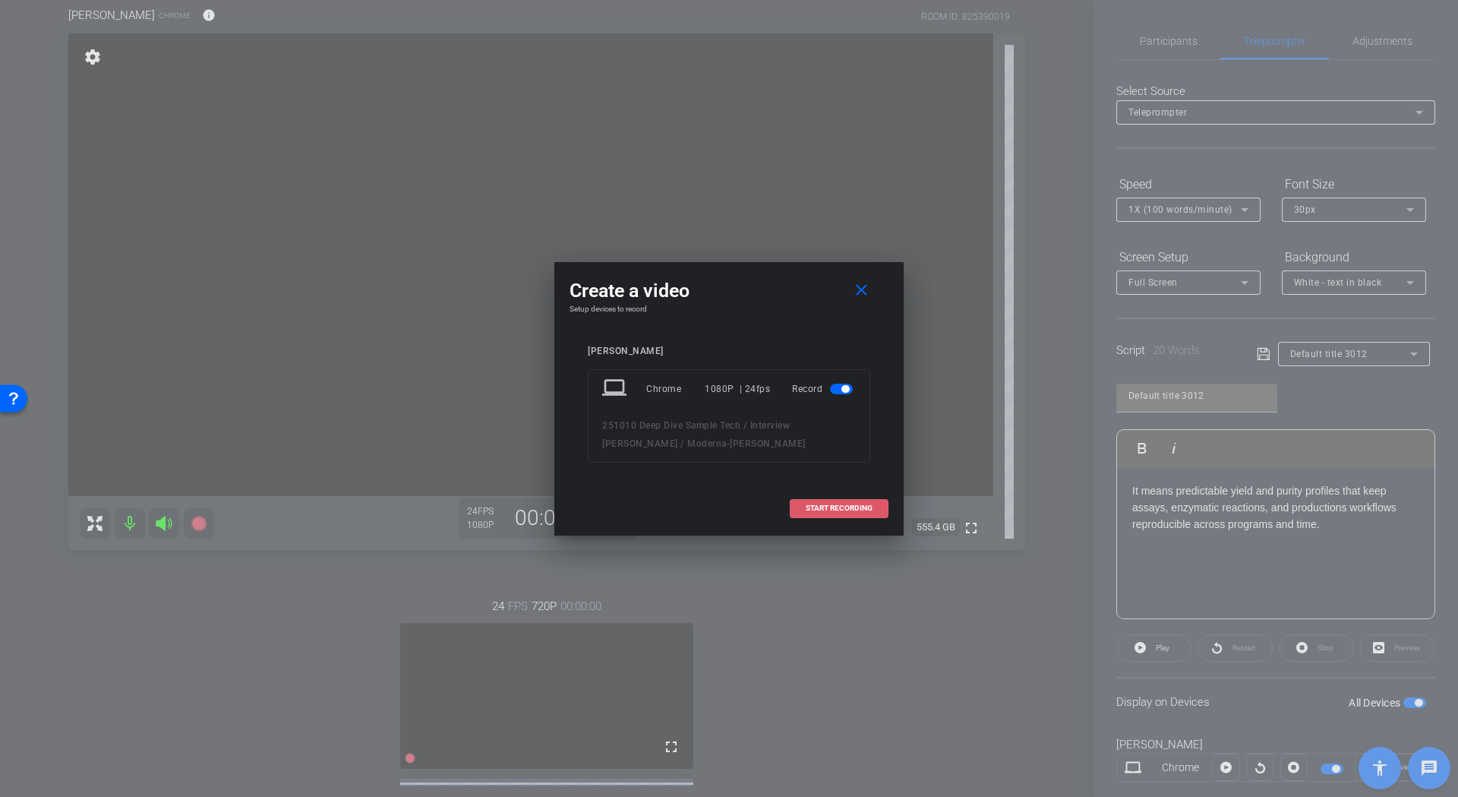
click at [830, 510] on span "START RECORDING" at bounding box center [839, 508] width 67 height 8
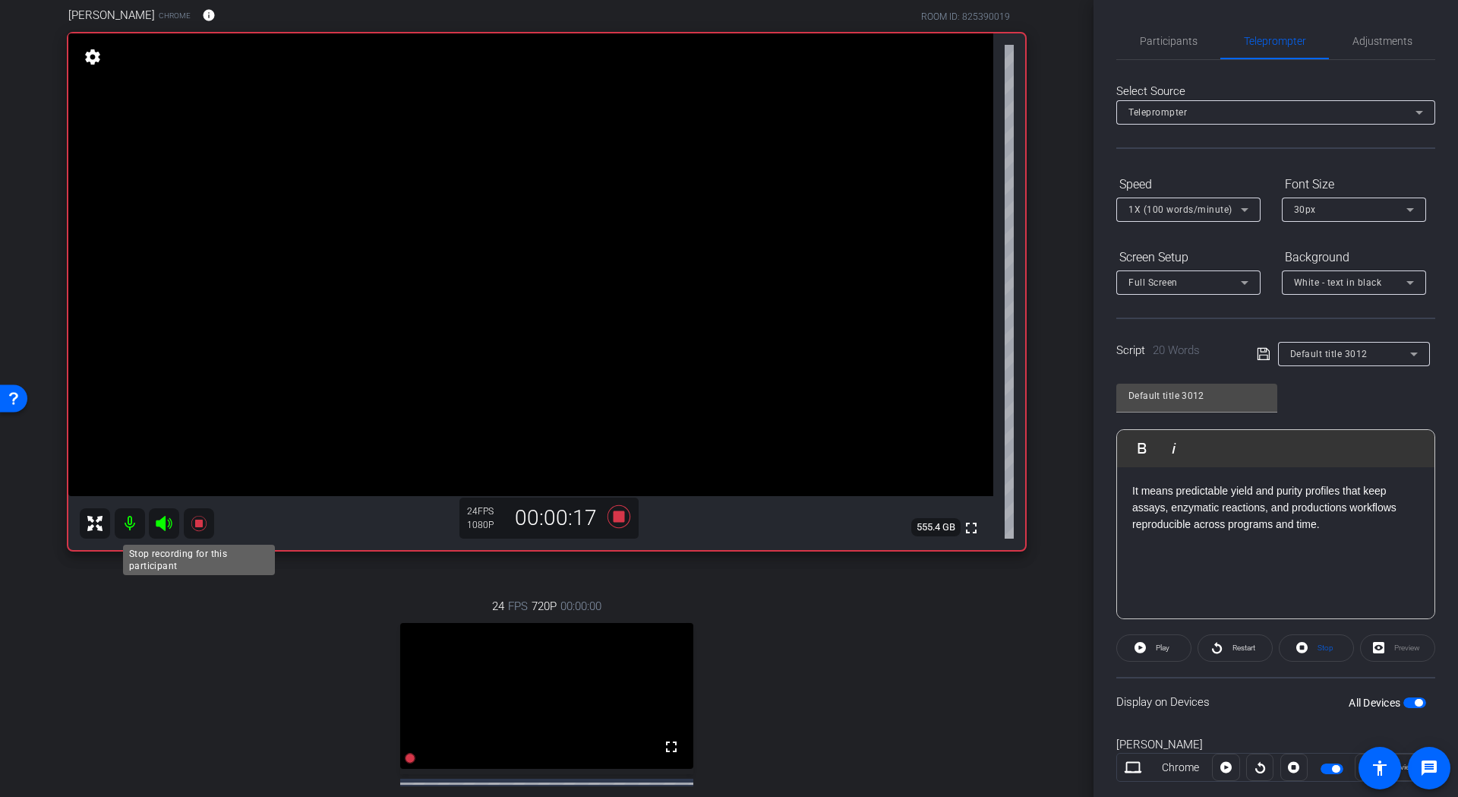
click at [199, 526] on icon at bounding box center [198, 522] width 15 height 15
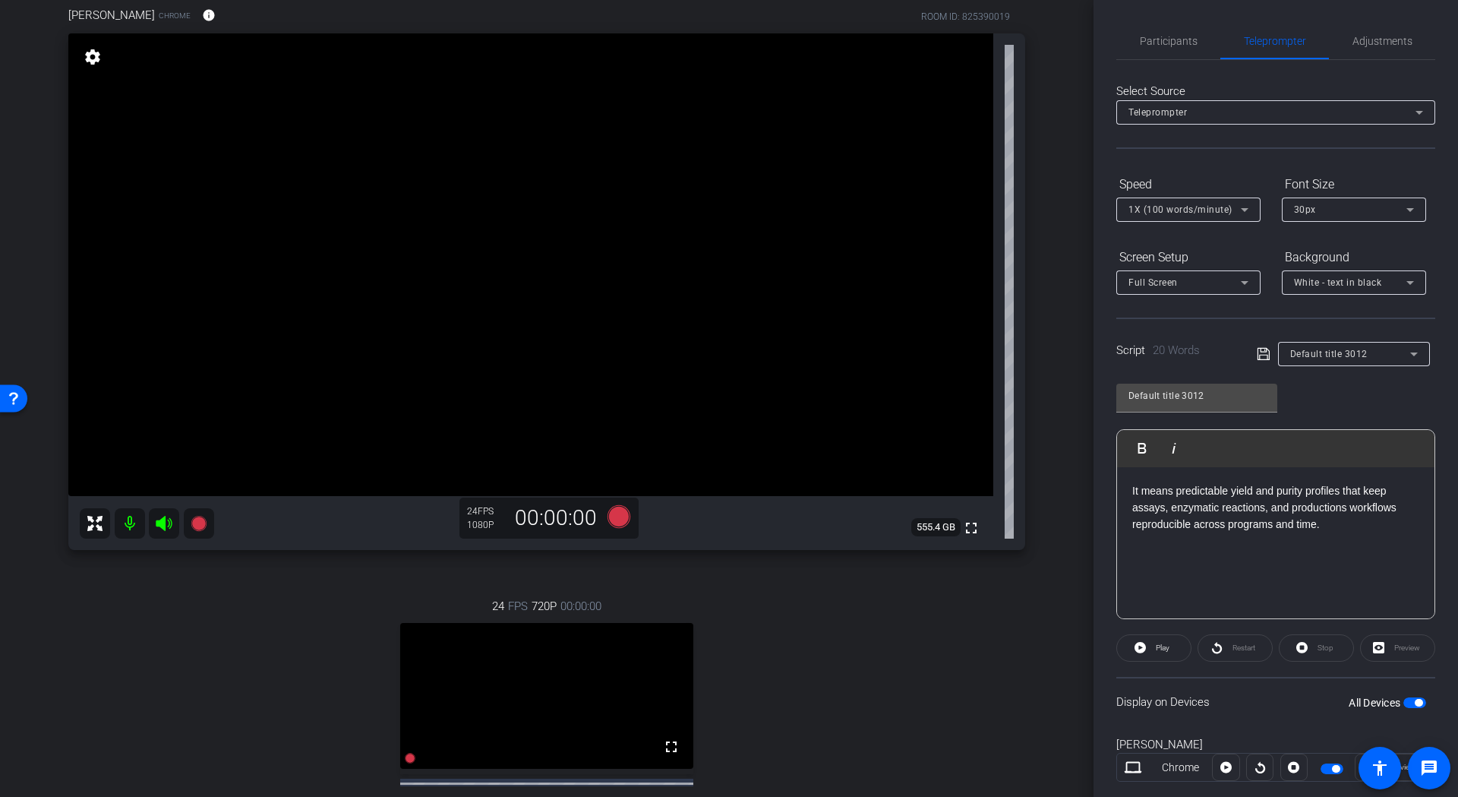
click at [1299, 510] on p "It means predictable yield and purity profiles that keep assays, enzymatic reac…" at bounding box center [1275, 507] width 287 height 51
click at [198, 526] on icon at bounding box center [198, 522] width 15 height 15
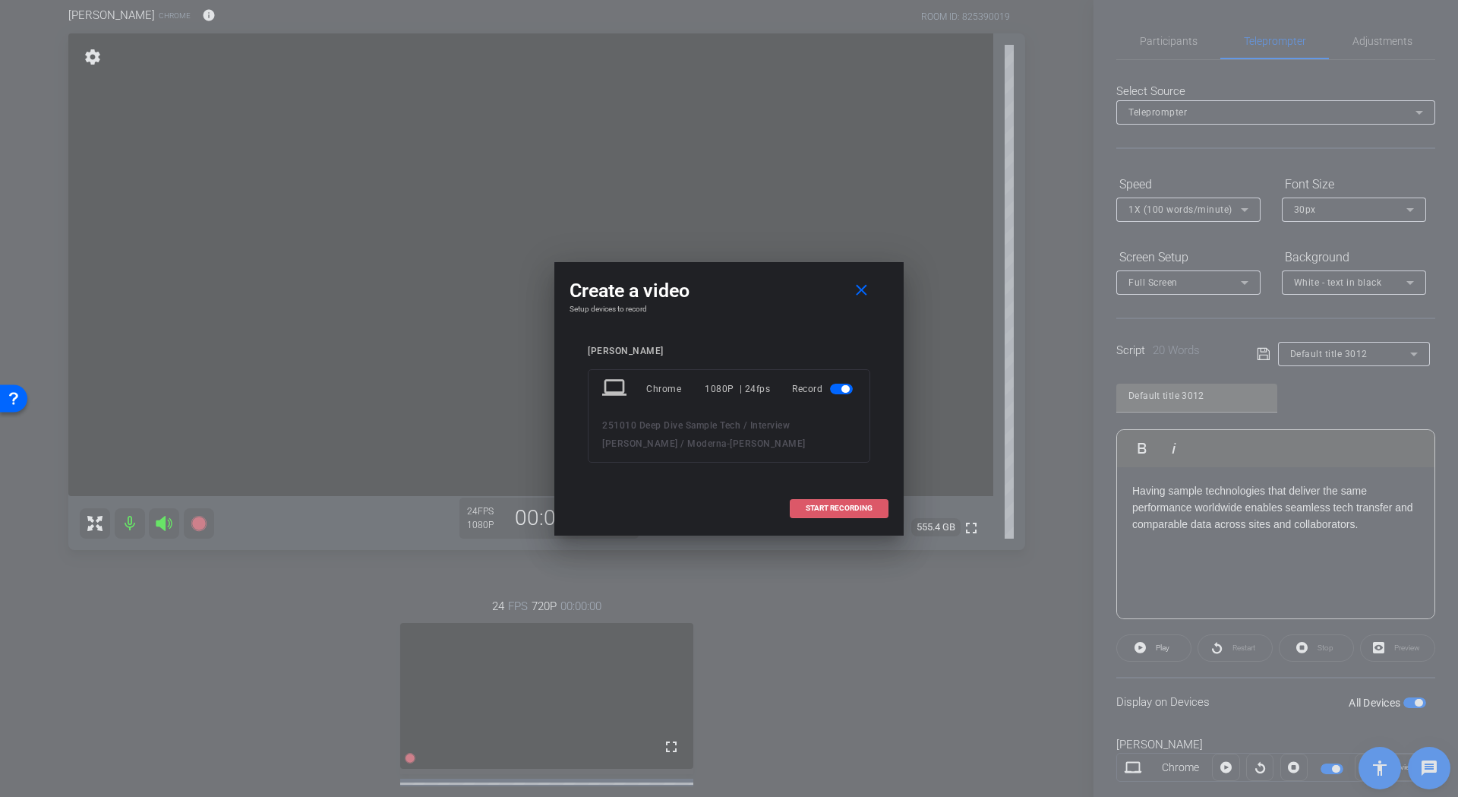
click at [839, 507] on span "START RECORDING" at bounding box center [839, 508] width 67 height 8
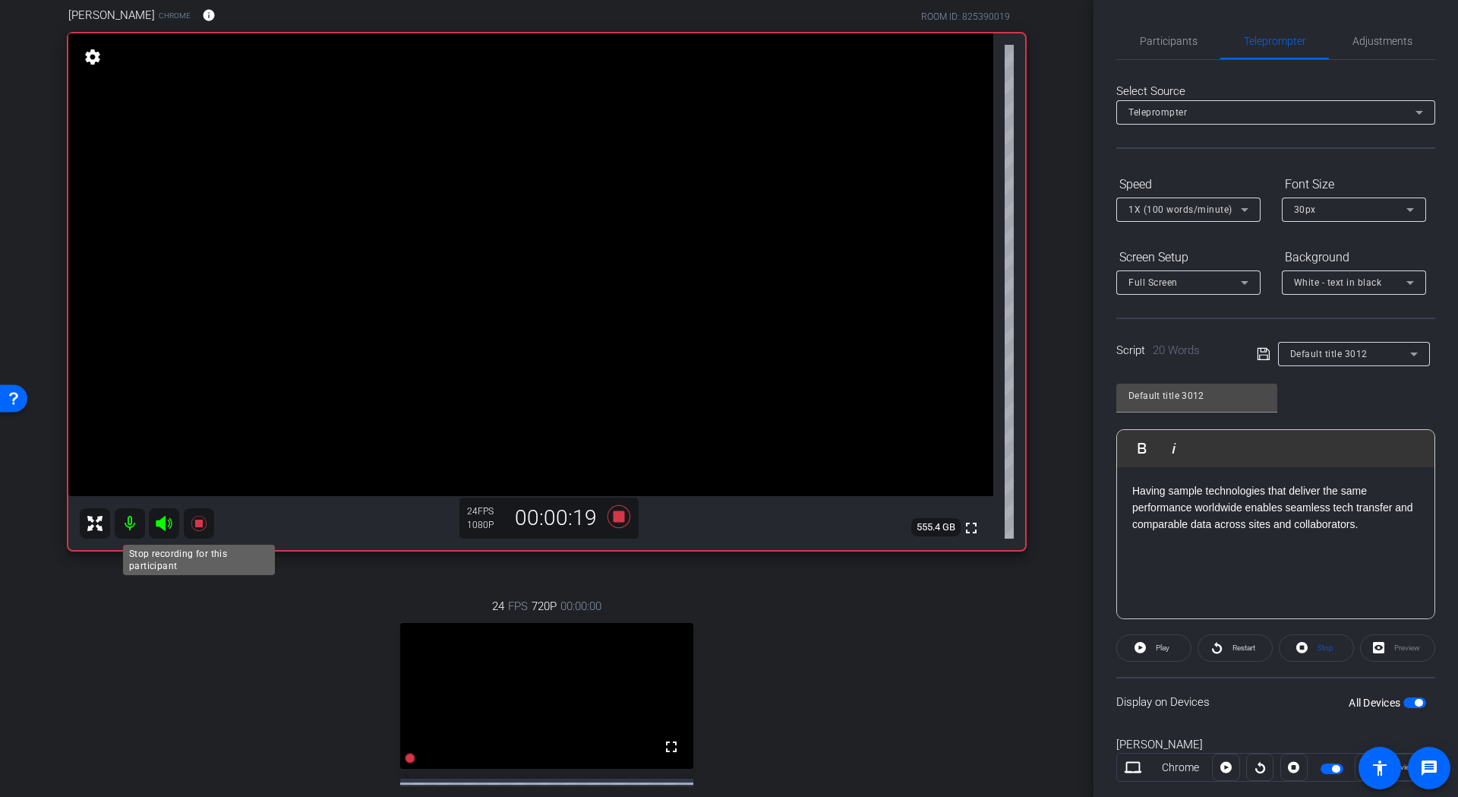
click at [195, 529] on icon at bounding box center [199, 523] width 18 height 18
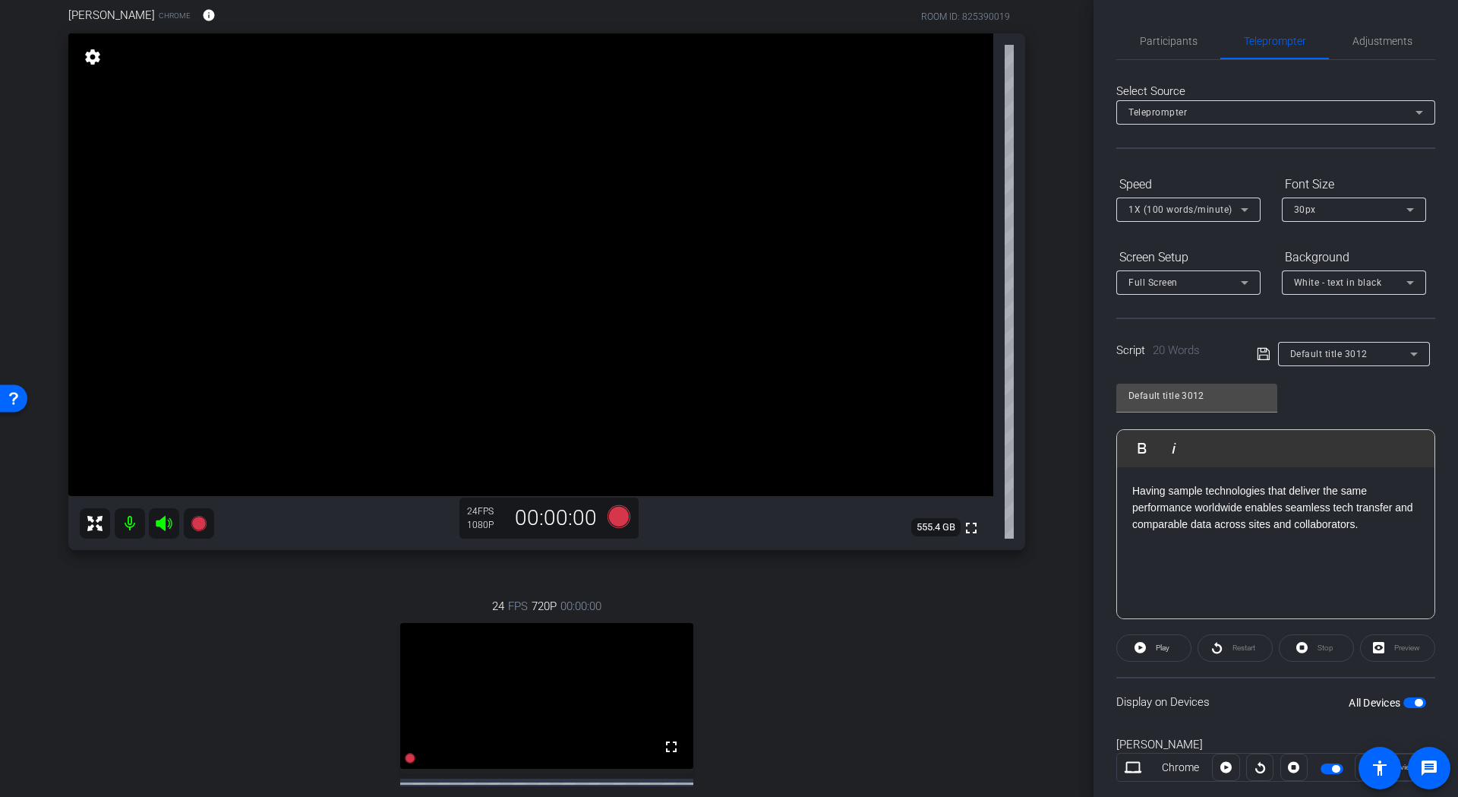
click at [1312, 529] on p "Having sample technologies that deliver the same performance worldwide enables …" at bounding box center [1275, 507] width 287 height 51
click at [1263, 354] on icon at bounding box center [1264, 354] width 14 height 18
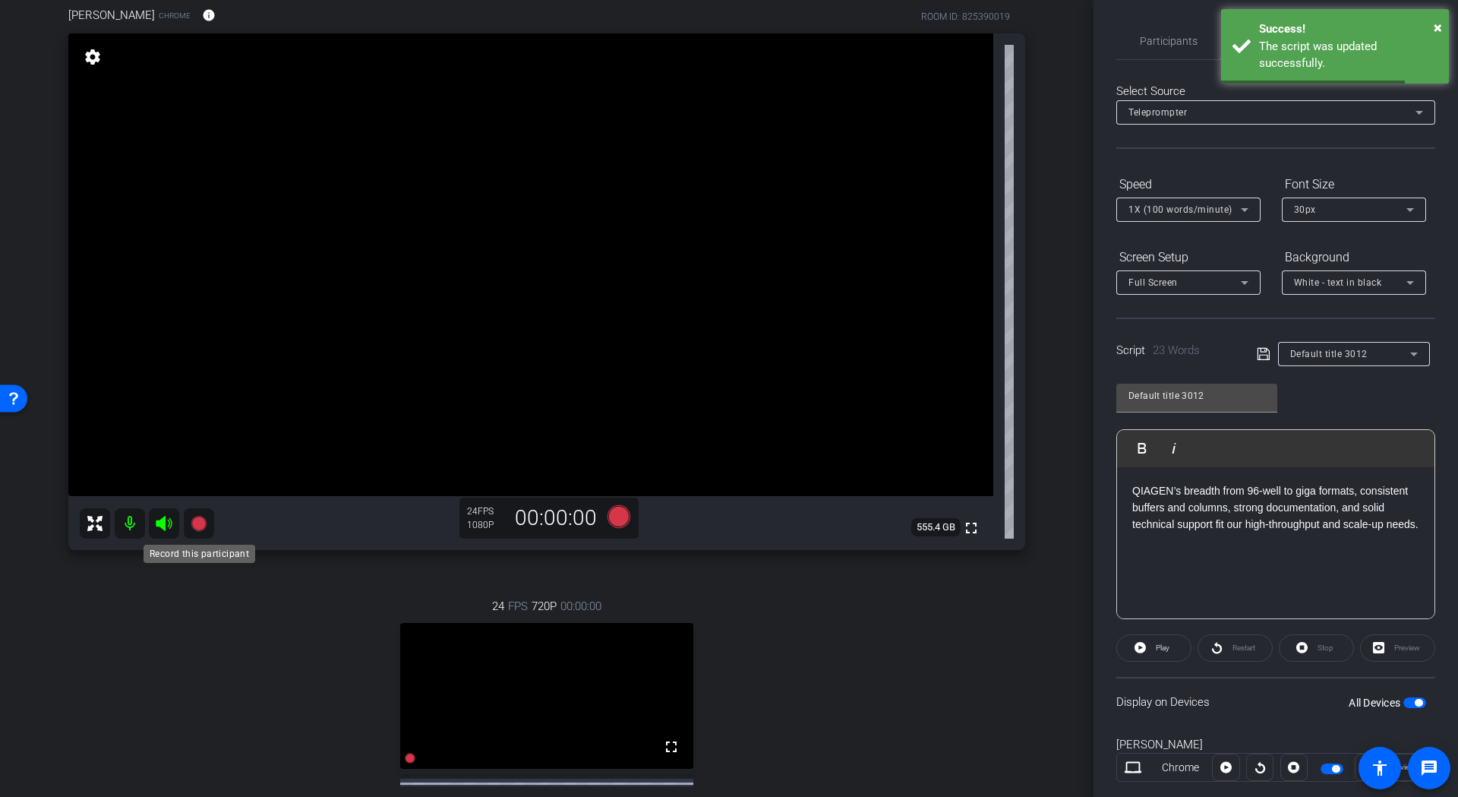
click at [203, 521] on icon at bounding box center [198, 522] width 15 height 15
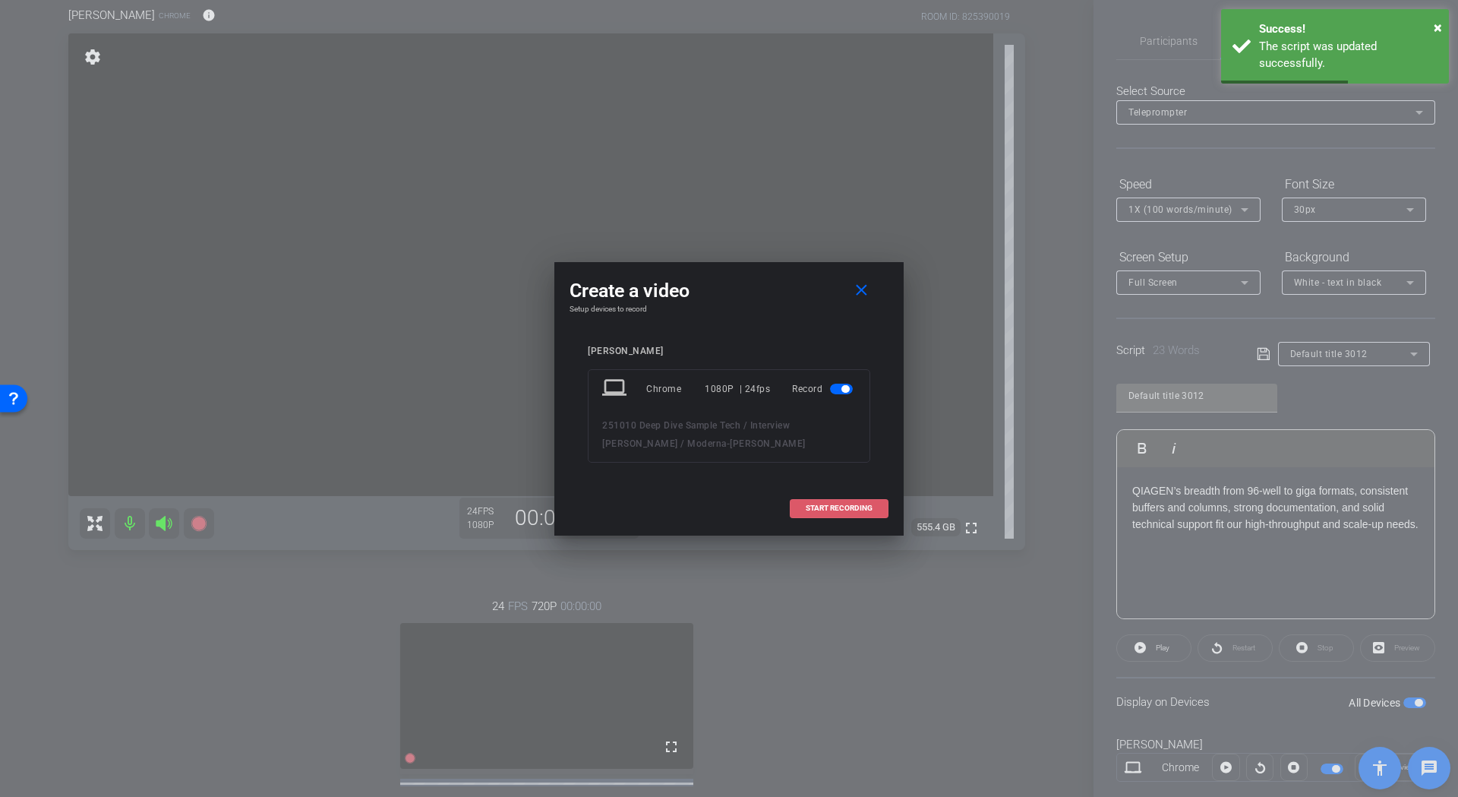
click at [808, 506] on span "START RECORDING" at bounding box center [839, 508] width 67 height 8
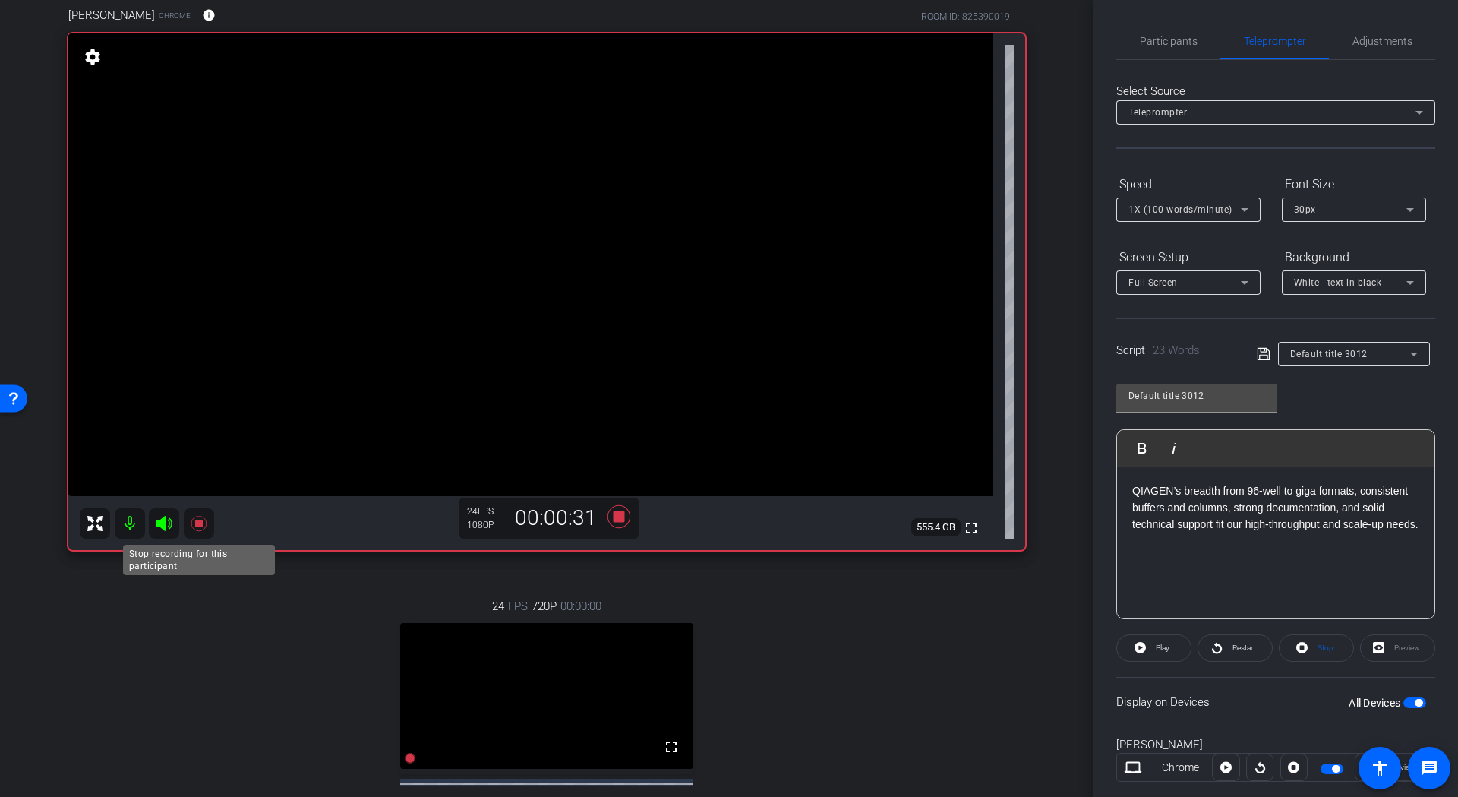
click at [197, 530] on icon at bounding box center [198, 522] width 15 height 15
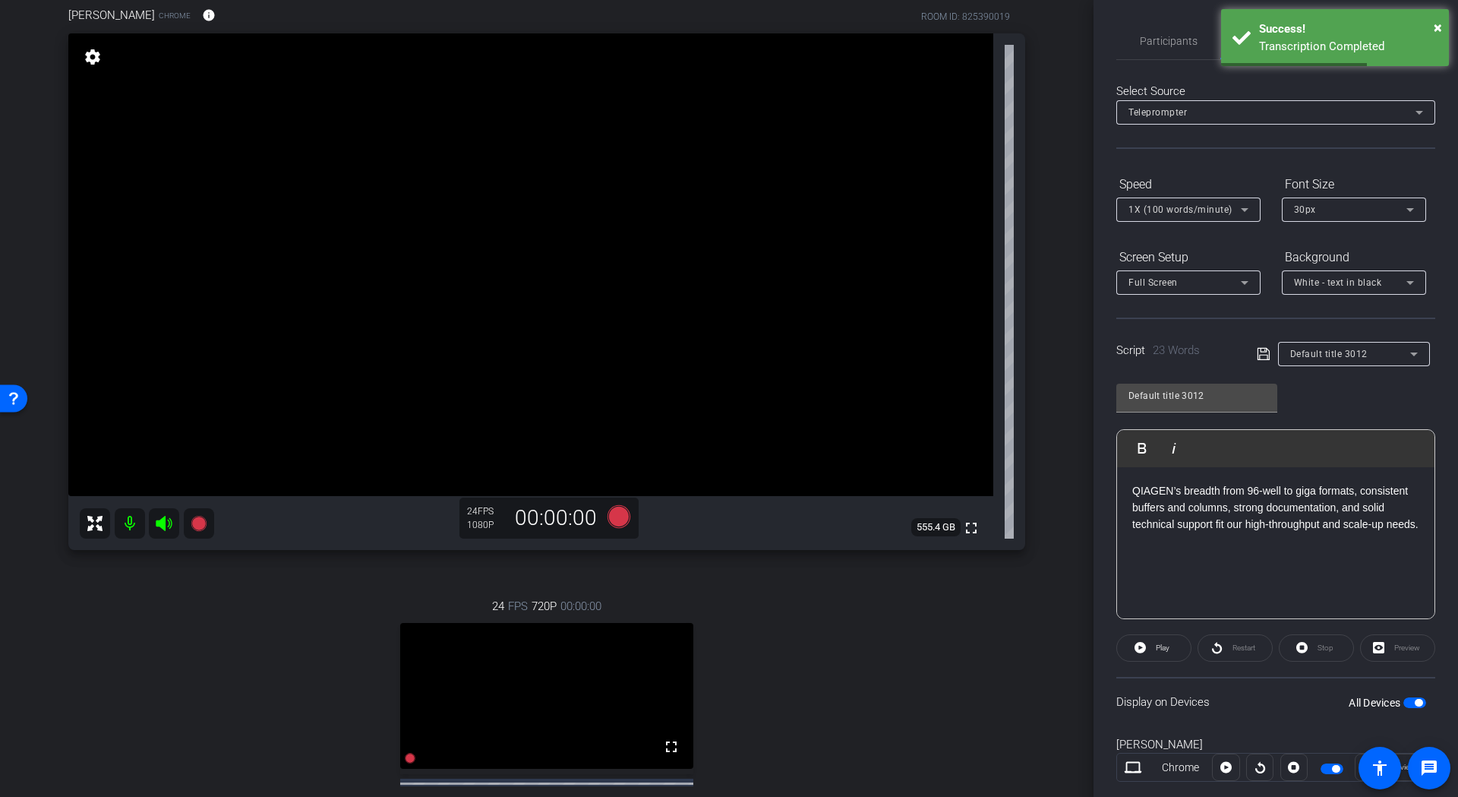
click at [1205, 533] on p "QIAGEN’s breadth from 96‑well to giga formats, consistent buffers and columns, …" at bounding box center [1275, 507] width 287 height 51
click at [1259, 360] on icon at bounding box center [1264, 354] width 14 height 18
click at [201, 520] on icon at bounding box center [198, 522] width 15 height 15
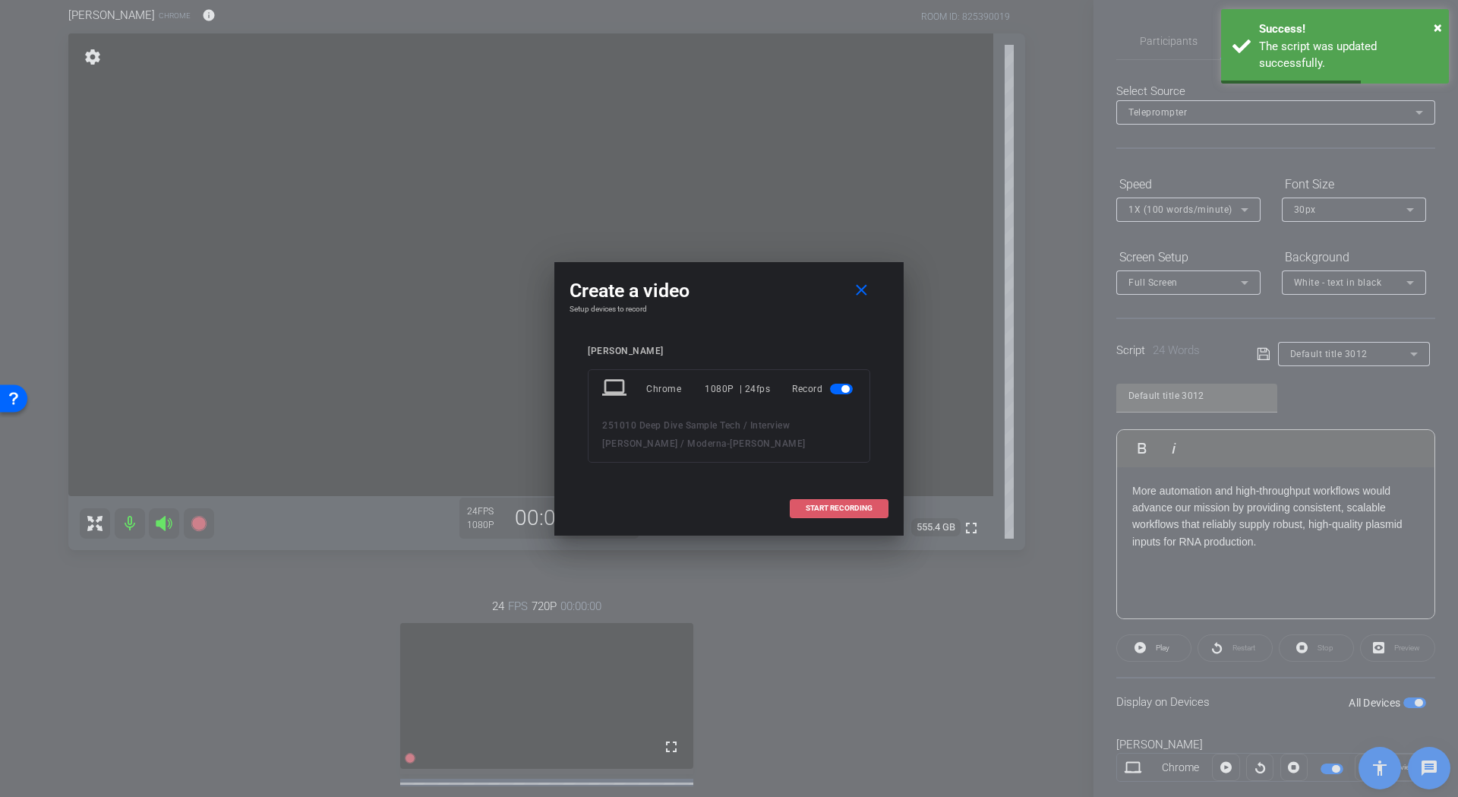
click at [870, 511] on span "START RECORDING" at bounding box center [839, 508] width 67 height 8
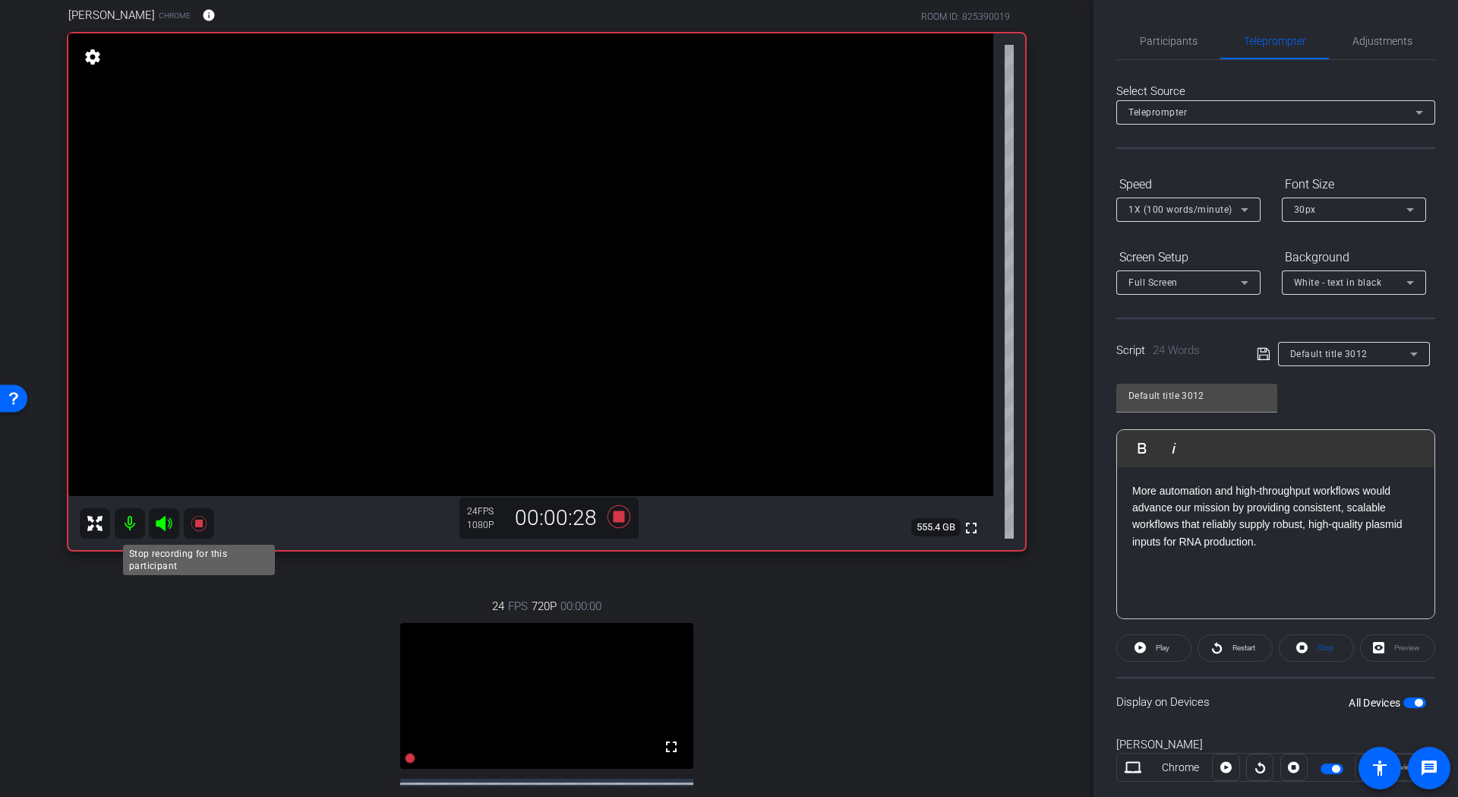
click at [194, 523] on icon at bounding box center [199, 523] width 18 height 18
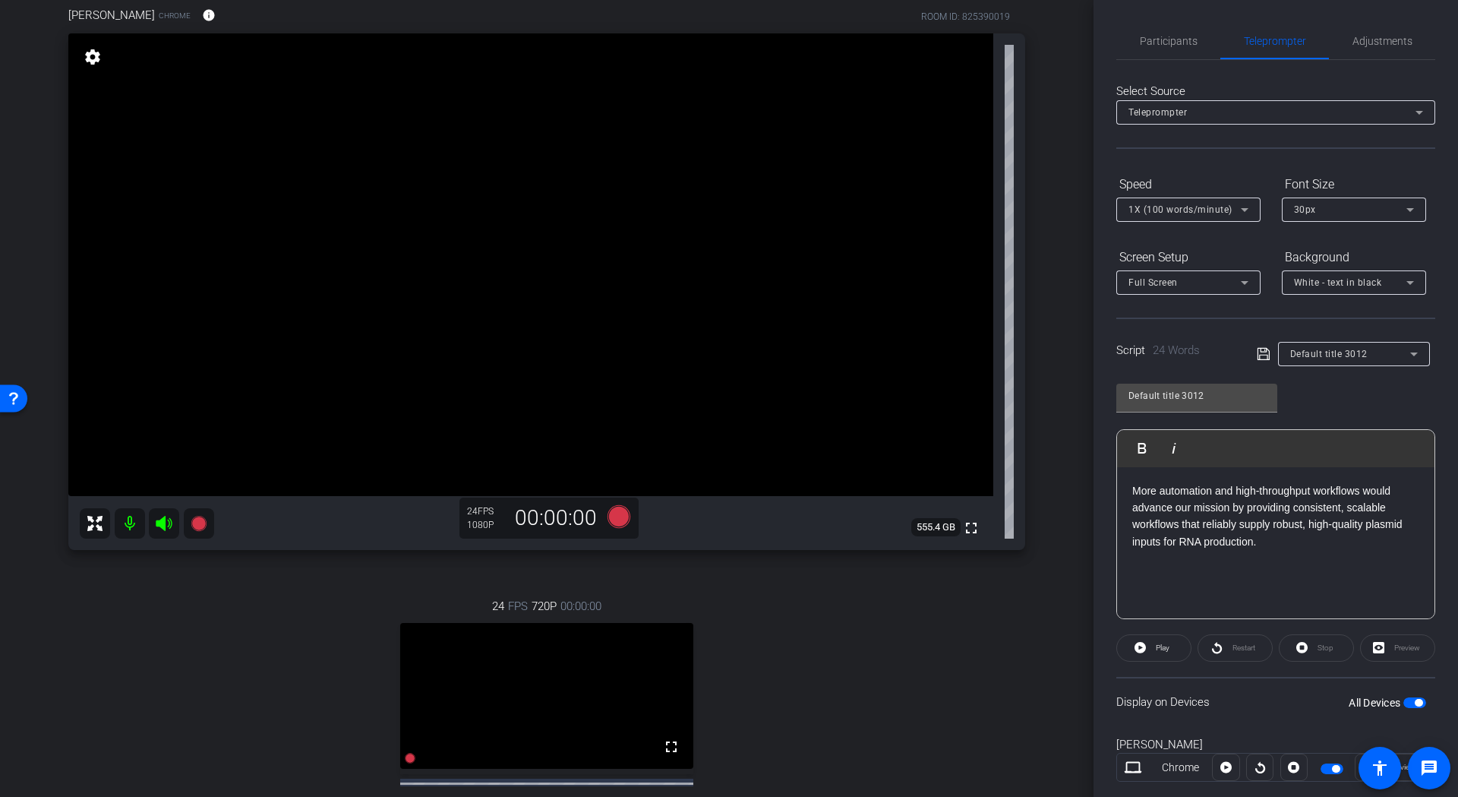
click at [1273, 533] on p "More automation and high-throughput workflows would advance our mission by prov…" at bounding box center [1275, 516] width 287 height 68
click at [1262, 353] on icon at bounding box center [1264, 354] width 14 height 18
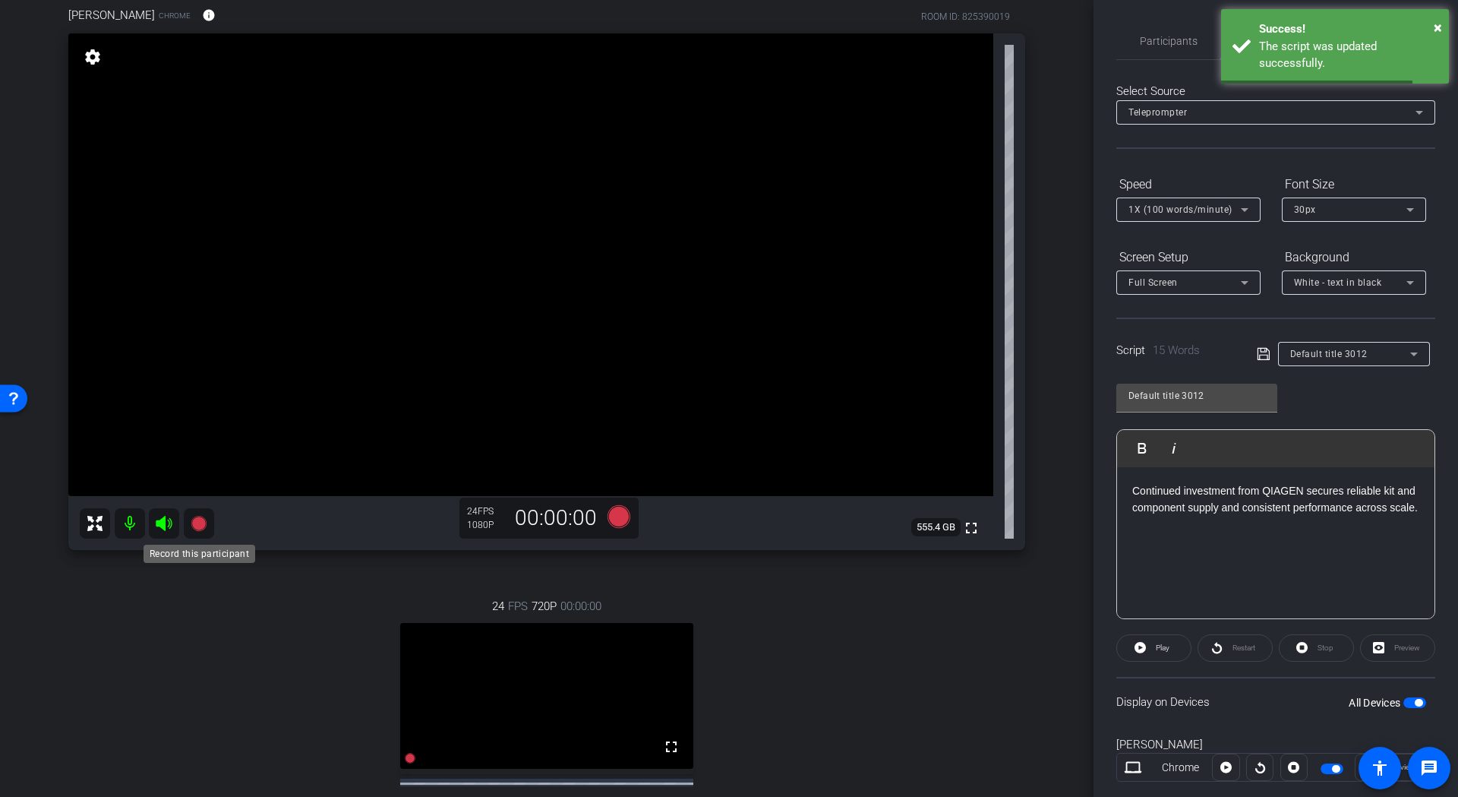
click at [194, 524] on icon at bounding box center [198, 522] width 15 height 15
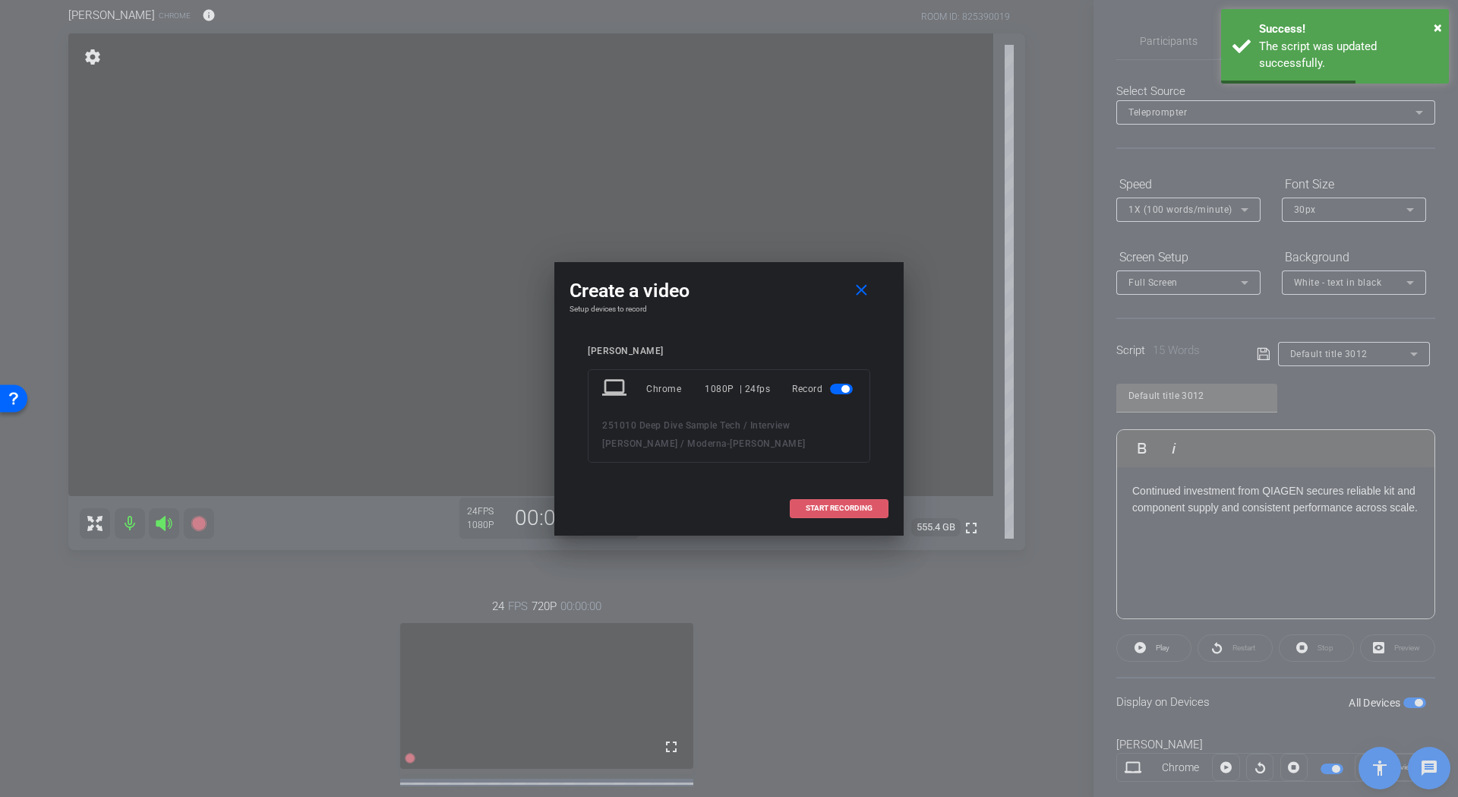
click at [830, 508] on span "START RECORDING" at bounding box center [839, 508] width 67 height 8
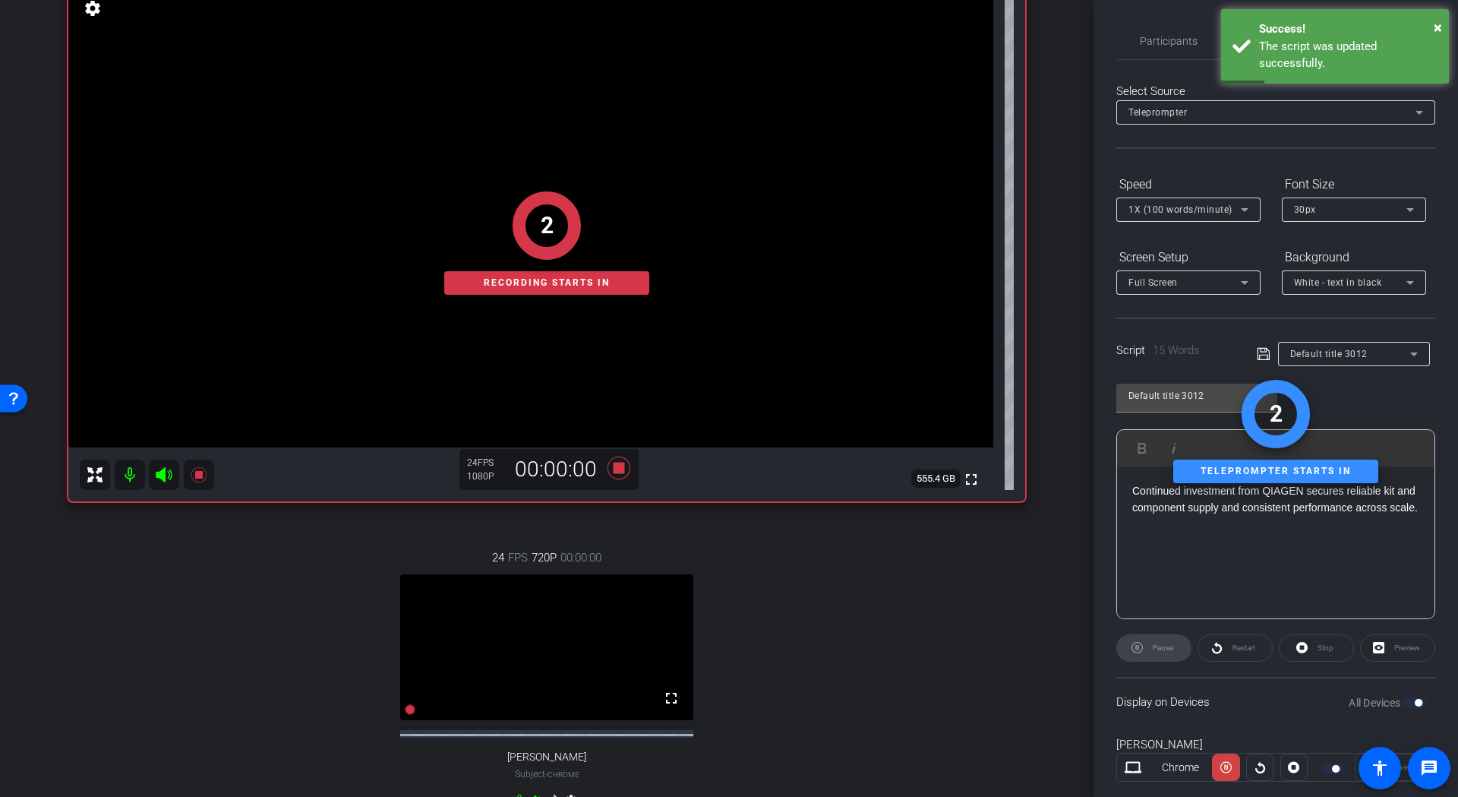
scroll to position [201, 0]
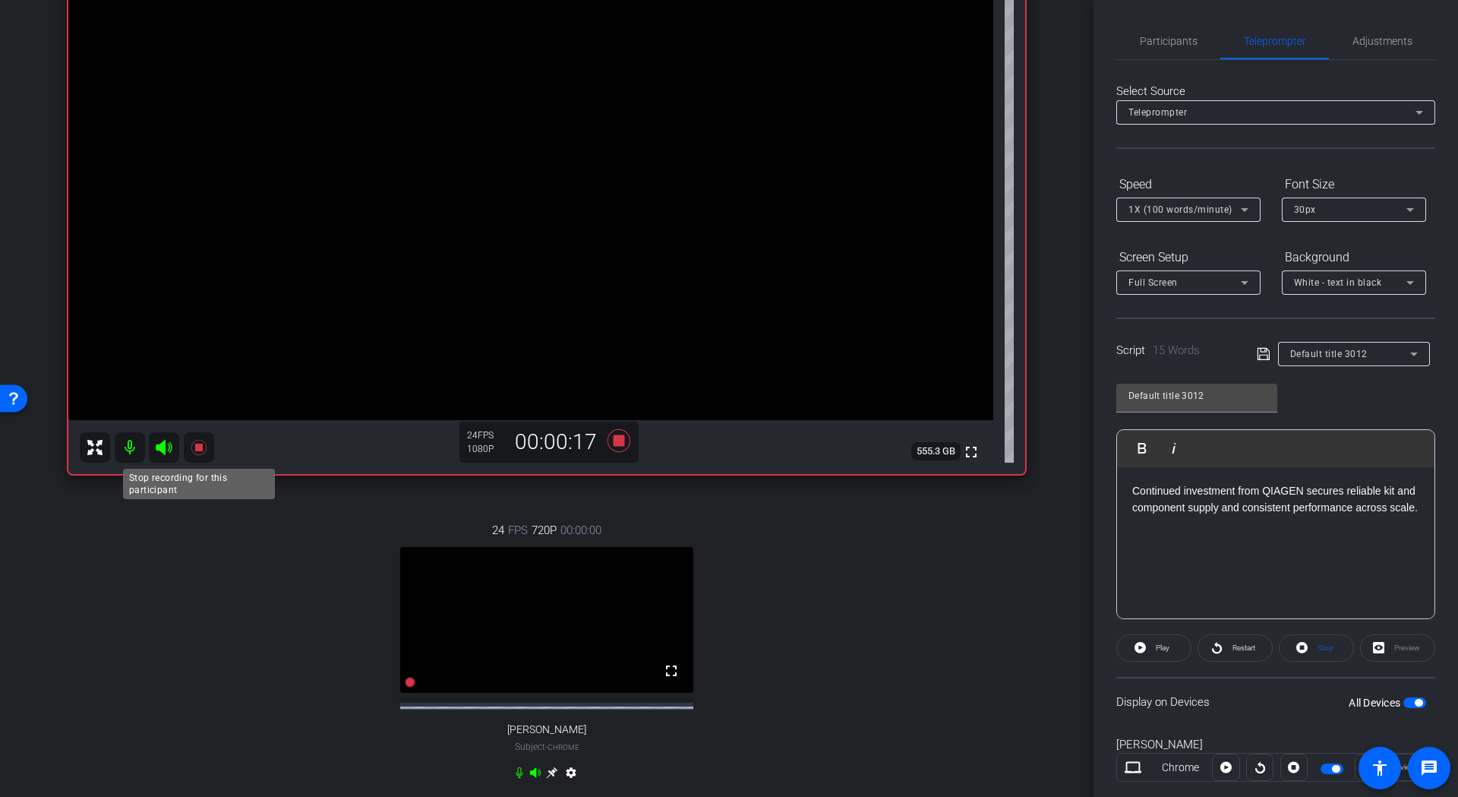
click at [205, 447] on icon at bounding box center [199, 447] width 18 height 18
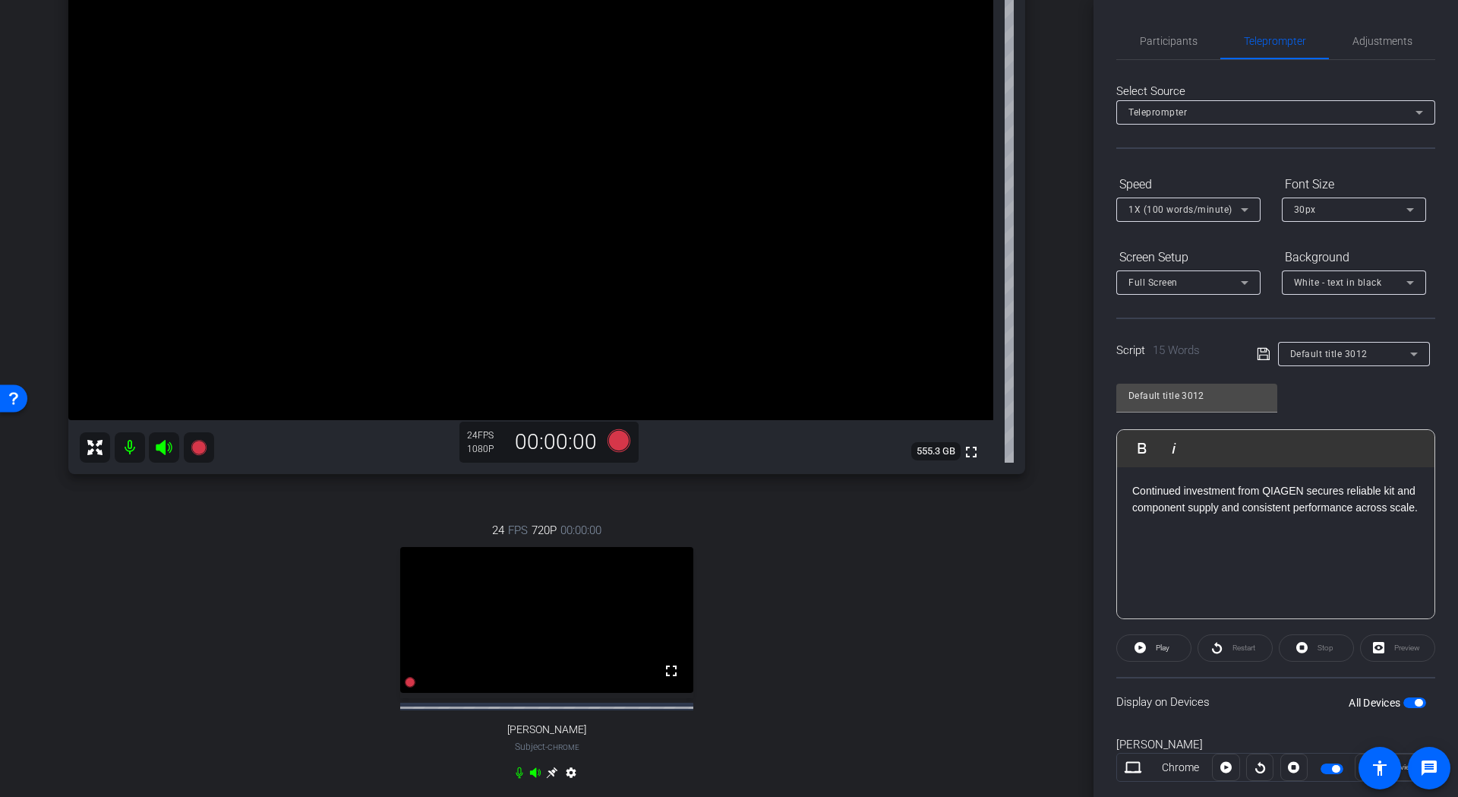
click at [1209, 502] on p "Continued investment from QIAGEN secures reliable kit and component supply and …" at bounding box center [1275, 499] width 287 height 34
click at [1264, 349] on icon at bounding box center [1263, 354] width 12 height 12
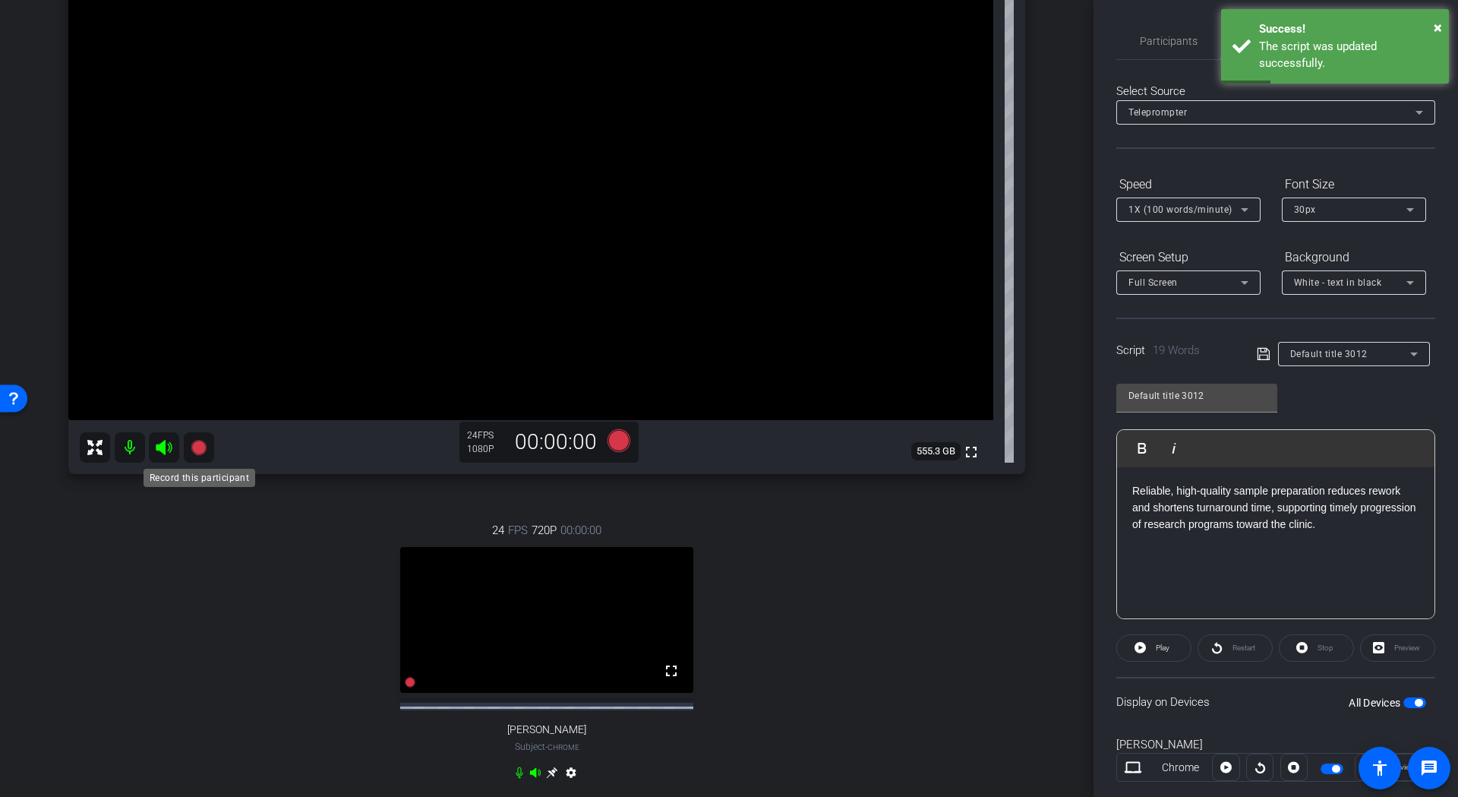
click at [200, 451] on icon at bounding box center [198, 446] width 15 height 15
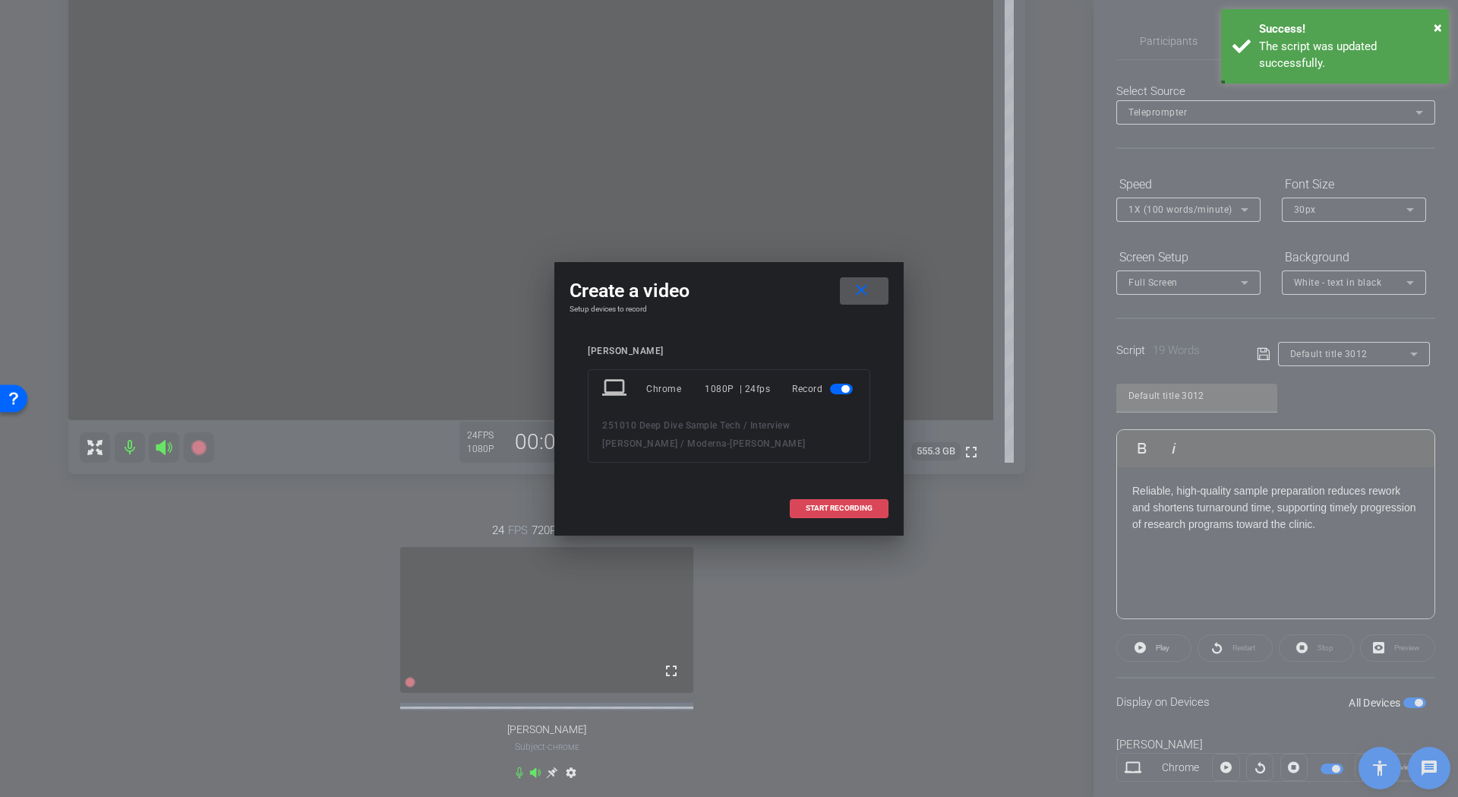
click at [828, 507] on span "START RECORDING" at bounding box center [839, 508] width 67 height 8
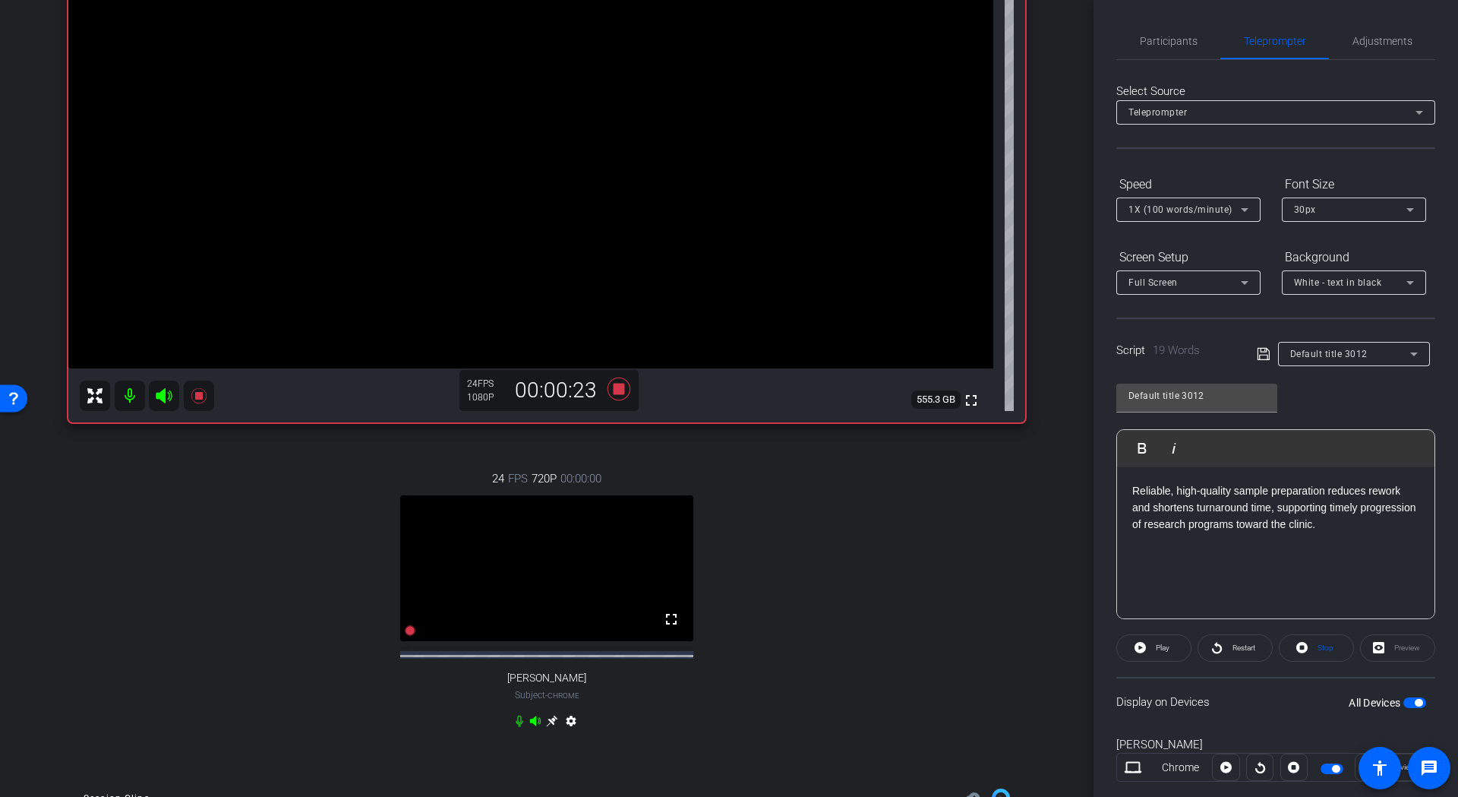
scroll to position [174, 0]
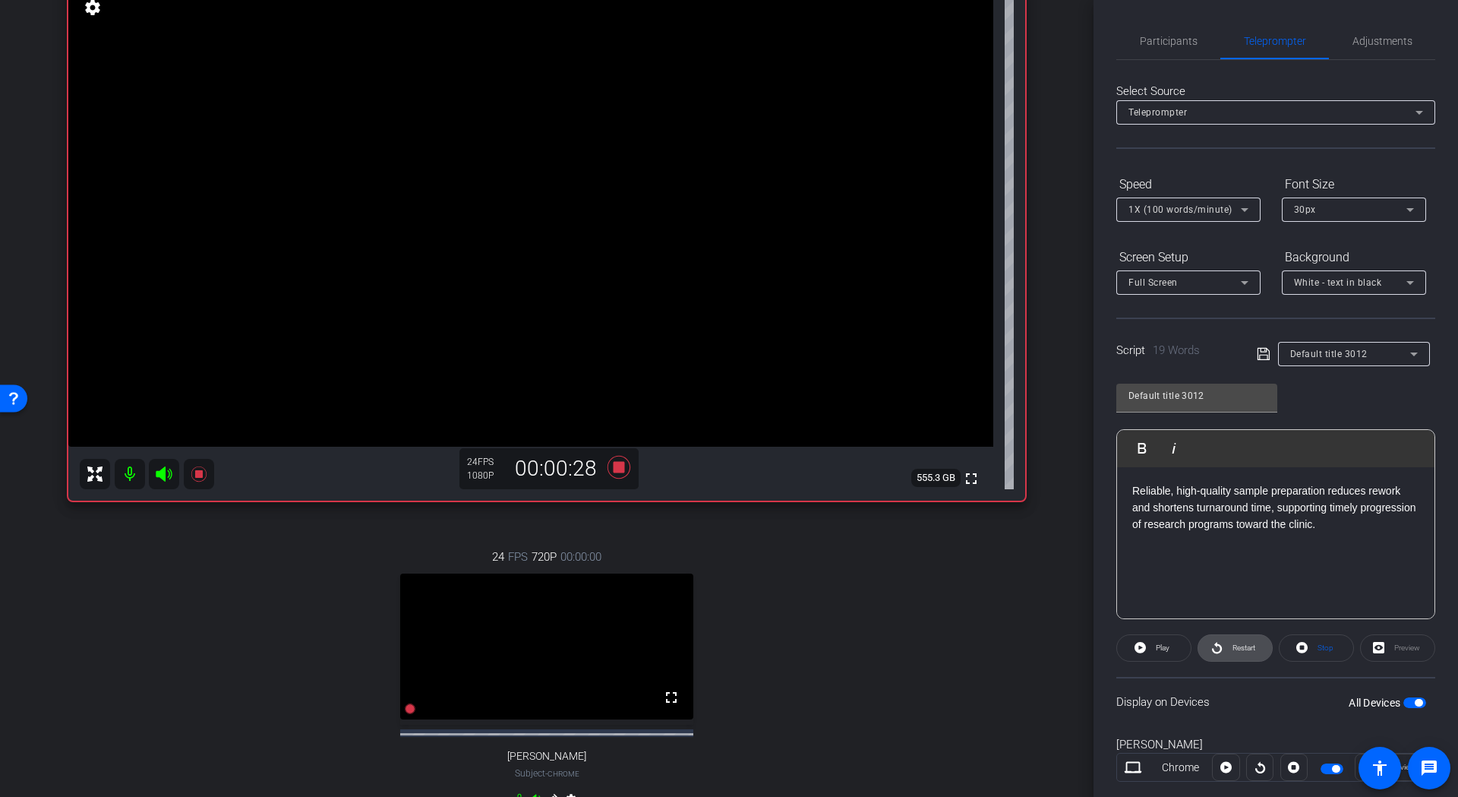
click at [1229, 645] on span "Restart" at bounding box center [1242, 647] width 27 height 21
click at [1238, 648] on span "Restart" at bounding box center [1244, 647] width 23 height 8
click at [201, 478] on icon at bounding box center [199, 474] width 18 height 18
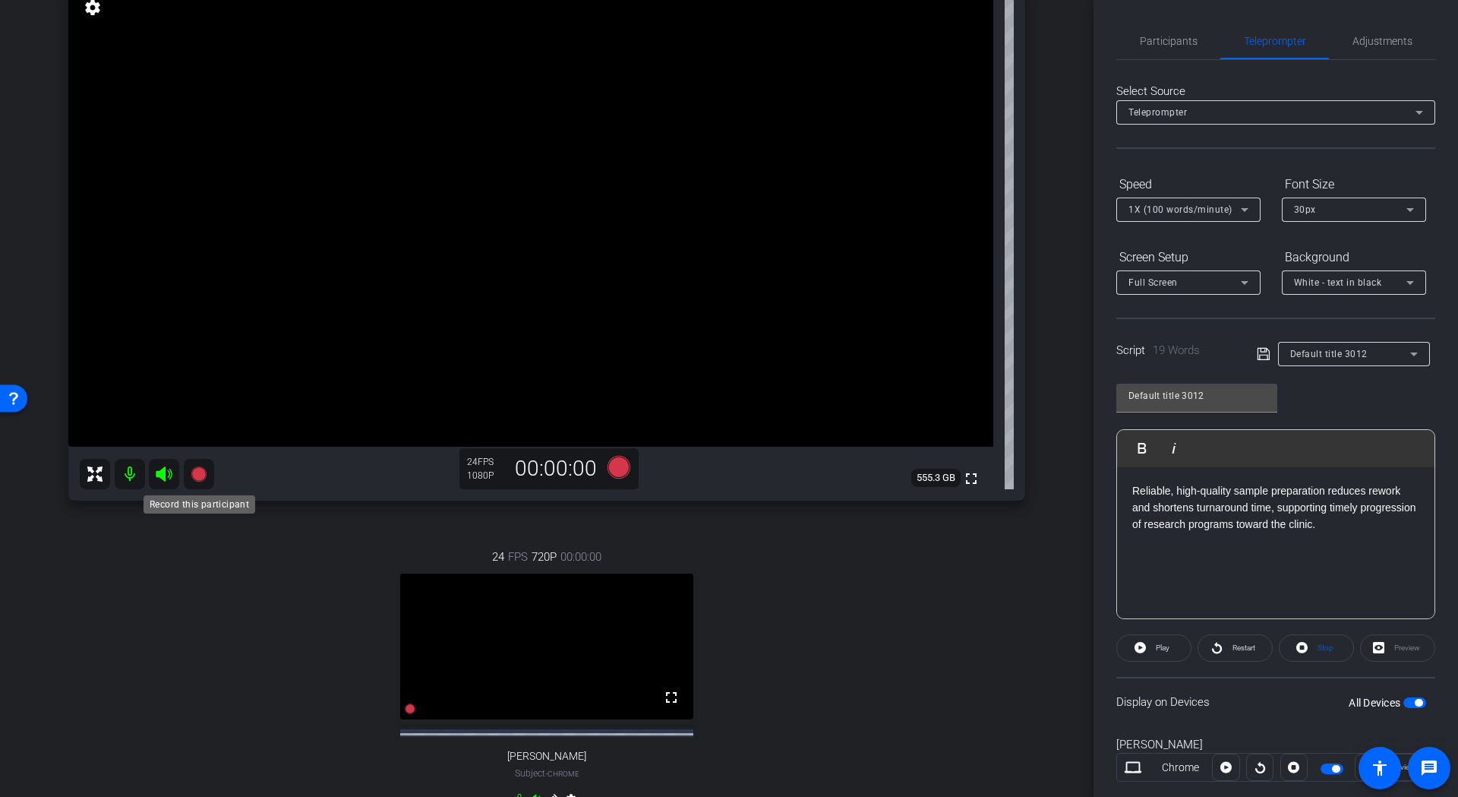
click at [198, 472] on icon at bounding box center [198, 473] width 15 height 15
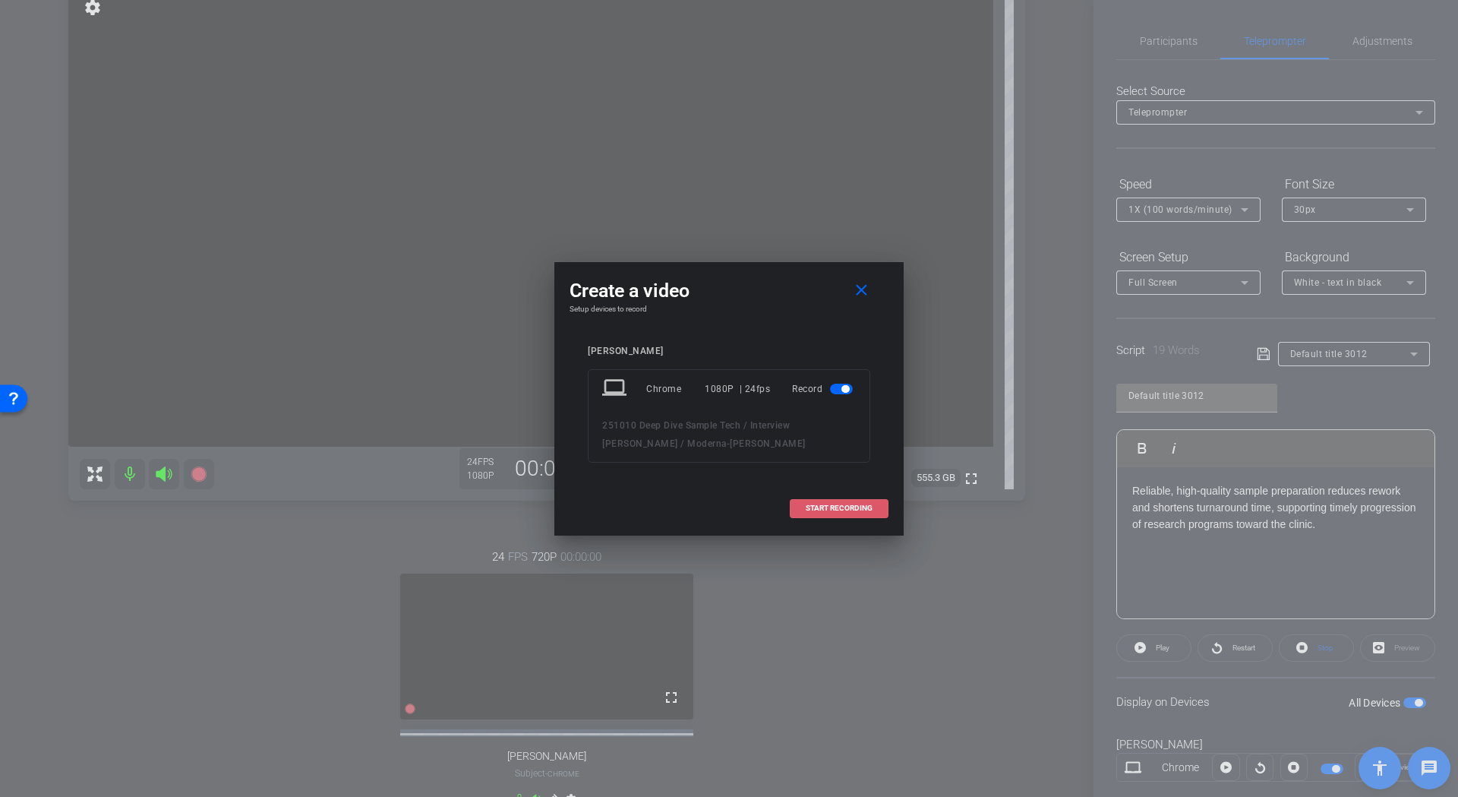
drag, startPoint x: 815, startPoint y: 511, endPoint x: 929, endPoint y: 554, distance: 121.9
click at [816, 511] on span "START RECORDING" at bounding box center [839, 508] width 67 height 8
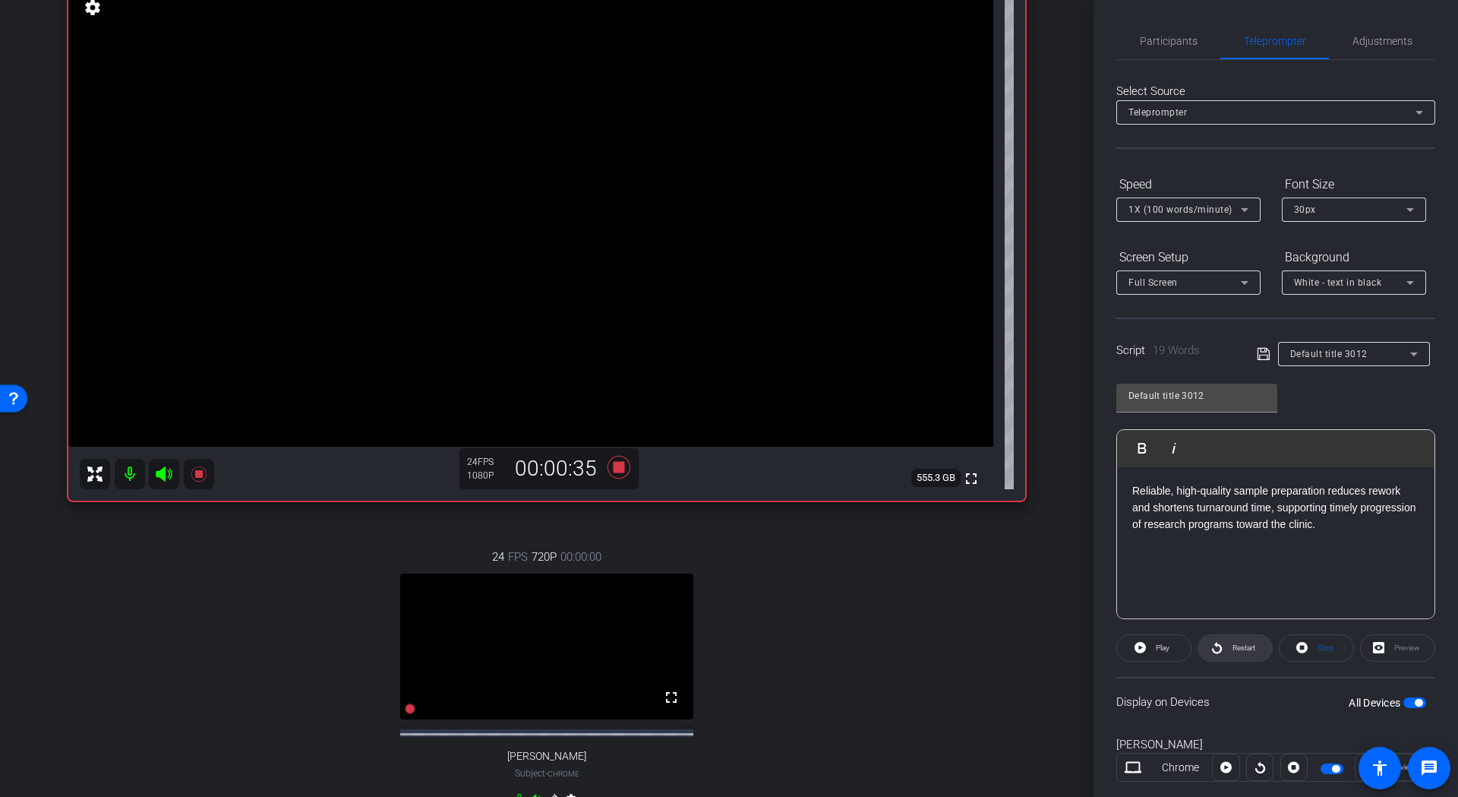
click at [1229, 652] on span "Restart" at bounding box center [1242, 647] width 27 height 21
click at [194, 487] on mat-icon at bounding box center [199, 474] width 30 height 30
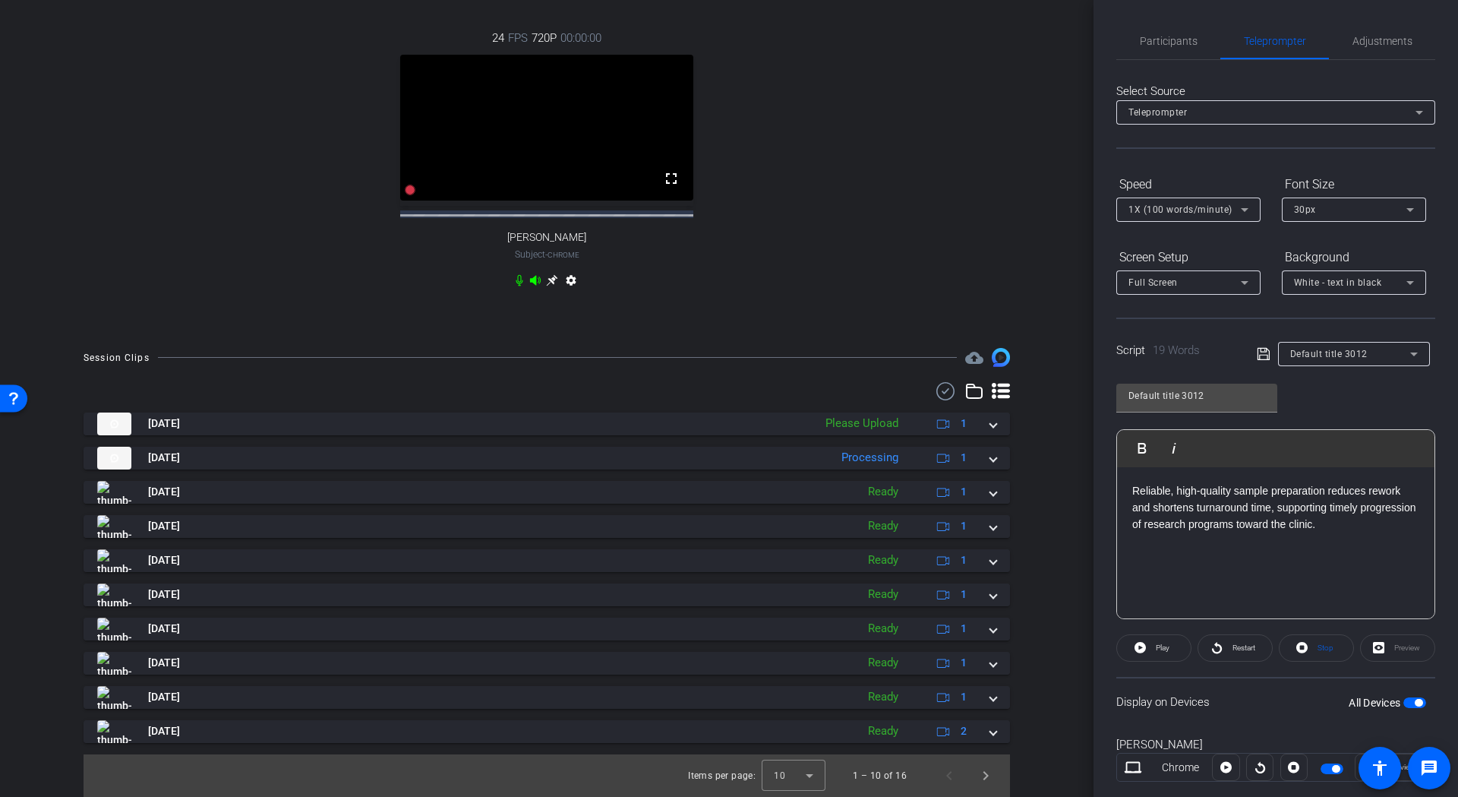
scroll to position [706, 0]
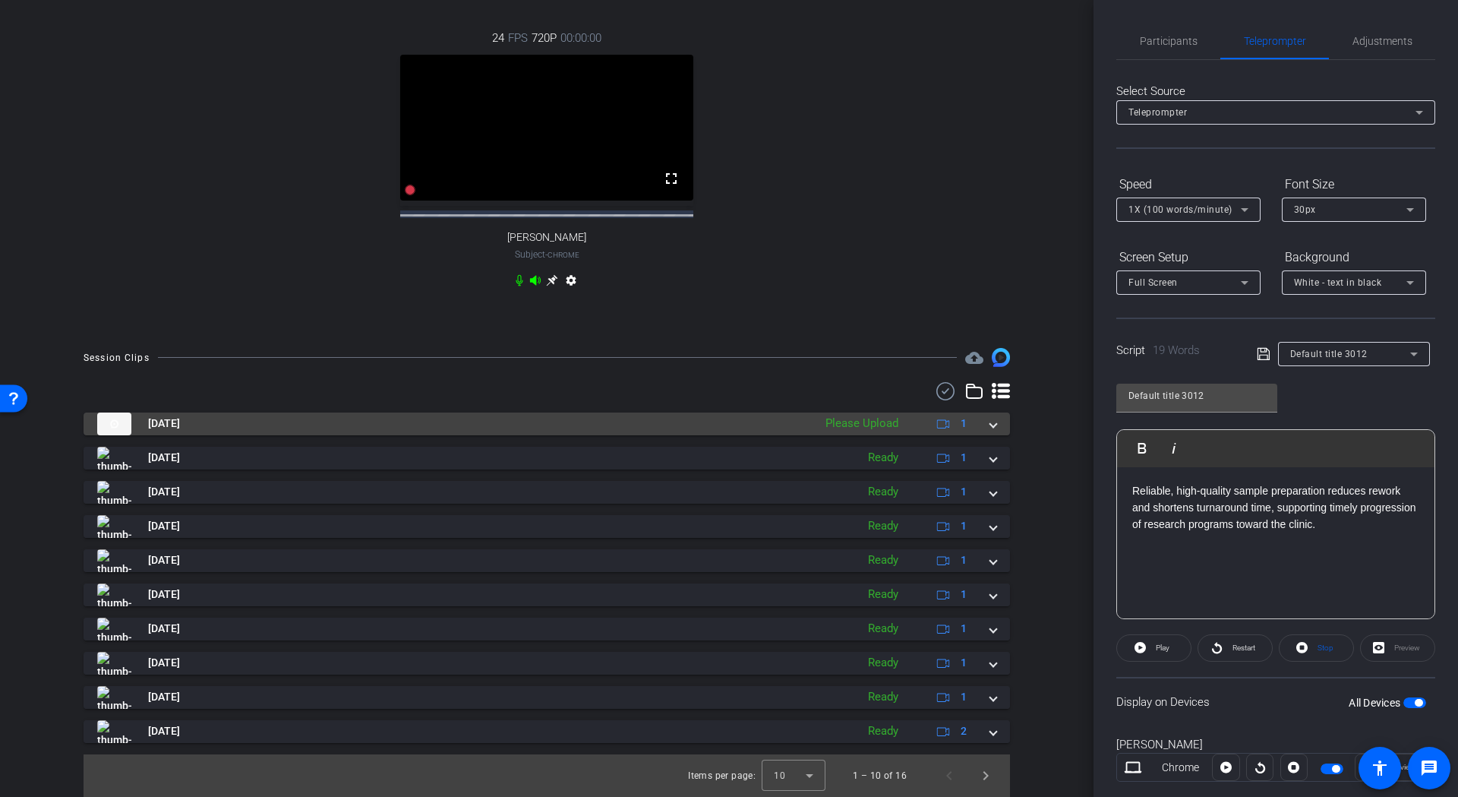
click at [990, 428] on span at bounding box center [993, 423] width 6 height 16
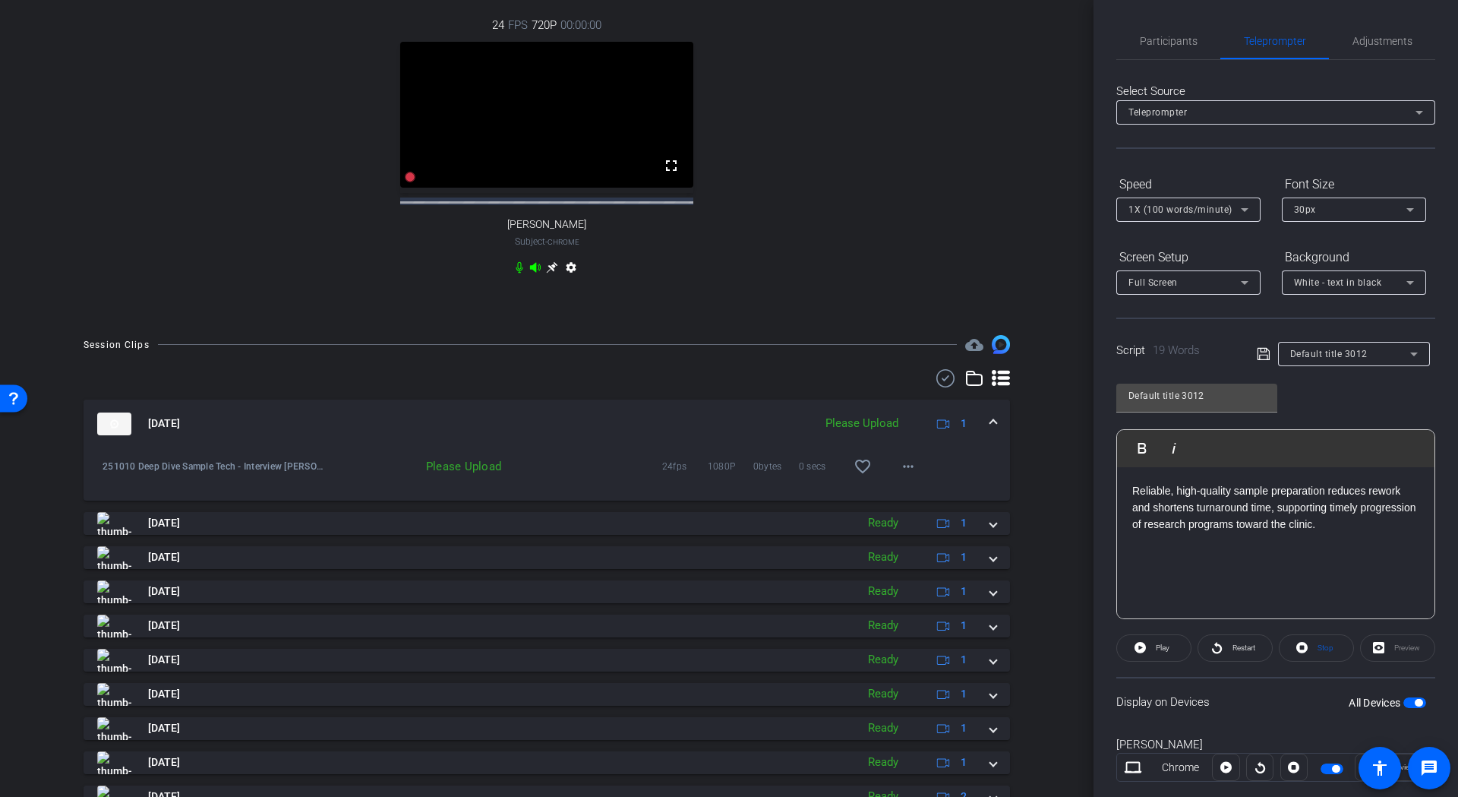
click at [763, 340] on div "arrow_back 251010 Deep Dive Sample Tech / Interview Charlene Rincon / Moderna B…" at bounding box center [547, 398] width 1094 height 797
click at [990, 431] on span at bounding box center [993, 423] width 6 height 16
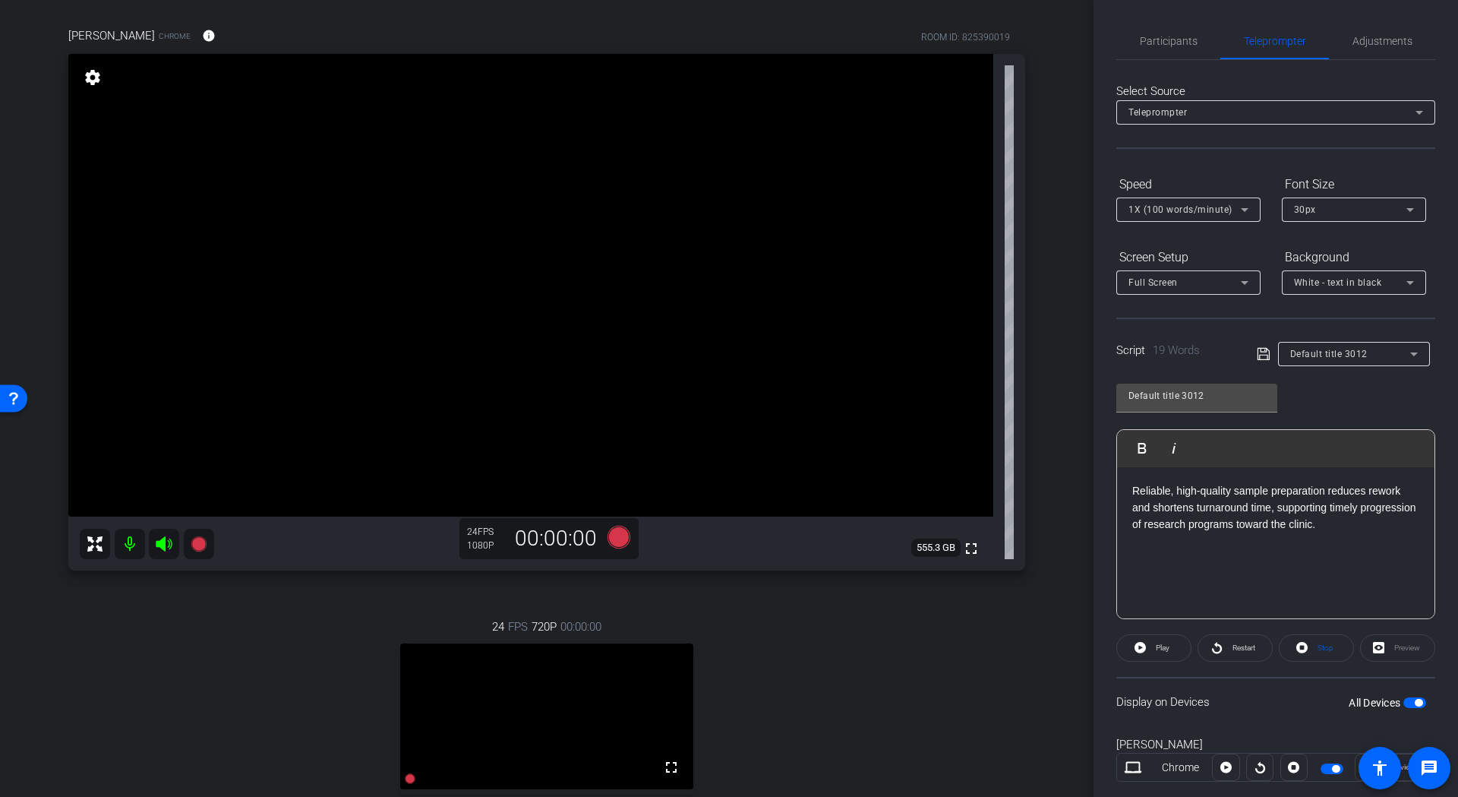
scroll to position [98, 0]
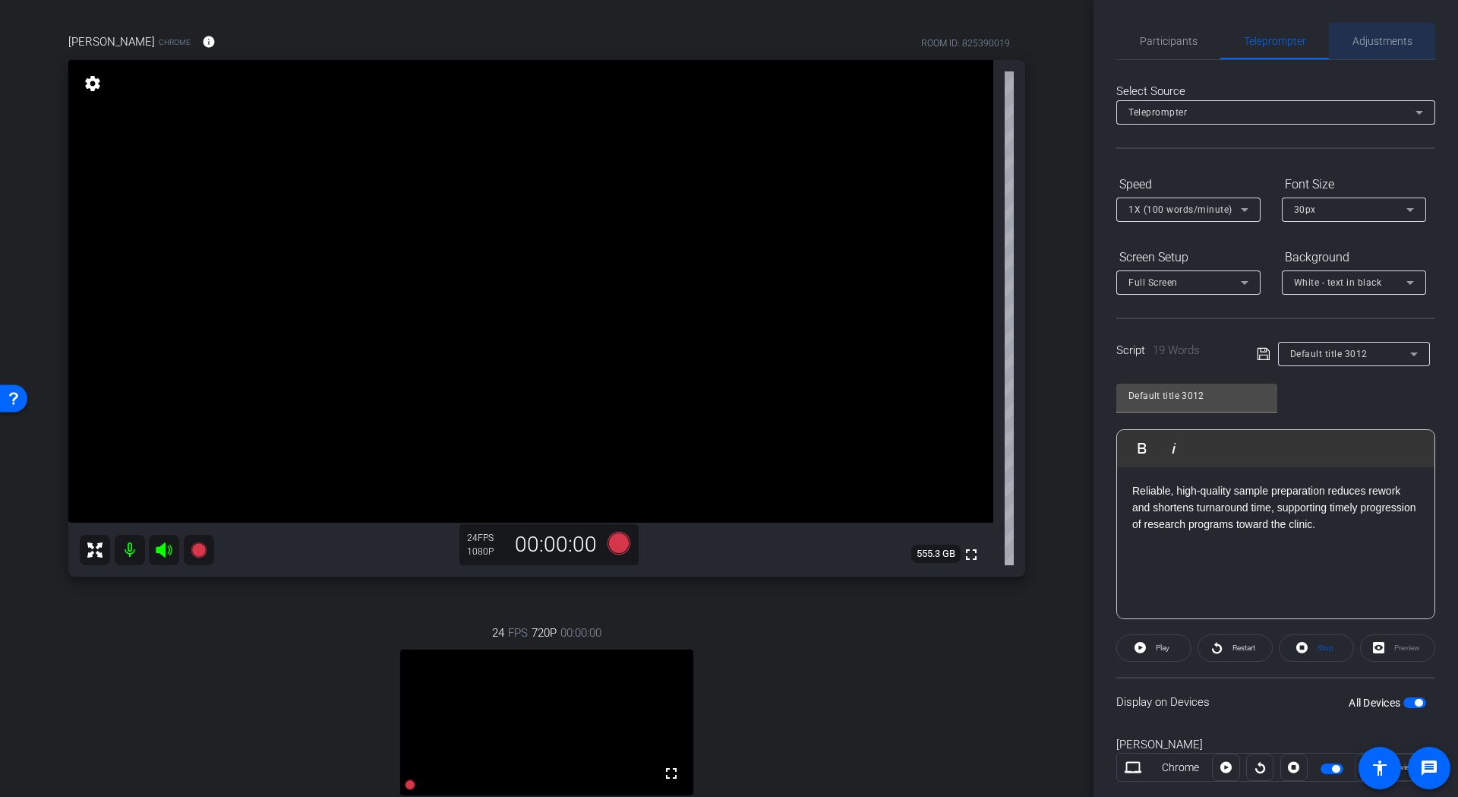
click at [1360, 46] on span "Adjustments" at bounding box center [1383, 41] width 60 height 11
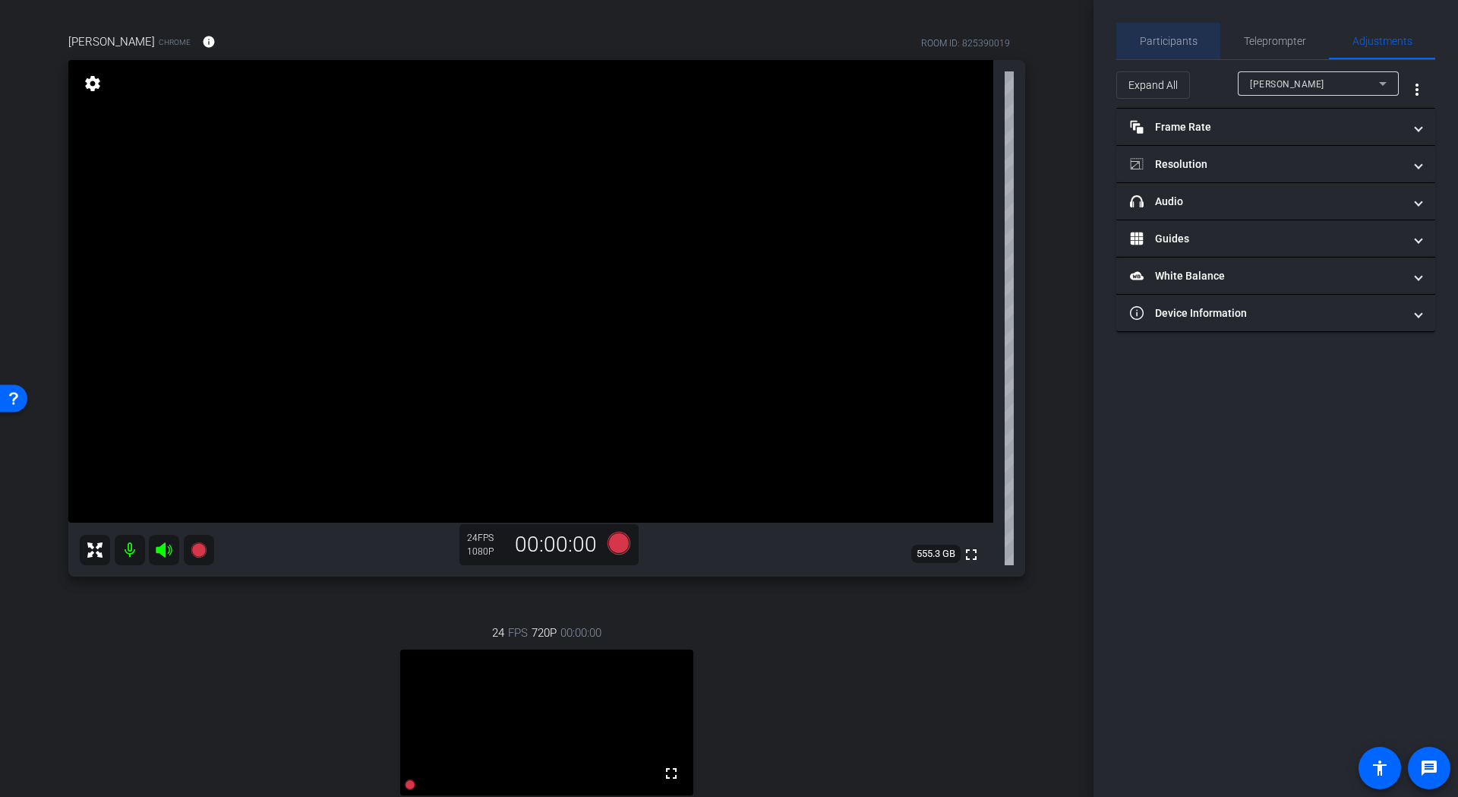
click at [1195, 43] on span "Participants" at bounding box center [1169, 41] width 58 height 11
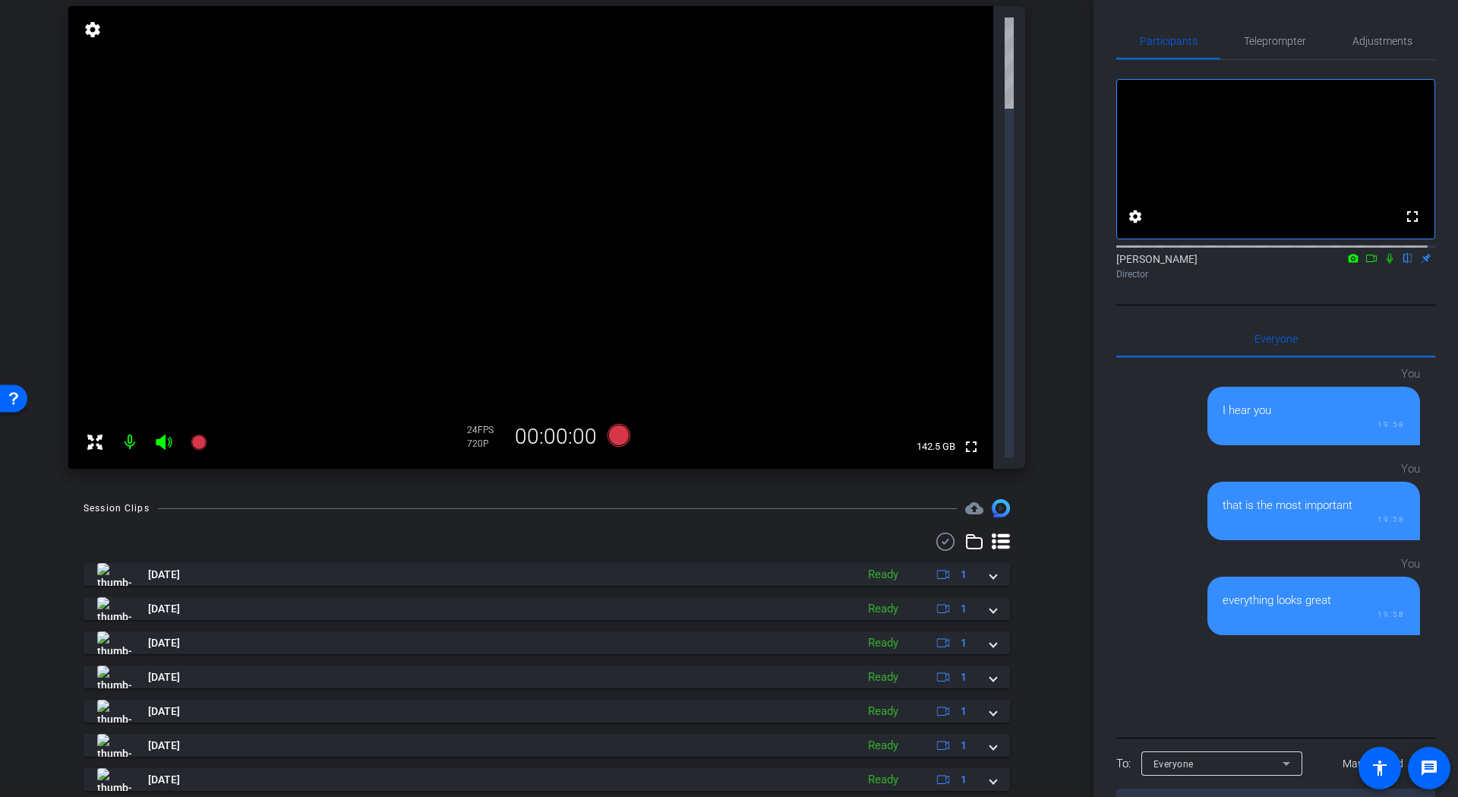
scroll to position [0, 0]
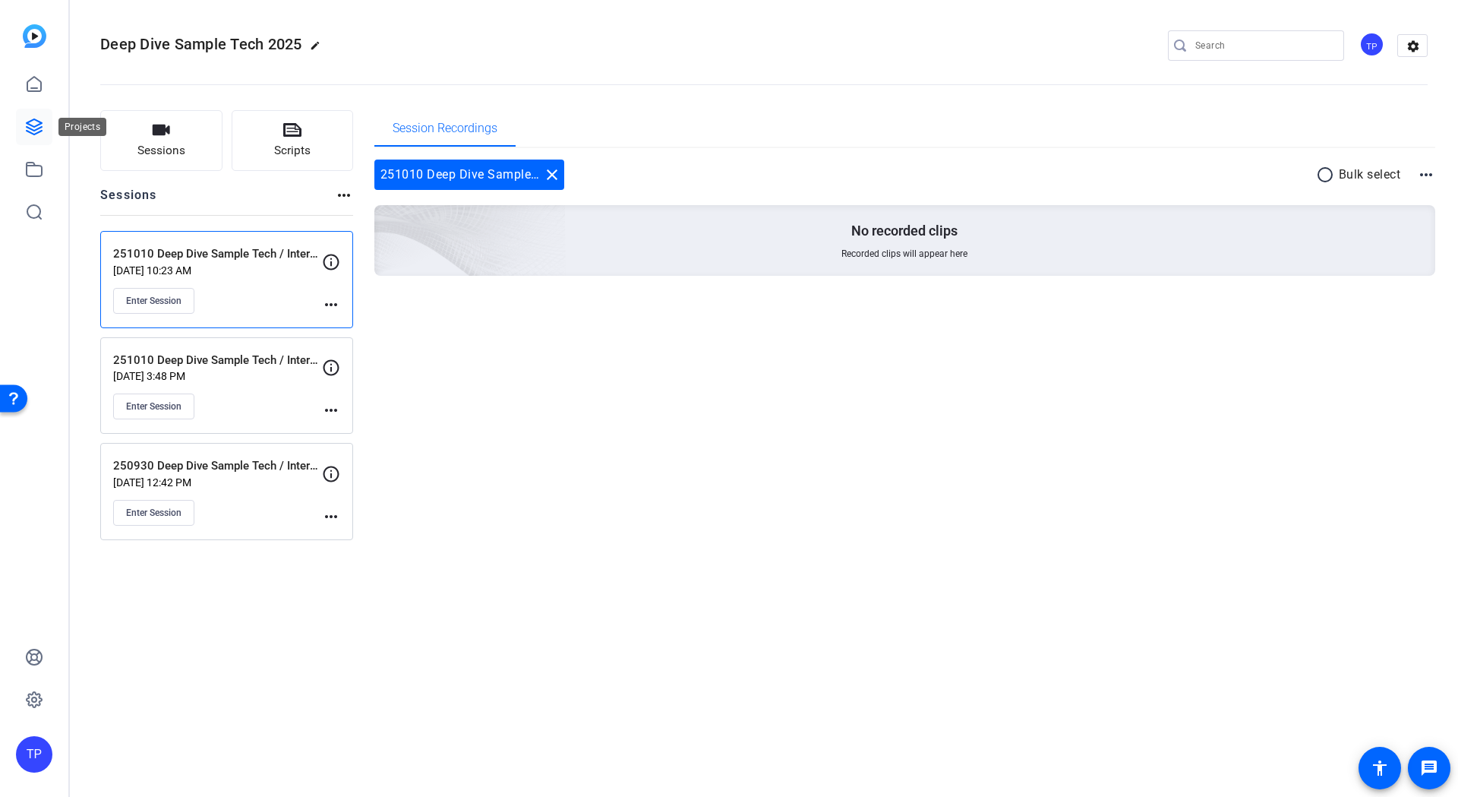
click at [32, 128] on icon at bounding box center [34, 127] width 18 height 18
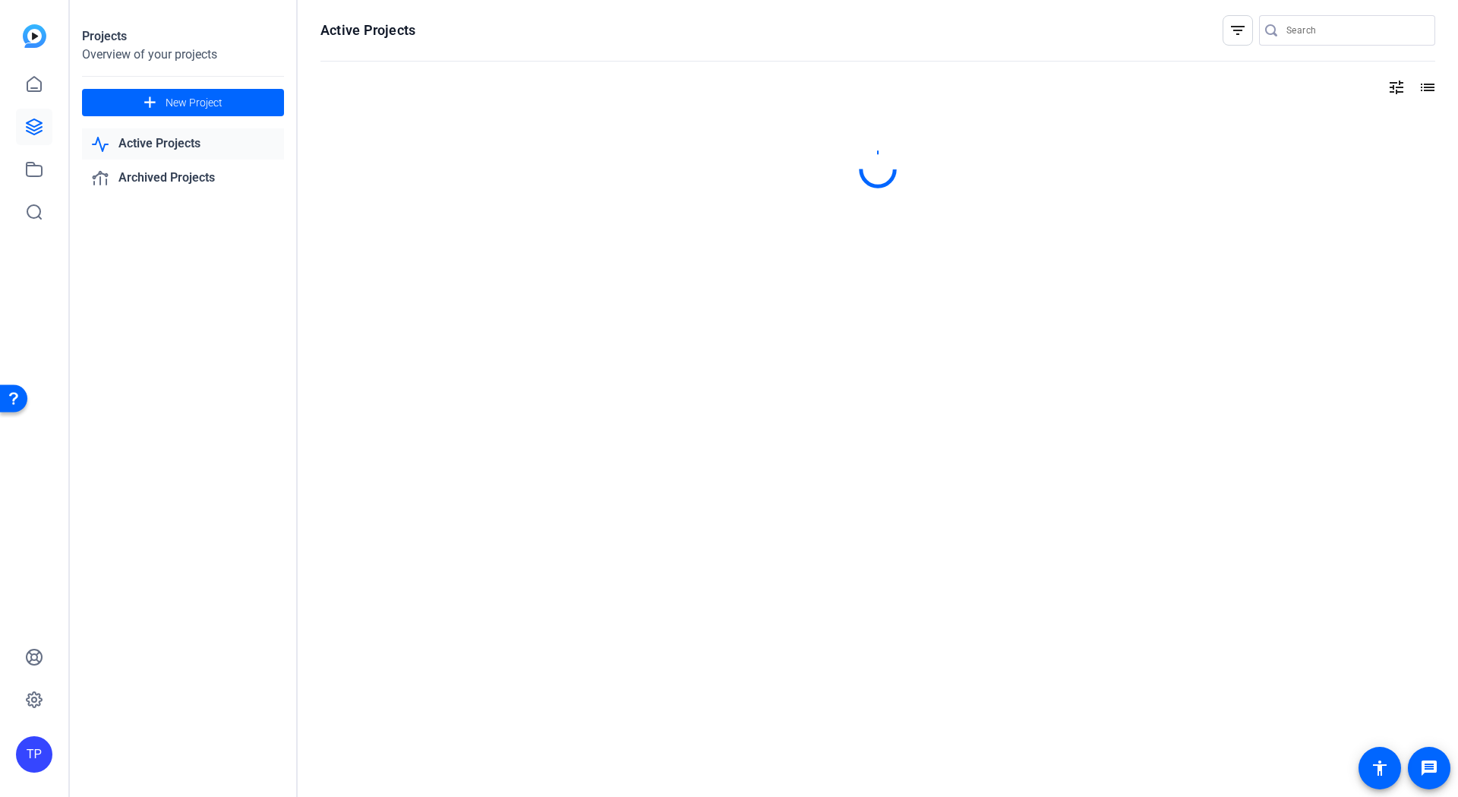
click at [175, 144] on link "Active Projects" at bounding box center [183, 143] width 202 height 31
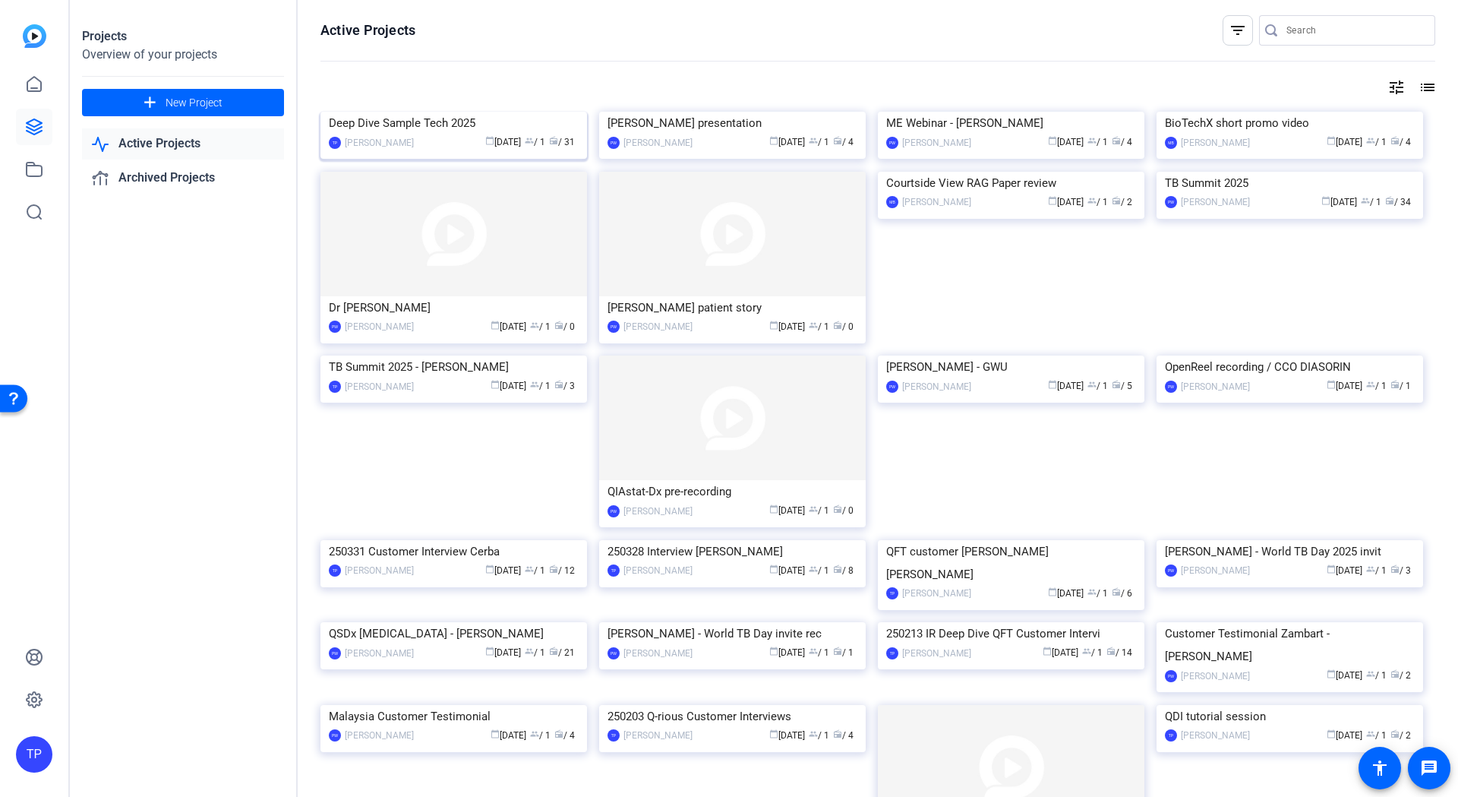
click at [488, 112] on img at bounding box center [454, 112] width 267 height 0
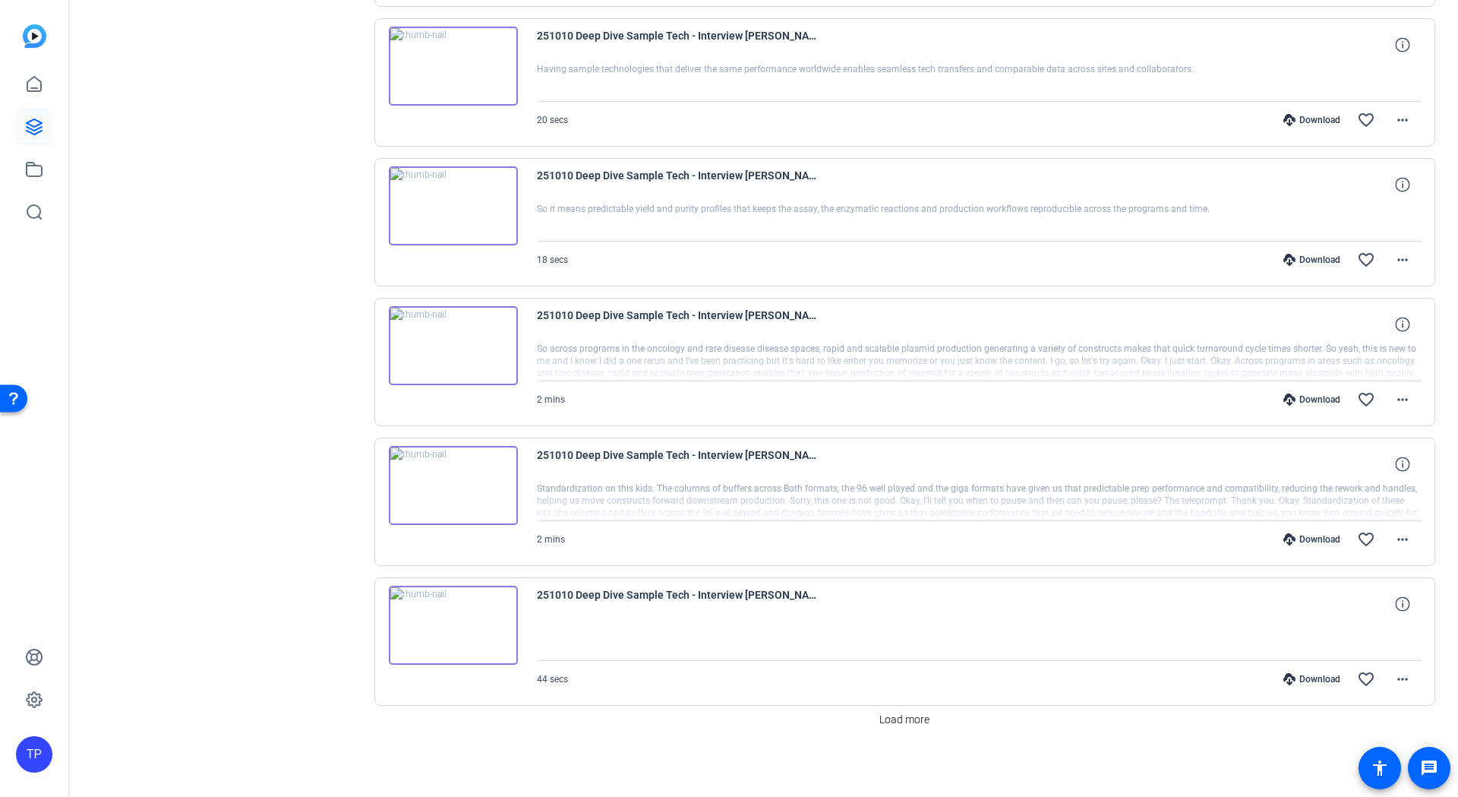
scroll to position [883, 0]
click at [920, 719] on span "Load more" at bounding box center [904, 716] width 50 height 16
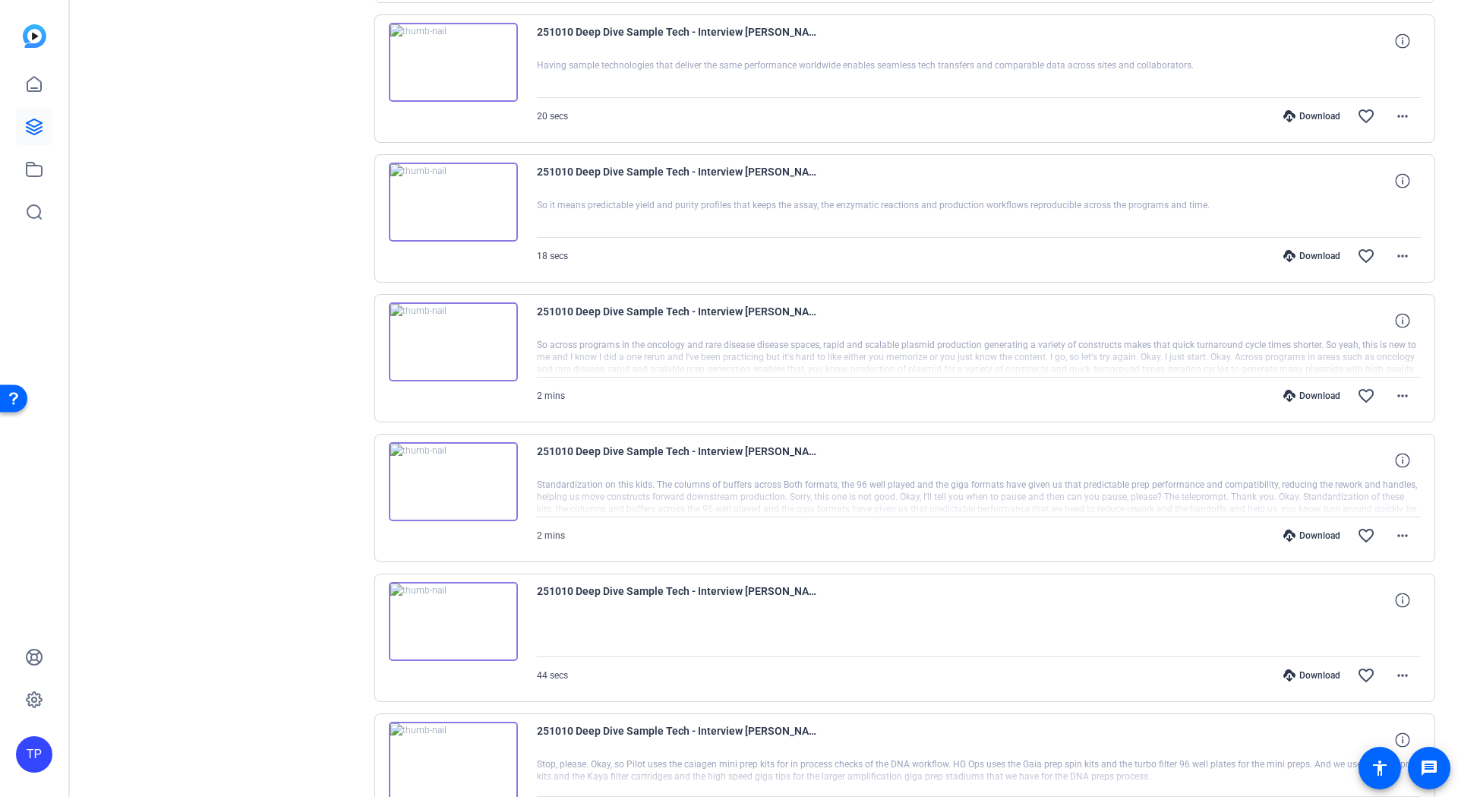
scroll to position [838, 0]
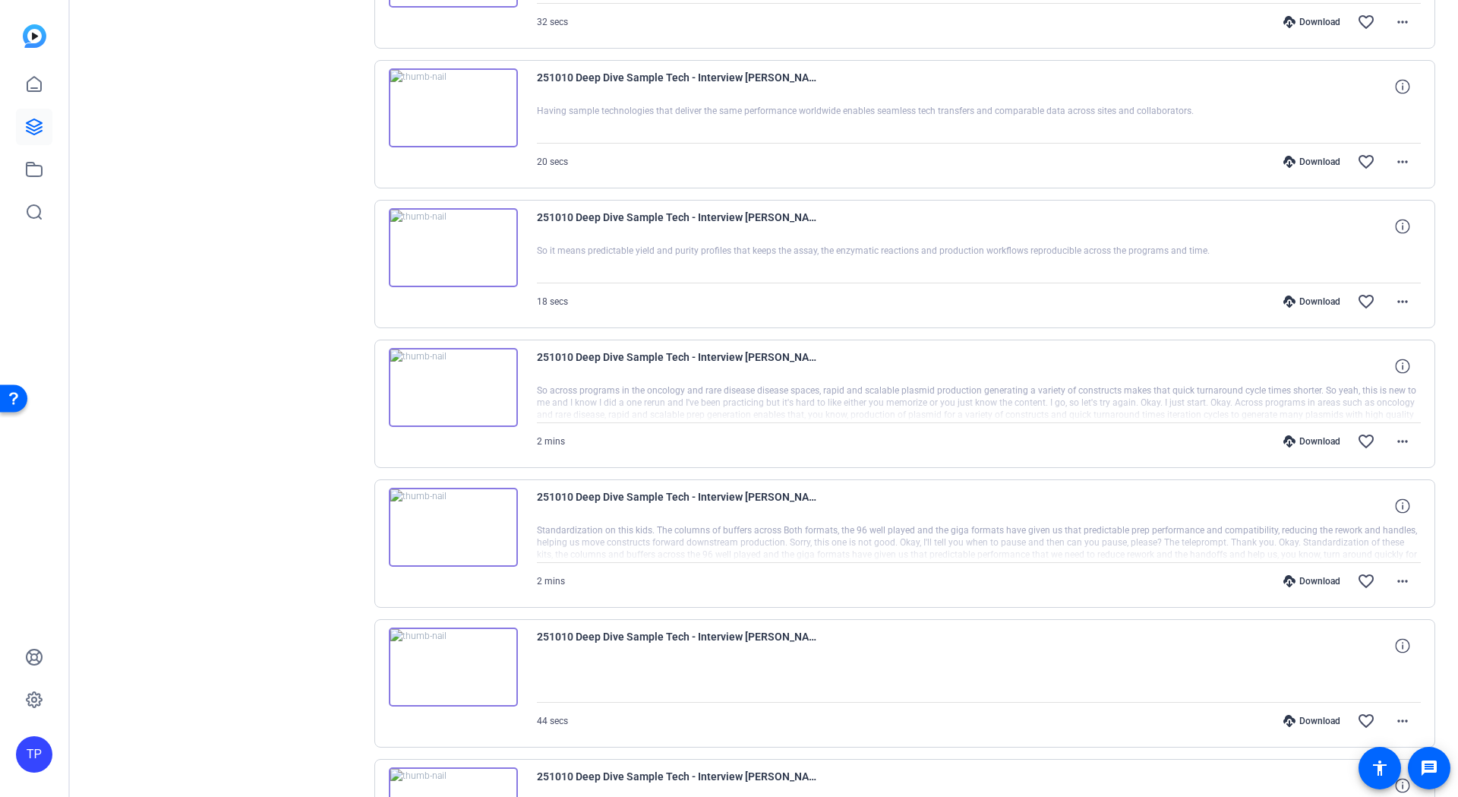
click at [456, 247] on img at bounding box center [453, 247] width 129 height 79
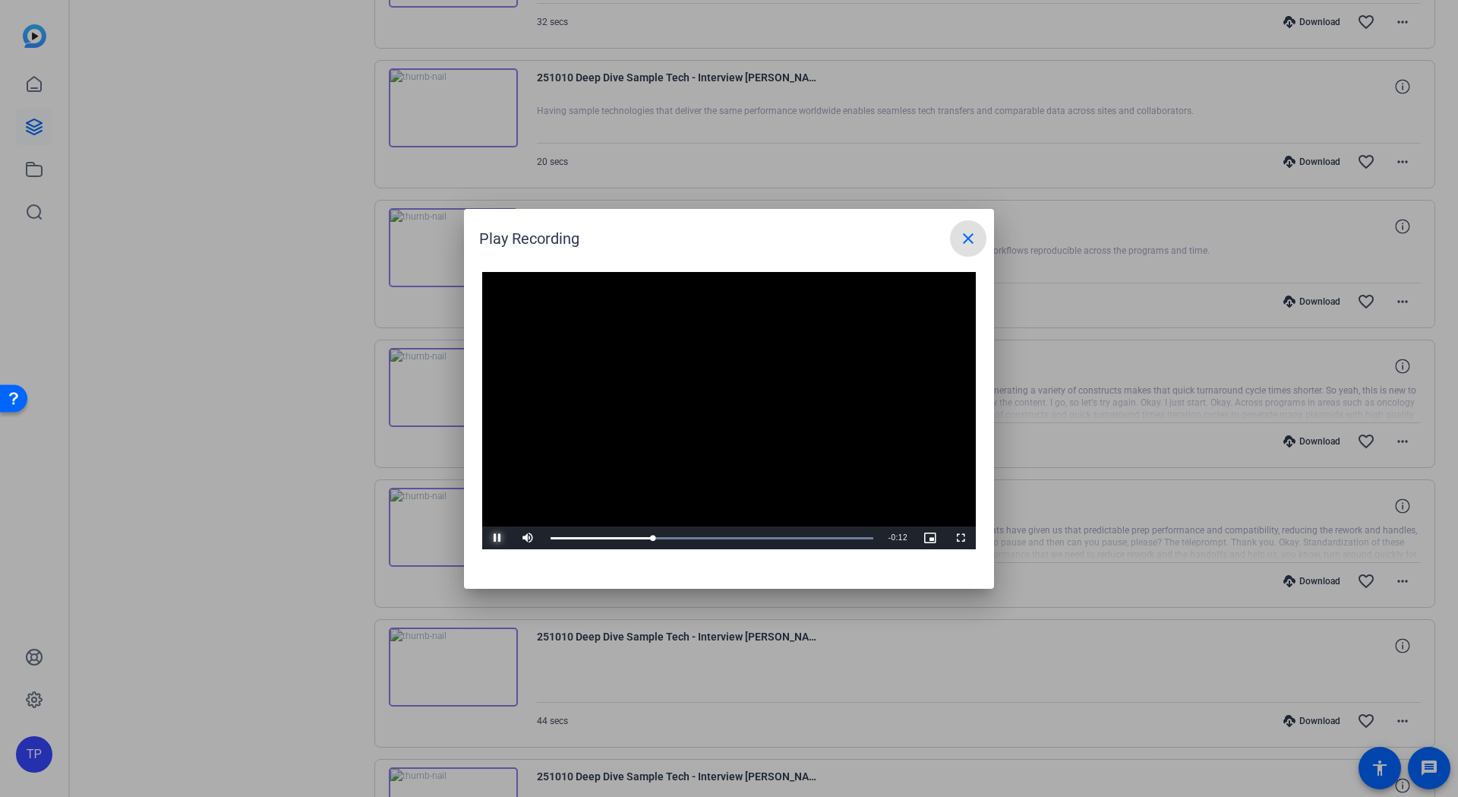
click at [501, 538] on span "Video Player" at bounding box center [497, 538] width 30 height 0
click at [963, 237] on mat-icon "close" at bounding box center [968, 238] width 18 height 18
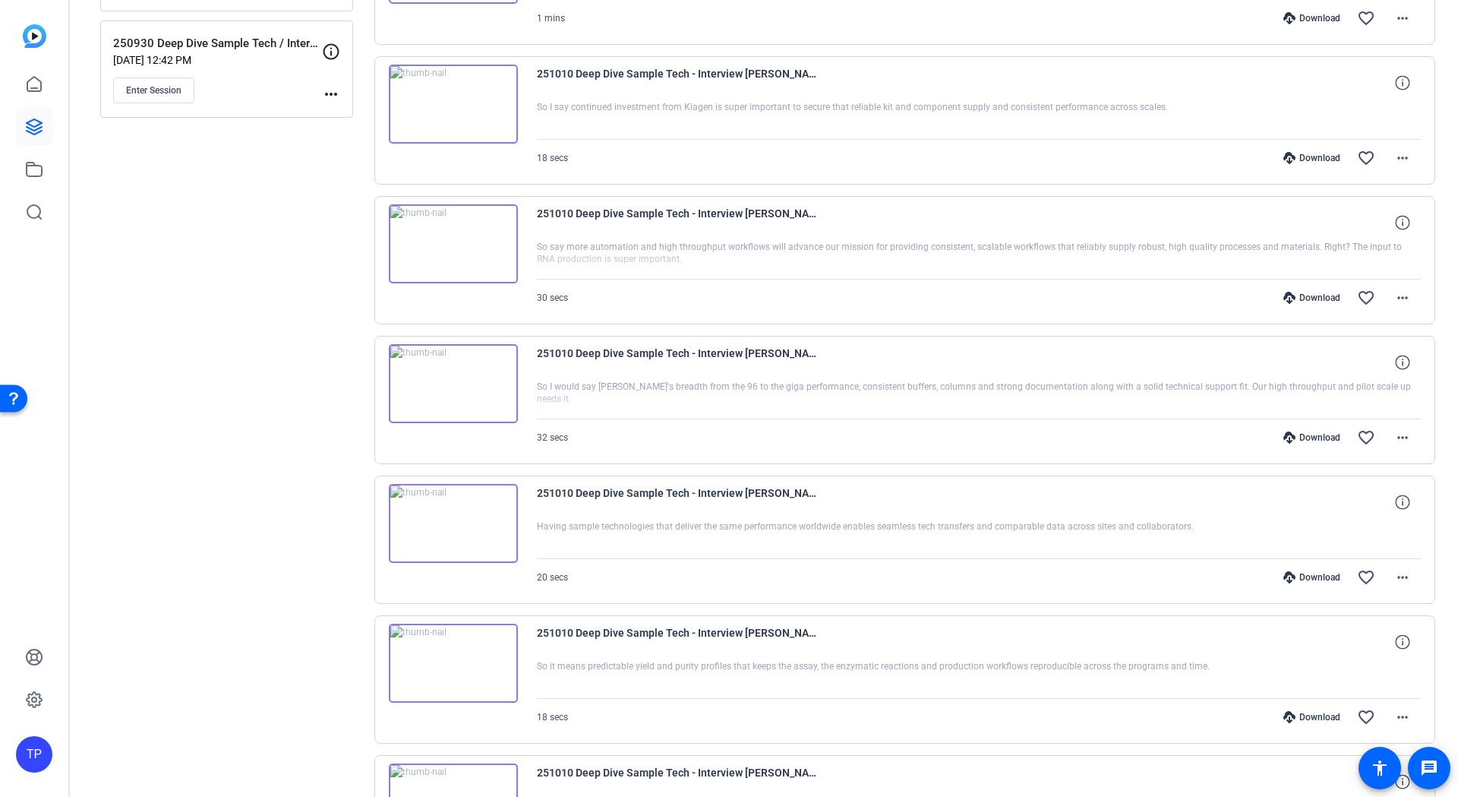
scroll to position [382, 0]
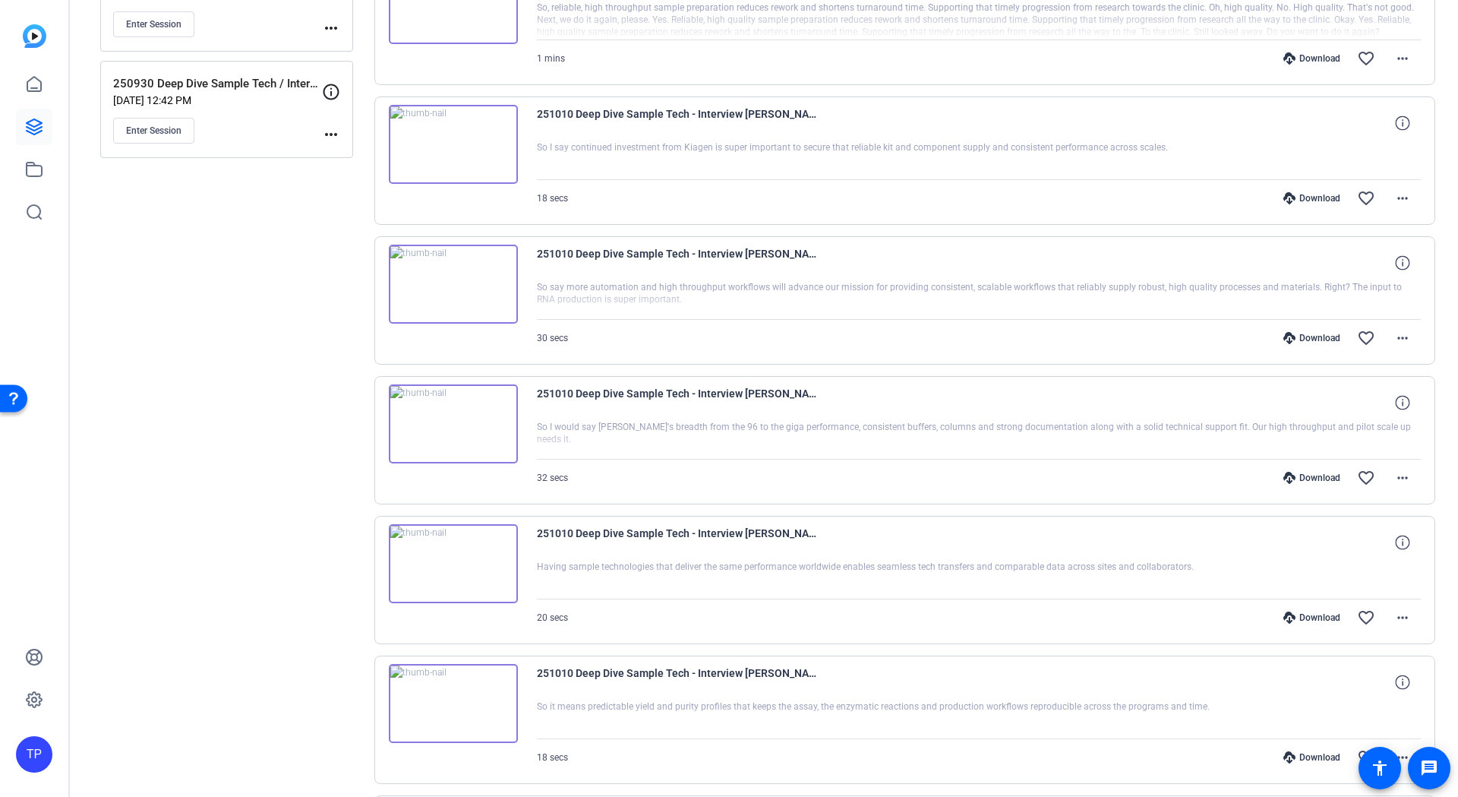
click at [451, 146] on img at bounding box center [453, 144] width 129 height 79
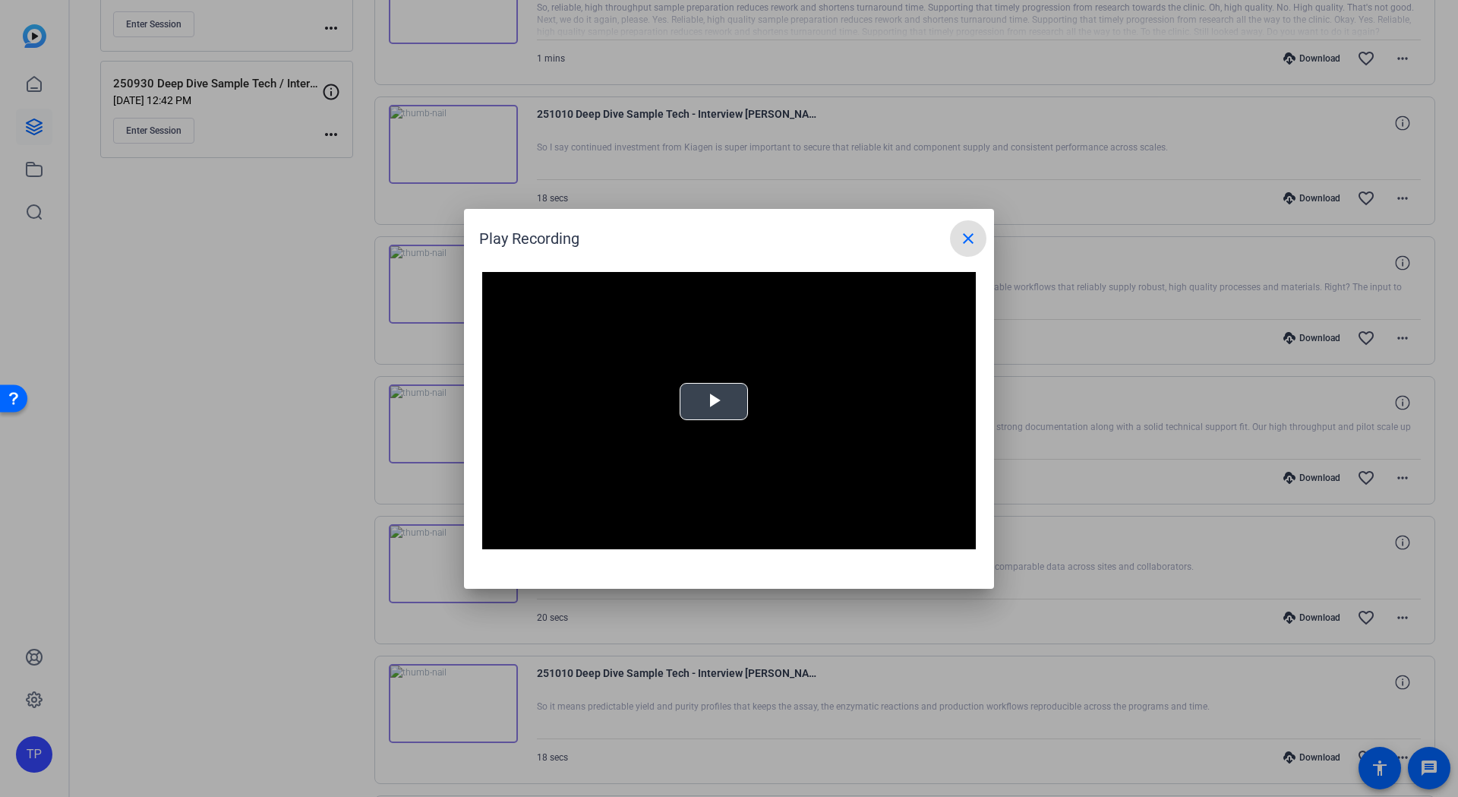
click at [714, 401] on span "Video Player" at bounding box center [714, 401] width 0 height 0
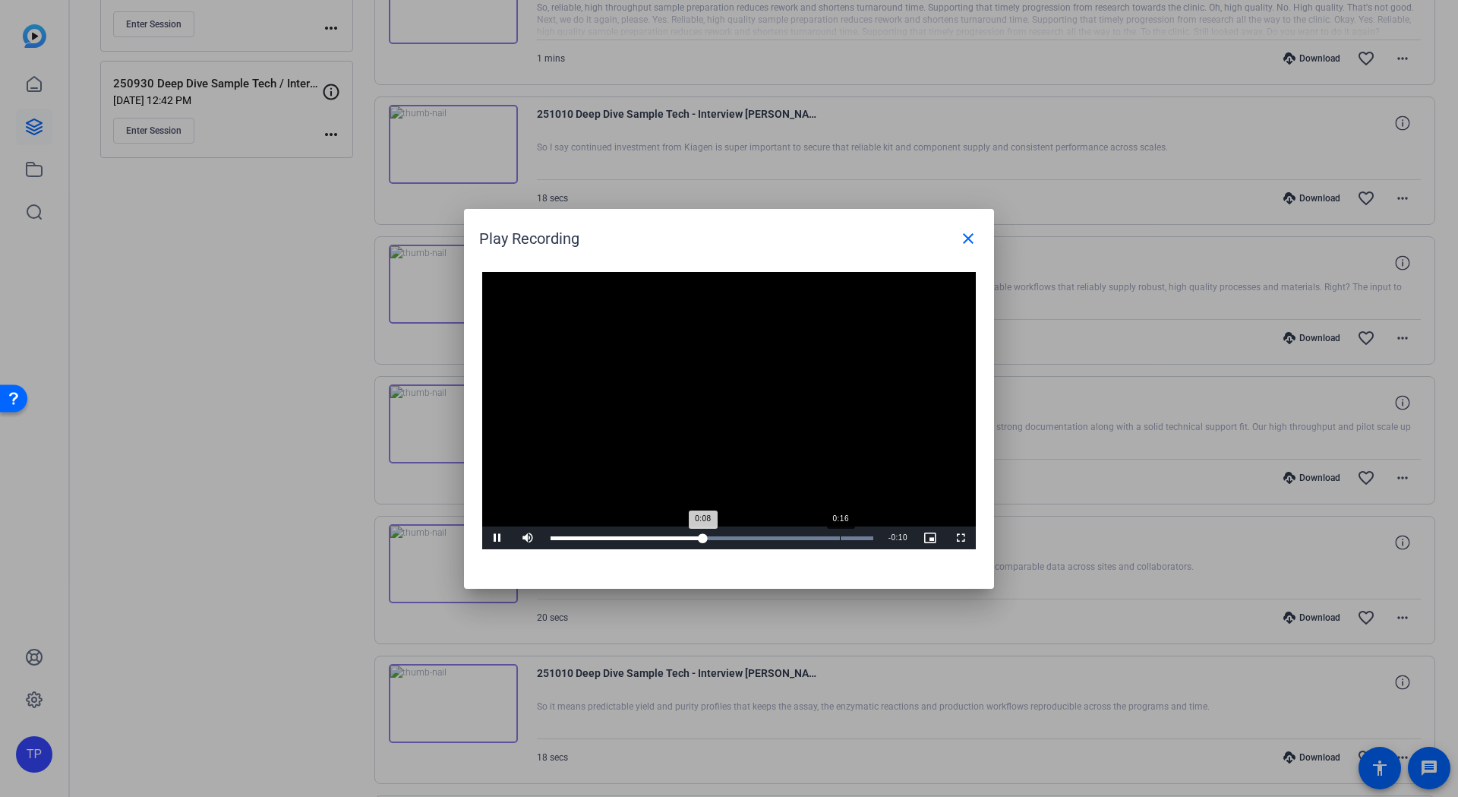
click at [841, 536] on div "Loaded : 100.00% 0:16 0:08" at bounding box center [712, 538] width 323 height 4
click at [968, 246] on mat-icon "close" at bounding box center [968, 238] width 18 height 18
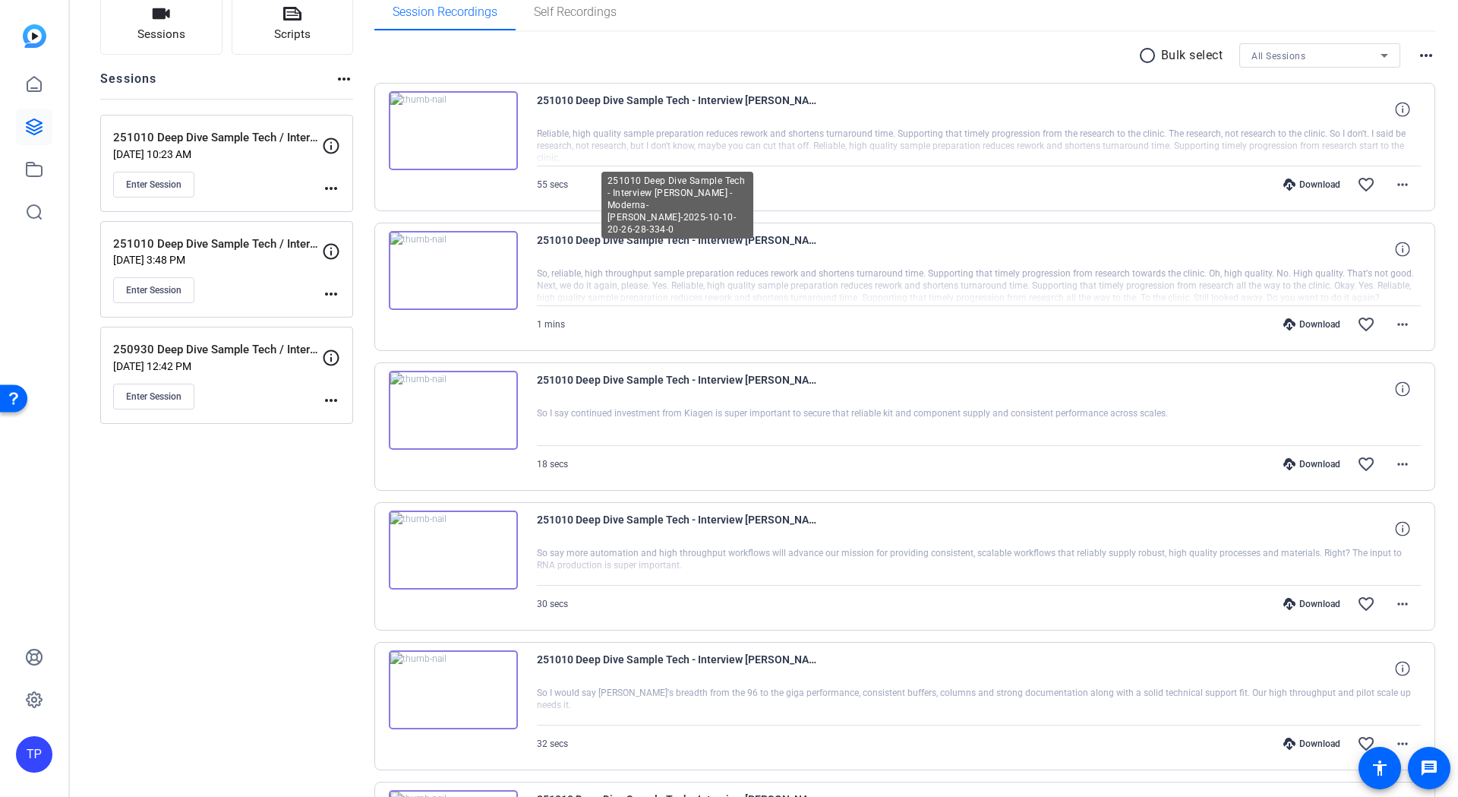
scroll to position [78, 0]
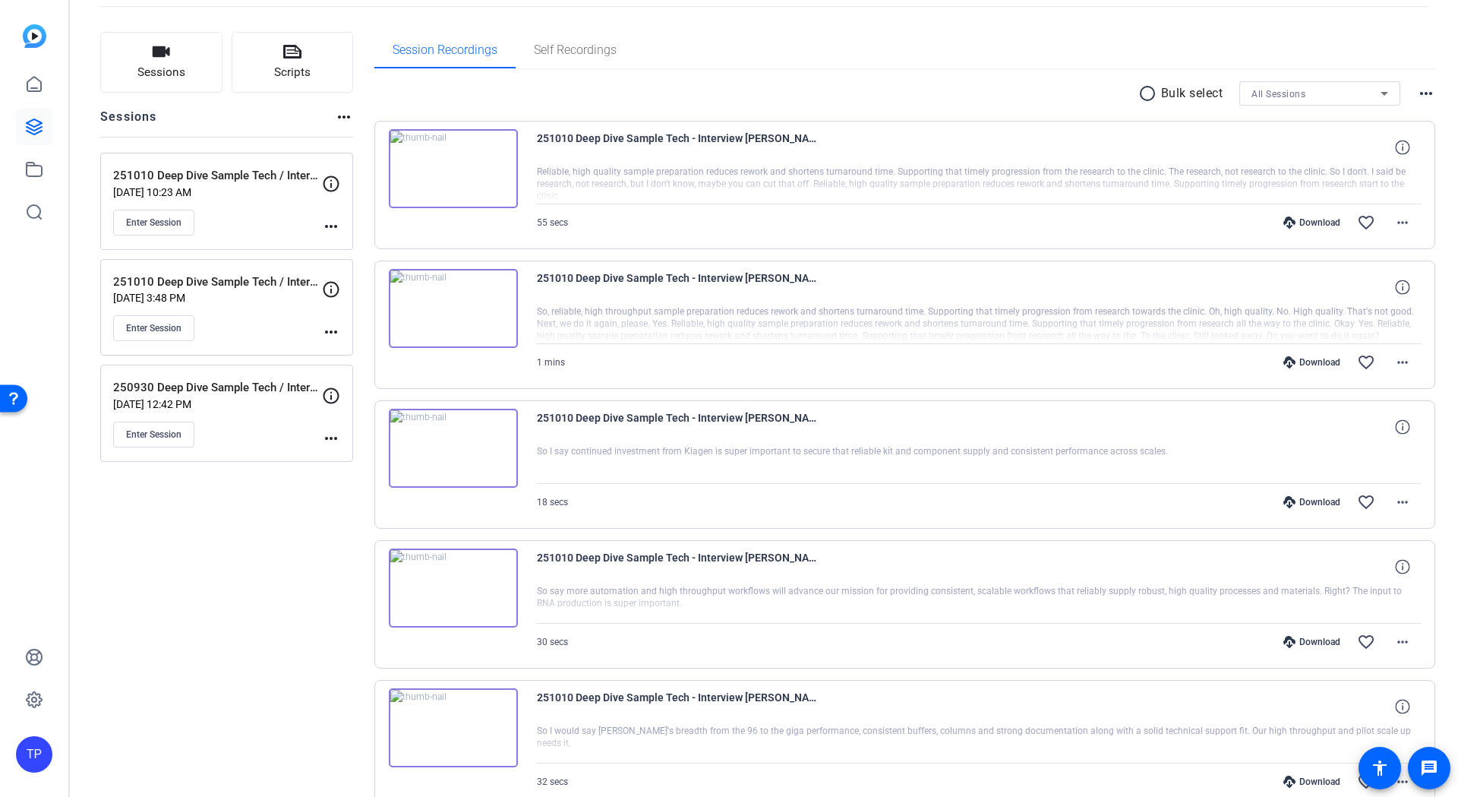
click at [446, 317] on img at bounding box center [453, 308] width 129 height 79
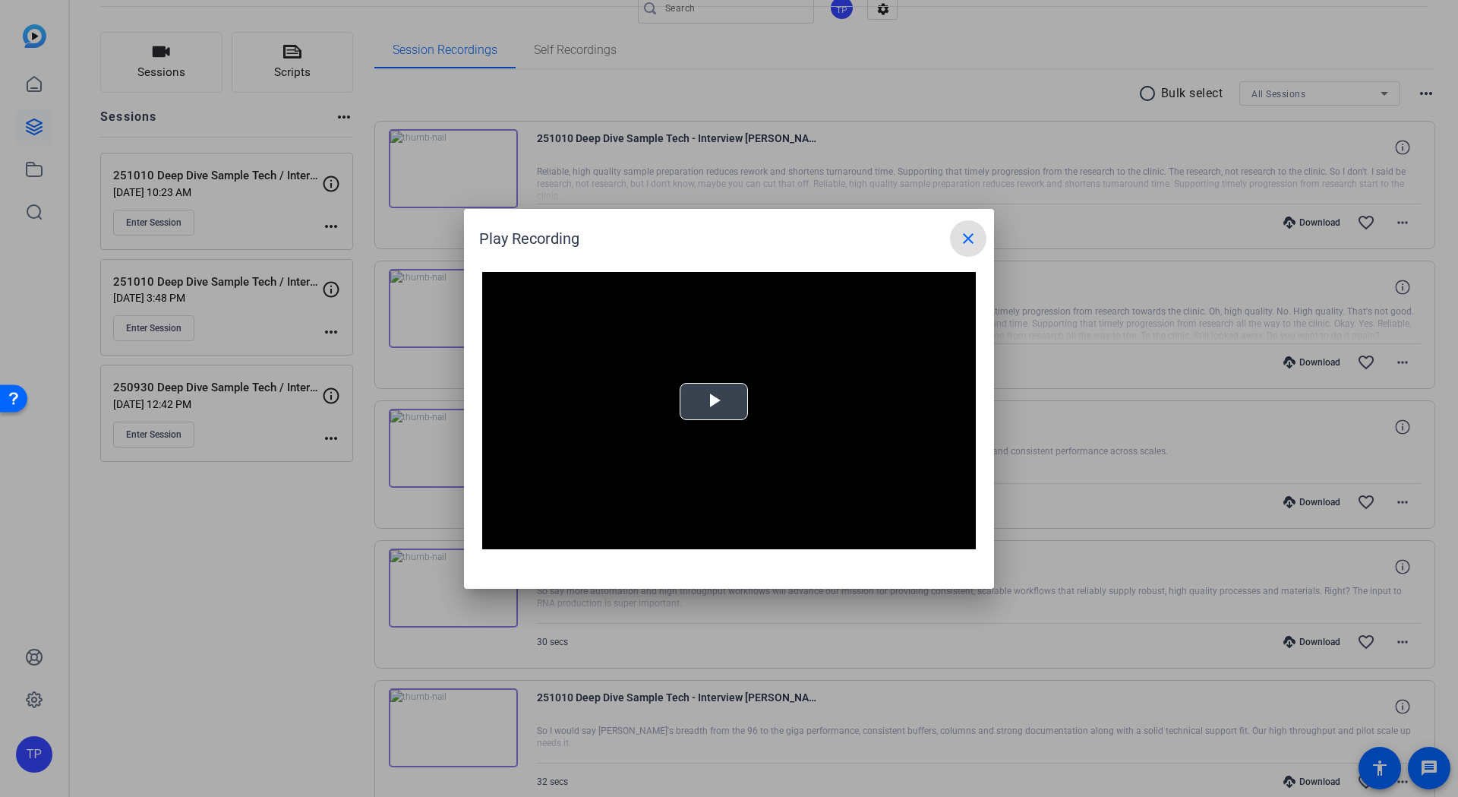
click at [714, 401] on span "Video Player" at bounding box center [714, 401] width 0 height 0
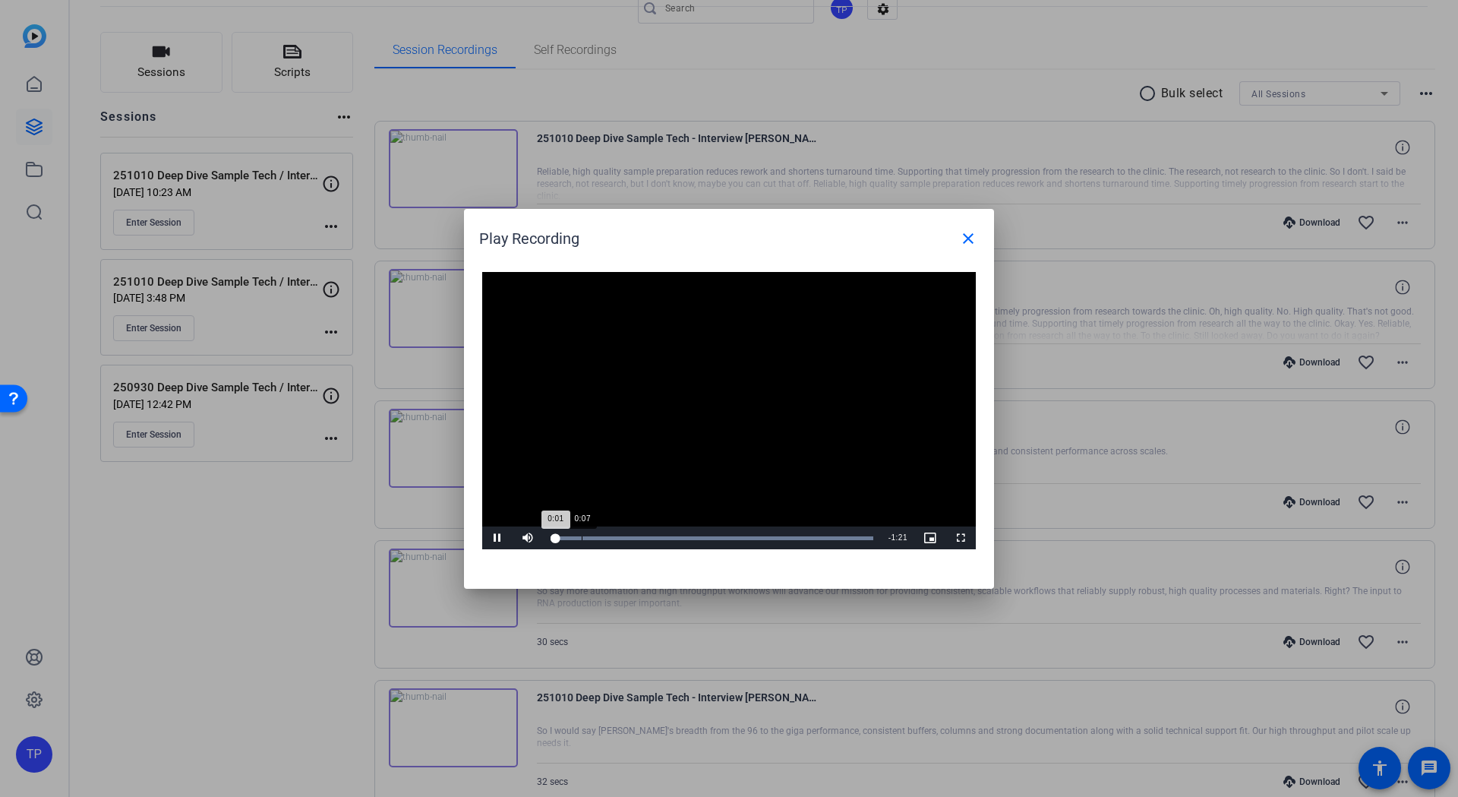
click at [581, 536] on div "Loaded : 100.00% 0:07 0:01" at bounding box center [712, 538] width 323 height 4
click at [968, 237] on mat-icon "close" at bounding box center [968, 238] width 18 height 18
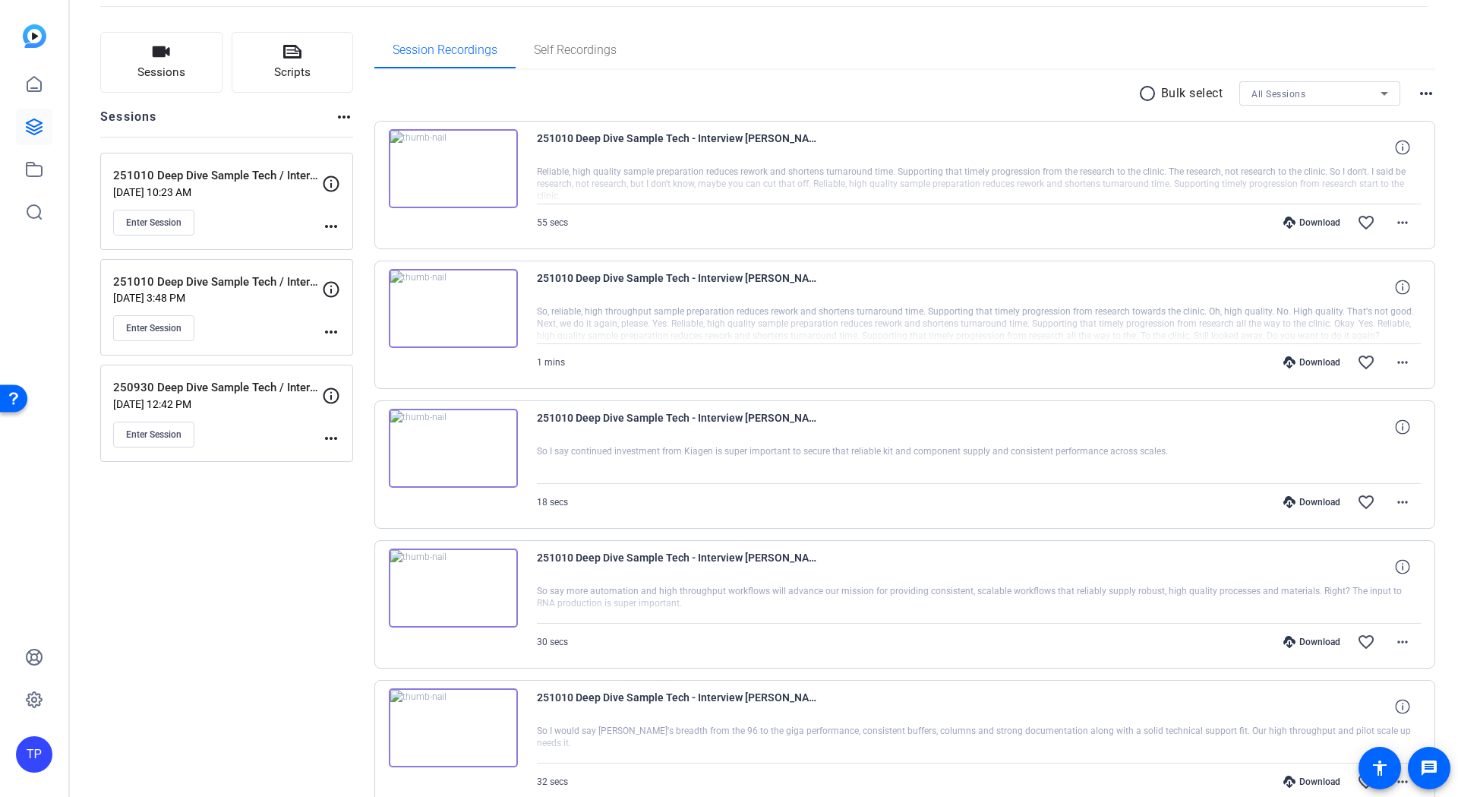
click at [469, 172] on img at bounding box center [453, 168] width 129 height 79
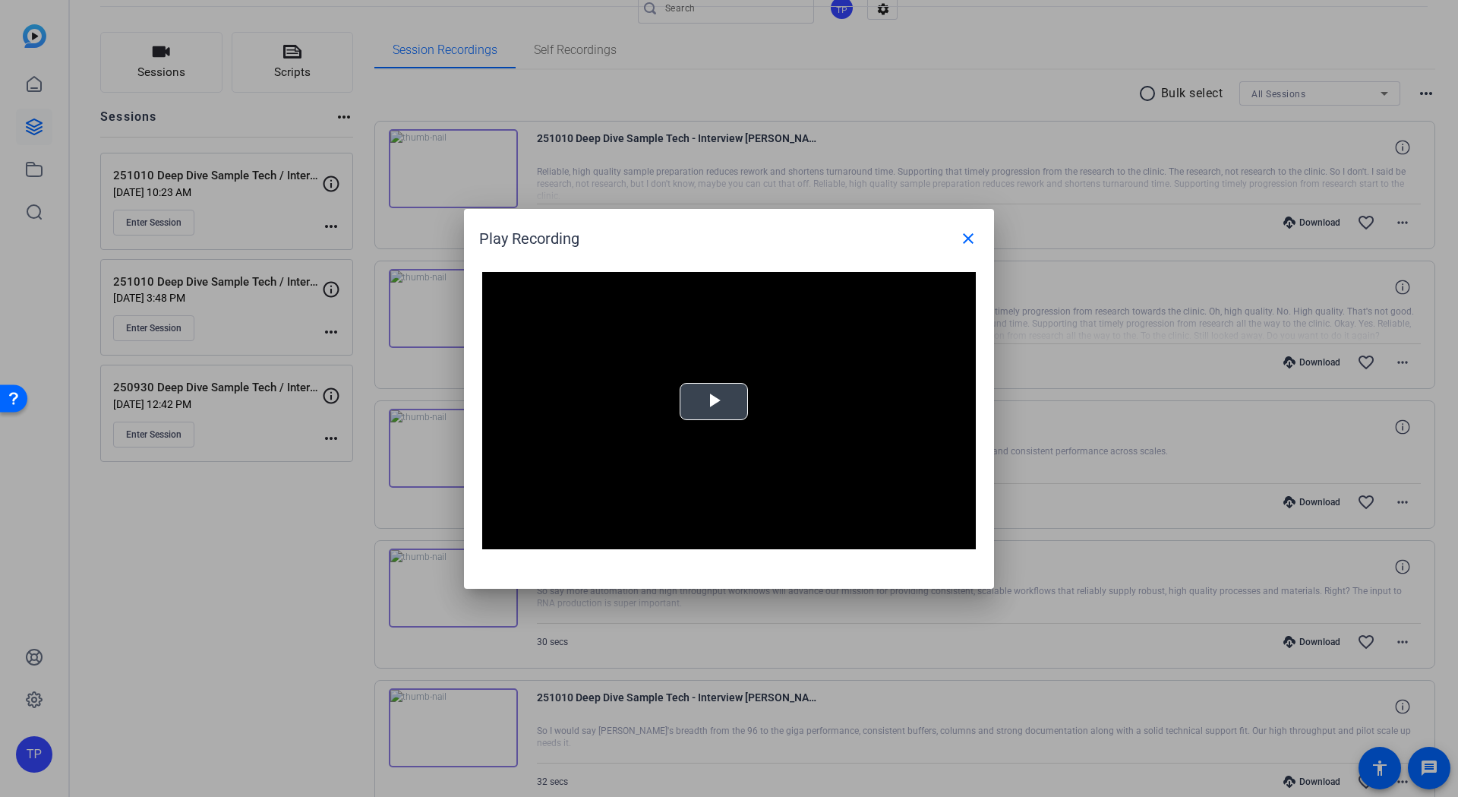
click at [714, 401] on span "Video Player" at bounding box center [714, 401] width 0 height 0
click at [970, 238] on mat-icon "close" at bounding box center [968, 238] width 18 height 18
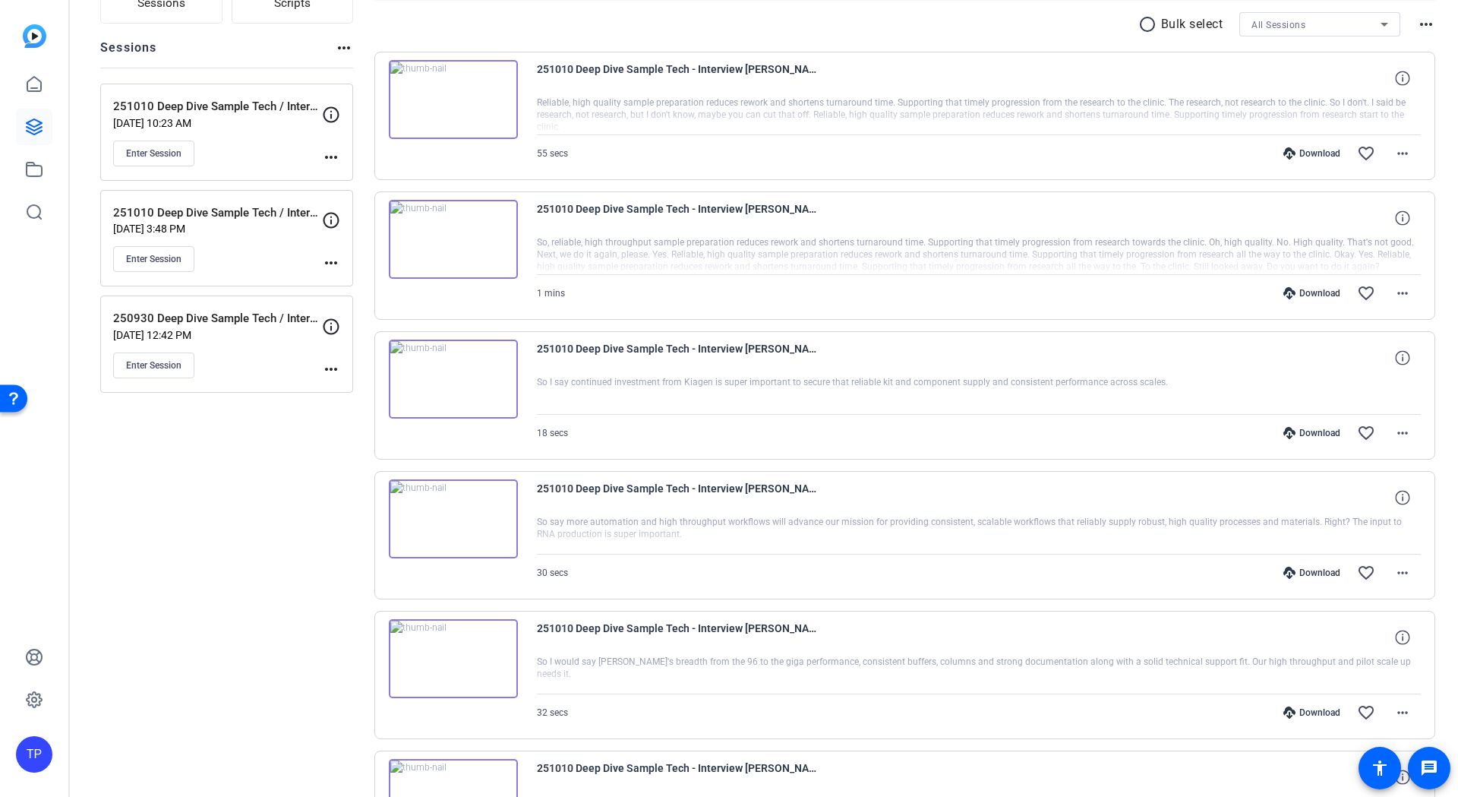
scroll to position [306, 0]
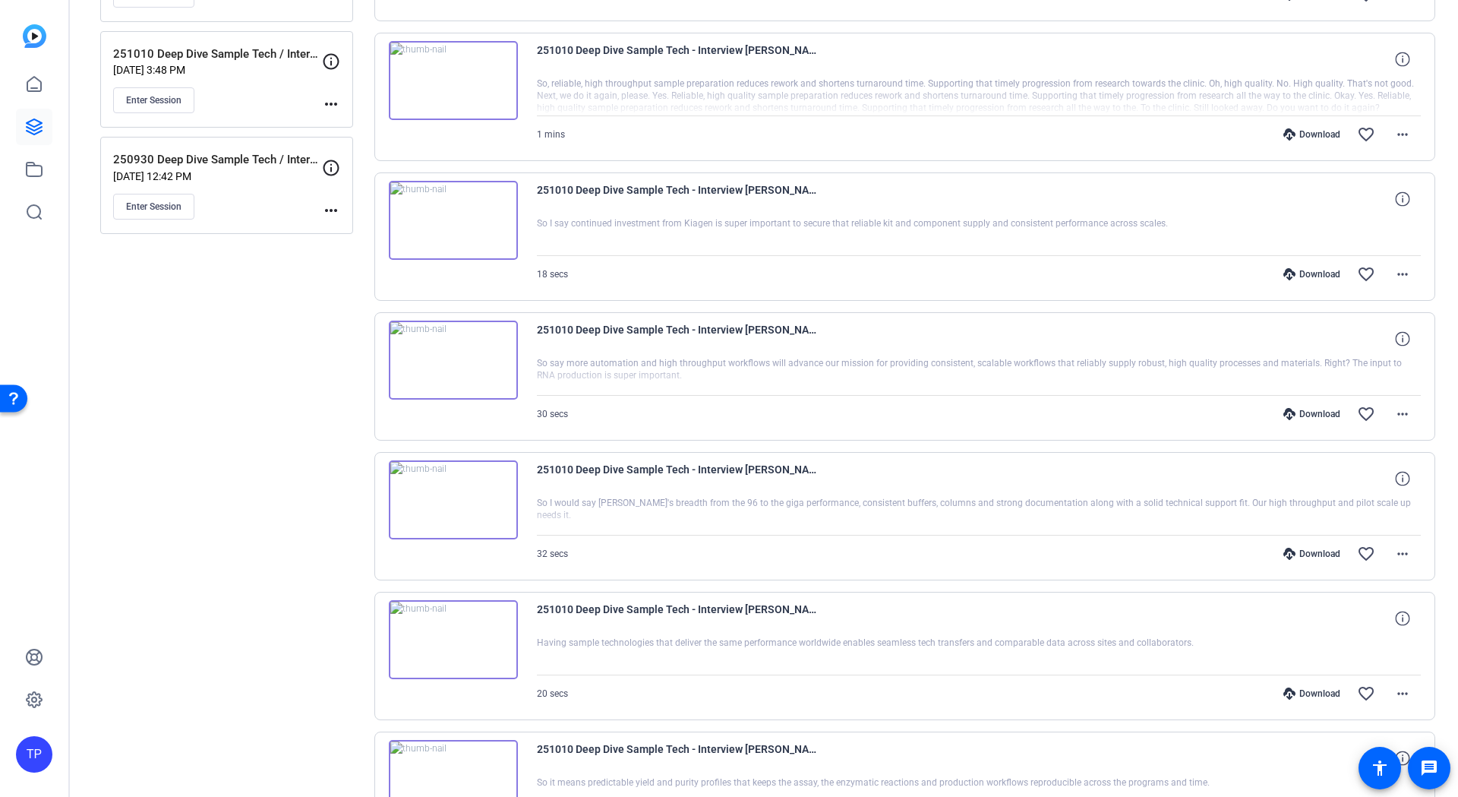
click at [449, 634] on img at bounding box center [453, 639] width 129 height 79
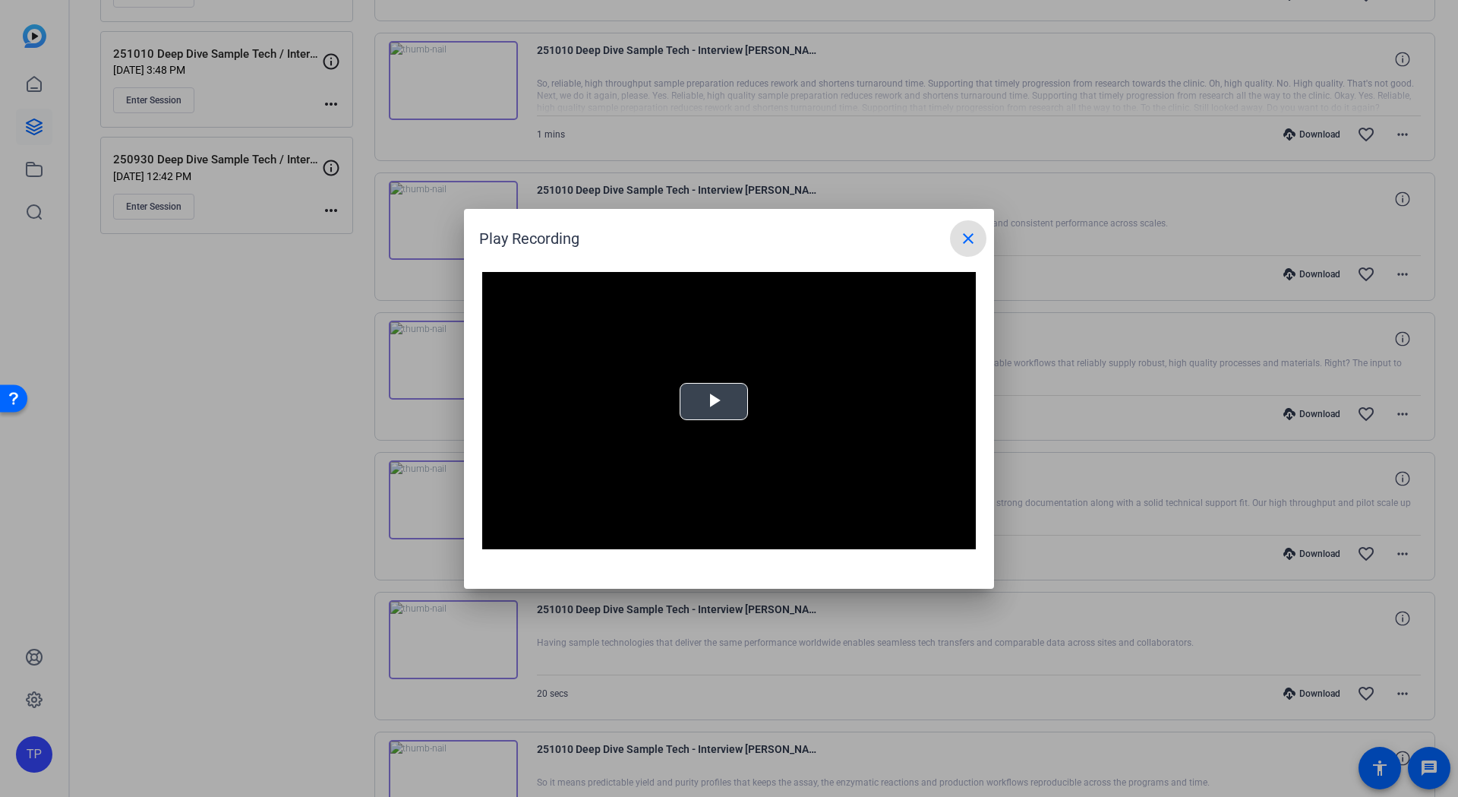
click at [714, 401] on span "Video Player" at bounding box center [714, 401] width 0 height 0
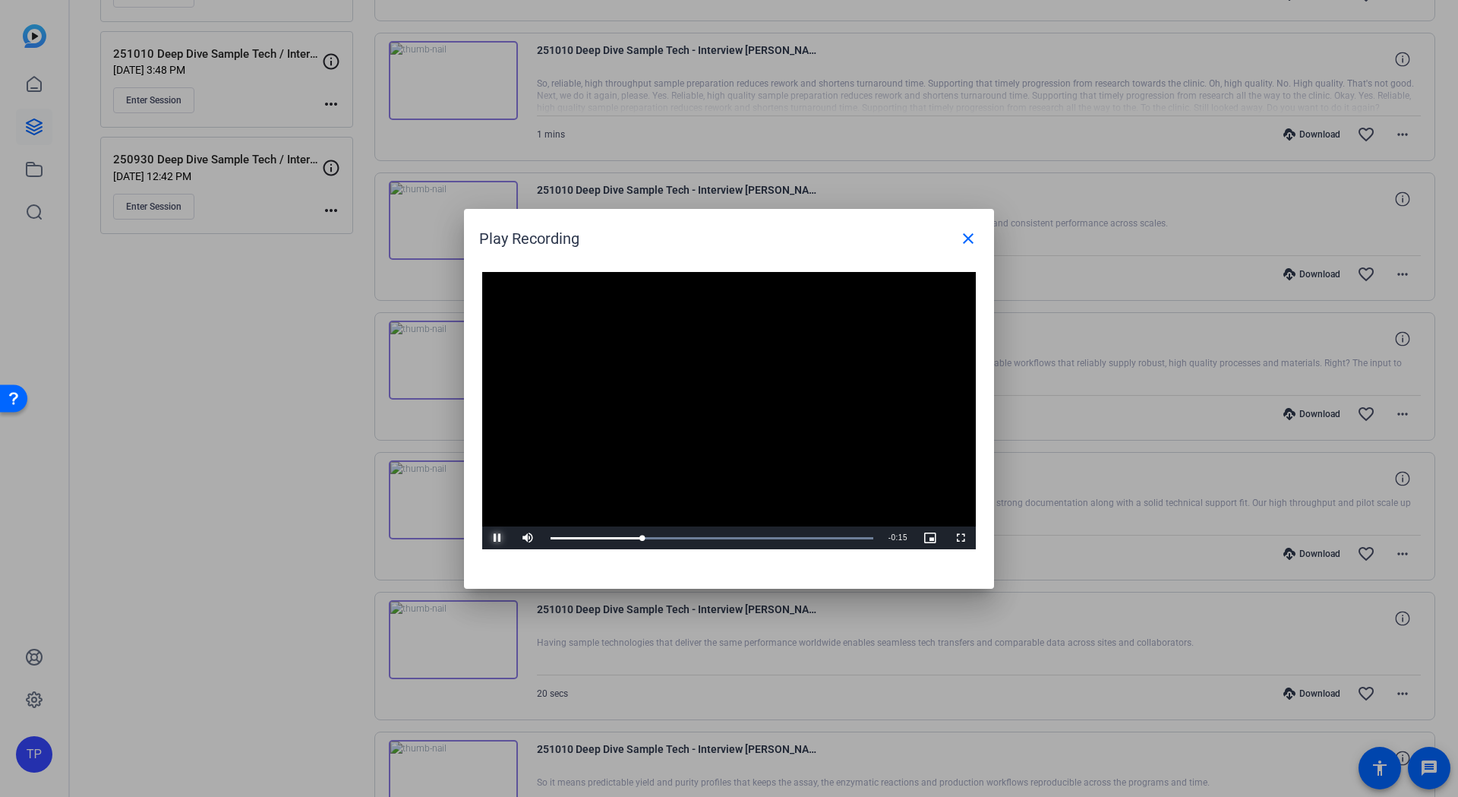
click at [498, 538] on span "Video Player" at bounding box center [497, 538] width 30 height 0
click at [974, 230] on mat-icon "close" at bounding box center [968, 238] width 18 height 18
